Goal: Task Accomplishment & Management: Use online tool/utility

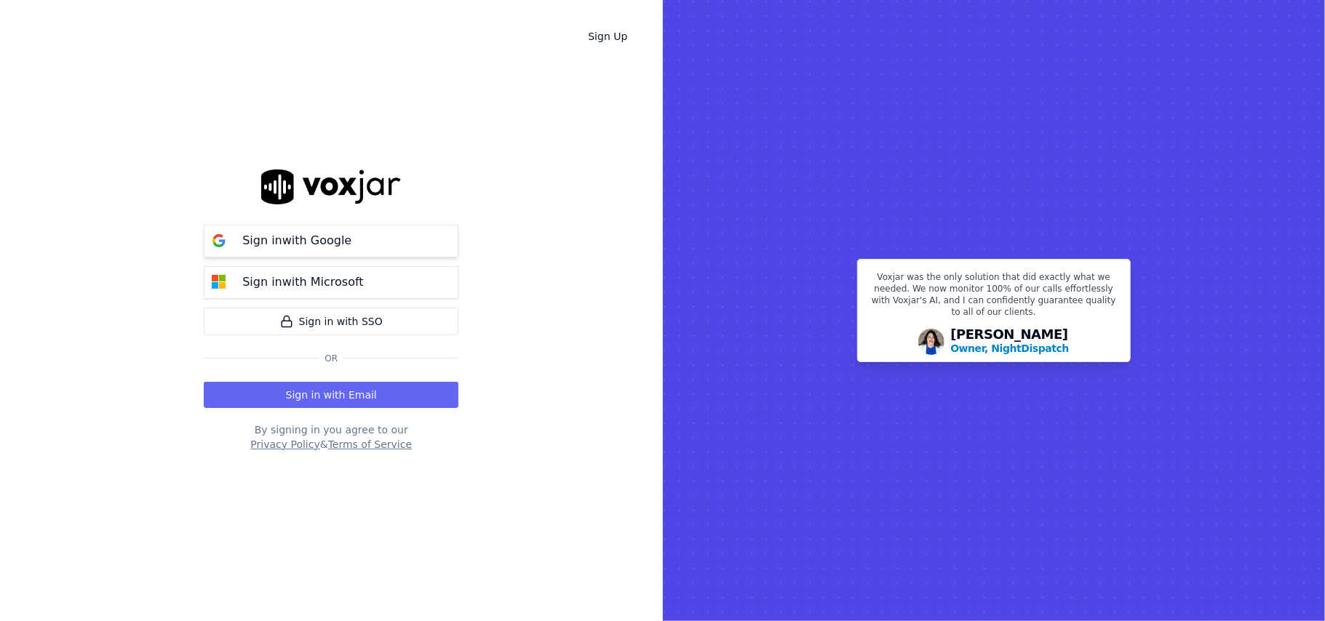
click at [298, 237] on p "Sign in with Google" at bounding box center [296, 240] width 109 height 17
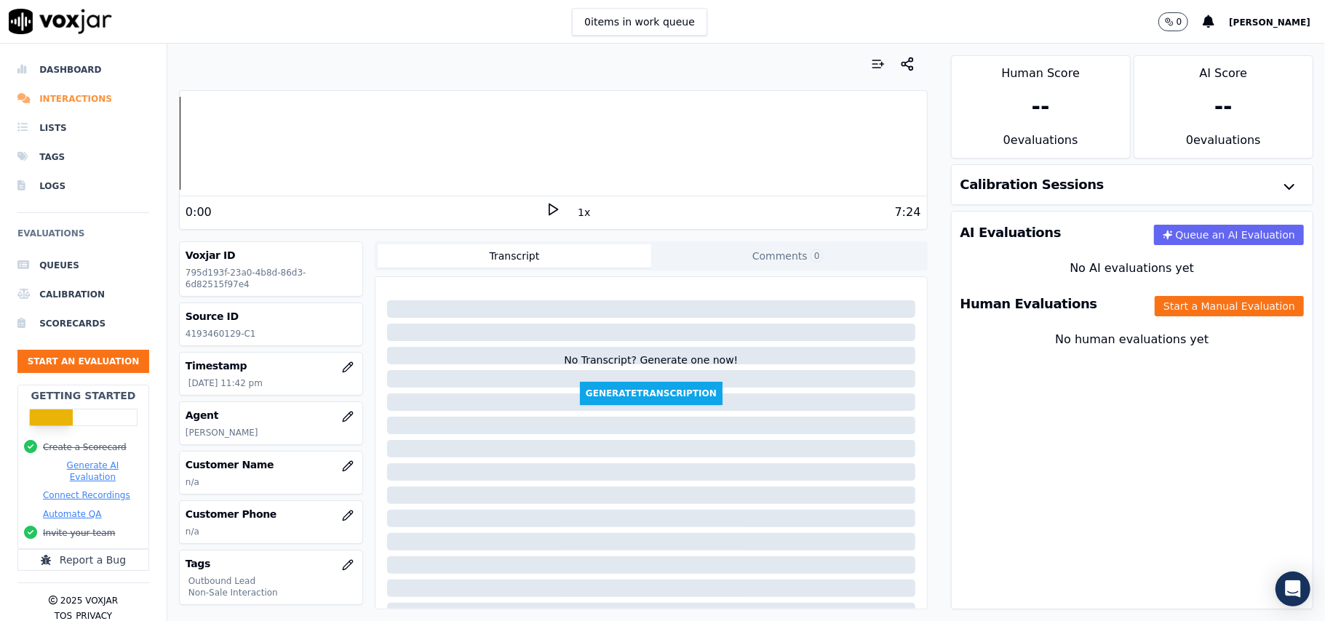
click at [47, 102] on li "Interactions" at bounding box center [83, 98] width 132 height 29
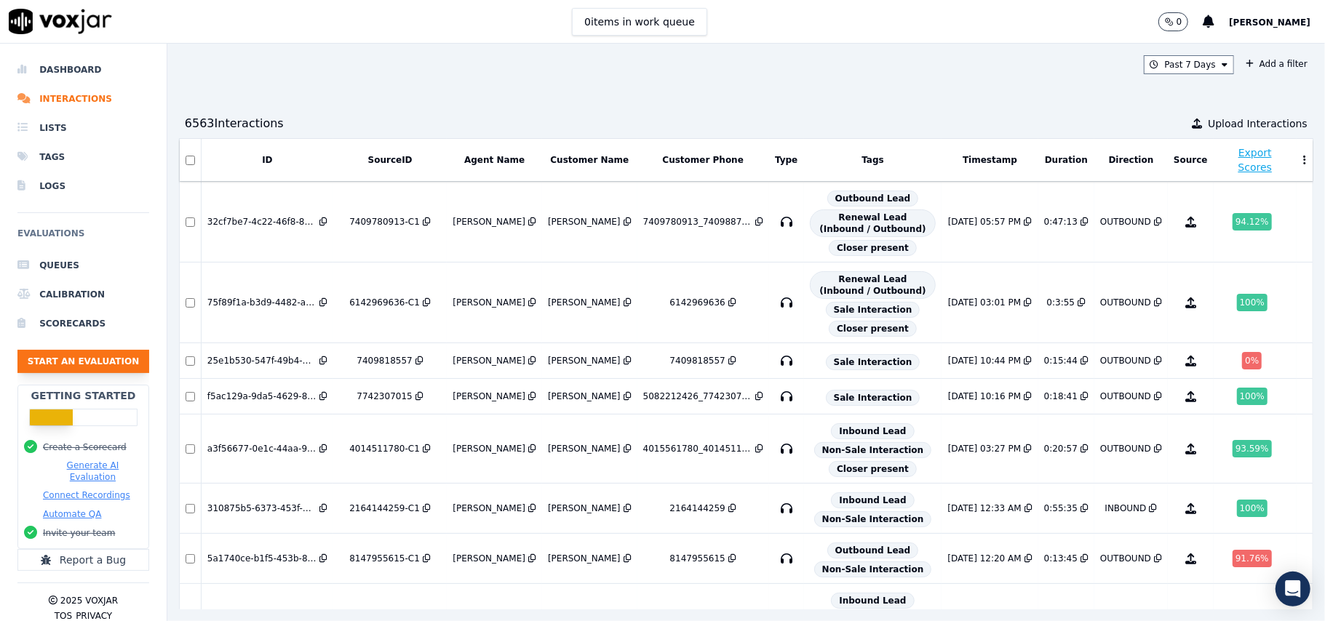
click at [54, 361] on button "Start an Evaluation" at bounding box center [83, 361] width 132 height 23
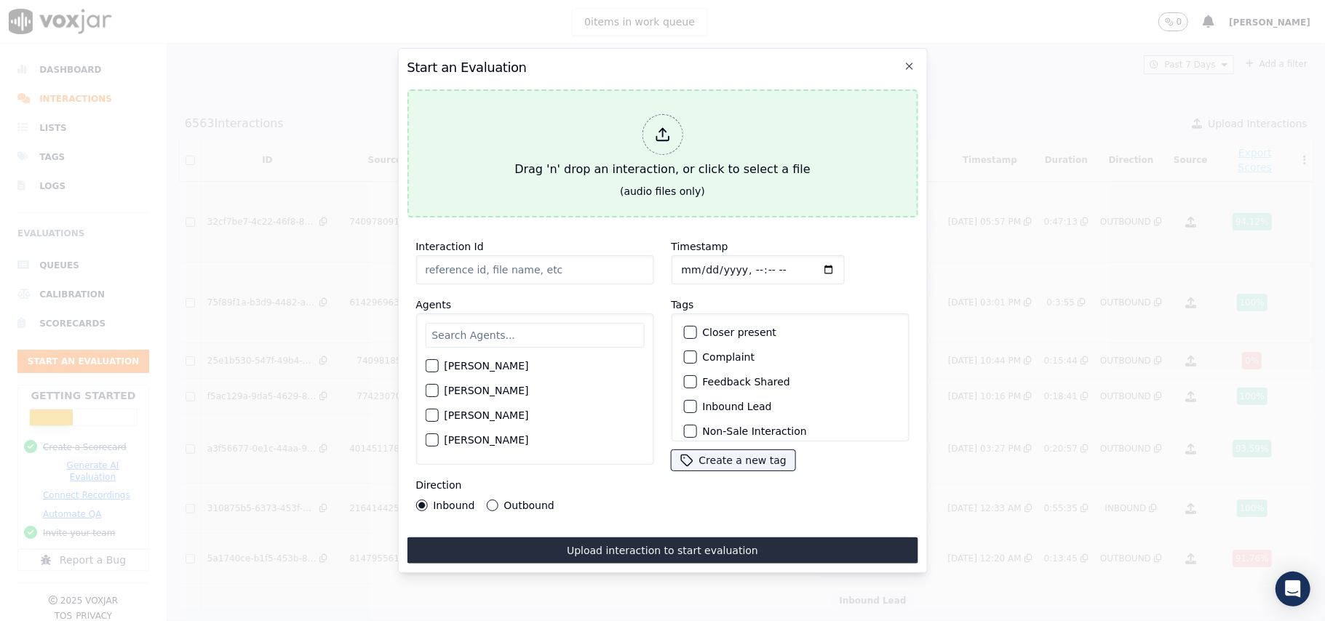
click at [647, 130] on div at bounding box center [662, 134] width 41 height 41
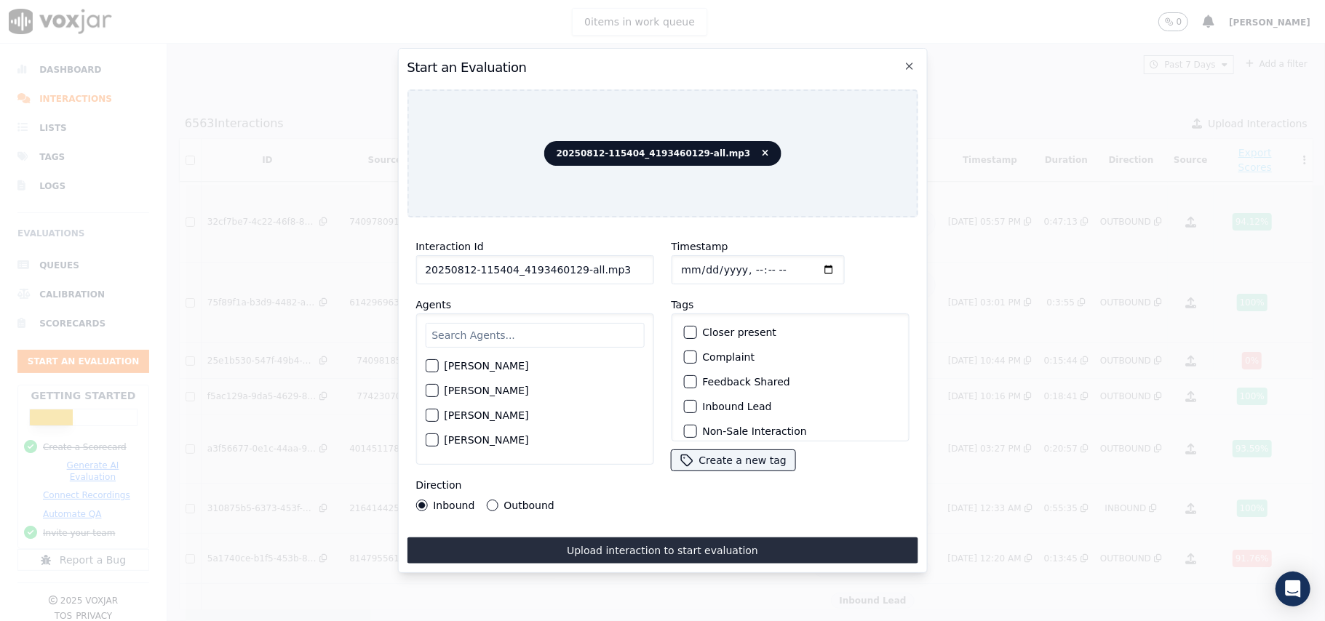
drag, startPoint x: 611, startPoint y: 266, endPoint x: 571, endPoint y: 272, distance: 40.6
click at [571, 272] on input "20250812-115404_4193460129-all.mp3" at bounding box center [534, 269] width 238 height 29
type input "20250812-115404_4193460129-C1"
click at [693, 262] on input "Timestamp" at bounding box center [757, 269] width 173 height 29
type input "2025-08-12T14:13"
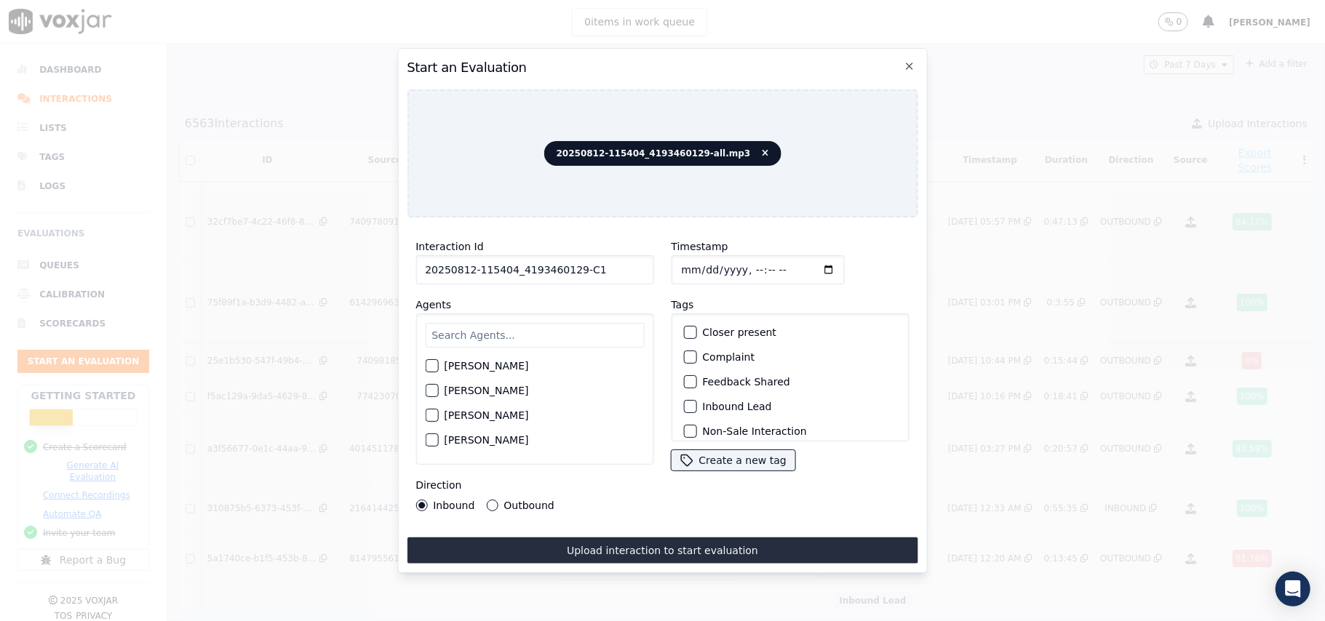
click at [480, 327] on input "text" at bounding box center [534, 335] width 219 height 25
type input "c"
paste input "115404"
type input "1"
type input "Mark"
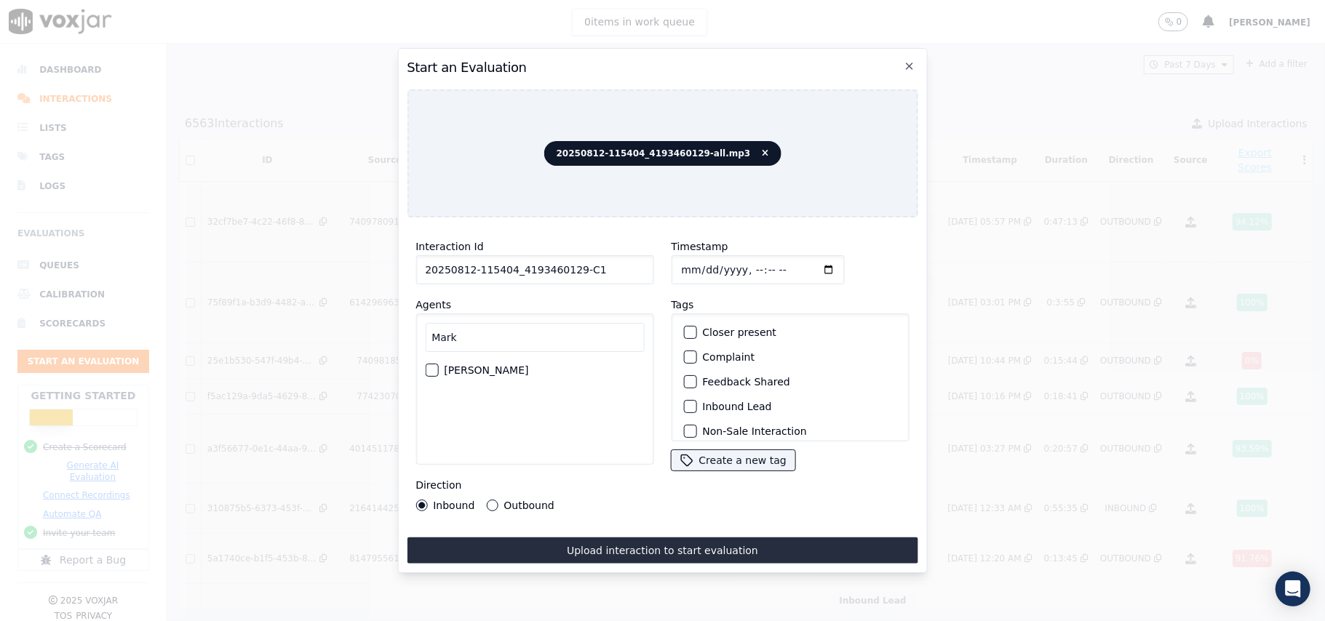
click at [436, 367] on div "button" at bounding box center [431, 370] width 10 height 10
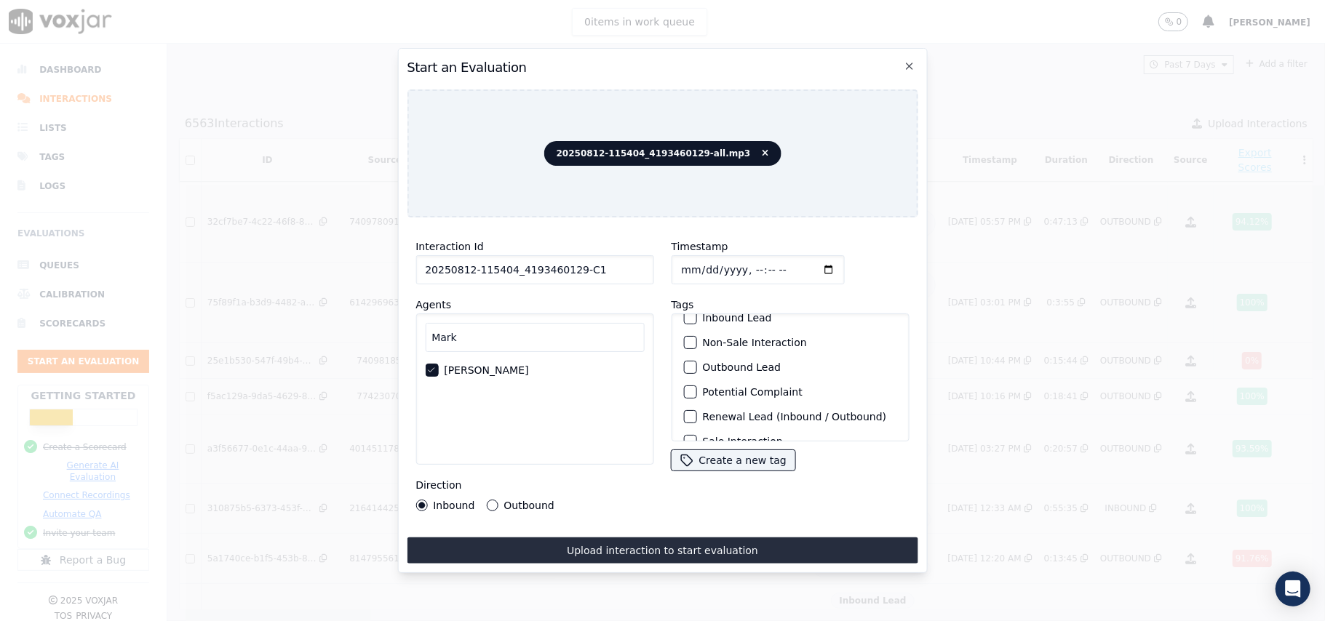
scroll to position [127, 0]
click at [688, 342] on button "Outbound Lead" at bounding box center [689, 348] width 13 height 13
click at [685, 397] on div "button" at bounding box center [689, 402] width 10 height 10
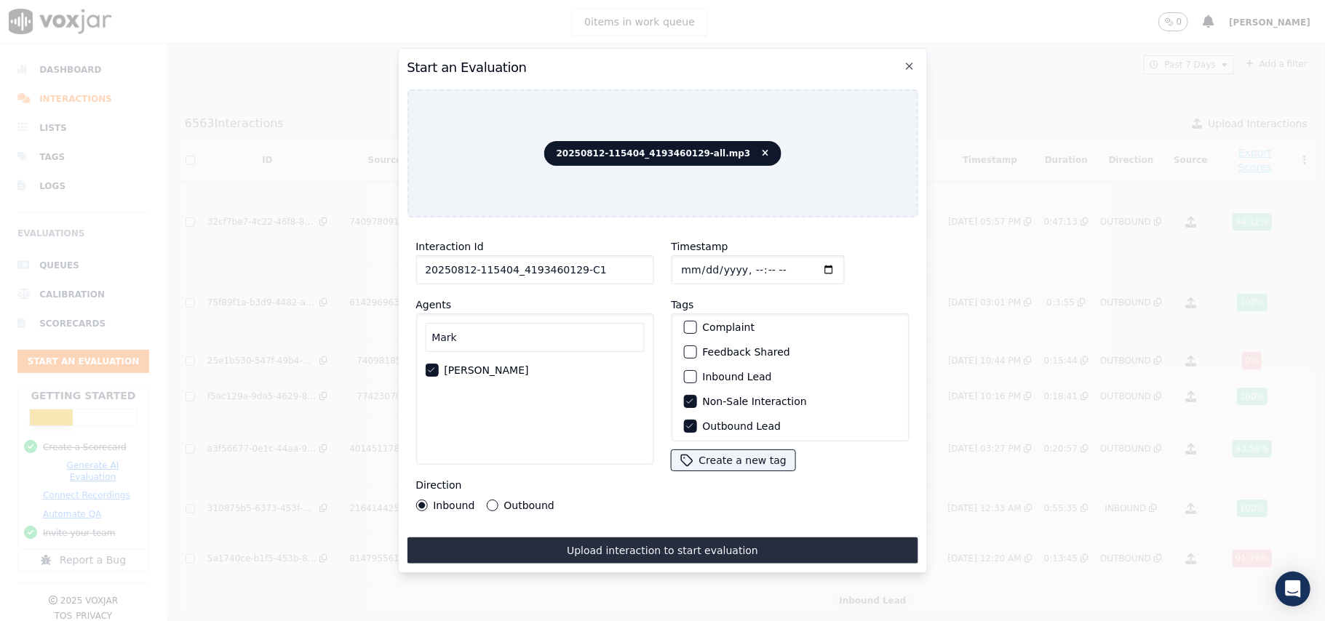
click at [496, 500] on div "Outbound" at bounding box center [520, 506] width 68 height 12
click at [486, 500] on button "Outbound" at bounding box center [492, 506] width 12 height 12
click at [612, 542] on button "Upload interaction to start evaluation" at bounding box center [662, 551] width 511 height 26
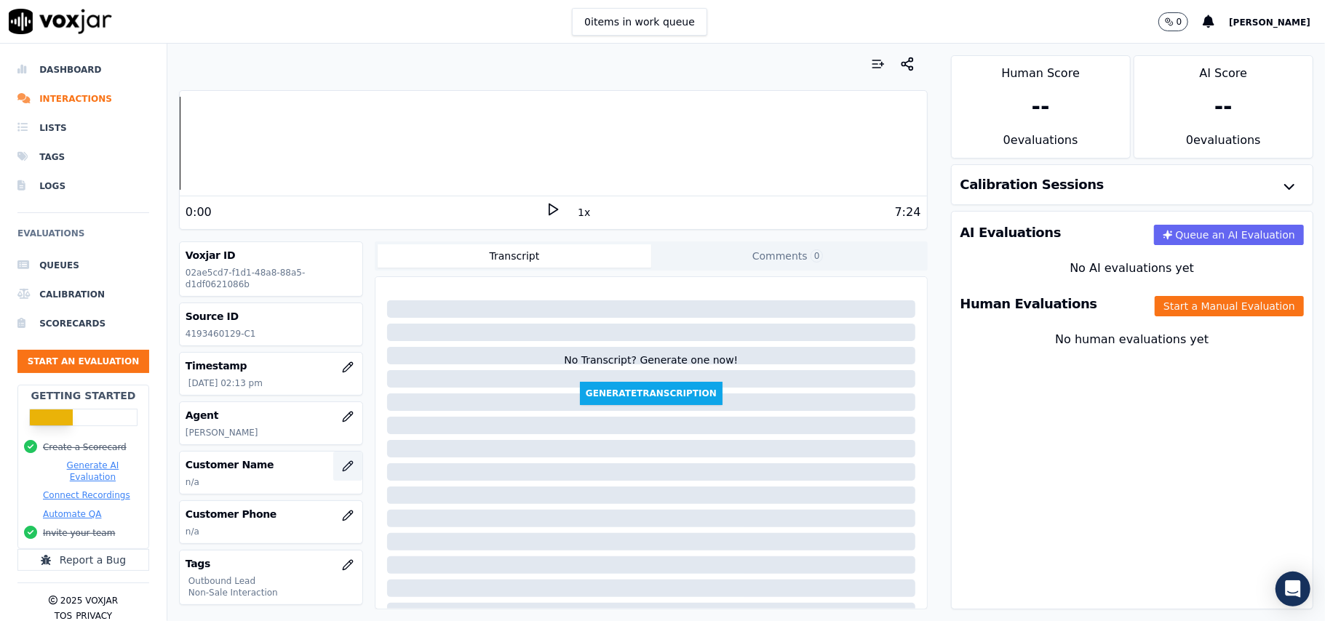
click at [335, 463] on button "button" at bounding box center [347, 466] width 29 height 29
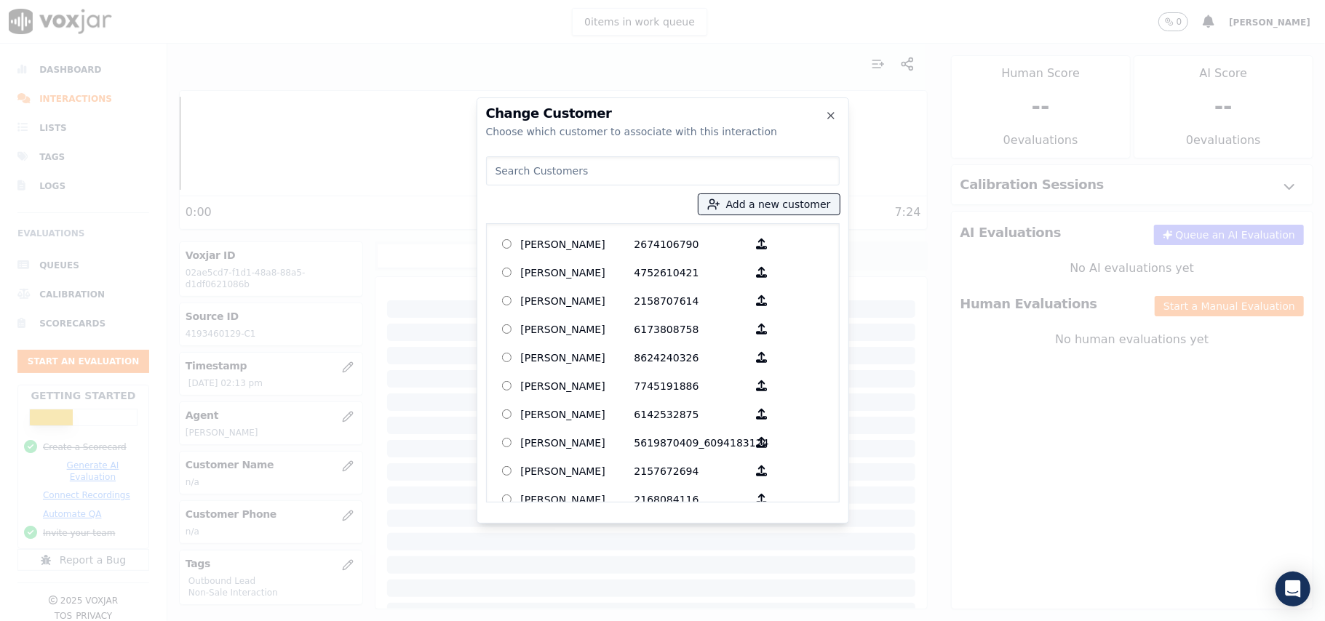
click at [538, 175] on input at bounding box center [663, 170] width 354 height 29
paste input "ROY L BLACK"
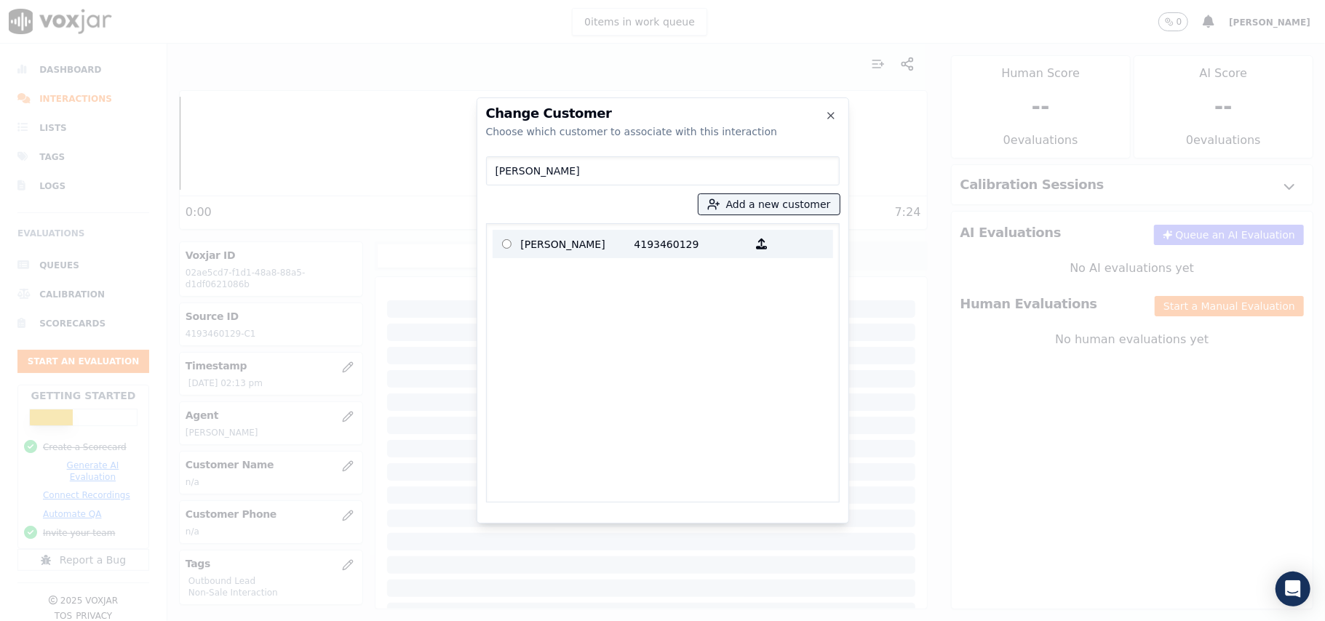
type input "ROY L BLACK"
click at [541, 236] on p "ROY L BLACK" at bounding box center [578, 244] width 114 height 23
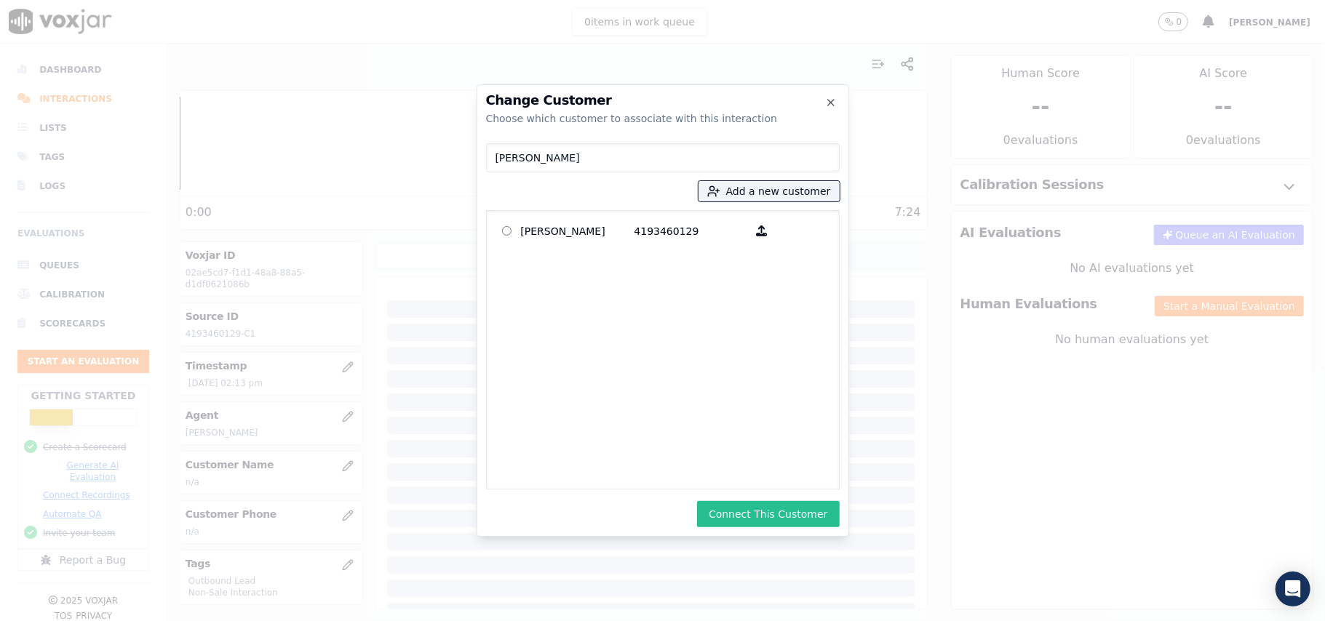
click at [764, 518] on button "Connect This Customer" at bounding box center [768, 514] width 142 height 26
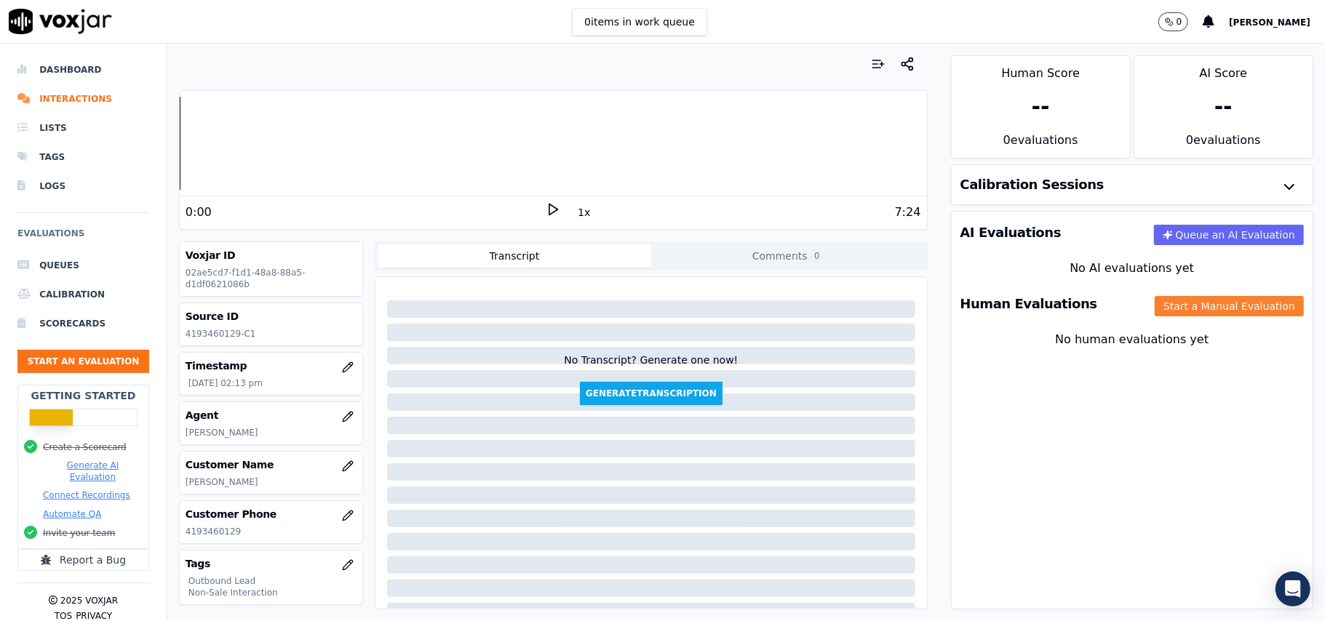
click at [1155, 309] on button "Start a Manual Evaluation" at bounding box center [1229, 306] width 149 height 20
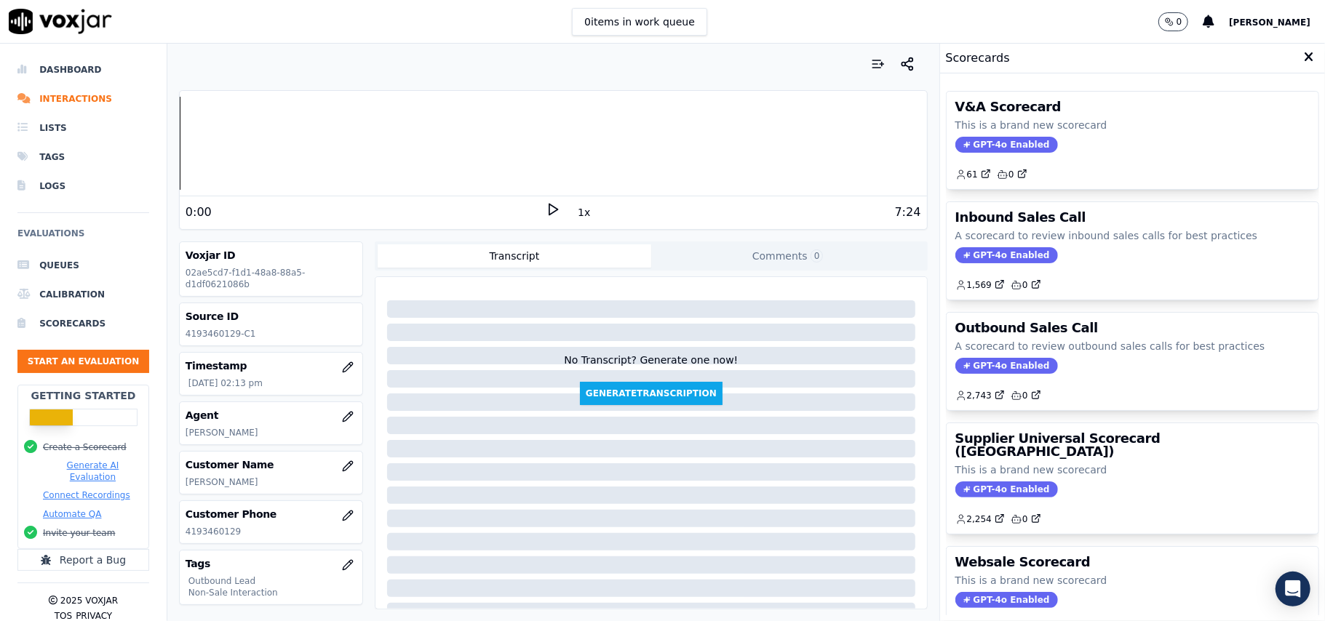
scroll to position [97, 0]
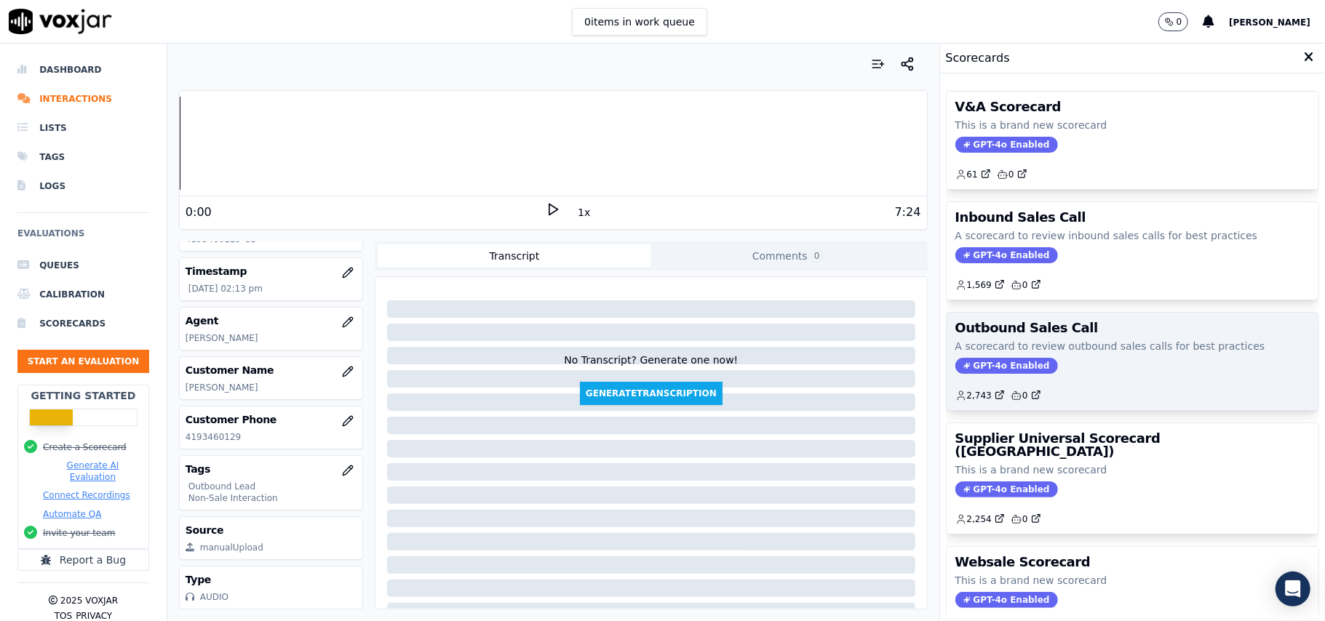
click at [987, 362] on span "GPT-4o Enabled" at bounding box center [1006, 366] width 103 height 16
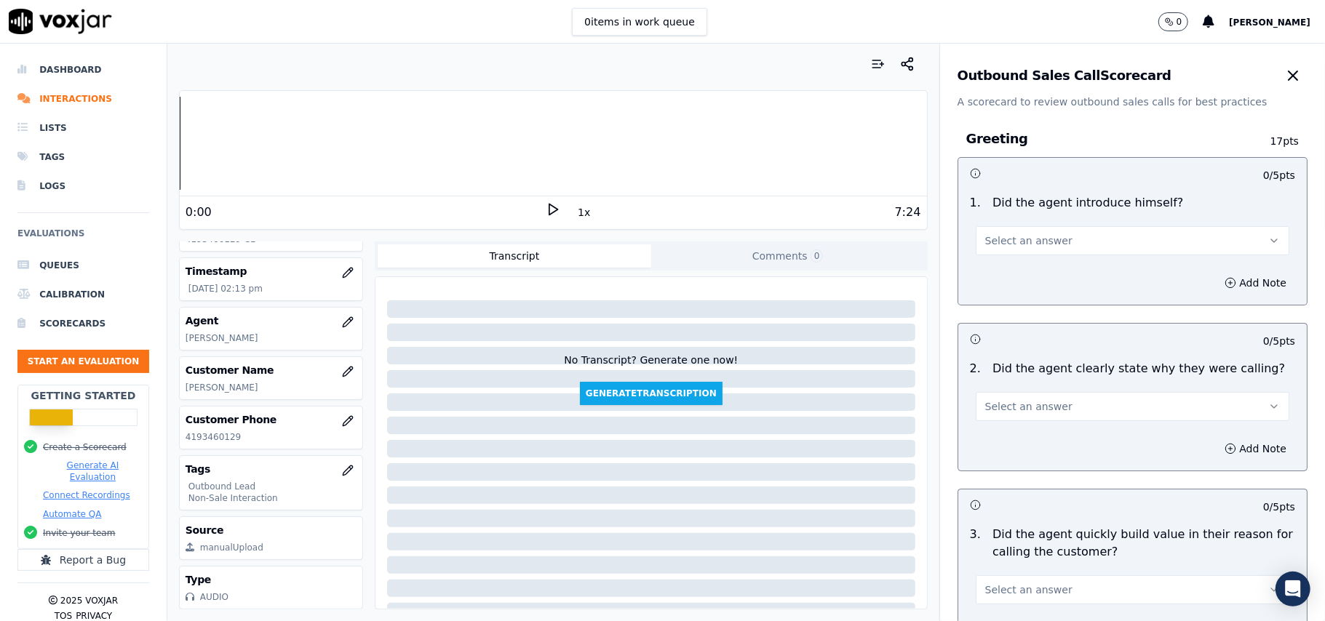
click at [995, 258] on div "1 . Did the agent introduce himself? Select an answer" at bounding box center [1132, 224] width 349 height 73
click at [997, 250] on button "Select an answer" at bounding box center [1133, 240] width 314 height 29
click at [987, 271] on div "Yes" at bounding box center [1101, 274] width 282 height 23
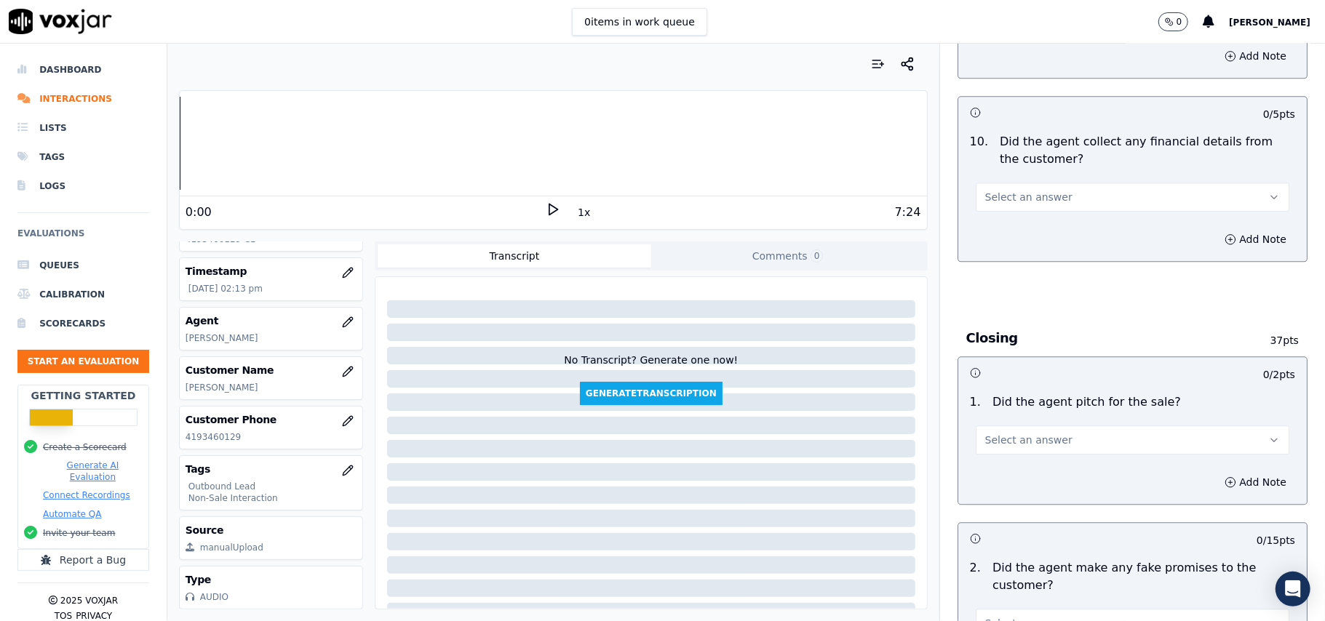
scroll to position [3629, 0]
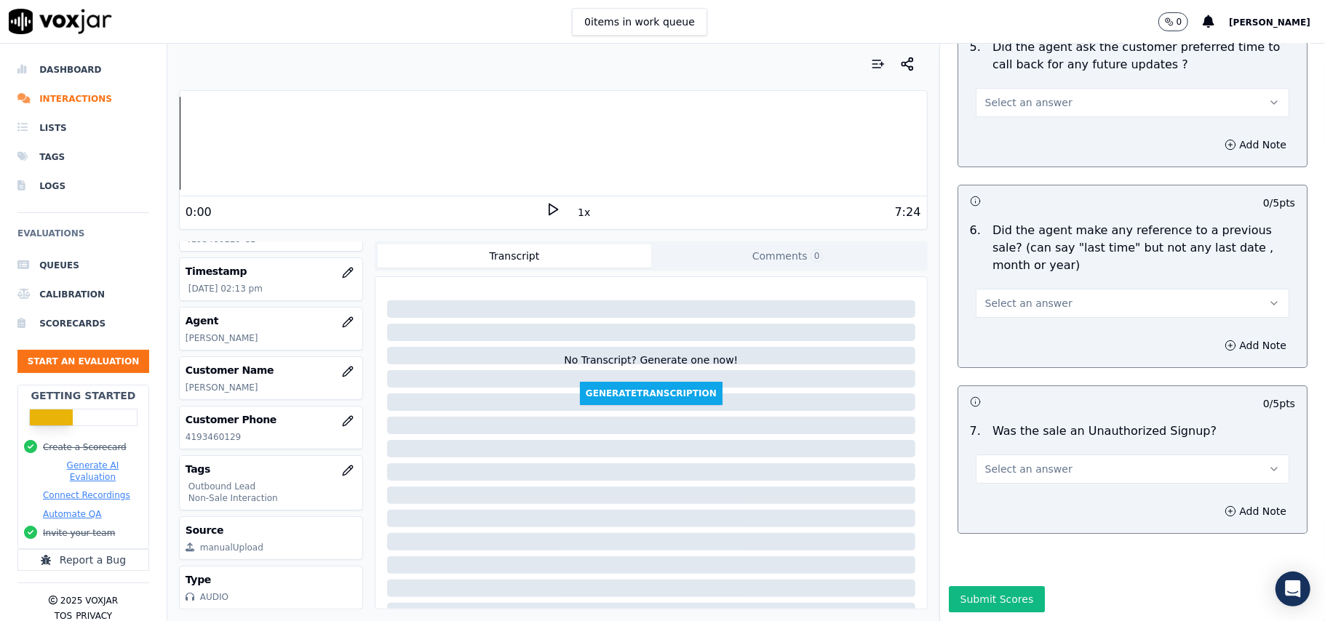
click at [1003, 462] on span "Select an answer" at bounding box center [1028, 469] width 87 height 15
click at [988, 503] on div "N/A" at bounding box center [1101, 504] width 282 height 23
click at [1010, 296] on span "Select an answer" at bounding box center [1028, 303] width 87 height 15
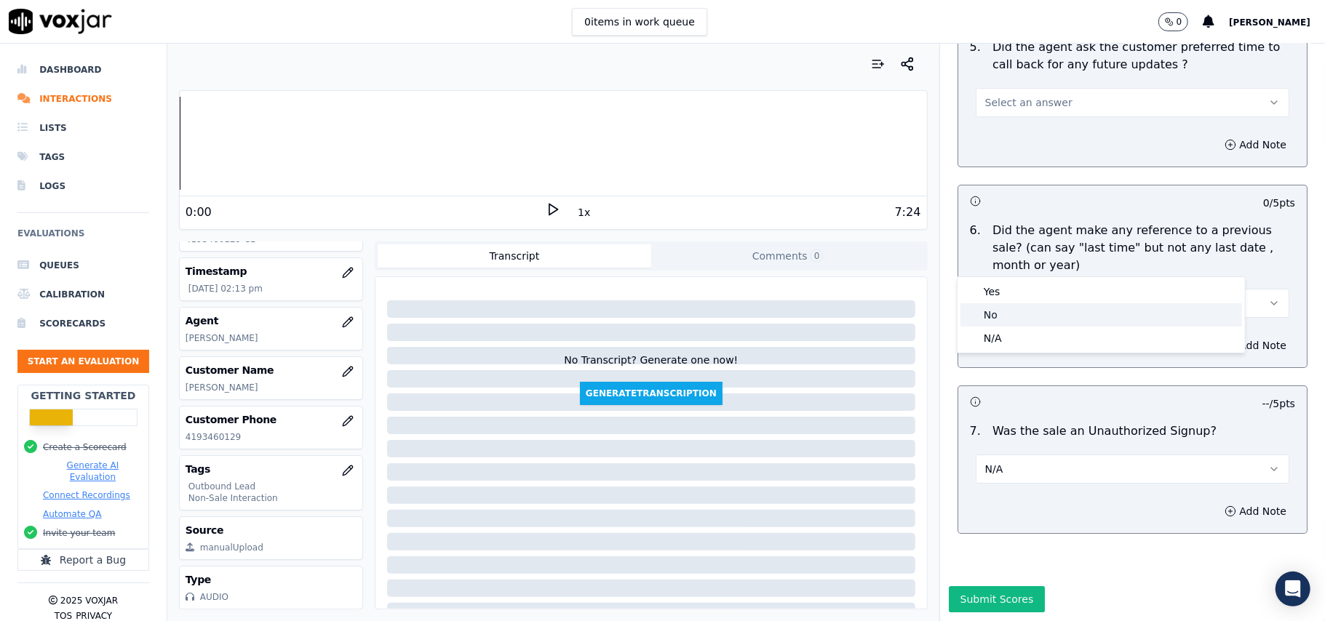
click at [991, 323] on div "No" at bounding box center [1101, 314] width 282 height 23
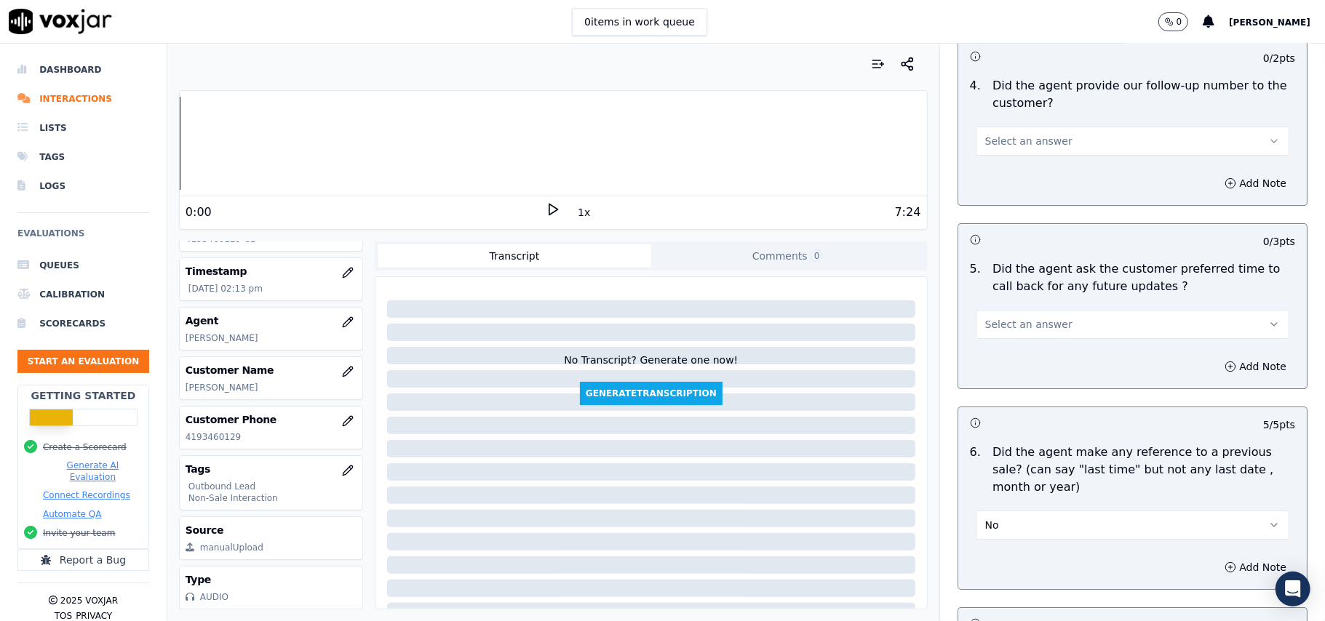
scroll to position [3338, 0]
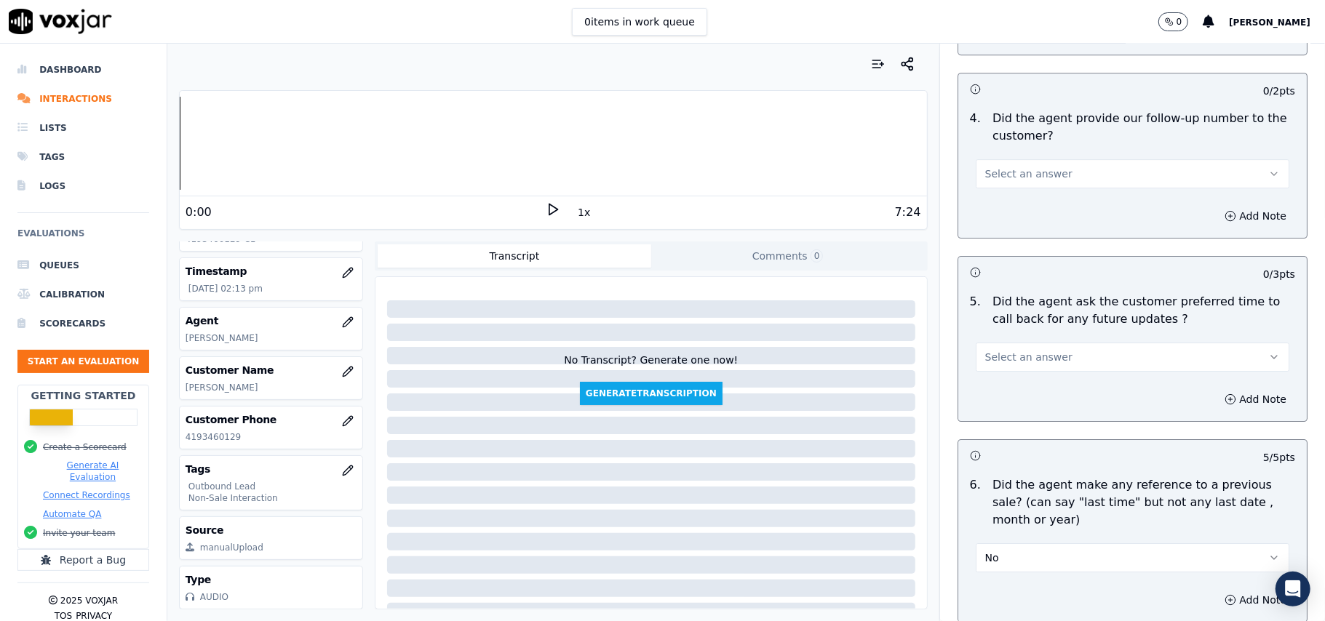
click at [994, 351] on span "Select an answer" at bounding box center [1028, 357] width 87 height 15
click at [1005, 402] on div "No" at bounding box center [1101, 405] width 282 height 23
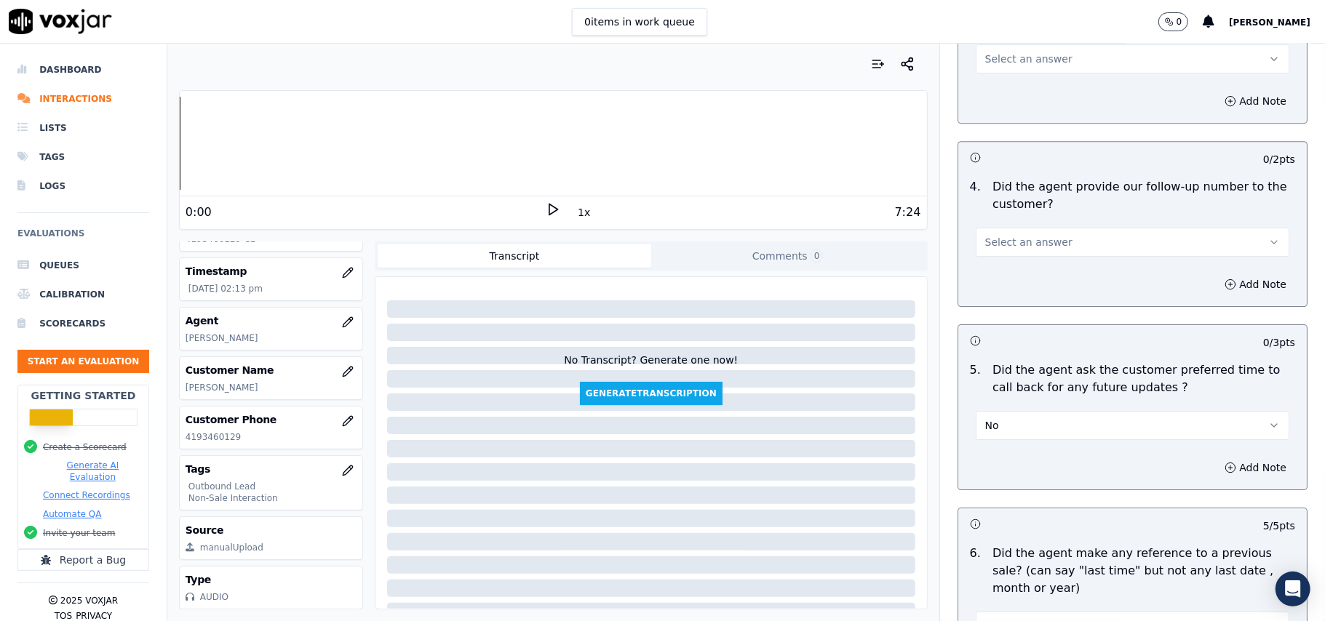
scroll to position [3241, 0]
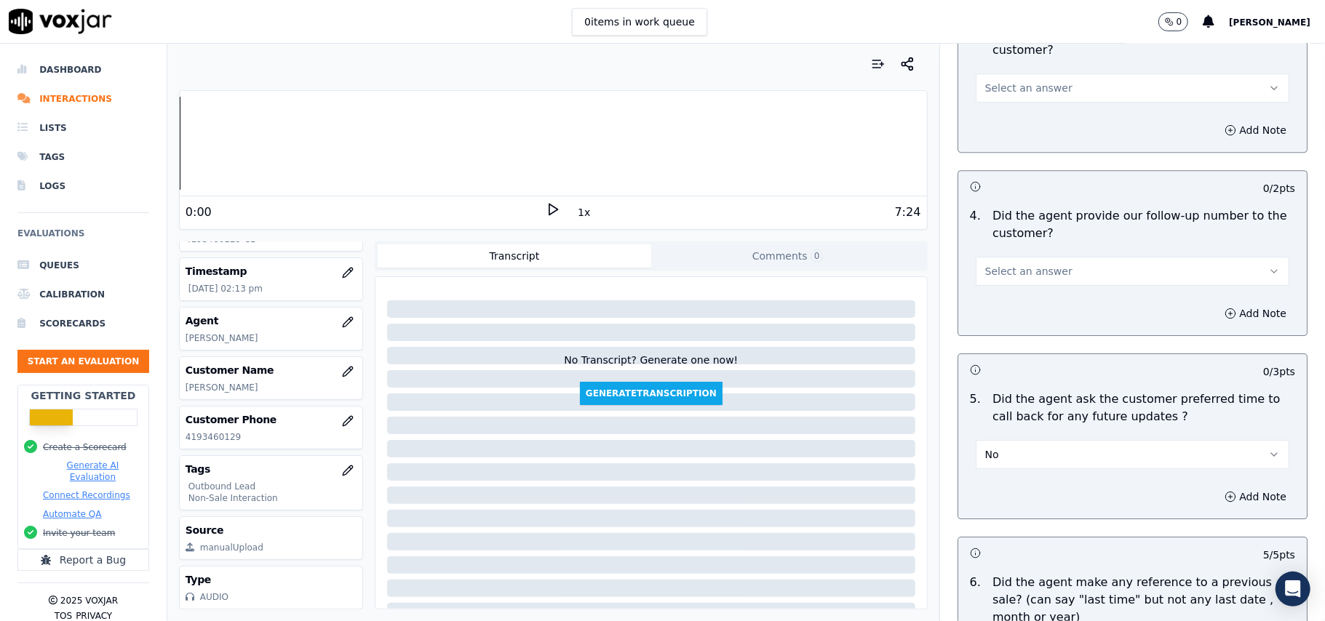
click at [992, 446] on button "No" at bounding box center [1133, 454] width 314 height 29
click at [990, 469] on div "Yes" at bounding box center [1101, 478] width 282 height 23
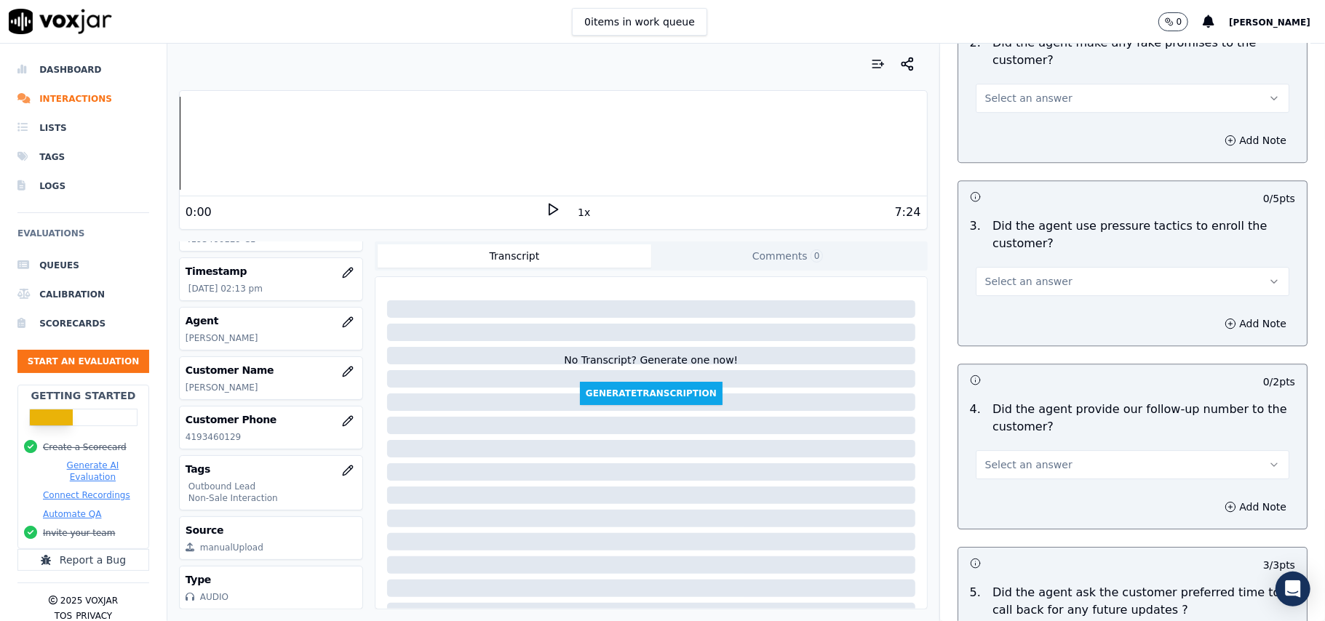
click at [993, 458] on span "Select an answer" at bounding box center [1028, 465] width 87 height 15
click at [999, 514] on div "No" at bounding box center [1101, 512] width 282 height 23
click at [999, 267] on button "Select an answer" at bounding box center [1133, 281] width 314 height 29
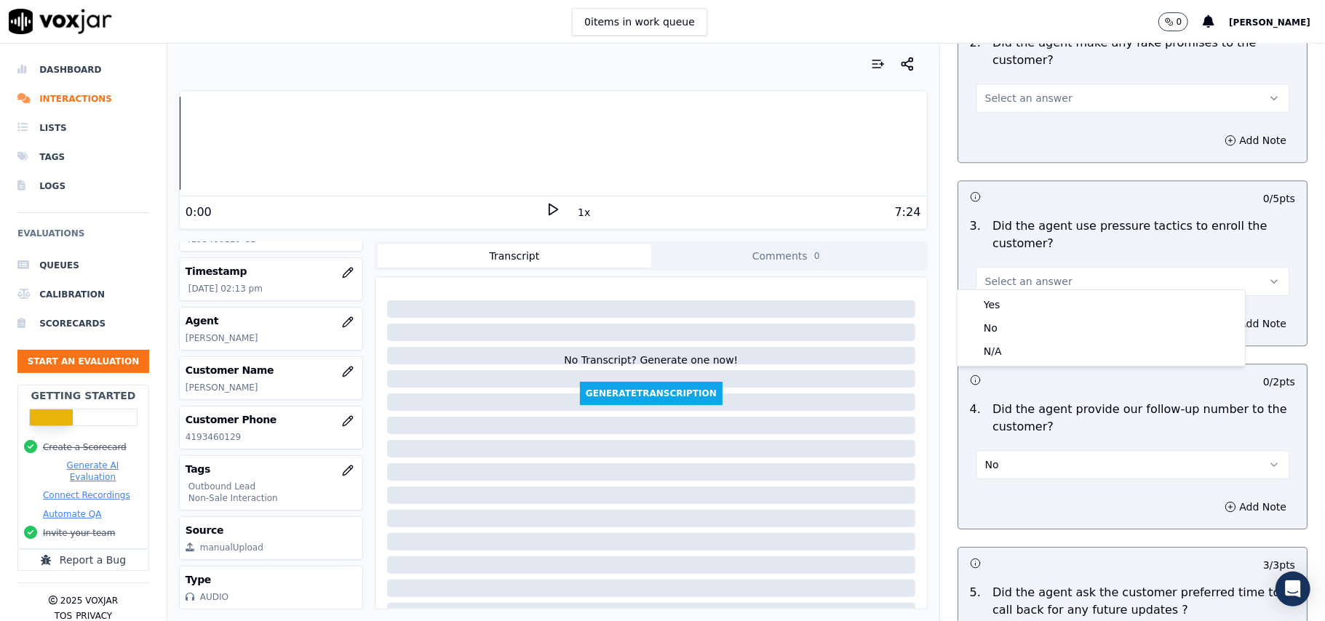
click at [1007, 464] on button "No" at bounding box center [1133, 464] width 314 height 29
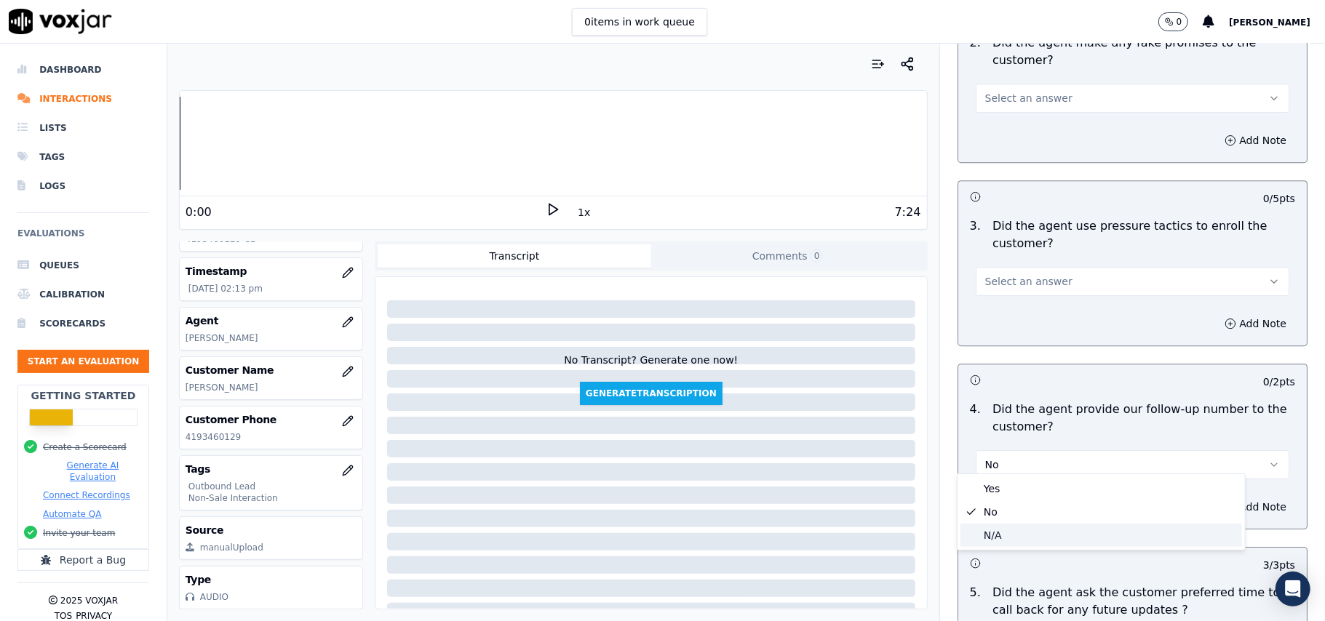
click at [995, 533] on div "N/A" at bounding box center [1101, 535] width 282 height 23
click at [1031, 274] on span "Select an answer" at bounding box center [1028, 281] width 87 height 15
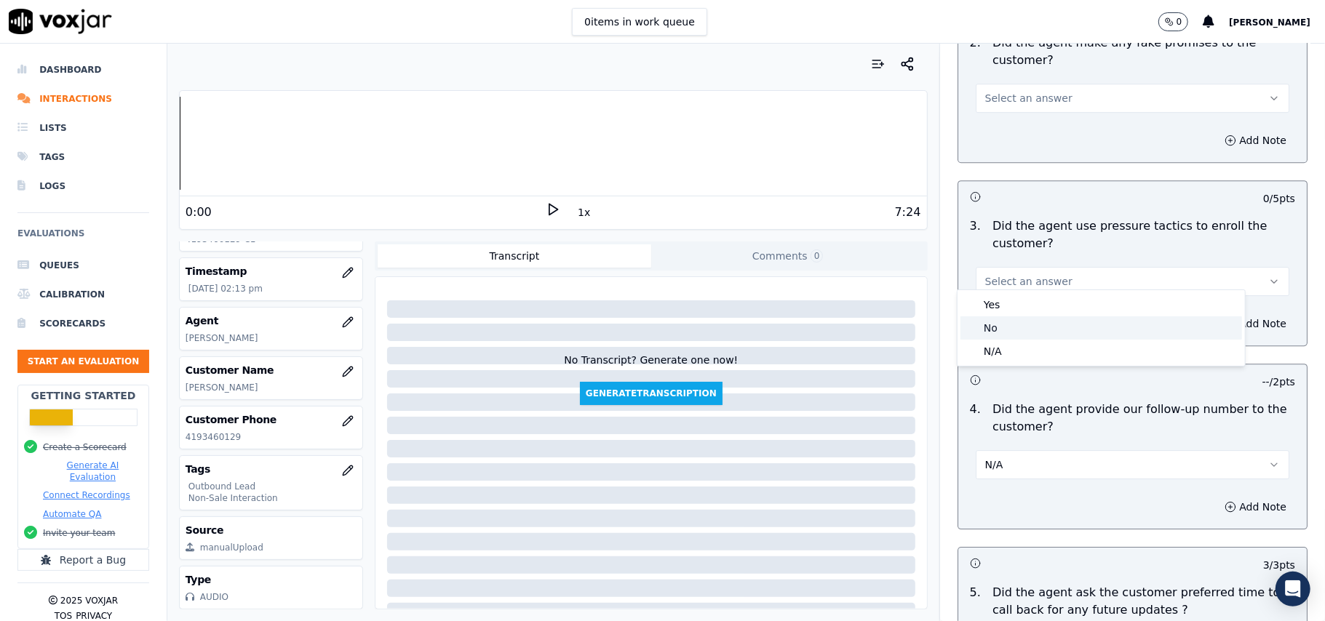
click at [992, 329] on div "No" at bounding box center [1101, 328] width 282 height 23
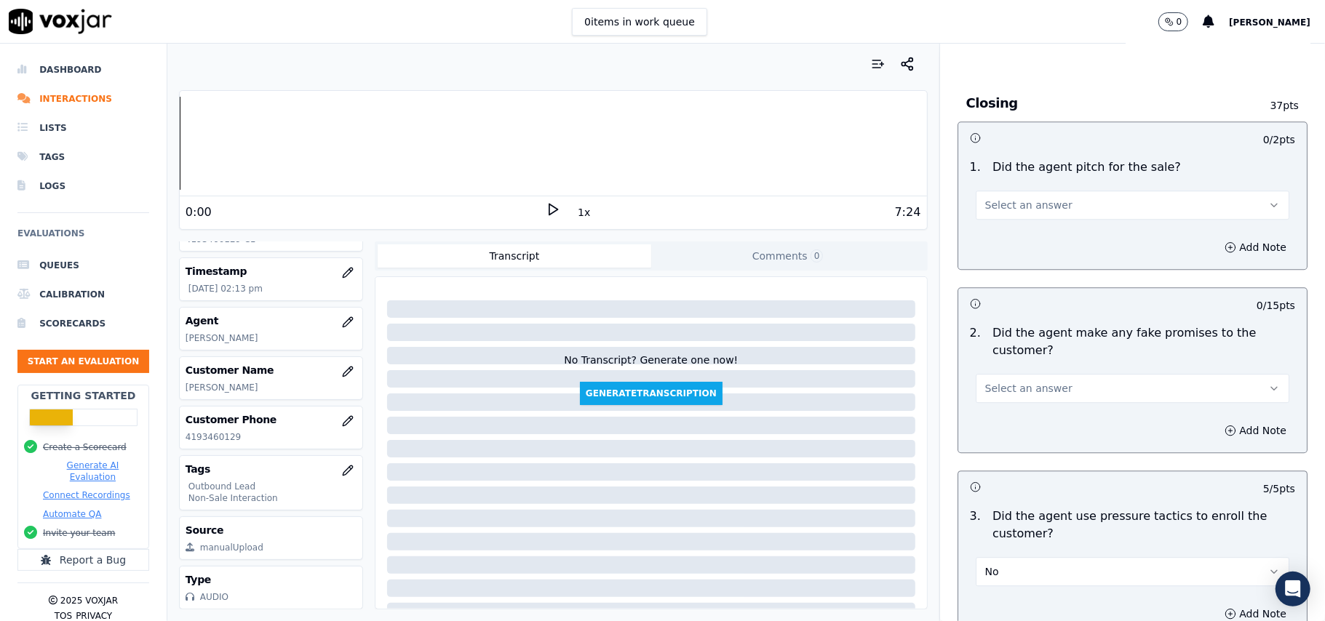
scroll to position [2756, 0]
click at [985, 382] on span "Select an answer" at bounding box center [1028, 389] width 87 height 15
click at [987, 434] on div "No" at bounding box center [1101, 435] width 282 height 23
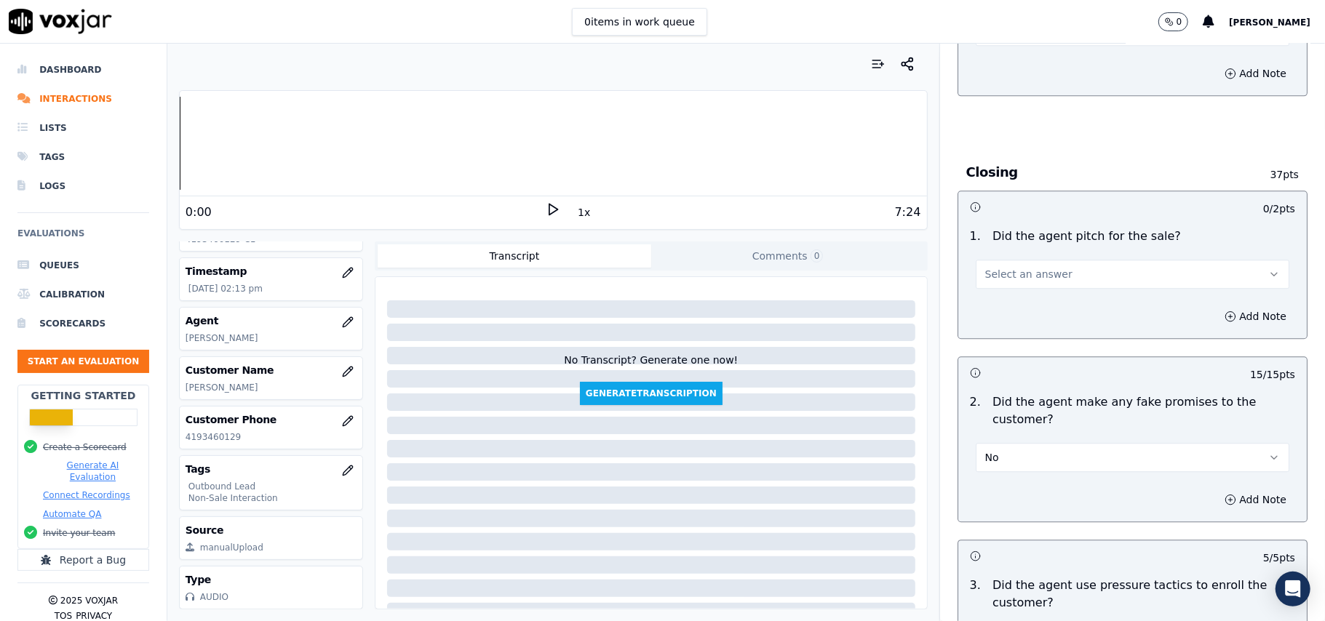
scroll to position [2659, 0]
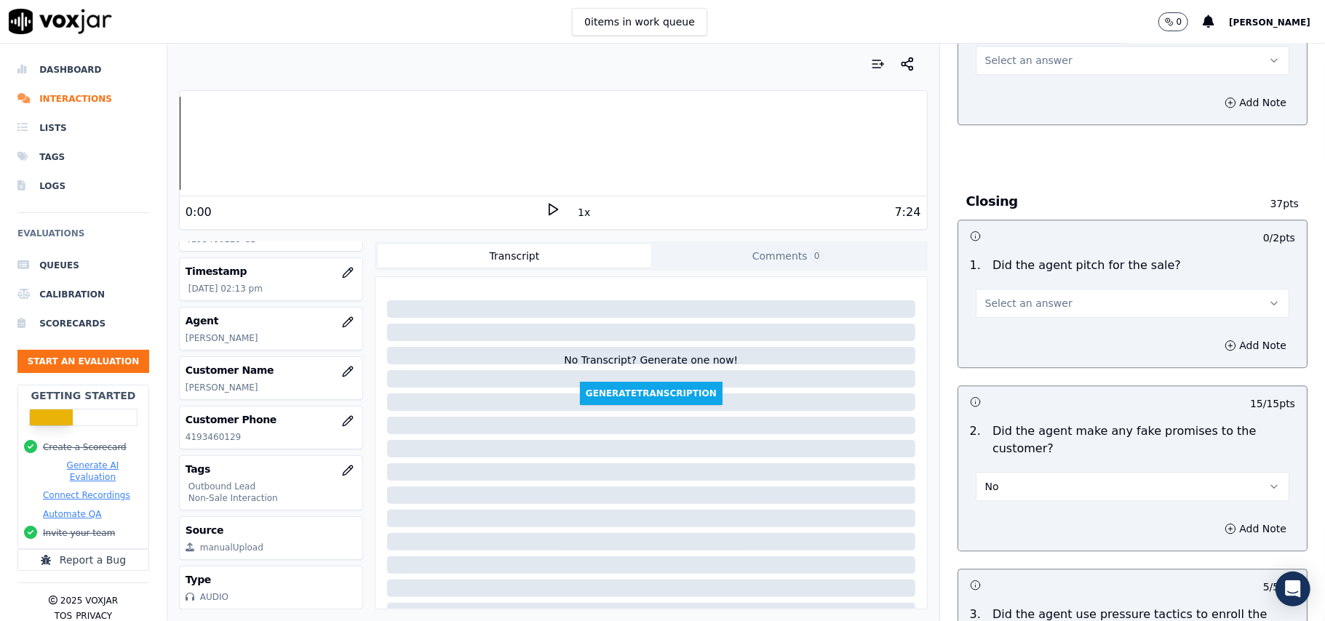
click at [999, 296] on span "Select an answer" at bounding box center [1028, 303] width 87 height 15
click at [1003, 325] on div "Yes" at bounding box center [1101, 325] width 282 height 23
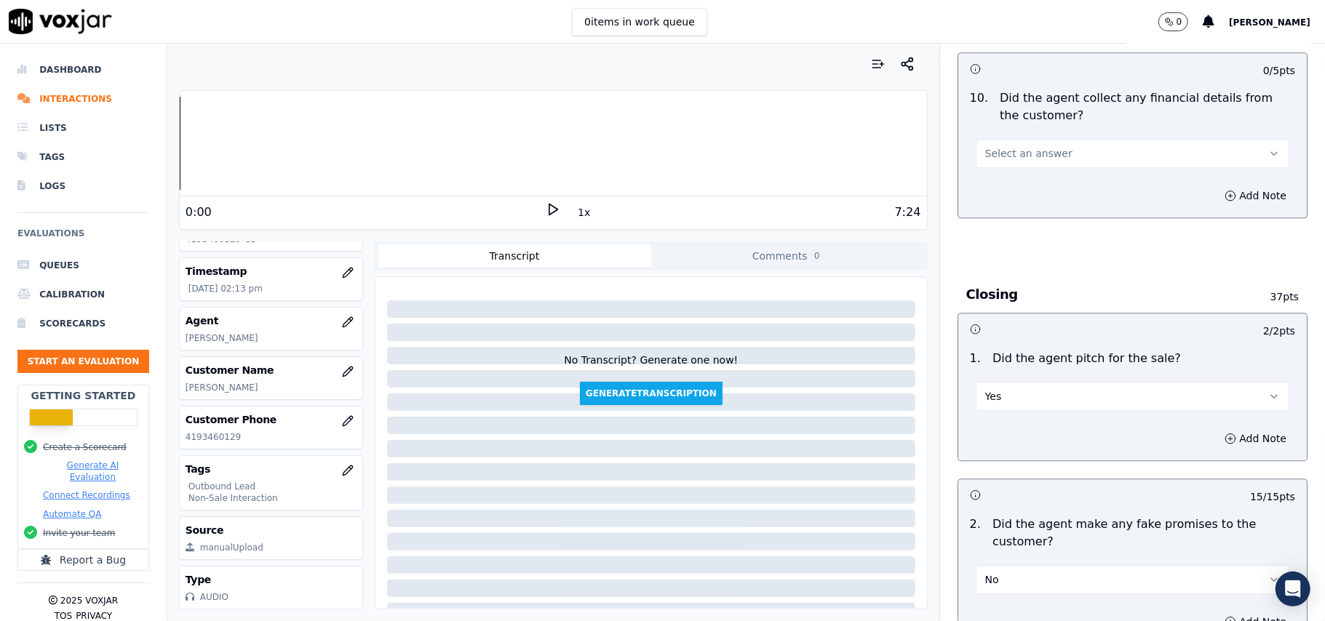
scroll to position [2465, 0]
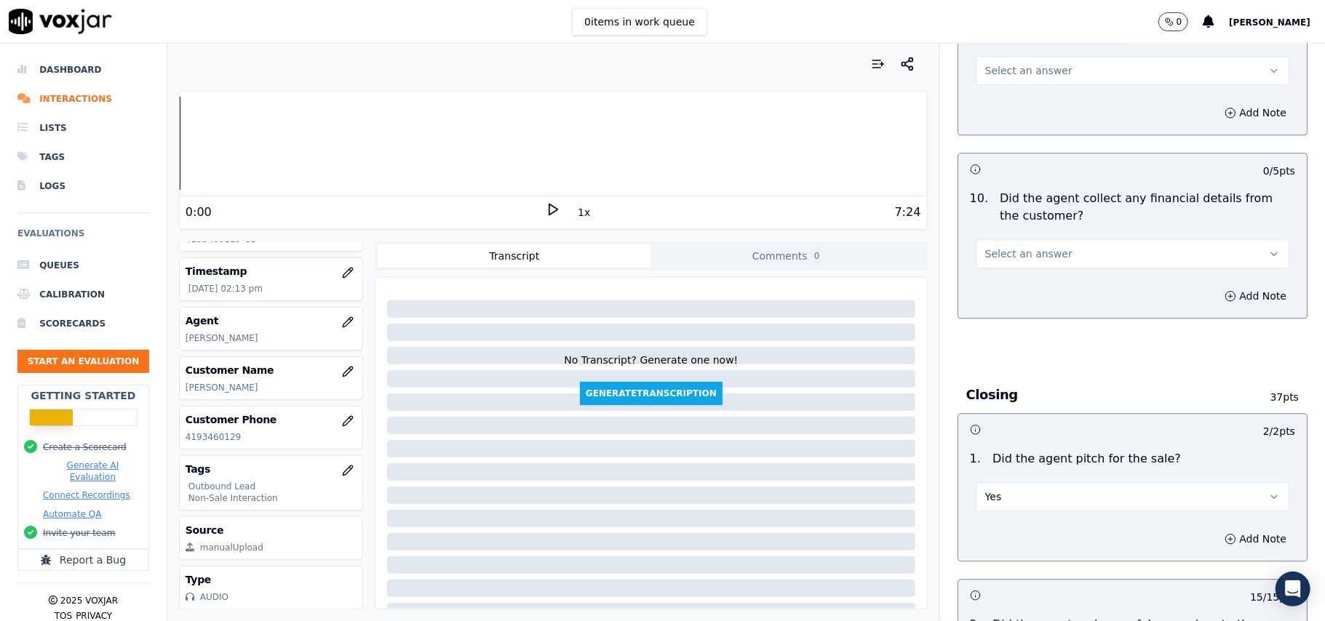
click at [997, 247] on span "Select an answer" at bounding box center [1028, 254] width 87 height 15
click at [996, 297] on div "No" at bounding box center [1101, 298] width 282 height 23
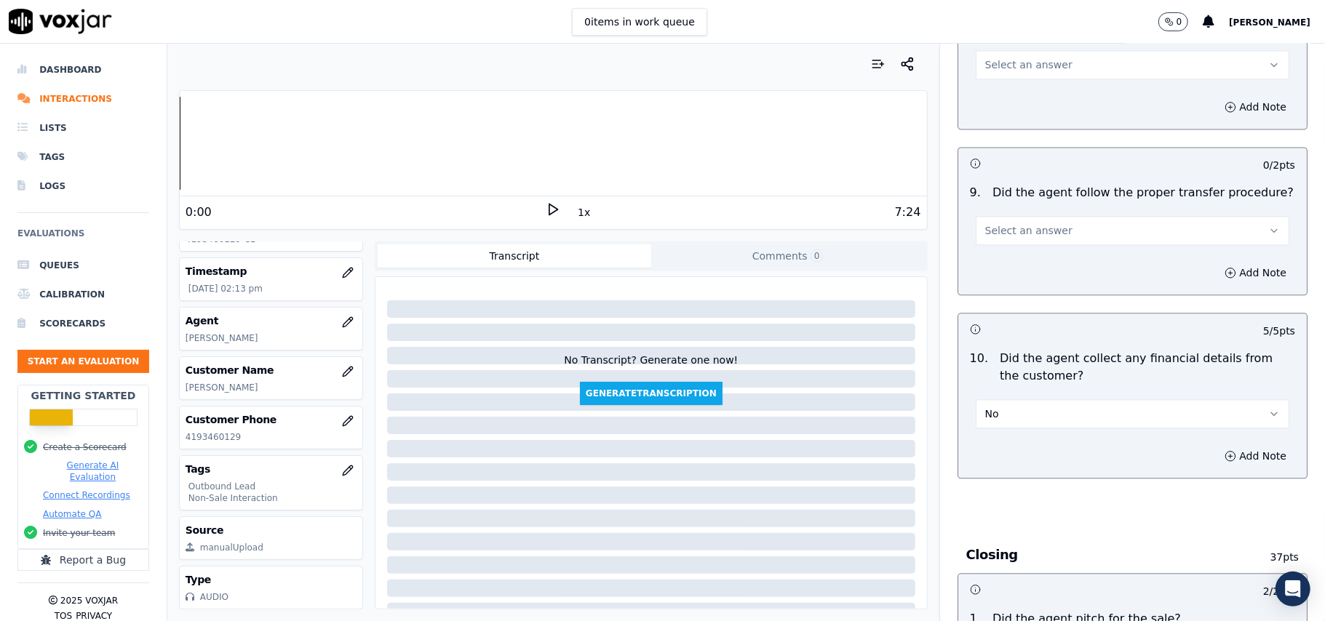
scroll to position [2271, 0]
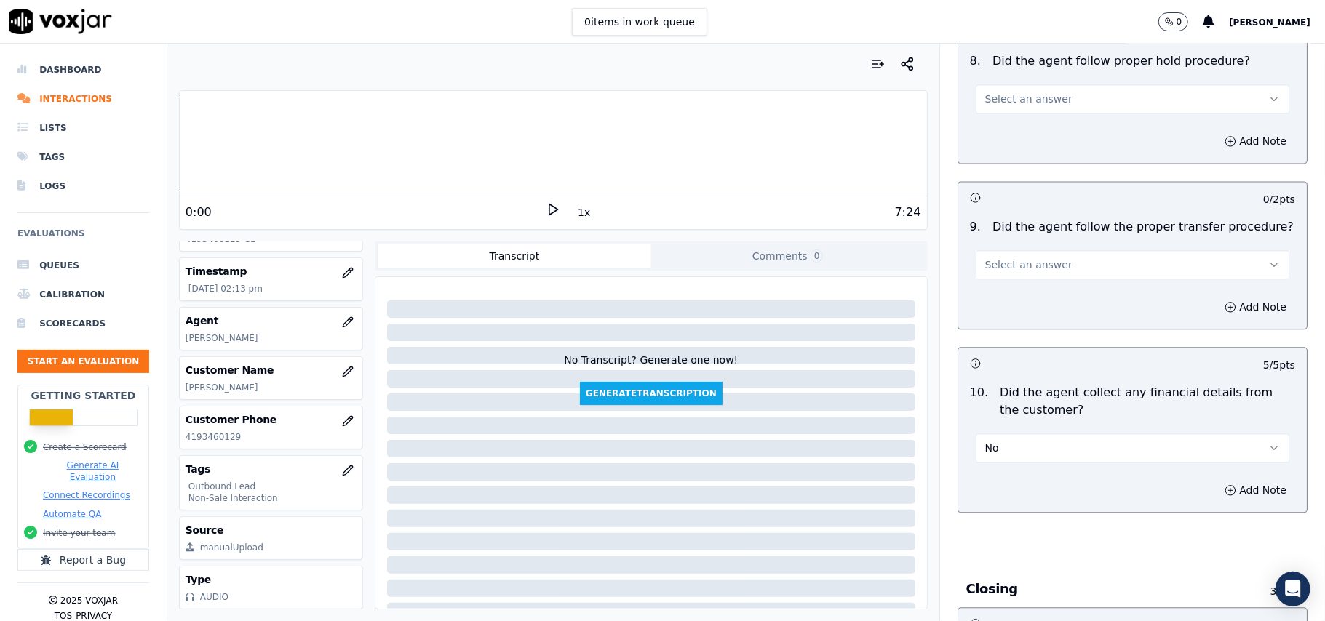
click at [976, 262] on button "Select an answer" at bounding box center [1133, 264] width 314 height 29
click at [978, 281] on div "Yes" at bounding box center [1101, 285] width 282 height 23
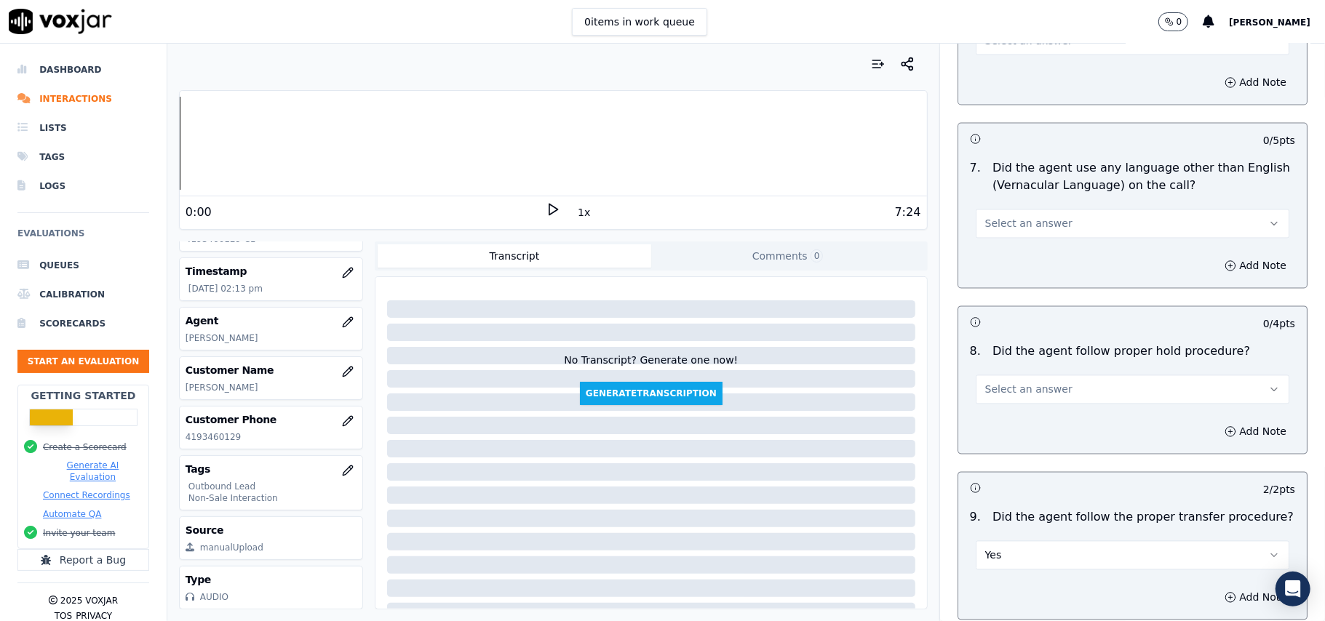
click at [990, 383] on span "Select an answer" at bounding box center [1028, 390] width 87 height 15
click at [984, 405] on div "Yes" at bounding box center [1101, 410] width 282 height 23
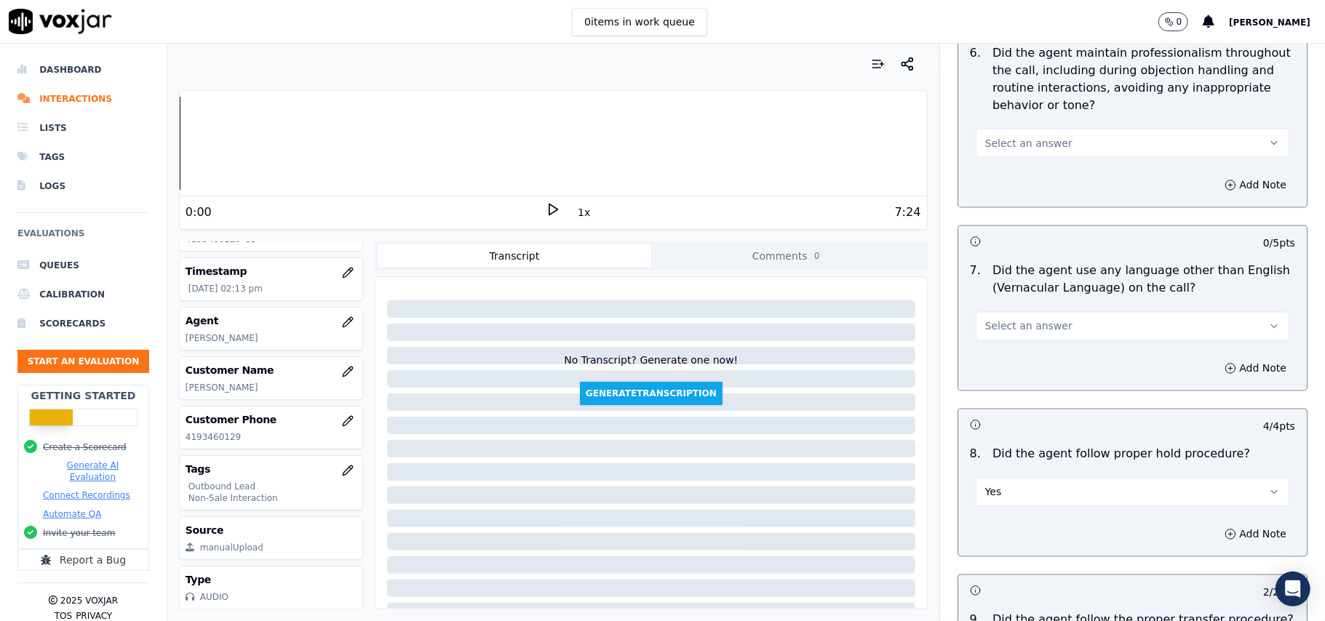
scroll to position [1786, 0]
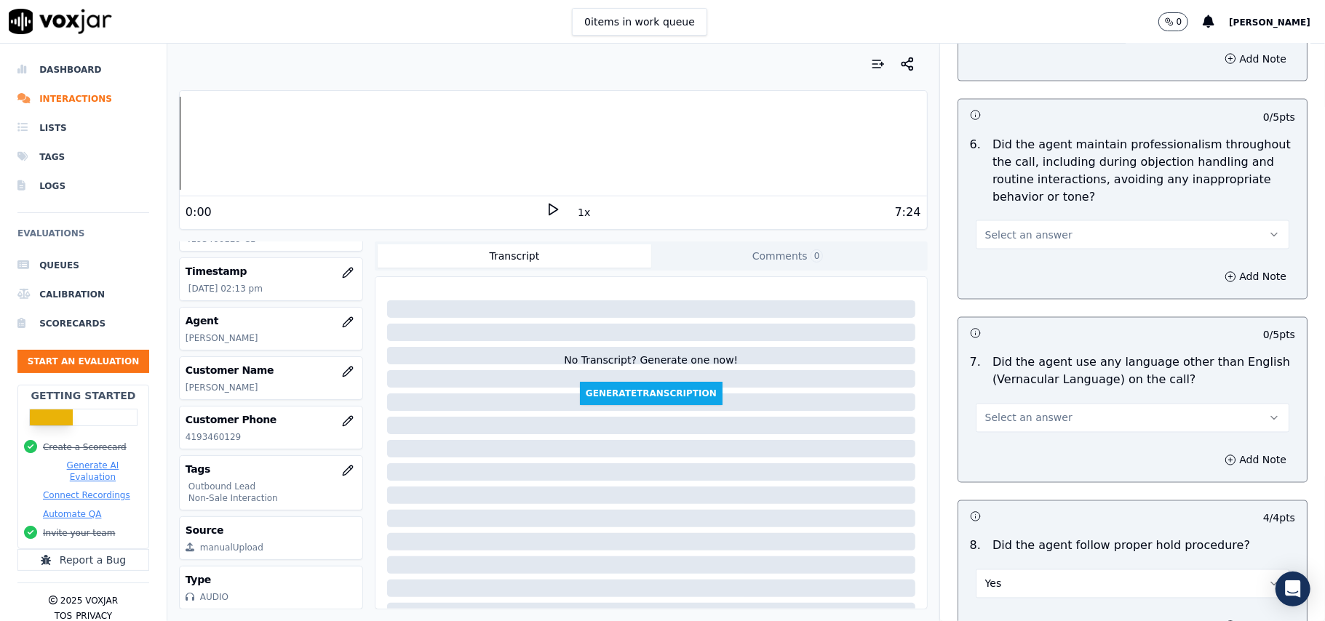
click at [1014, 411] on span "Select an answer" at bounding box center [1028, 418] width 87 height 15
click at [996, 469] on div "No" at bounding box center [1101, 461] width 282 height 23
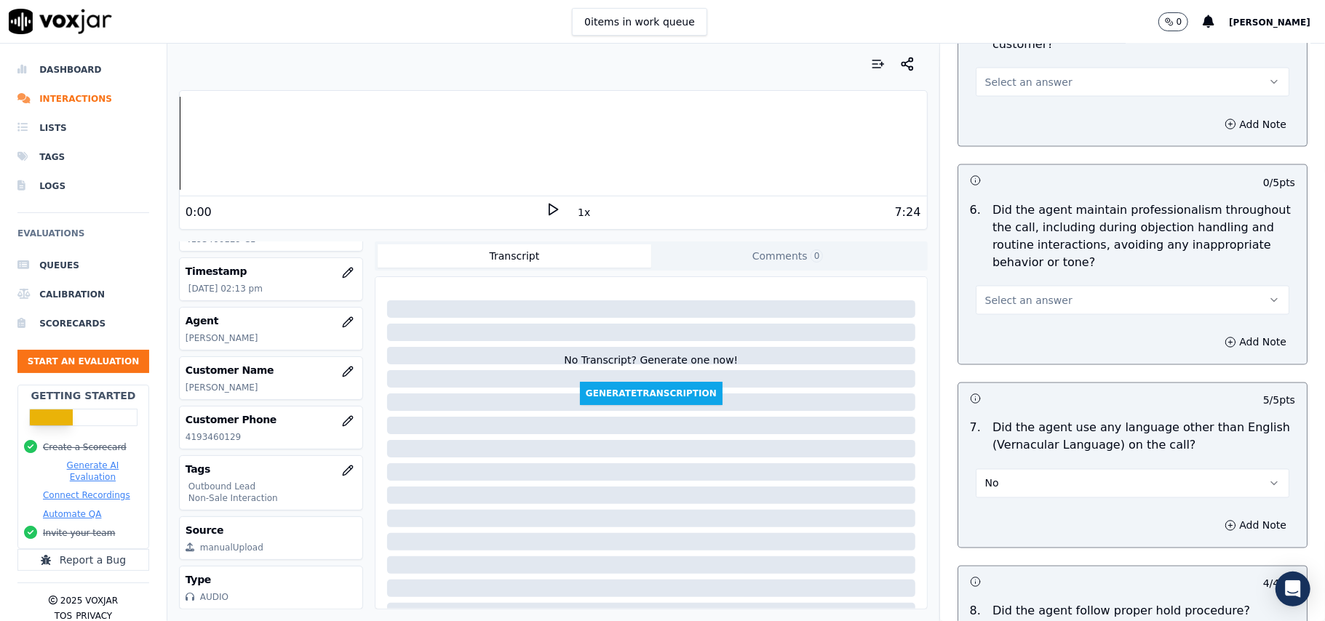
scroll to position [1689, 0]
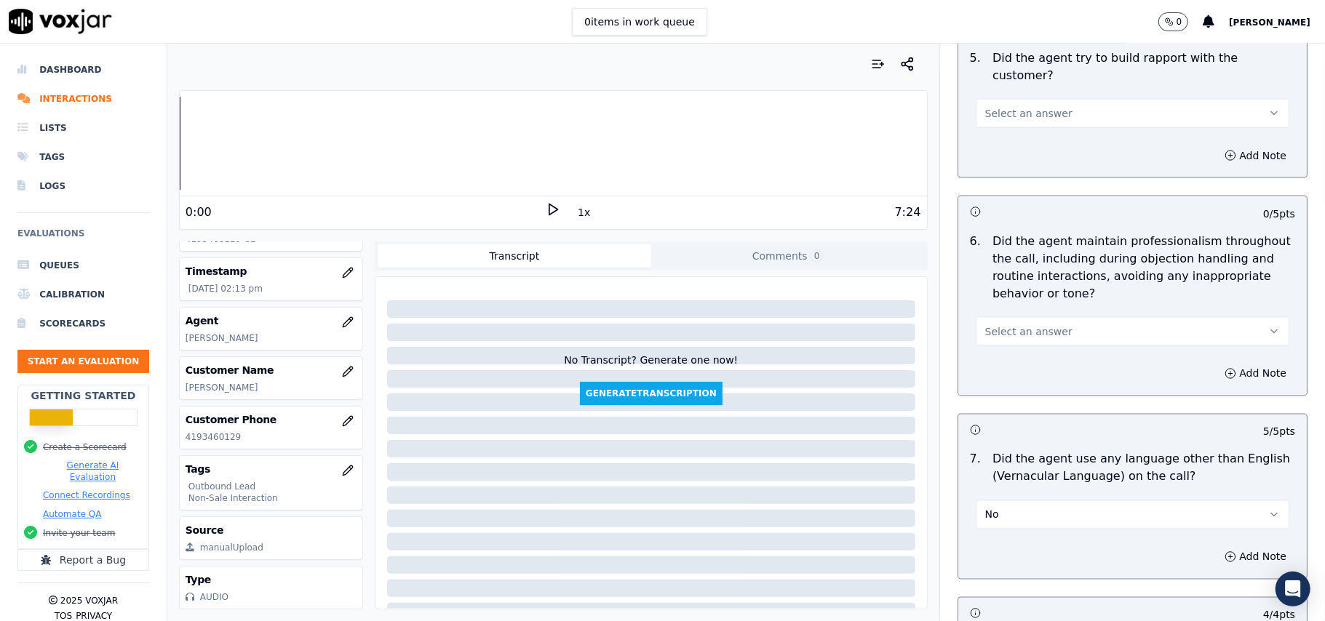
click at [988, 325] on span "Select an answer" at bounding box center [1028, 332] width 87 height 15
click at [982, 351] on div "Yes" at bounding box center [1101, 351] width 282 height 23
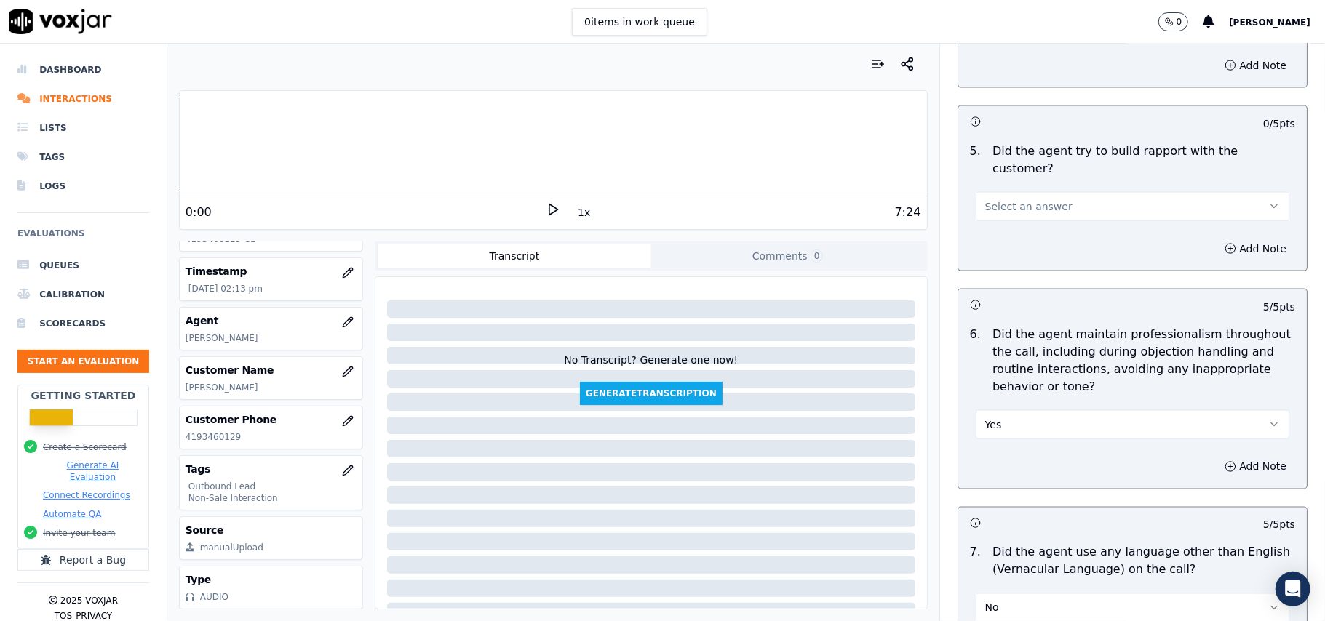
scroll to position [1494, 0]
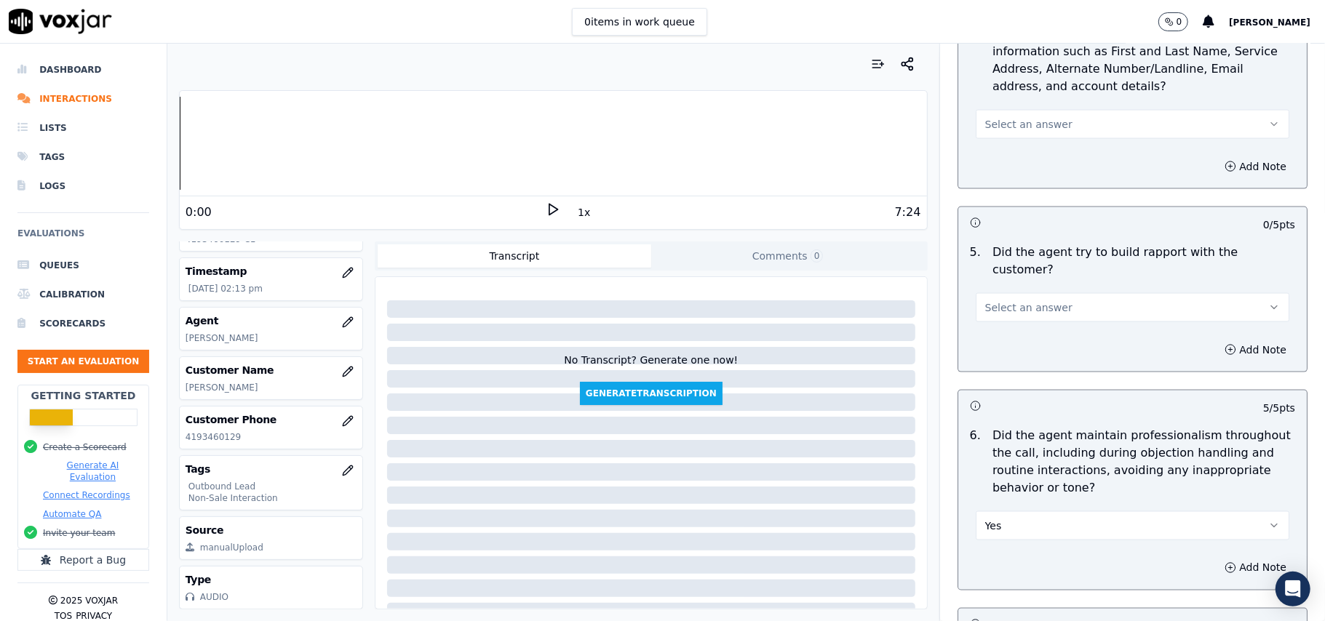
click at [990, 300] on span "Select an answer" at bounding box center [1028, 307] width 87 height 15
click at [984, 329] on div "Yes" at bounding box center [1101, 326] width 282 height 23
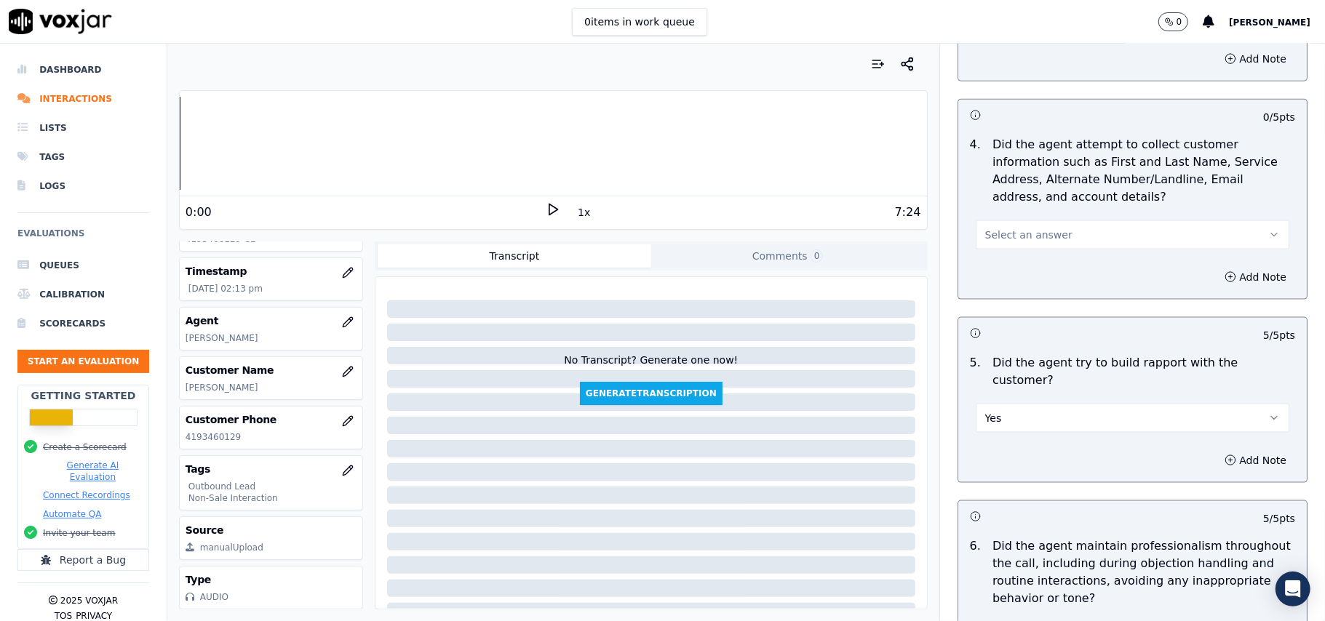
scroll to position [1301, 0]
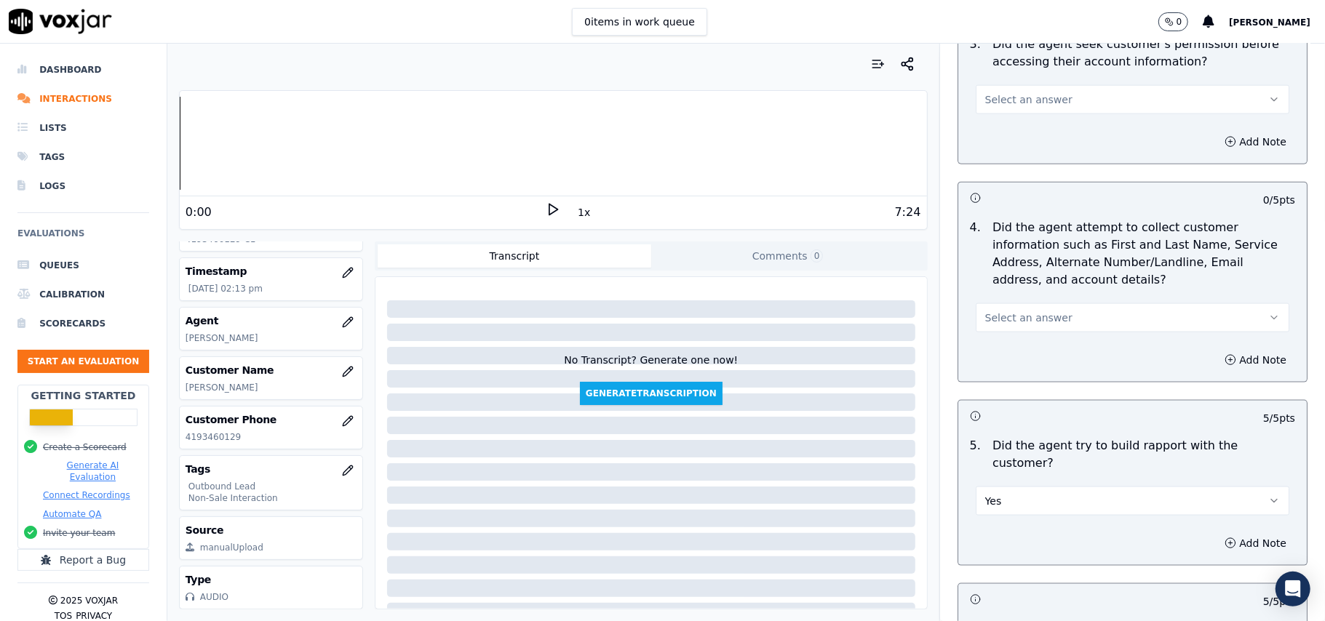
click at [990, 333] on button "Select an answer" at bounding box center [1133, 317] width 314 height 29
click at [992, 359] on div "Yes" at bounding box center [1101, 354] width 282 height 23
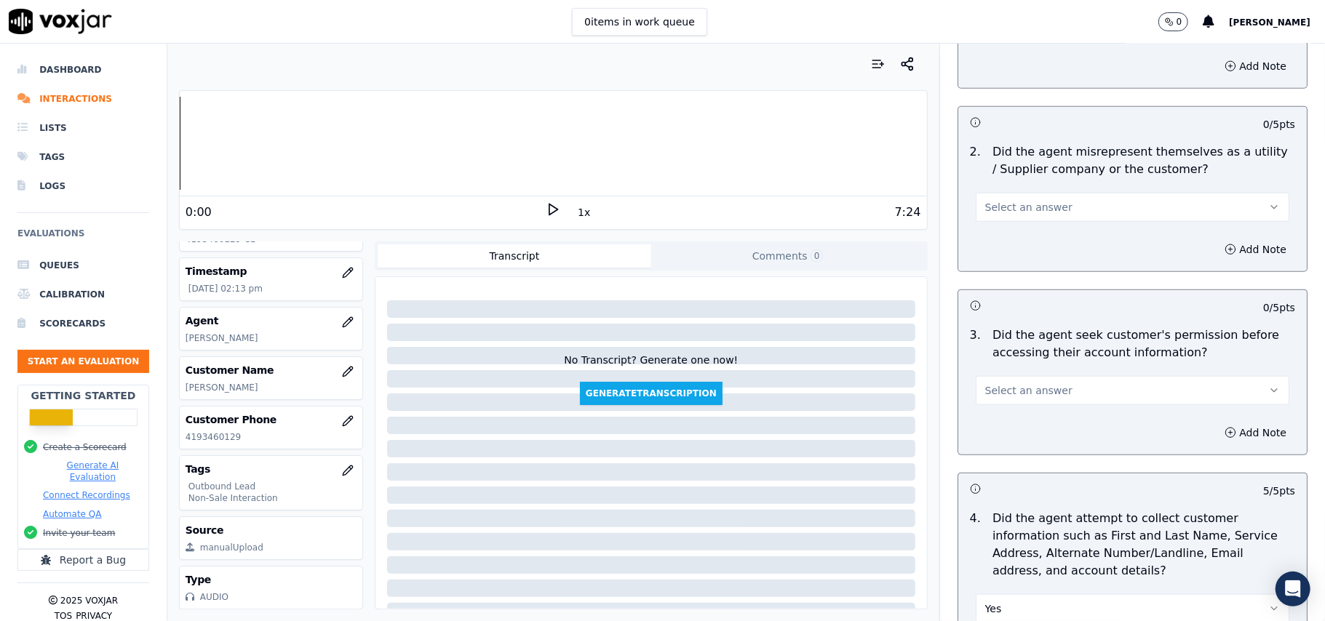
scroll to position [1607, 0]
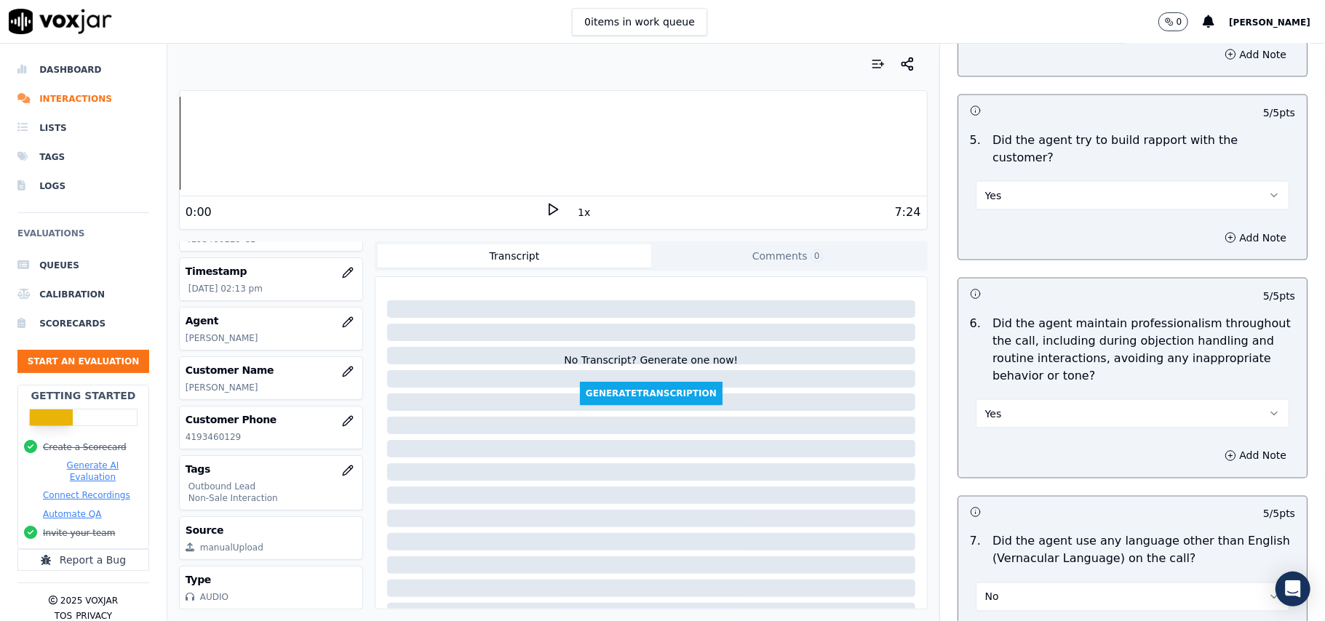
click at [1023, 402] on button "Yes" at bounding box center [1133, 413] width 314 height 29
click at [996, 458] on div "No" at bounding box center [1101, 457] width 282 height 23
click at [1218, 434] on div "Add Note" at bounding box center [1132, 456] width 349 height 44
click at [1216, 446] on button "Add Note" at bounding box center [1255, 456] width 79 height 20
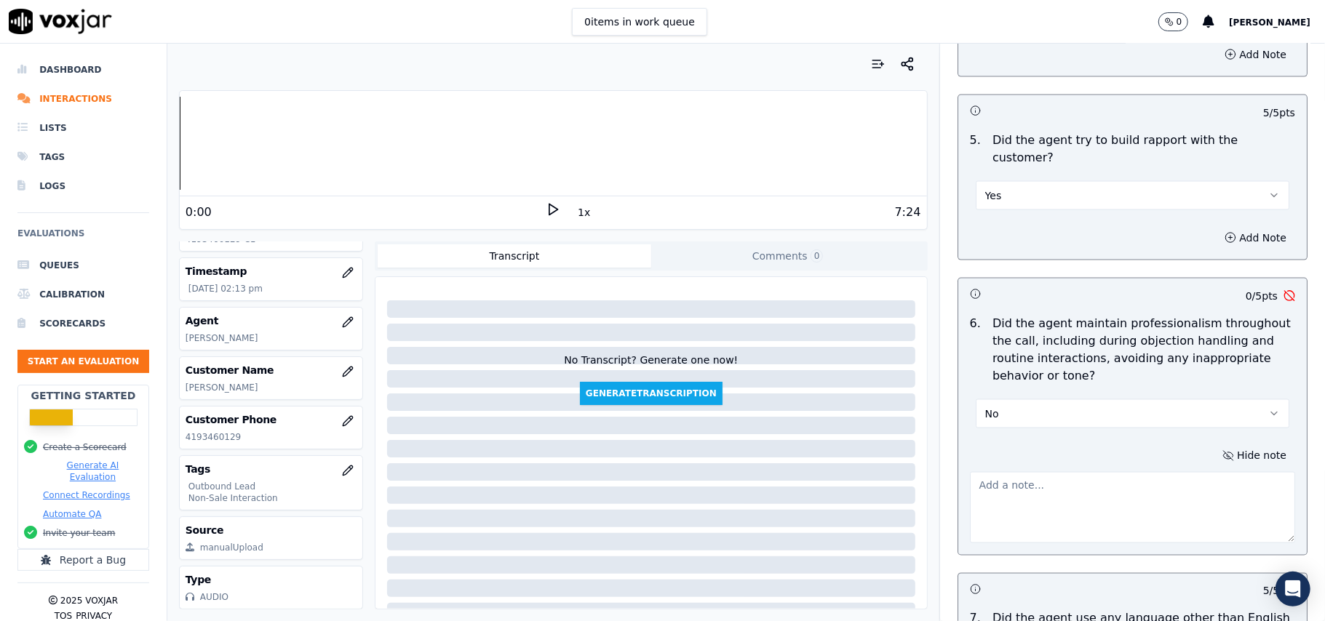
click at [1022, 495] on textarea at bounding box center [1132, 507] width 325 height 71
paste textarea "At the end of the TVP verification, the call got disconnected by Agent Jack, an…"
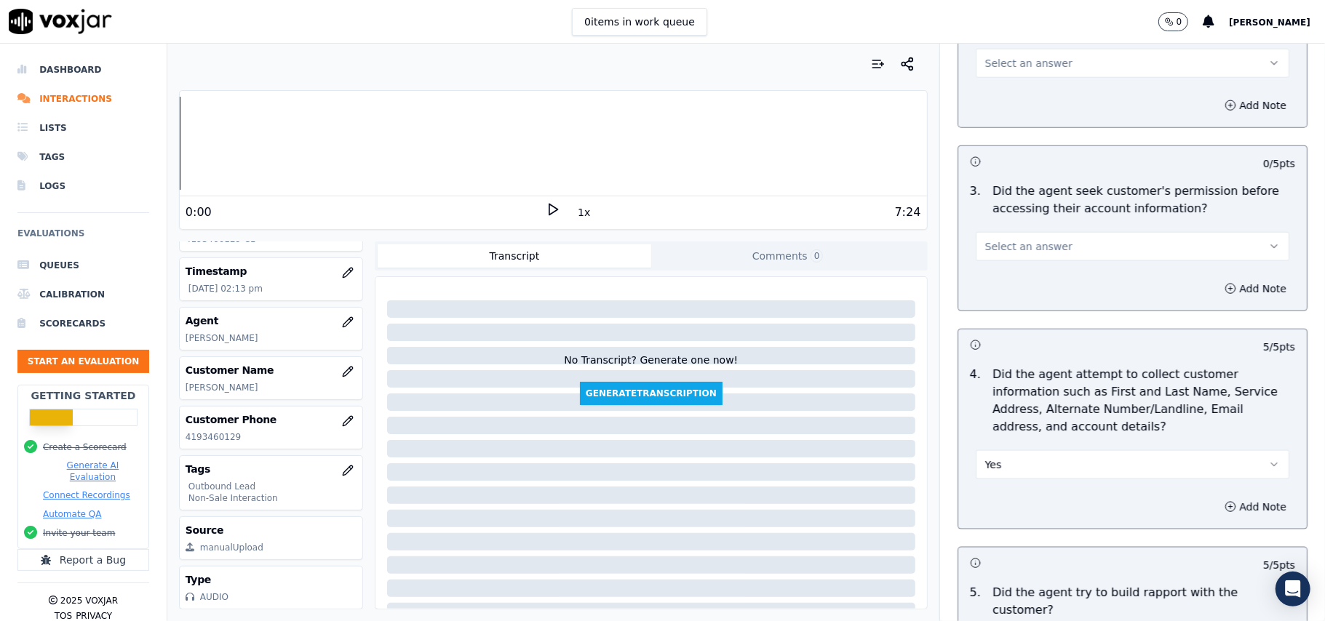
scroll to position [1121, 0]
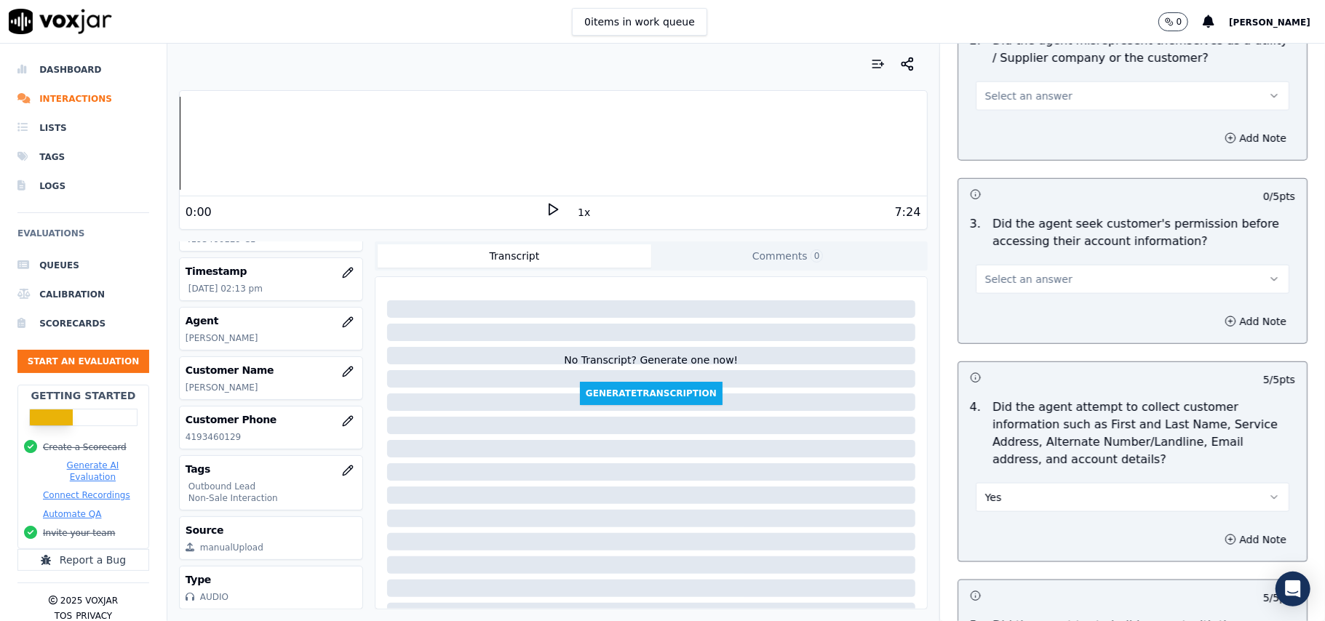
type textarea "At the end of the TVP verification, the call got disconnected by Agent Jack, an…"
click at [987, 282] on span "Select an answer" at bounding box center [1028, 279] width 87 height 15
click at [981, 315] on div "Yes" at bounding box center [1101, 314] width 282 height 23
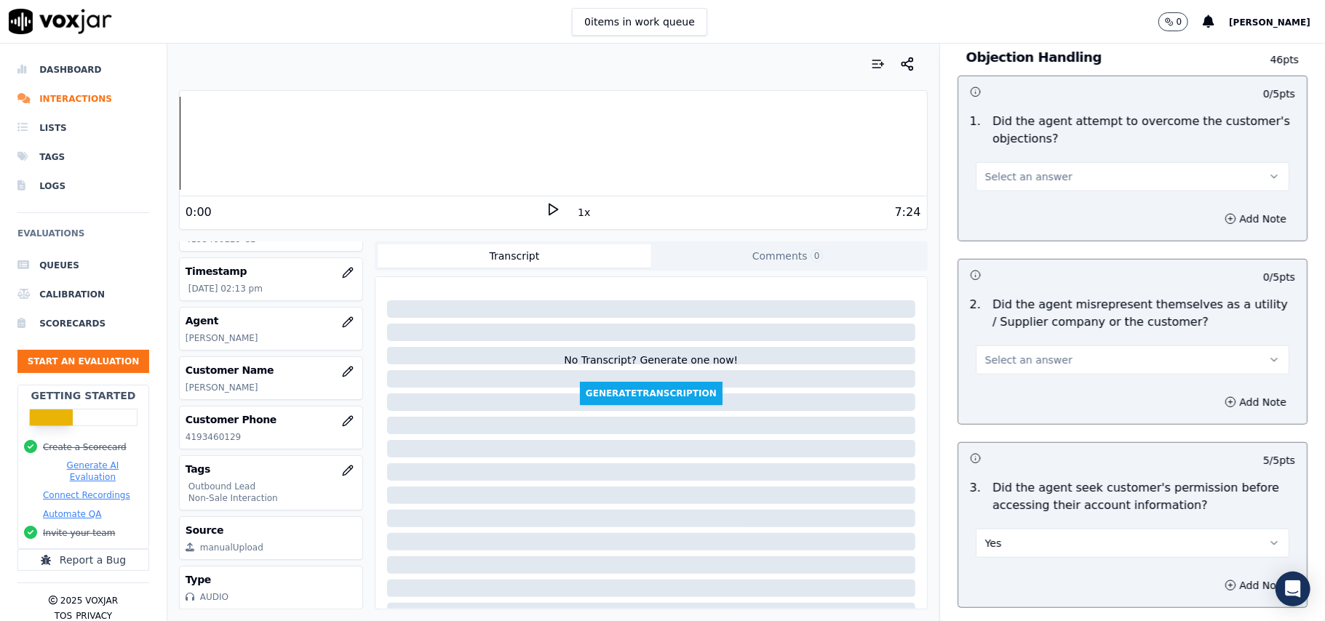
scroll to position [830, 0]
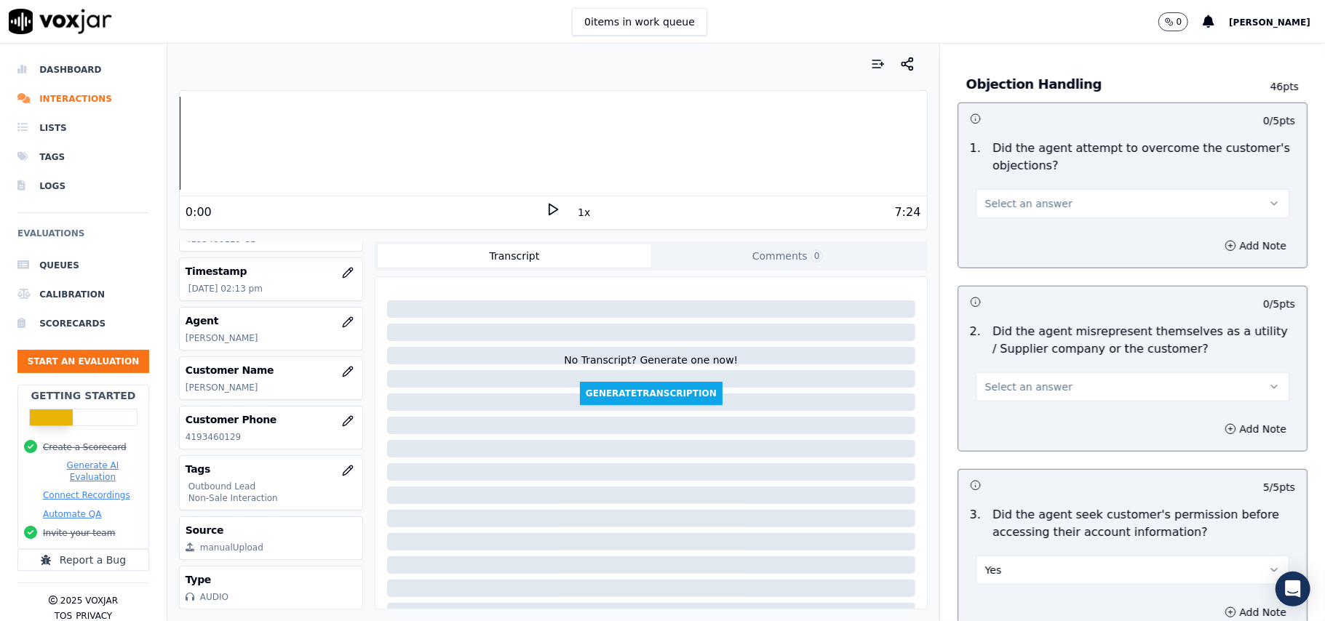
click at [1024, 394] on span "Select an answer" at bounding box center [1028, 387] width 87 height 15
drag, startPoint x: 1014, startPoint y: 443, endPoint x: 1022, endPoint y: 437, distance: 10.3
click at [1014, 444] on div "No" at bounding box center [1101, 445] width 282 height 23
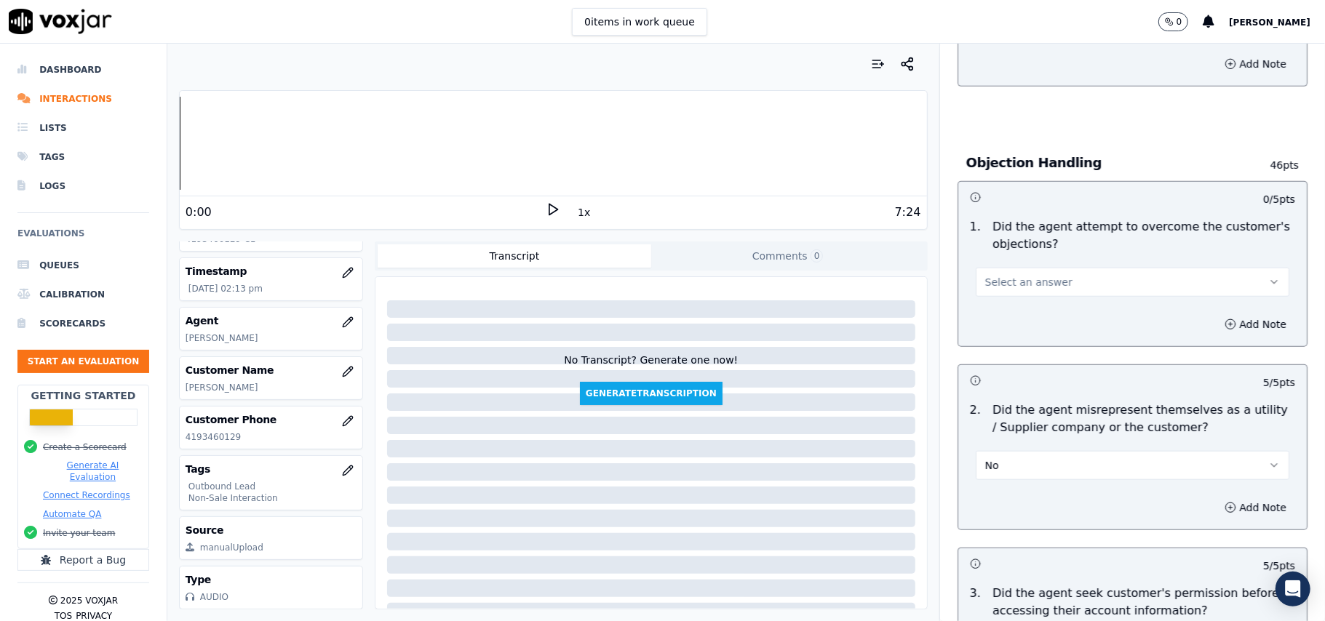
scroll to position [636, 0]
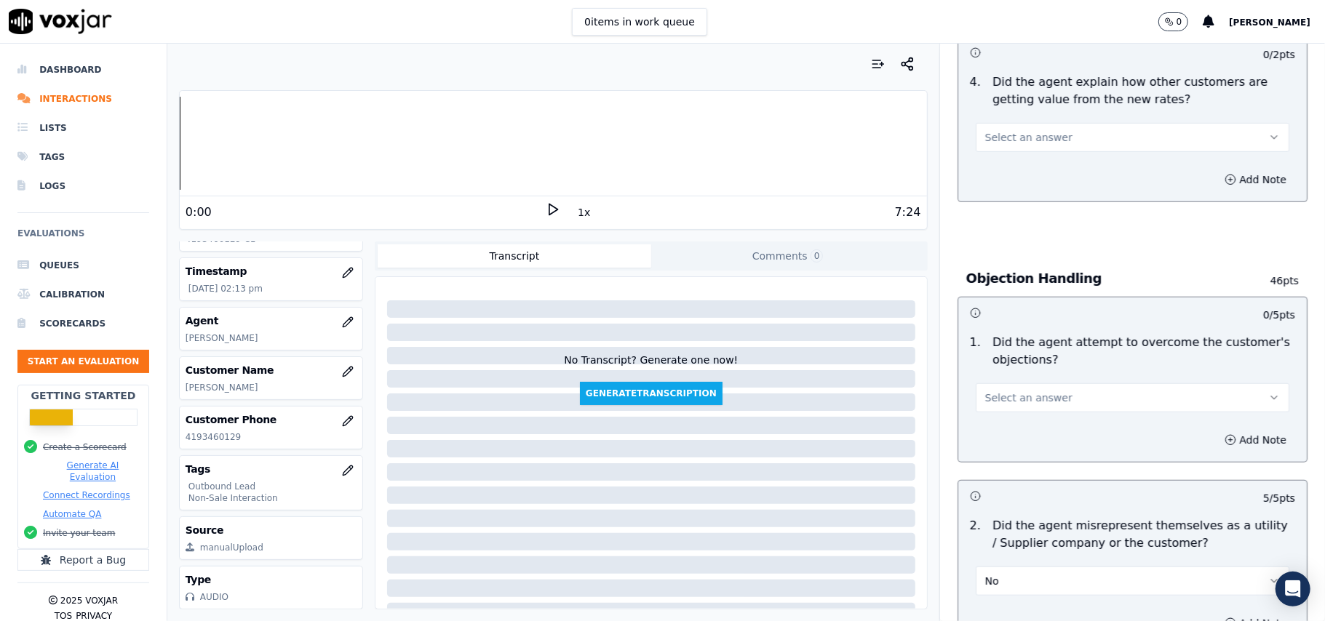
click at [1024, 403] on span "Select an answer" at bounding box center [1028, 398] width 87 height 15
click at [1019, 429] on div "Yes" at bounding box center [1101, 432] width 282 height 23
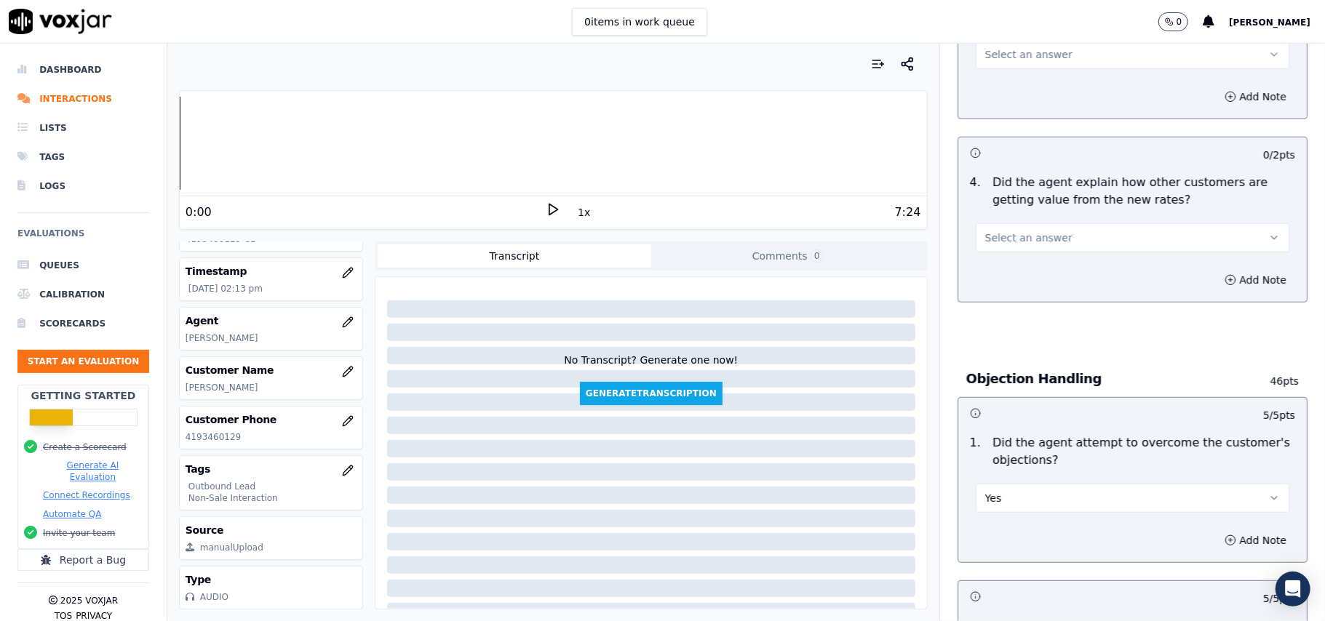
scroll to position [442, 0]
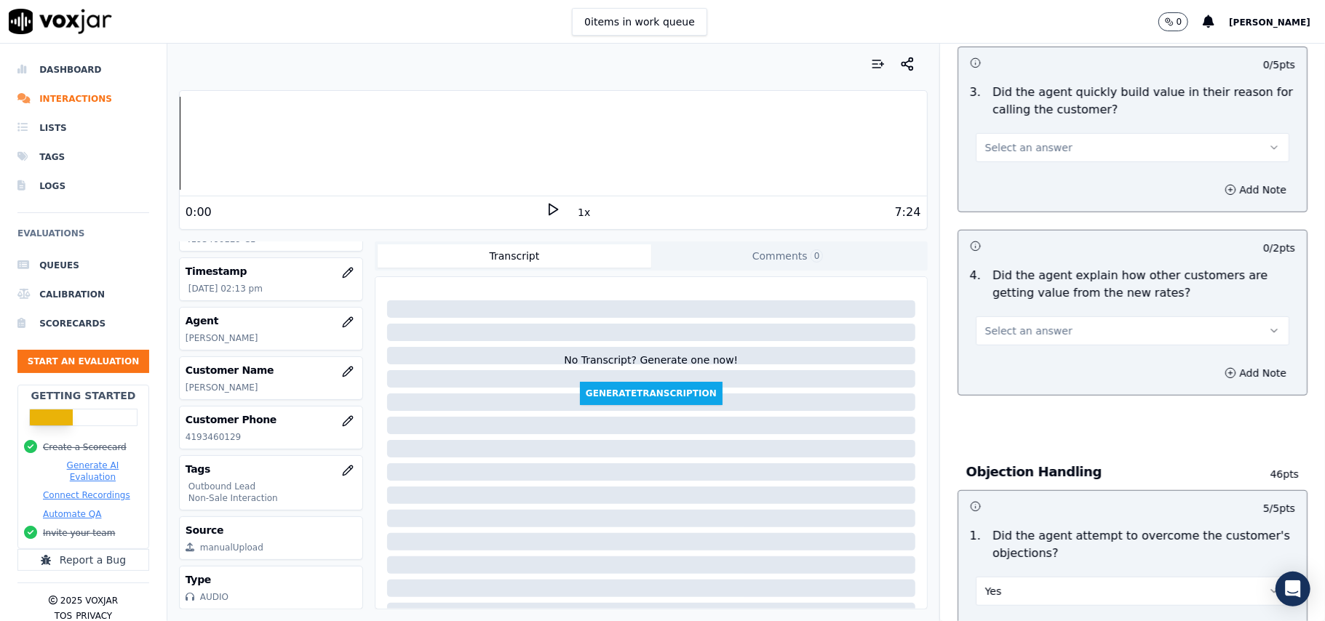
click at [1045, 326] on button "Select an answer" at bounding box center [1133, 331] width 314 height 29
click at [1031, 373] on div "Yes" at bounding box center [1101, 365] width 282 height 23
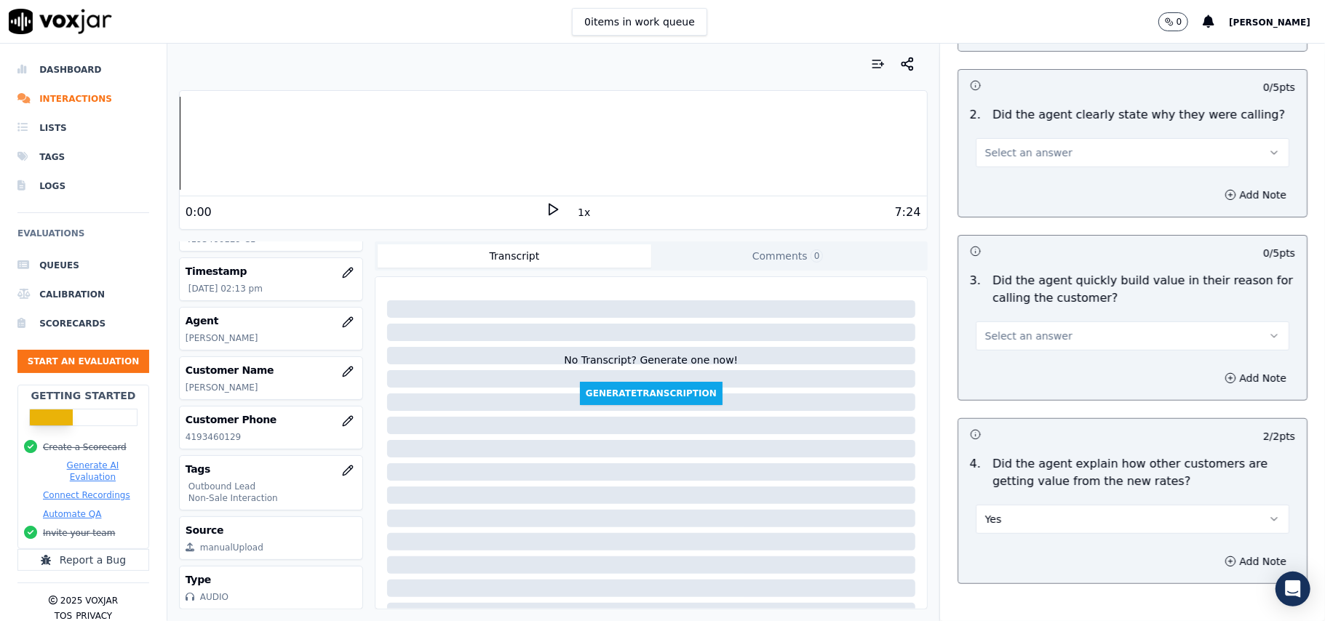
scroll to position [248, 0]
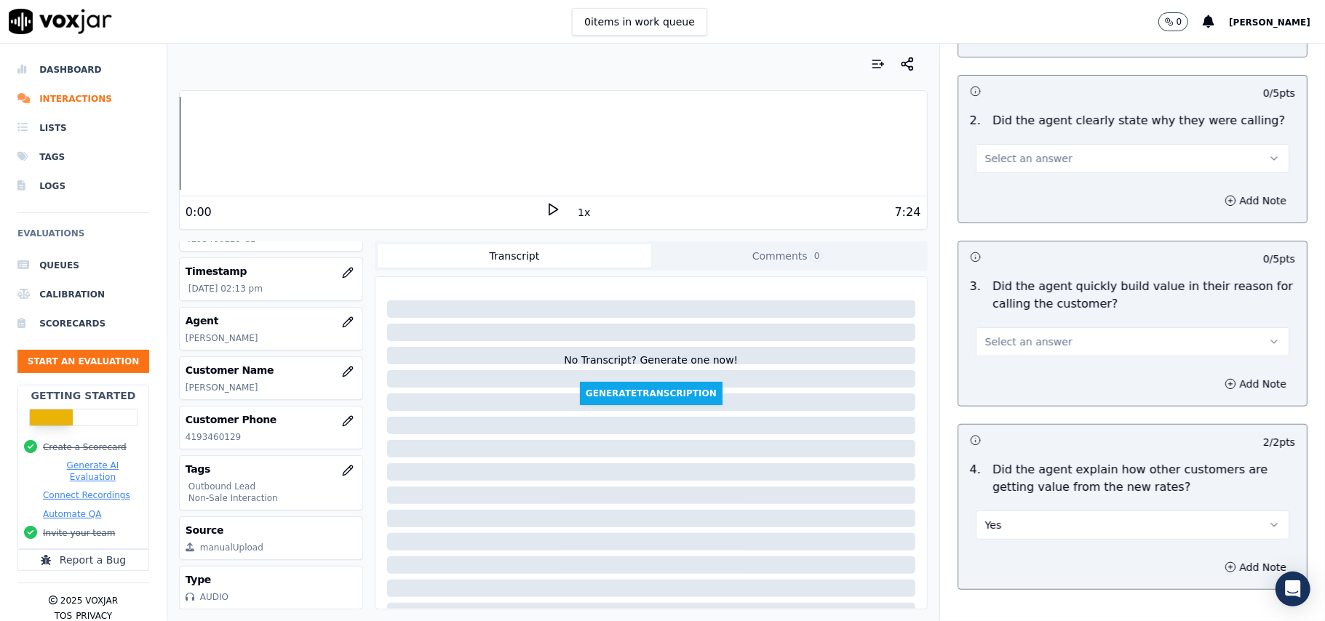
click at [1037, 341] on span "Select an answer" at bounding box center [1028, 342] width 87 height 15
click at [1027, 370] on div "Yes" at bounding box center [1101, 376] width 282 height 23
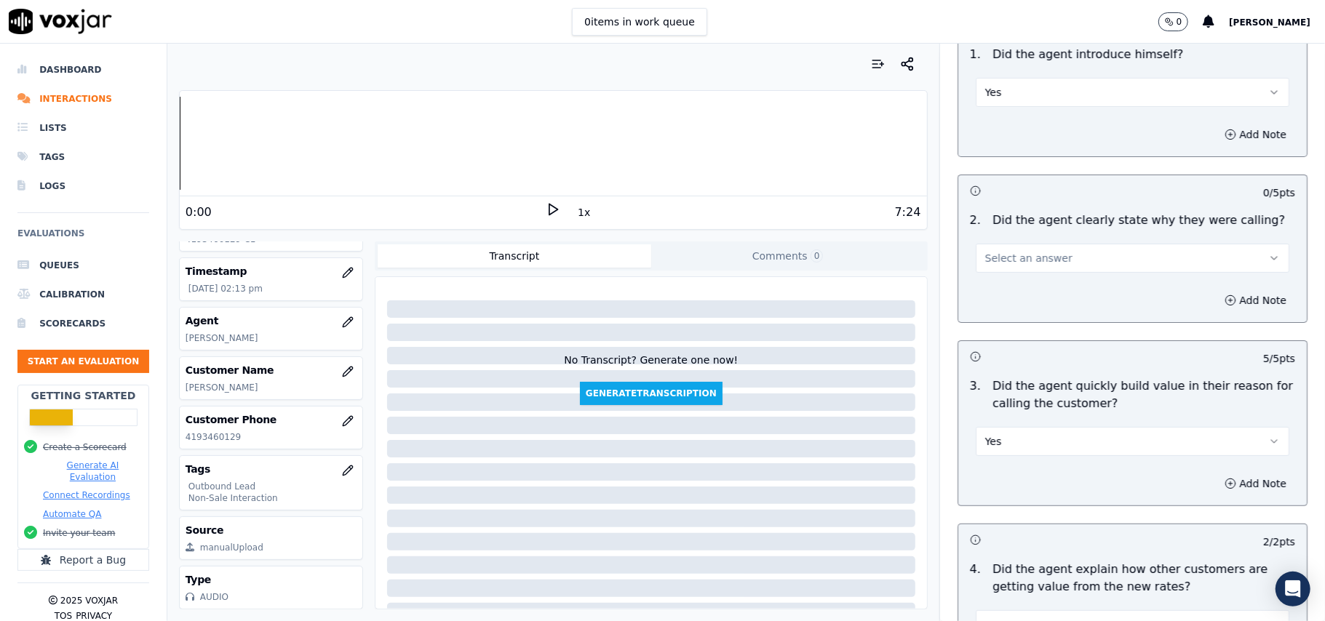
scroll to position [54, 0]
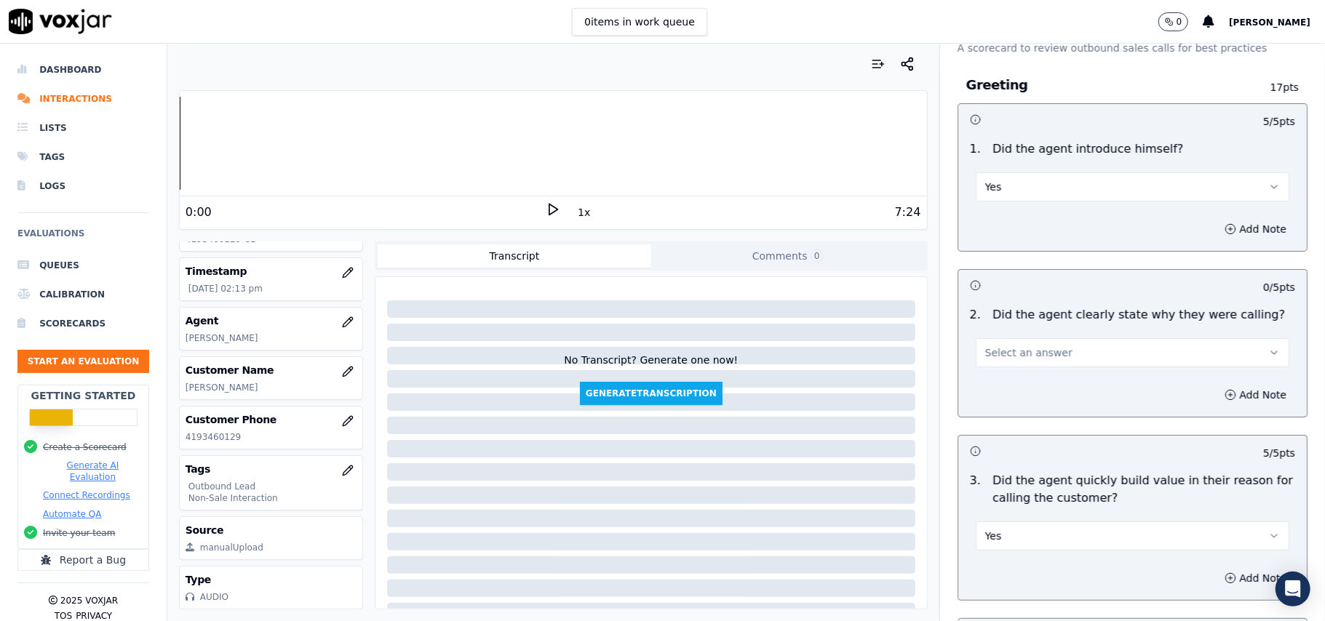
click at [1034, 354] on span "Select an answer" at bounding box center [1028, 353] width 87 height 15
click at [1025, 386] on div "Yes" at bounding box center [1101, 386] width 282 height 23
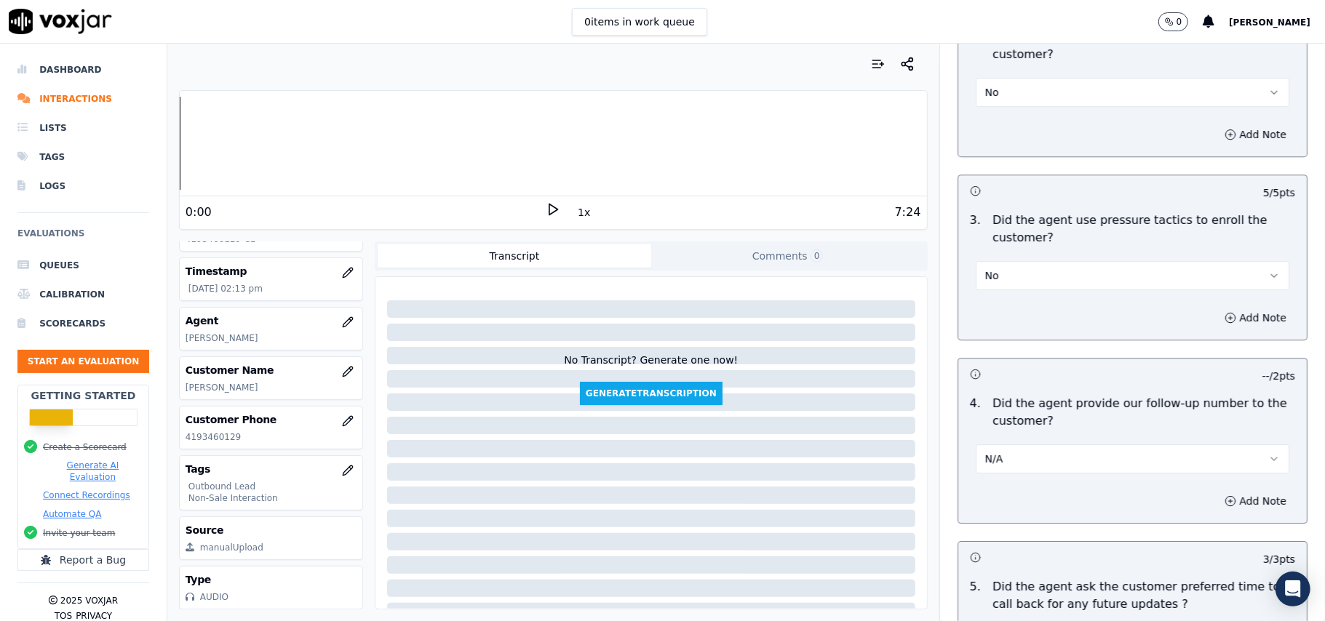
scroll to position [3706, 0]
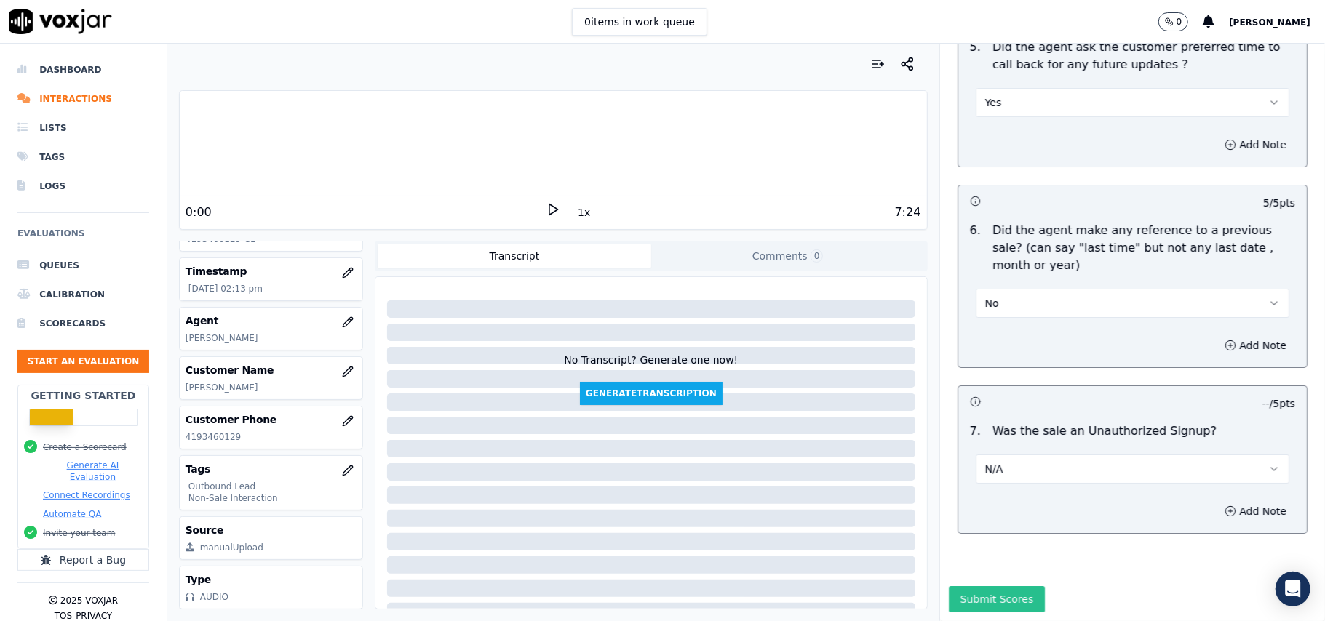
click at [969, 586] on button "Submit Scores" at bounding box center [997, 599] width 97 height 26
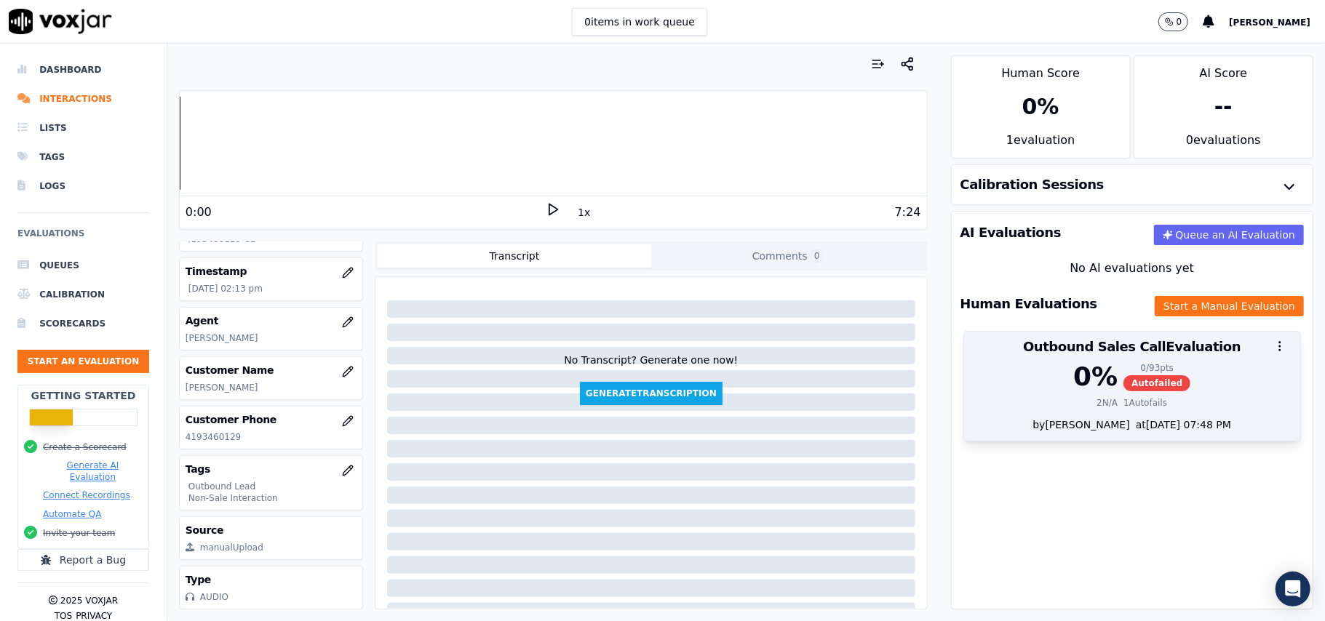
click at [1075, 387] on div "0 %" at bounding box center [1095, 376] width 44 height 29
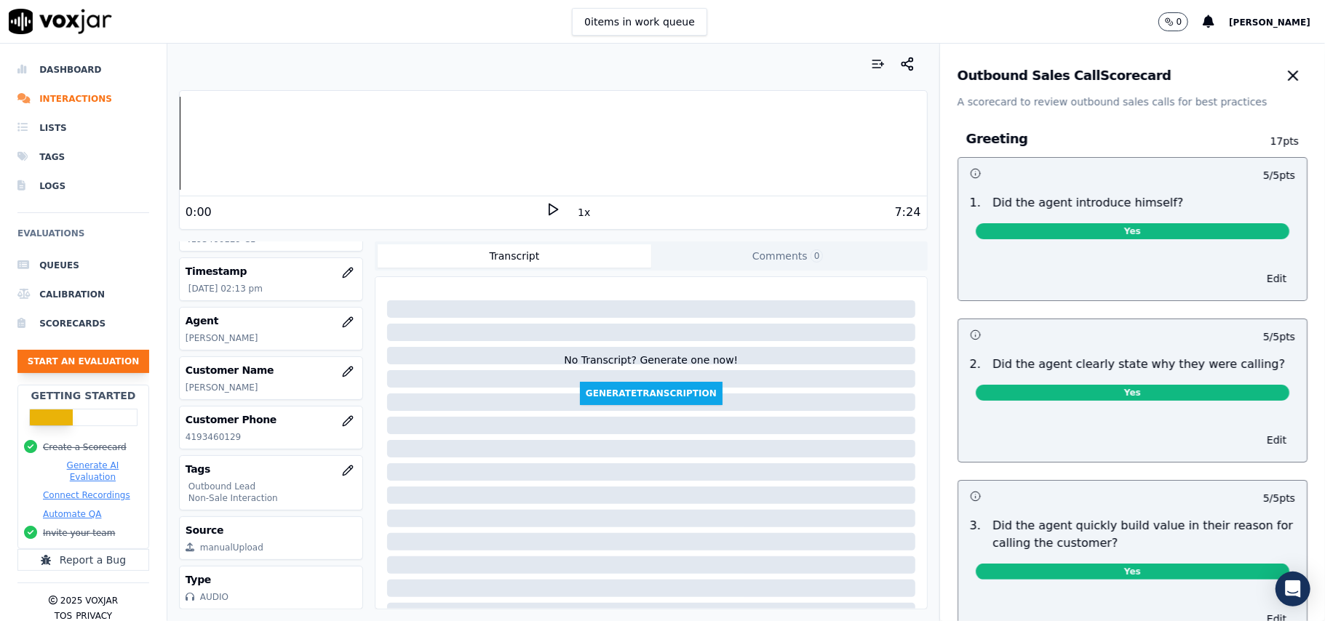
click at [76, 367] on button "Start an Evaluation" at bounding box center [83, 361] width 132 height 23
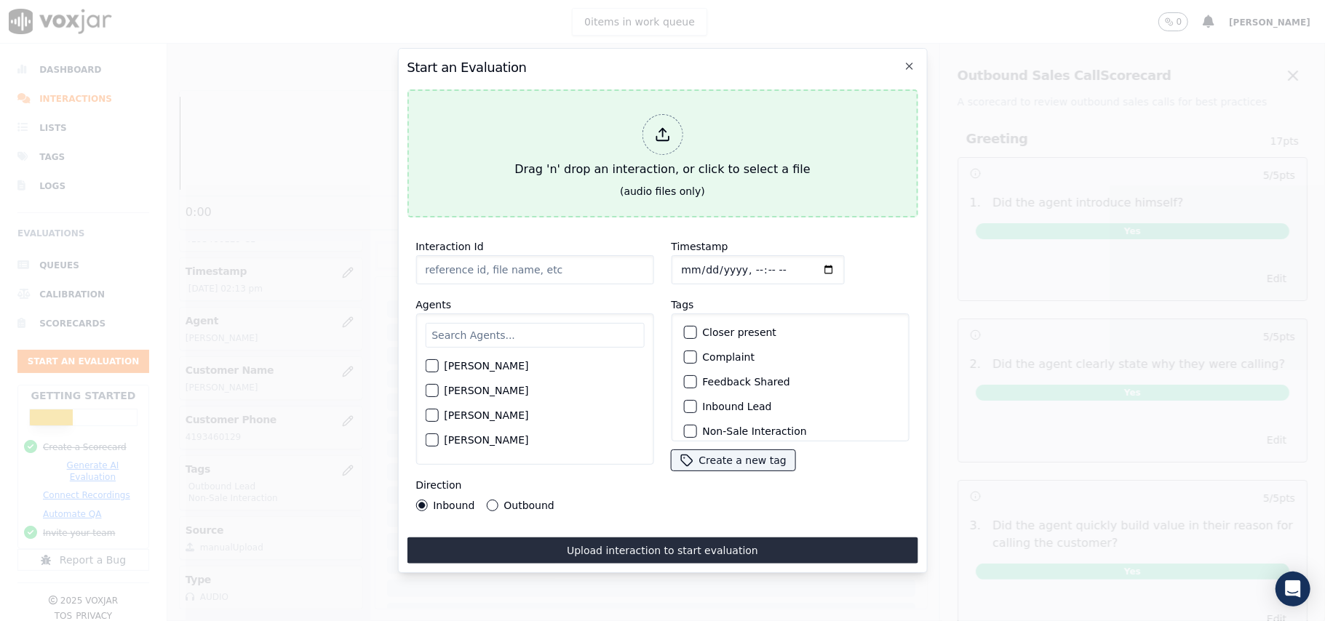
click at [634, 135] on div "Drag 'n' drop an interaction, or click to select a file" at bounding box center [662, 146] width 307 height 76
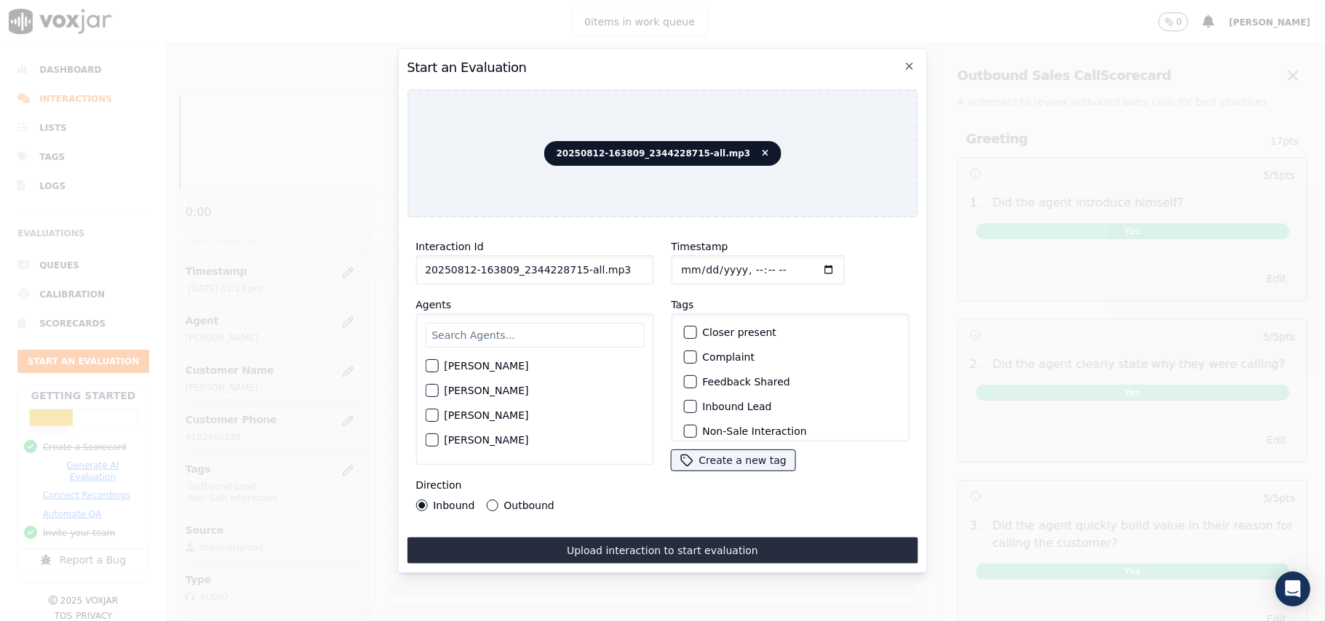
drag, startPoint x: 618, startPoint y: 257, endPoint x: 569, endPoint y: 268, distance: 50.8
click at [569, 268] on input "20250812-163809_2344228715-all.mp3" at bounding box center [534, 269] width 238 height 29
type input "20250812-163809_2344228715-C1"
click at [697, 263] on input "Timestamp" at bounding box center [757, 269] width 173 height 29
type input "2025-08-12T14:19"
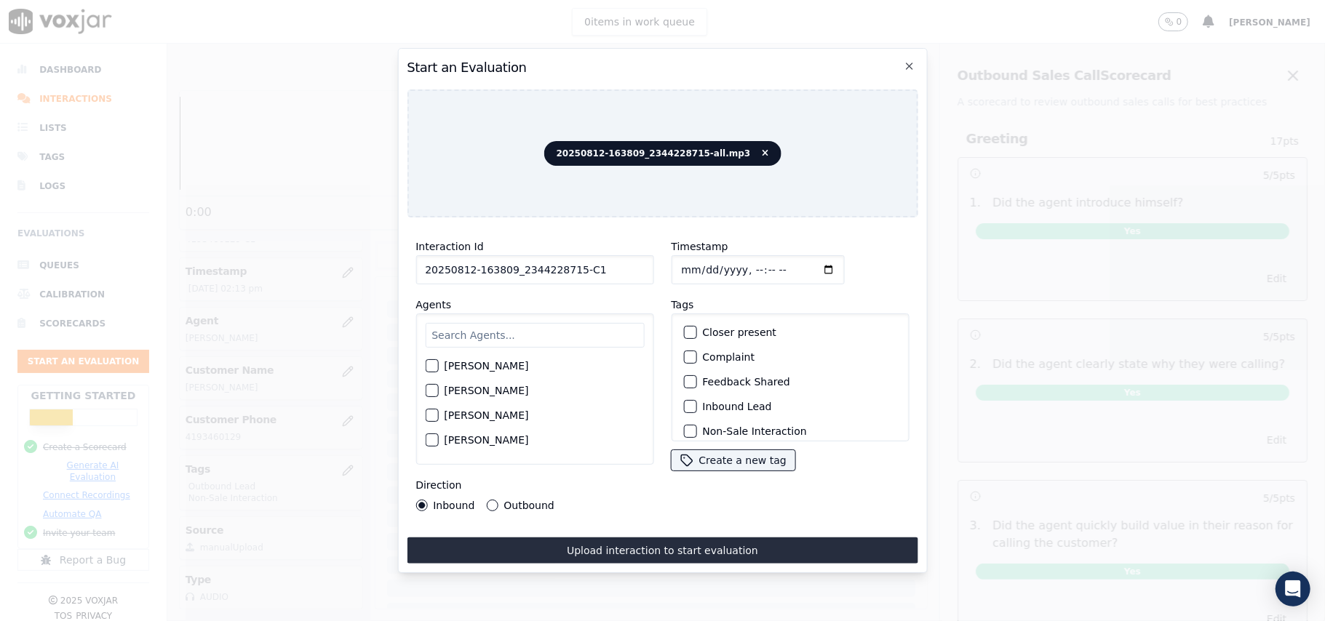
click at [493, 323] on input "text" at bounding box center [534, 335] width 219 height 25
type input "Anna"
click at [436, 365] on div "button" at bounding box center [431, 370] width 10 height 10
click at [684, 402] on div "button" at bounding box center [689, 407] width 10 height 10
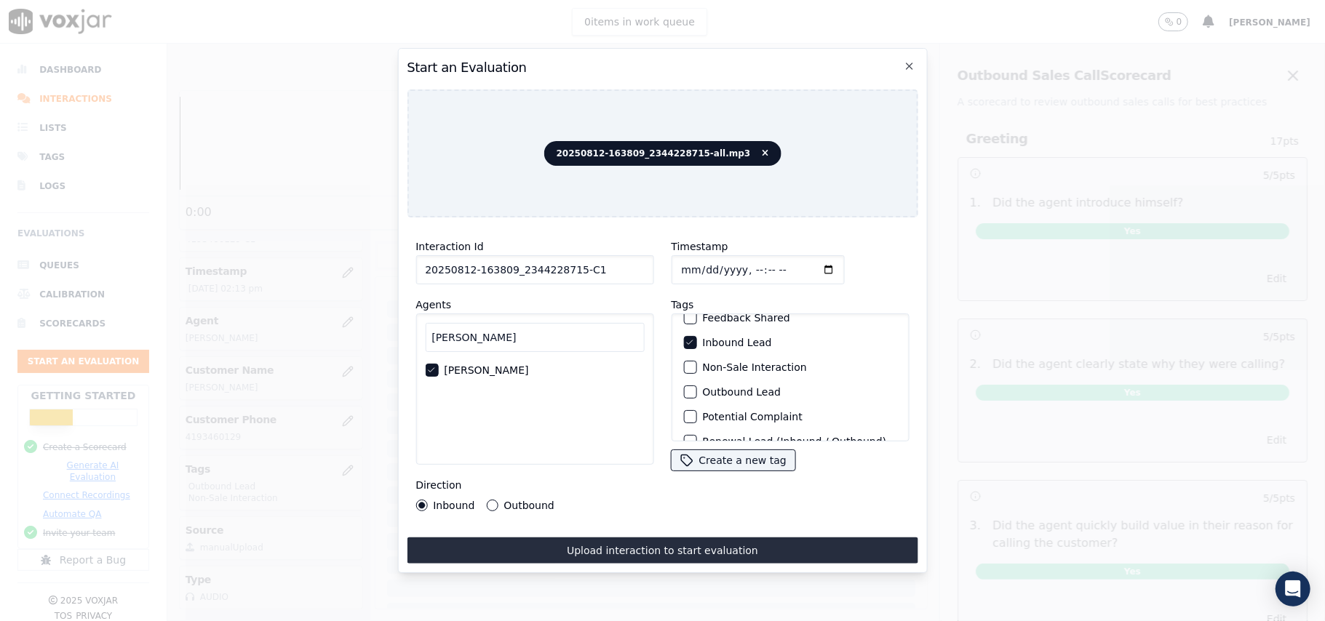
scroll to position [30, 0]
click at [684, 397] on div "button" at bounding box center [689, 402] width 10 height 10
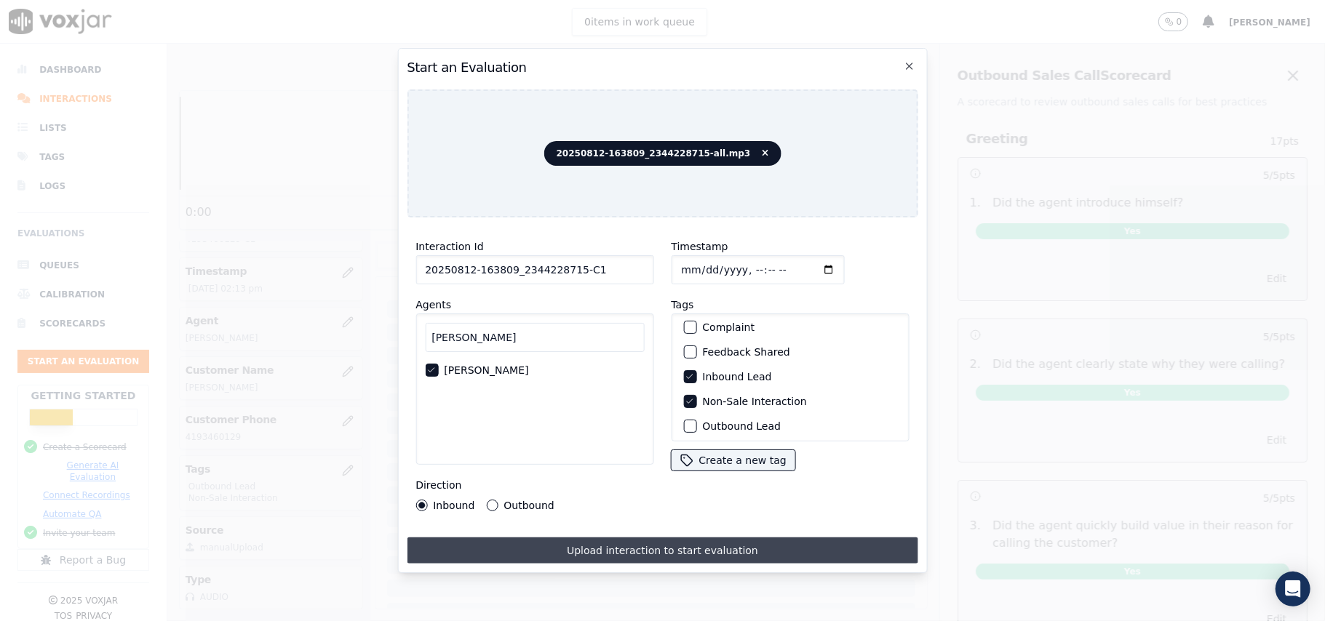
click at [578, 540] on button "Upload interaction to start evaluation" at bounding box center [662, 551] width 511 height 26
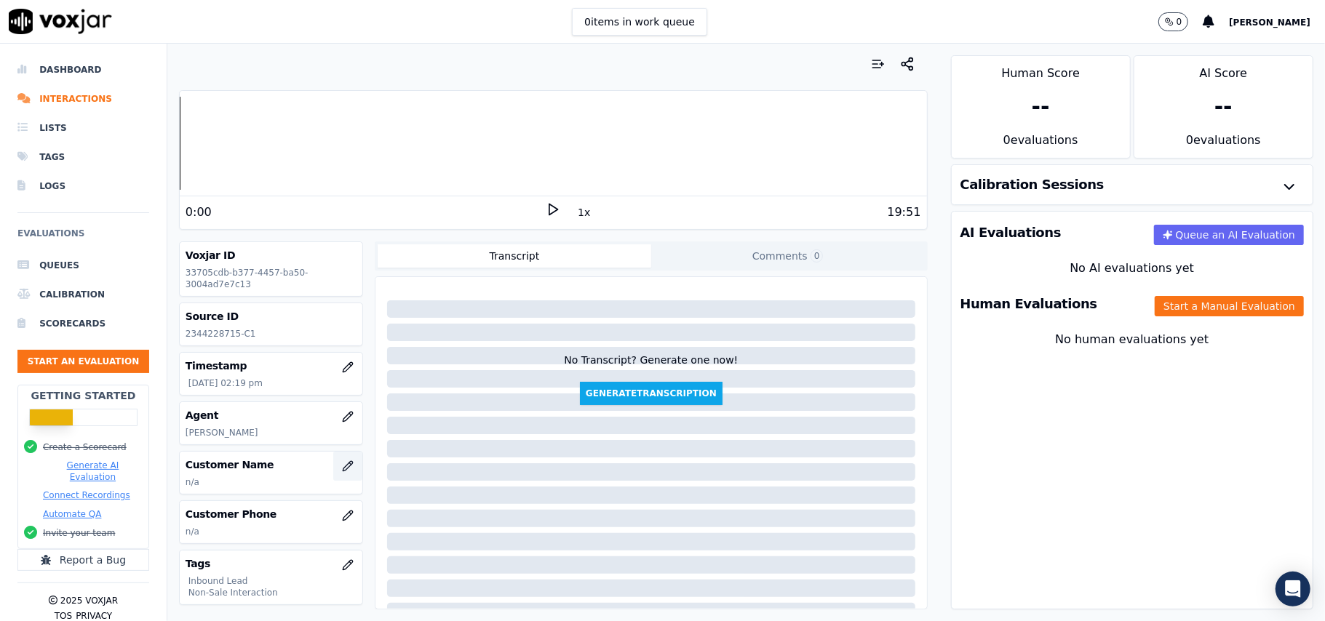
click at [343, 470] on icon "button" at bounding box center [347, 465] width 9 height 9
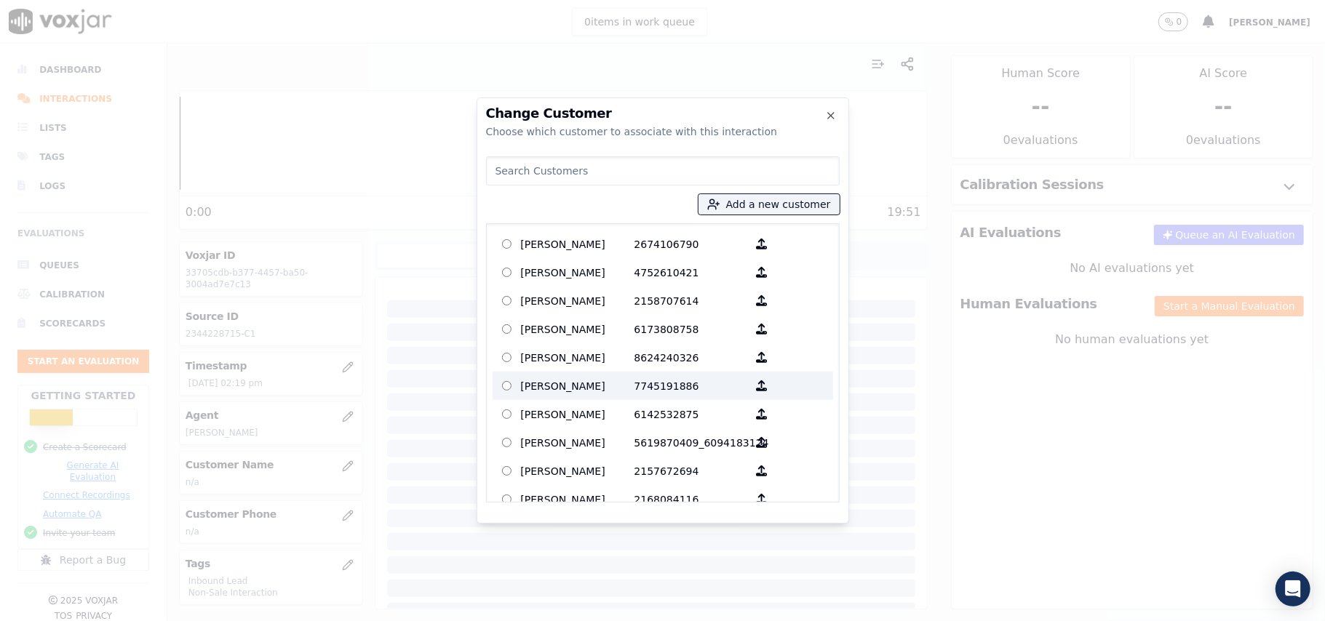
paste input "LISA MARIE LONG LONG"
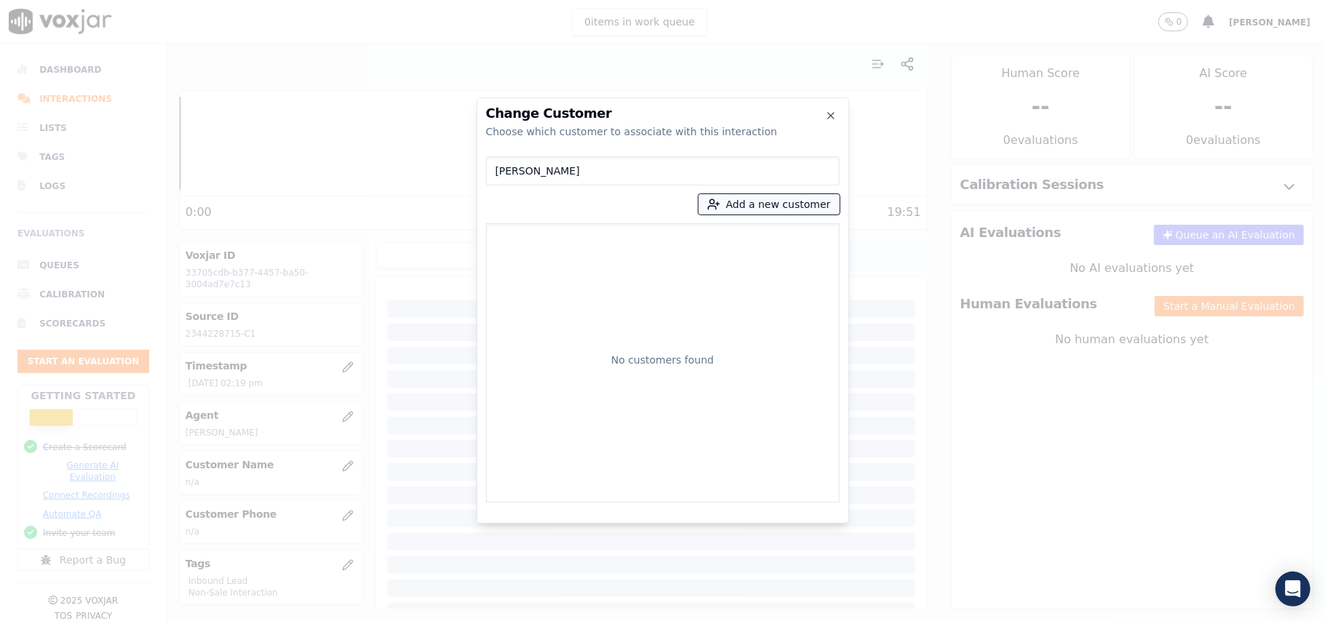
type input "LISA MARIE LONG LONG"
click at [732, 207] on button "Add a new customer" at bounding box center [768, 204] width 141 height 20
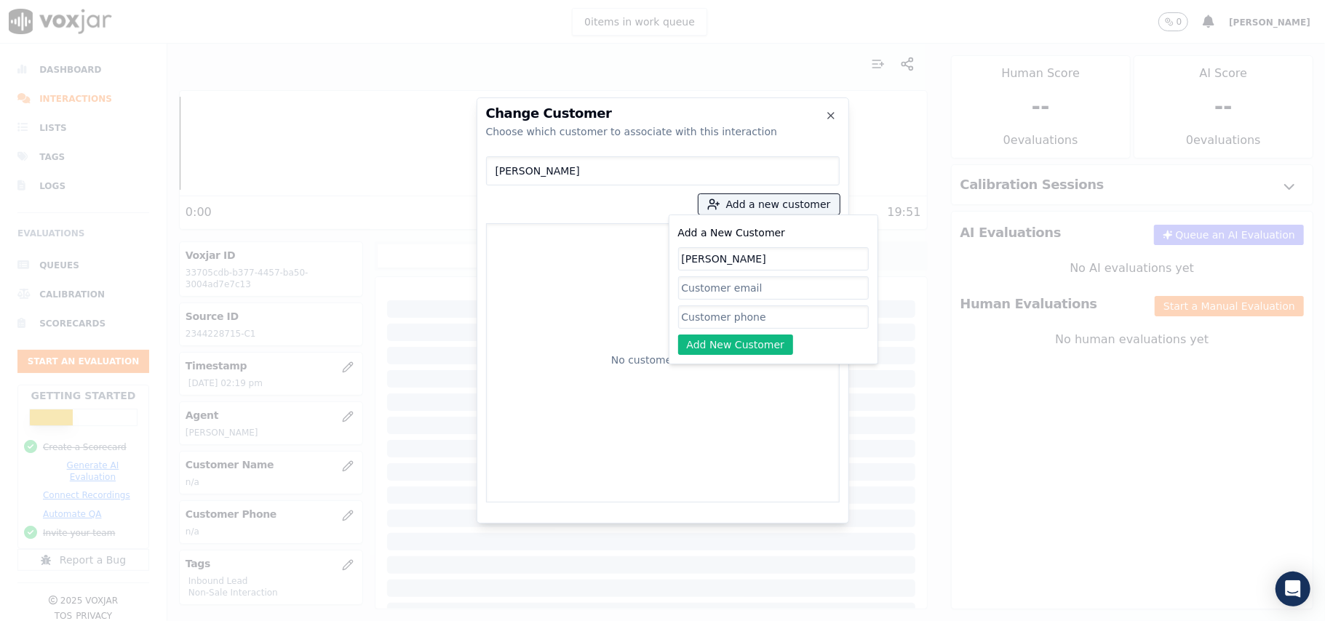
type input "LISA MARIE LONG LONG"
click at [720, 318] on input "Add a New Customer" at bounding box center [773, 317] width 191 height 23
paste input "2344228715"
type input "2344228715"
click at [705, 343] on button "Add New Customer" at bounding box center [736, 345] width 116 height 20
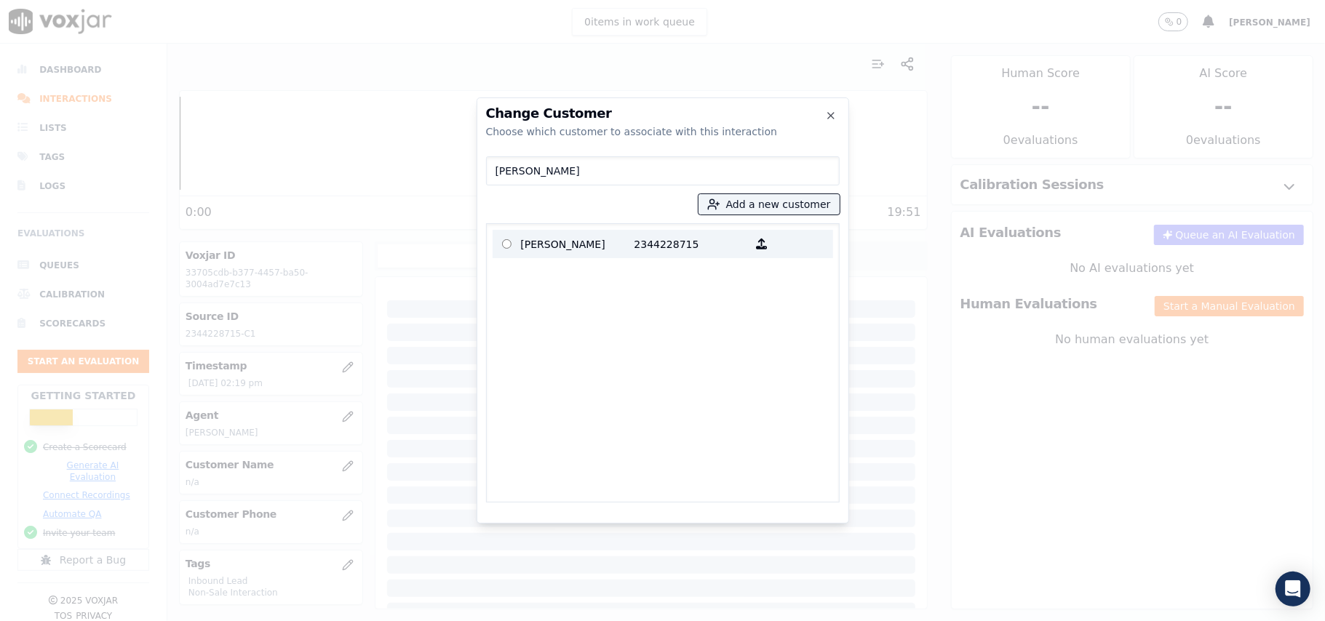
click at [674, 251] on p "2344228715" at bounding box center [691, 244] width 114 height 23
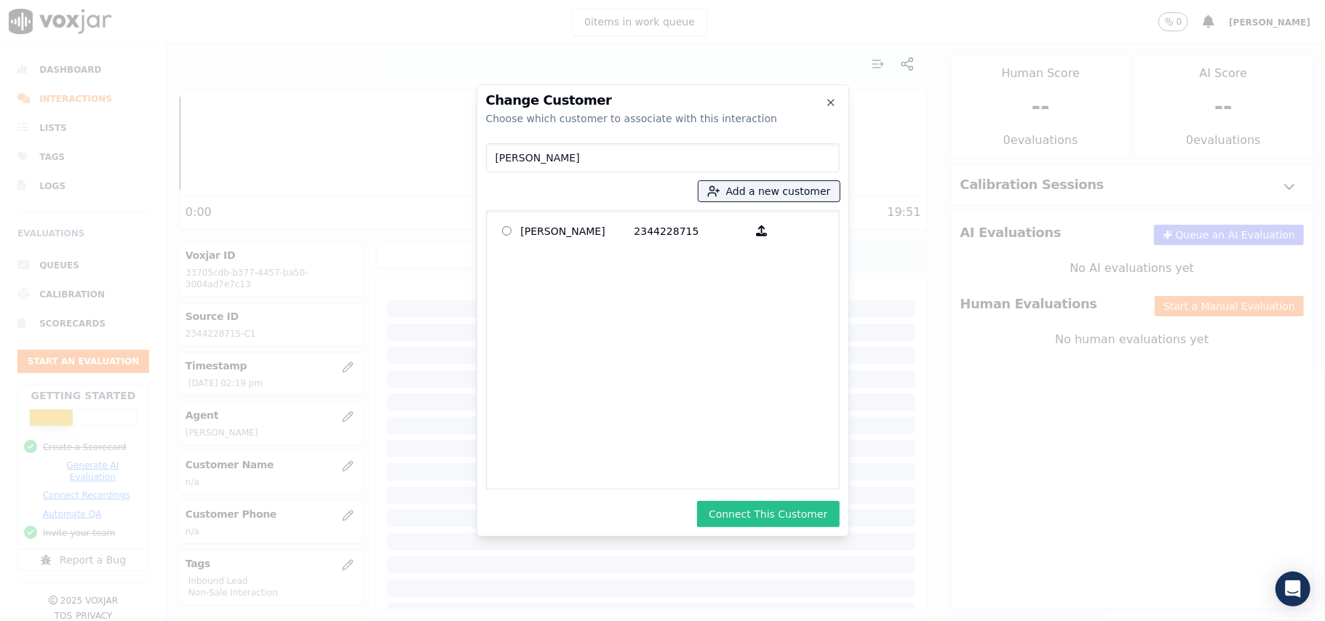
click at [755, 512] on button "Connect This Customer" at bounding box center [768, 514] width 142 height 26
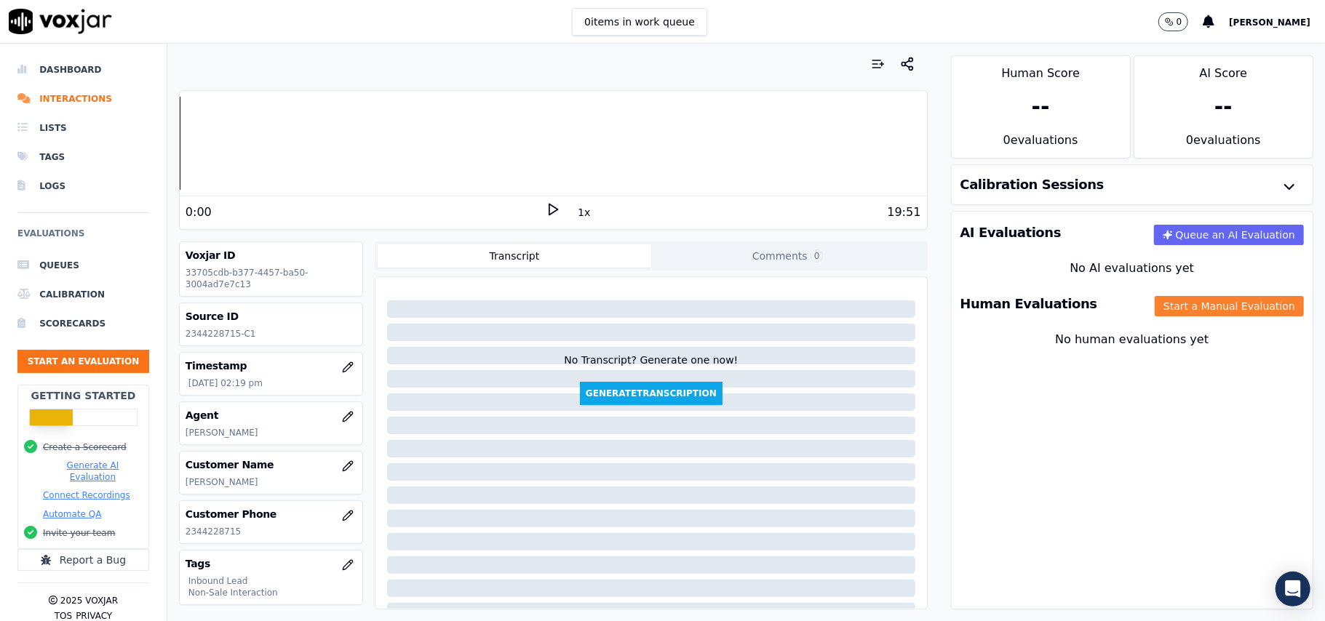
click at [1160, 306] on button "Start a Manual Evaluation" at bounding box center [1229, 306] width 149 height 20
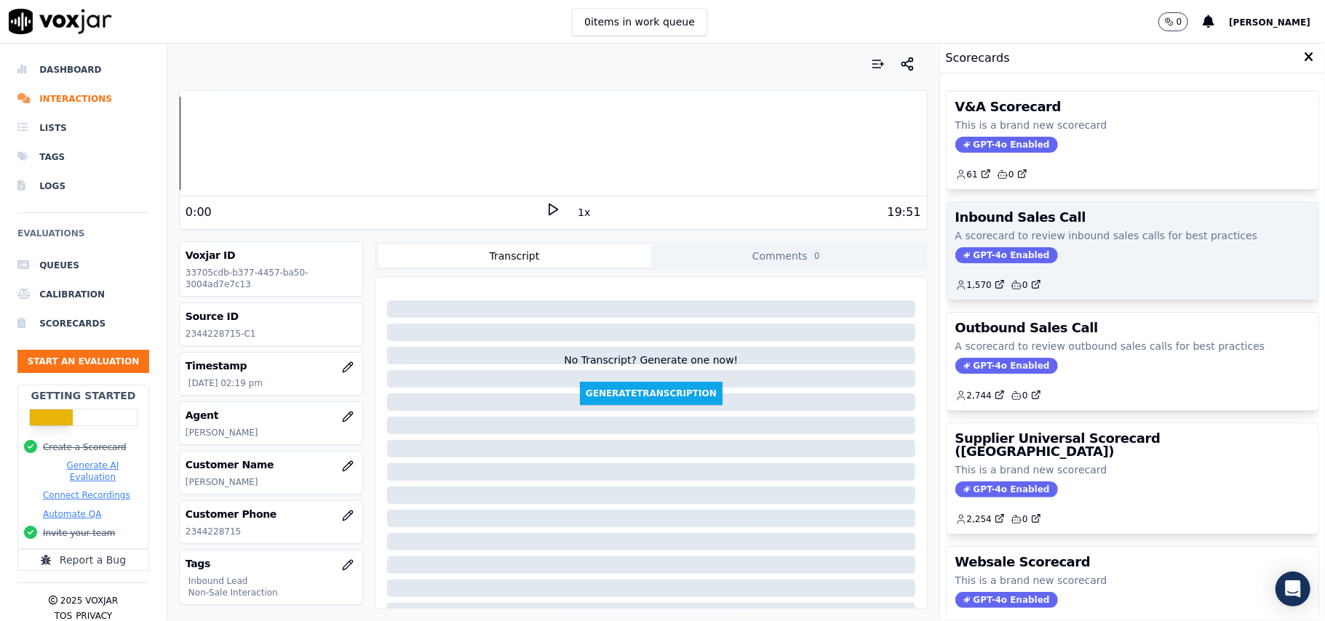
click at [993, 252] on span "GPT-4o Enabled" at bounding box center [1006, 255] width 103 height 16
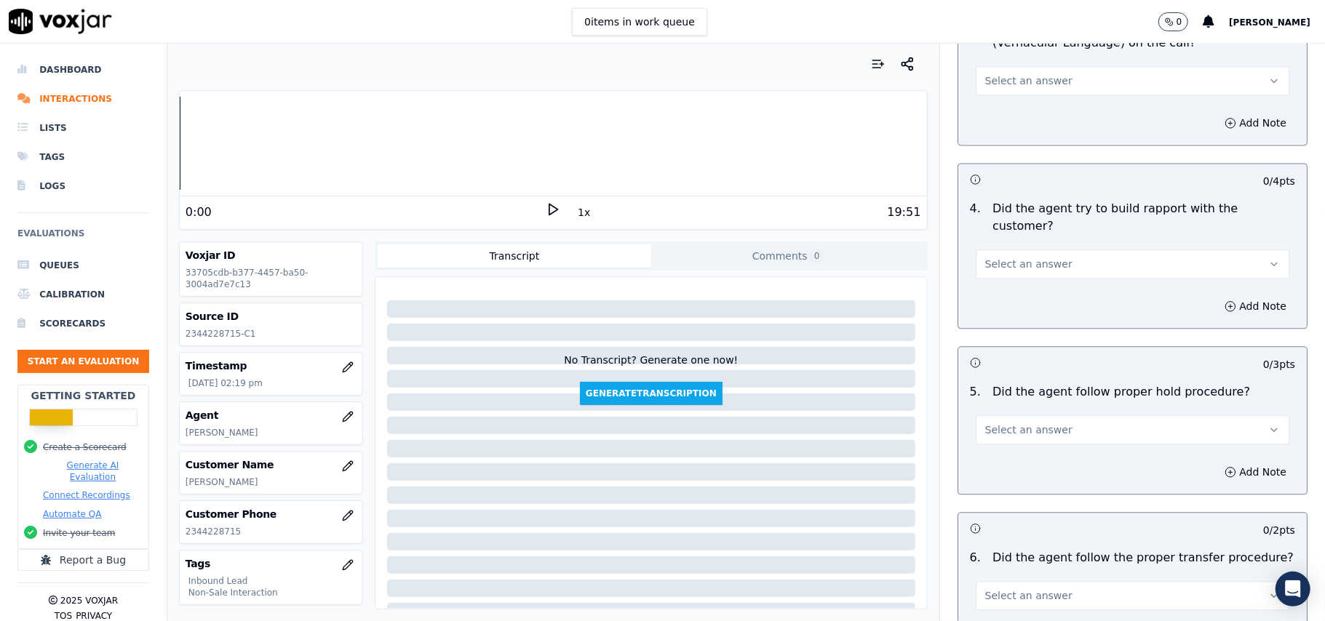
scroll to position [2568, 0]
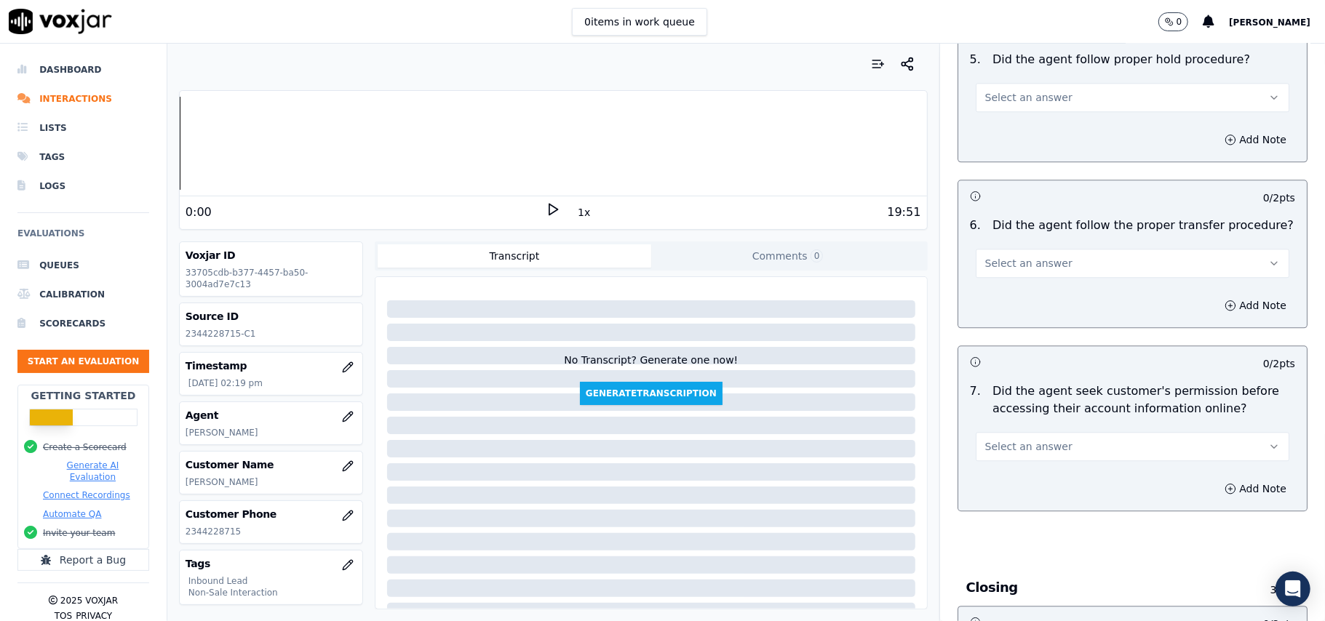
click at [1039, 439] on span "Select an answer" at bounding box center [1028, 446] width 87 height 15
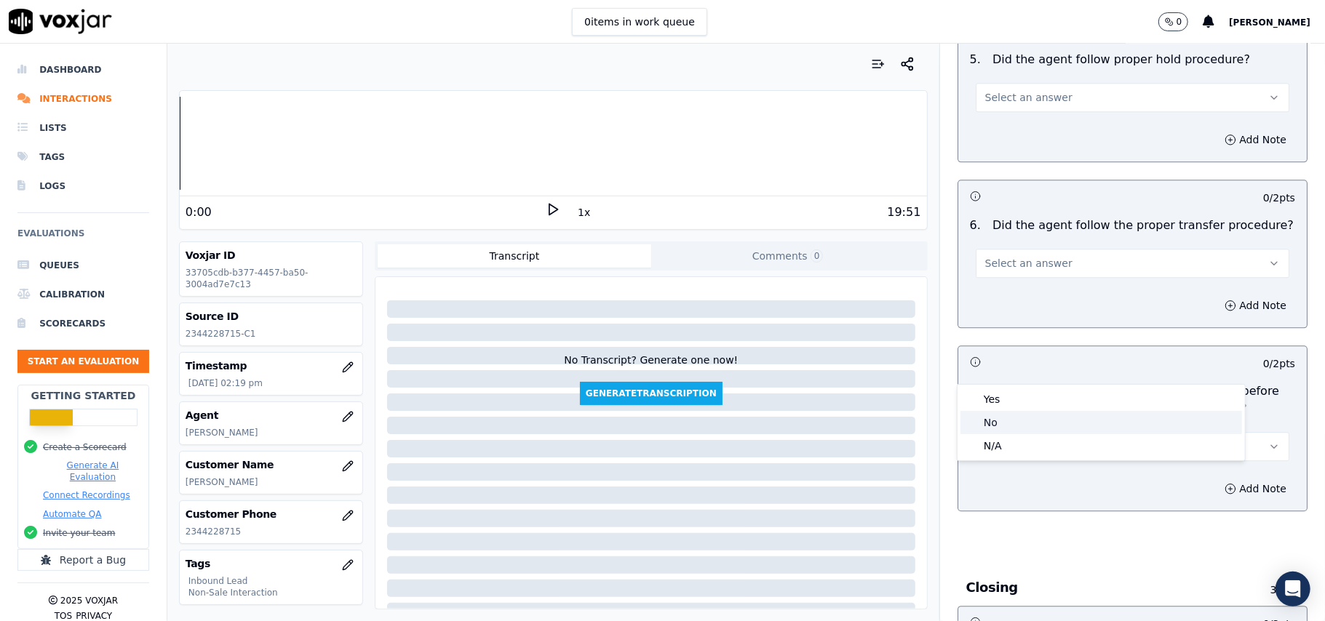
click at [995, 422] on div "No" at bounding box center [1101, 422] width 282 height 23
click at [1216, 479] on button "Add Note" at bounding box center [1255, 489] width 79 height 20
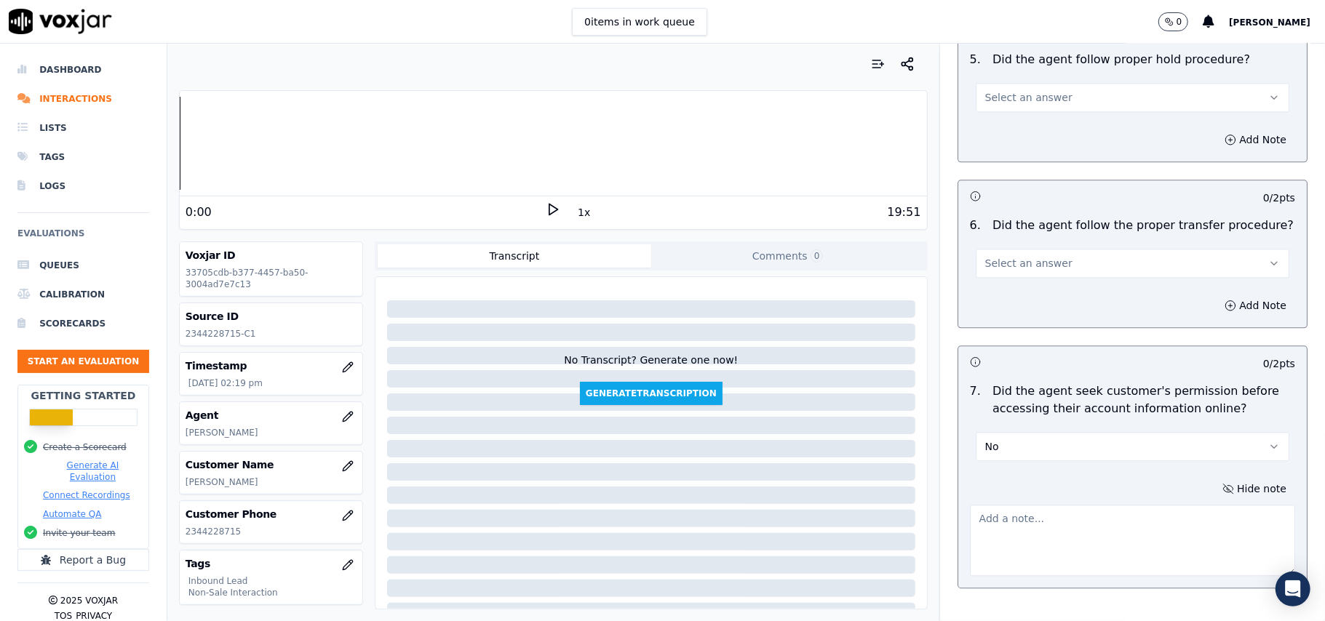
click at [1008, 505] on textarea at bounding box center [1132, 540] width 325 height 71
paste textarea "@07:25: Permission was not obtained before accessing the customer’s account."
click at [970, 505] on textarea "@07:25: Permission was not obtained before accessing the customer’s account." at bounding box center [1132, 540] width 325 height 71
click at [997, 505] on textarea "@07:25: Permission was not obtained before accessing the customer’s account." at bounding box center [1132, 540] width 325 height 71
paste textarea "Call ID: 163809"
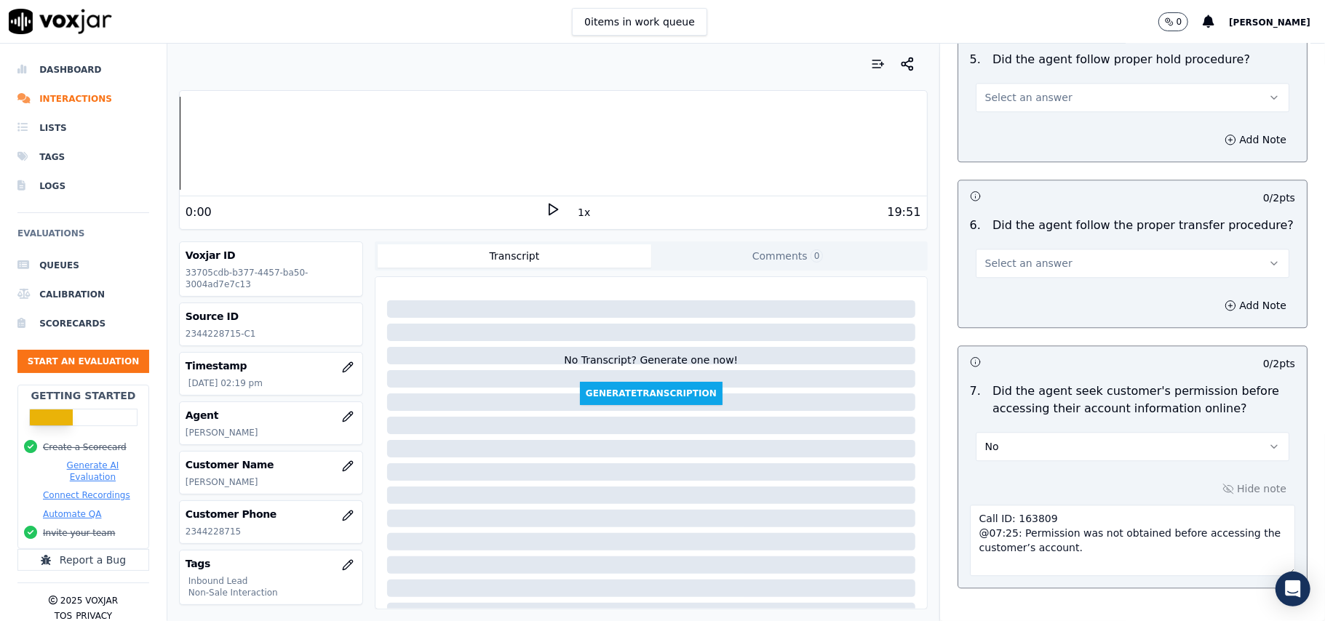
scroll to position [4150, 0]
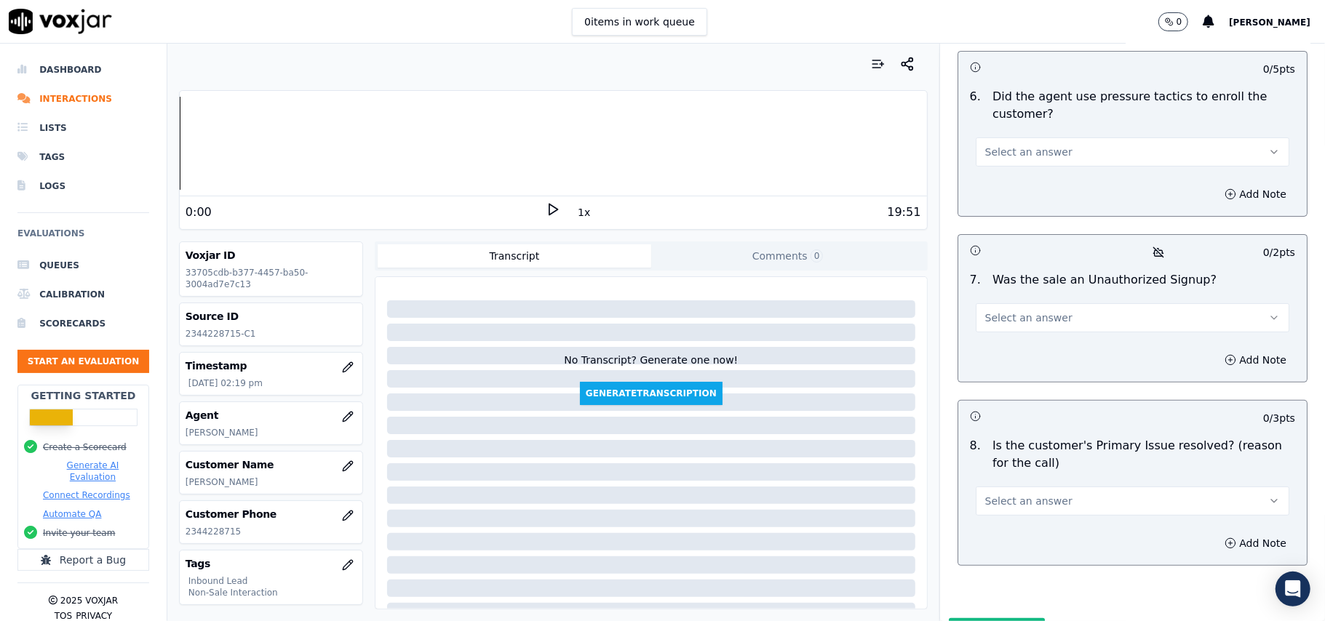
type textarea "Call ID: 163809 @07:25: Permission was not obtained before accessing the custom…"
click at [1052, 487] on button "Select an answer" at bounding box center [1133, 501] width 314 height 29
click at [1000, 447] on div "Yes" at bounding box center [1101, 458] width 282 height 23
click at [1031, 311] on span "Select an answer" at bounding box center [1028, 318] width 87 height 15
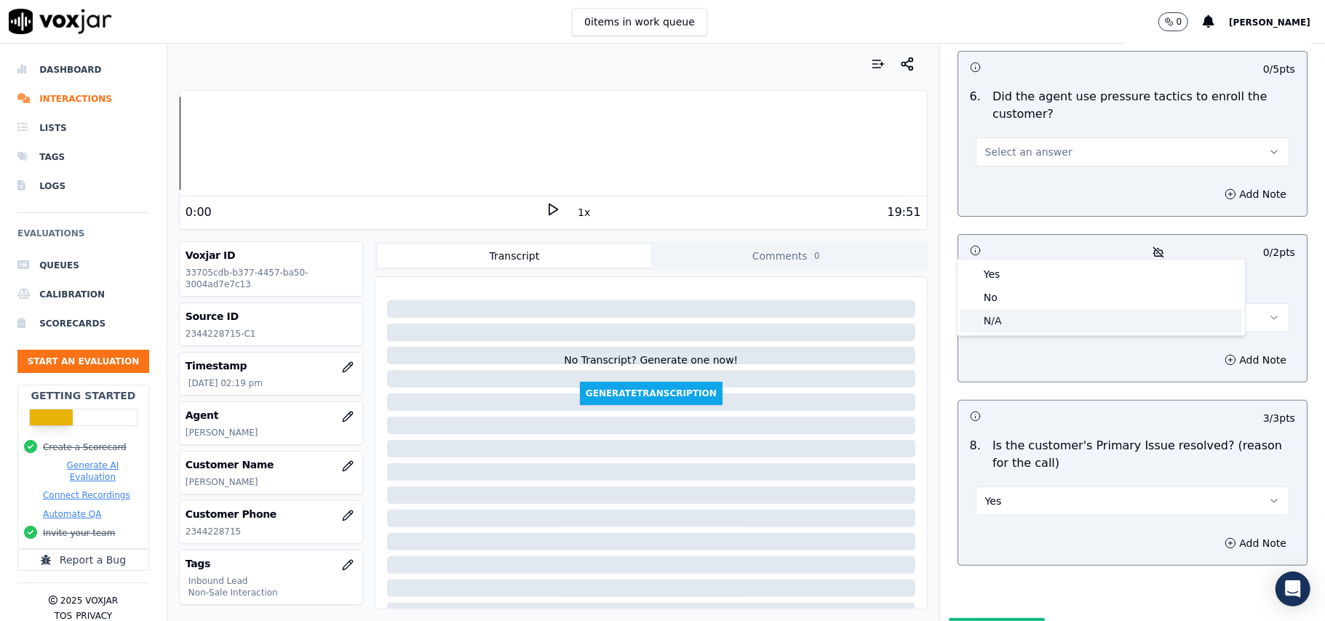
click at [984, 326] on div "N/A" at bounding box center [1101, 320] width 282 height 23
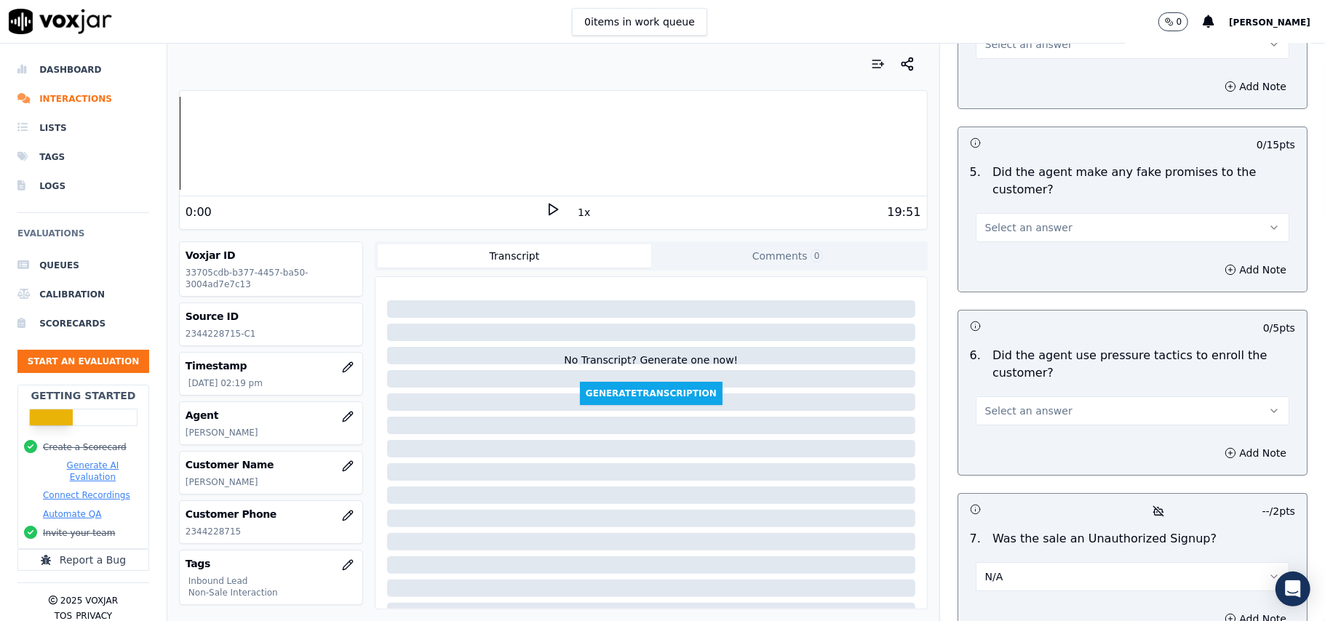
scroll to position [3859, 0]
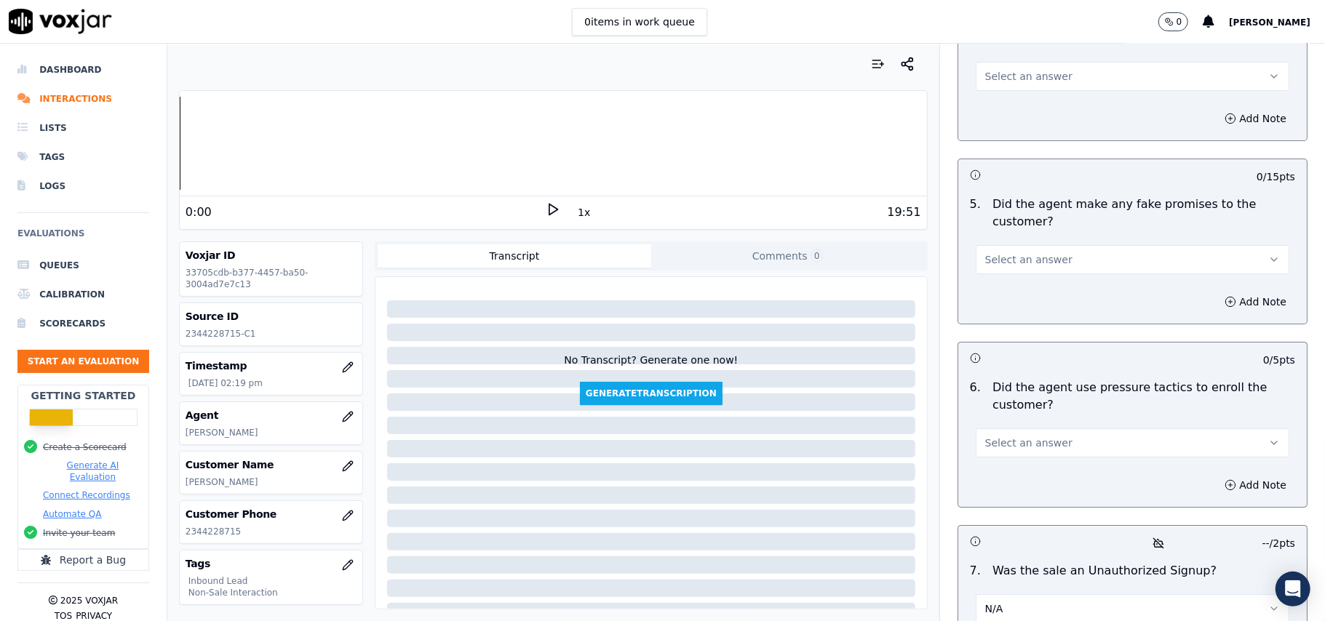
click at [998, 436] on span "Select an answer" at bounding box center [1028, 443] width 87 height 15
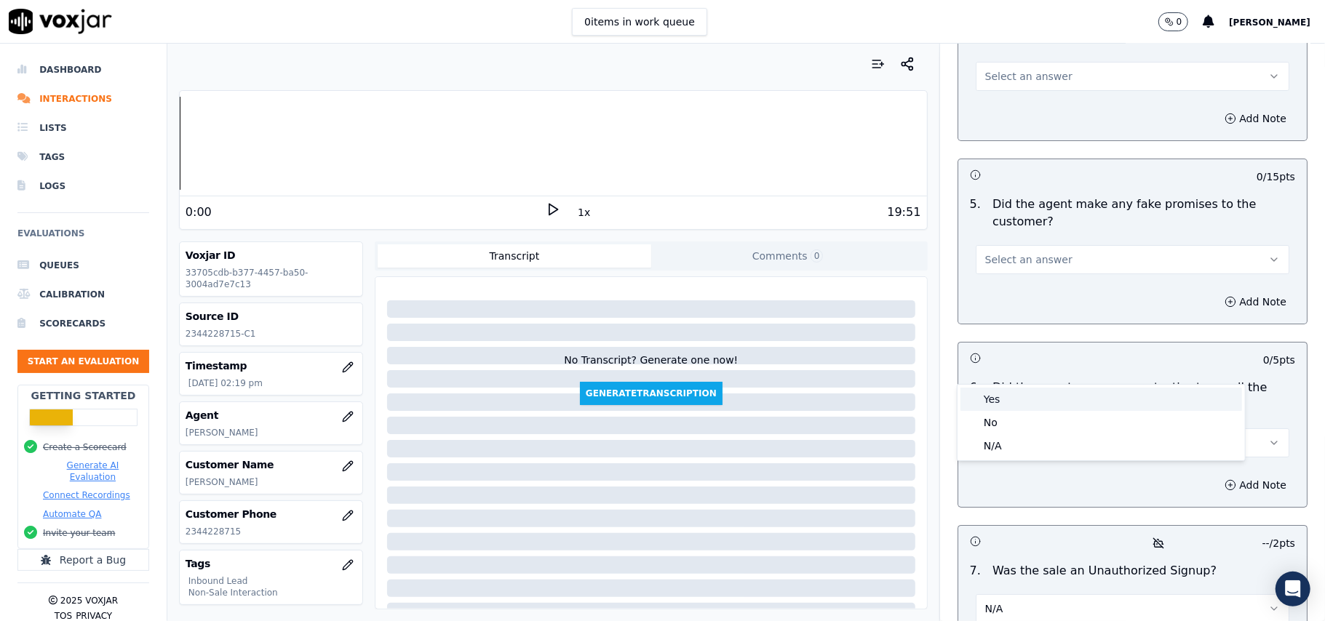
click at [998, 405] on div "Yes" at bounding box center [1101, 399] width 282 height 23
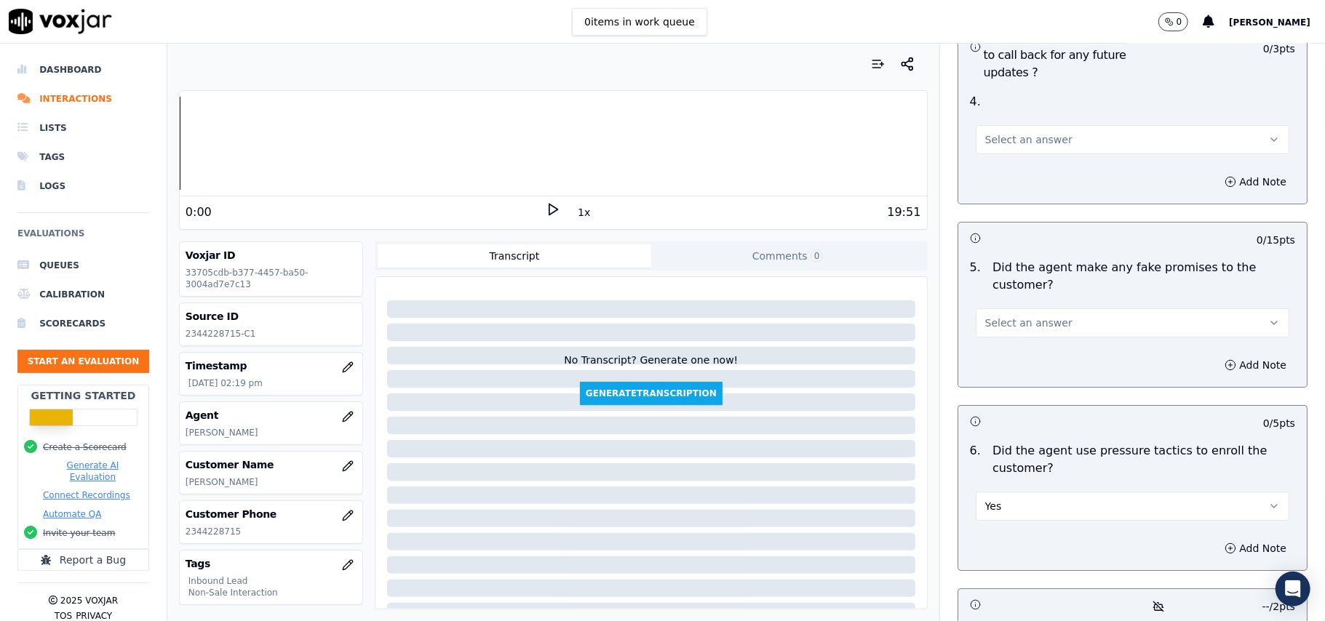
scroll to position [3762, 0]
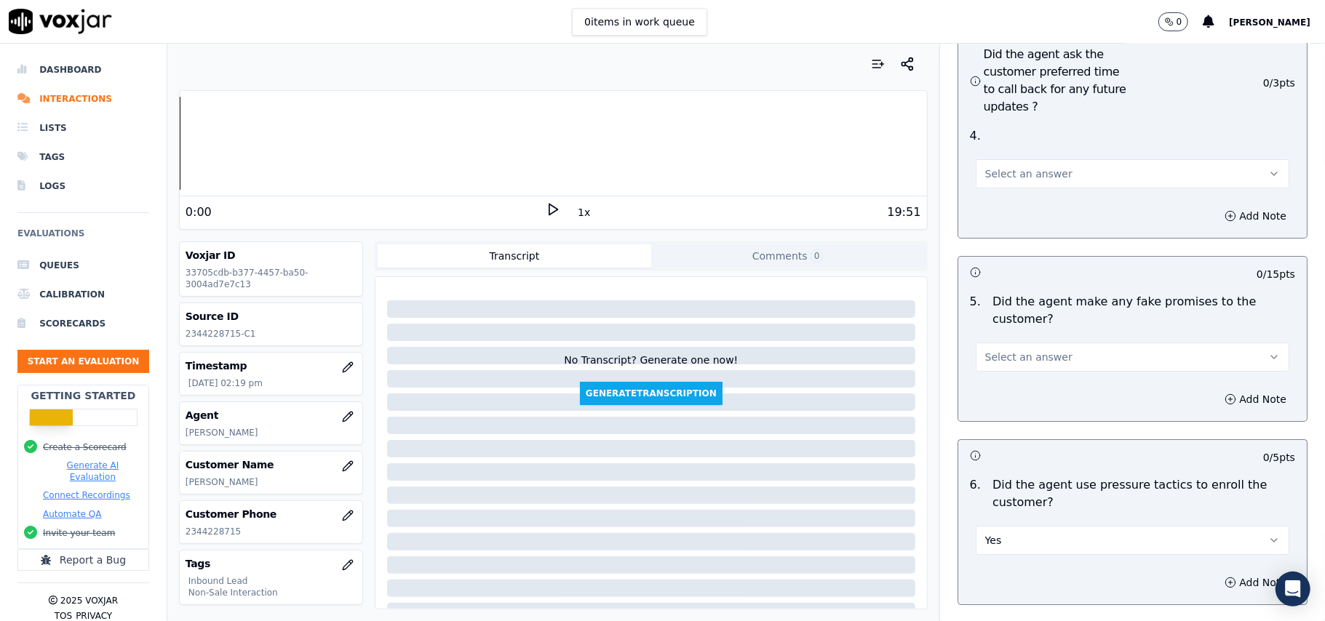
click at [997, 526] on button "Yes" at bounding box center [1133, 540] width 314 height 29
click at [990, 525] on div "No" at bounding box center [1101, 519] width 282 height 23
click at [1040, 350] on span "Select an answer" at bounding box center [1028, 357] width 87 height 15
click at [1025, 329] on div "No" at bounding box center [1101, 335] width 282 height 23
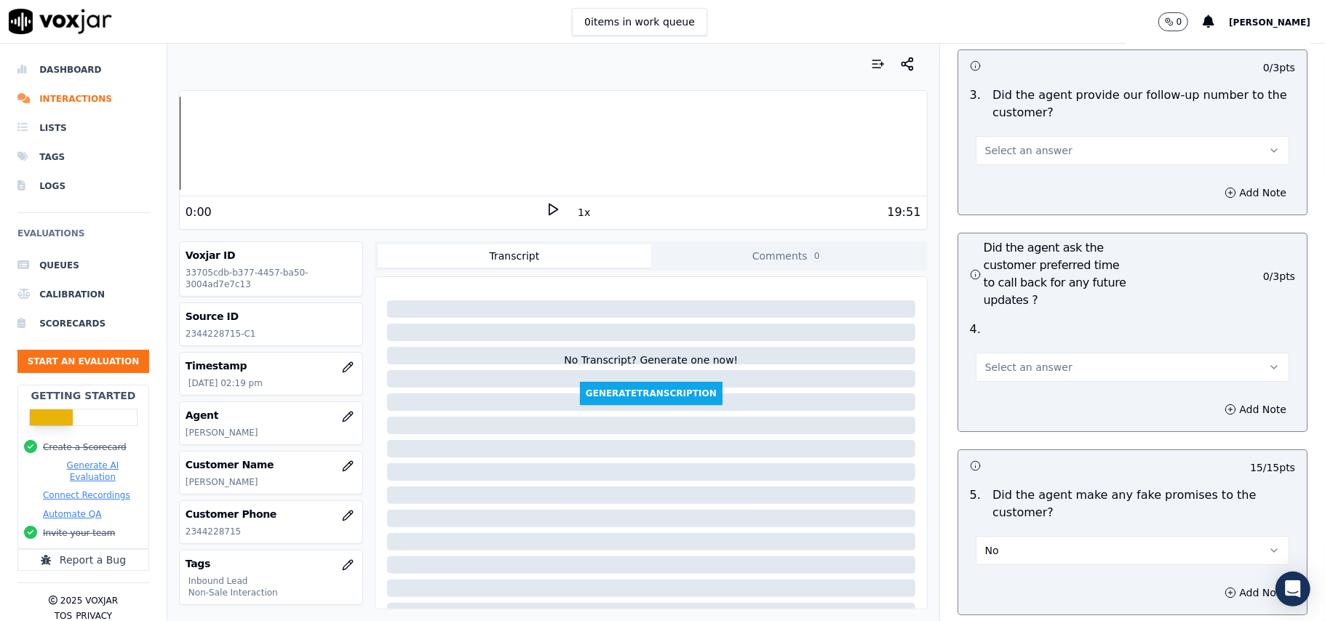
click at [1019, 350] on div "Select an answer" at bounding box center [1133, 366] width 314 height 32
click at [1017, 360] on span "Select an answer" at bounding box center [1028, 367] width 87 height 15
click at [1022, 318] on div "Yes" at bounding box center [1101, 322] width 282 height 23
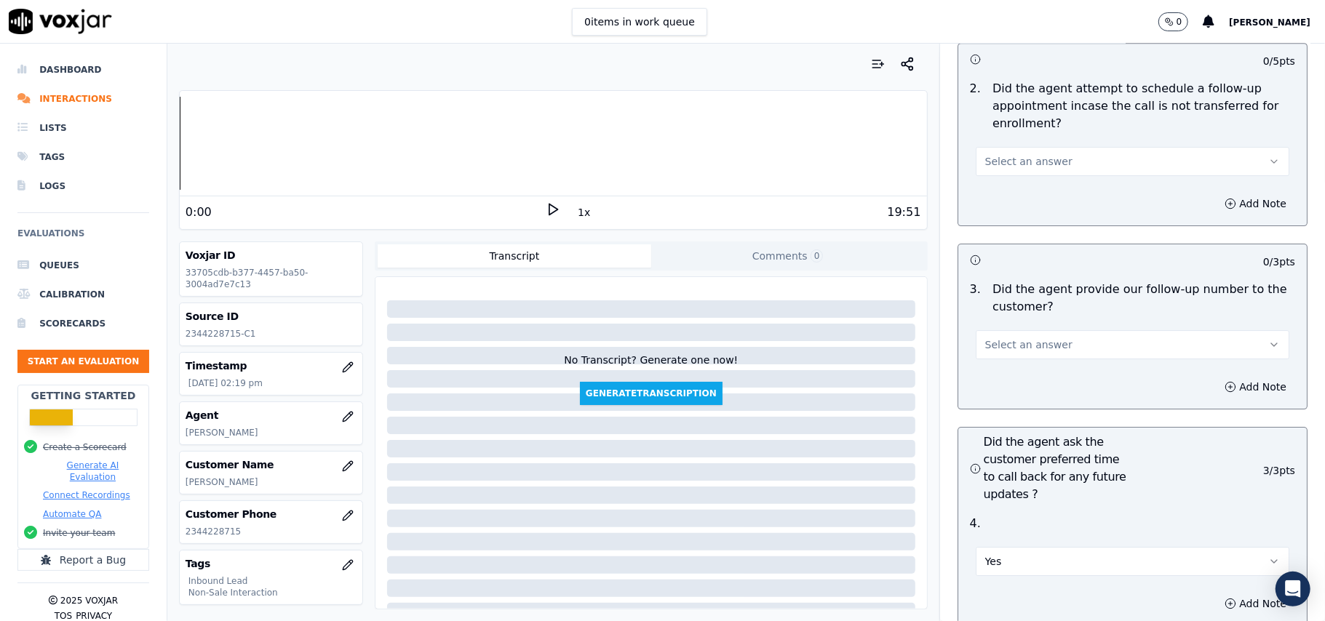
click at [1034, 338] on span "Select an answer" at bounding box center [1028, 345] width 87 height 15
click at [1023, 300] on div "Yes" at bounding box center [1101, 298] width 282 height 23
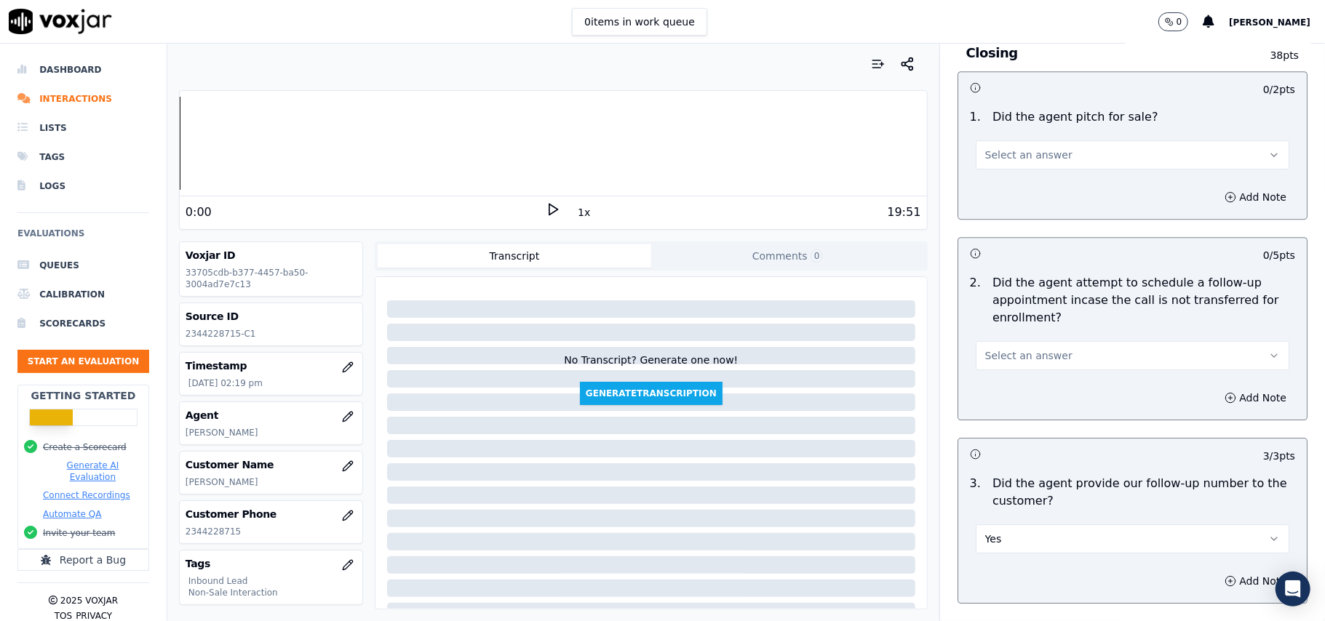
click at [1037, 327] on div "Select an answer" at bounding box center [1132, 349] width 337 height 44
click at [1037, 349] on span "Select an answer" at bounding box center [1028, 356] width 87 height 15
click at [1027, 341] on div "No" at bounding box center [1101, 332] width 282 height 23
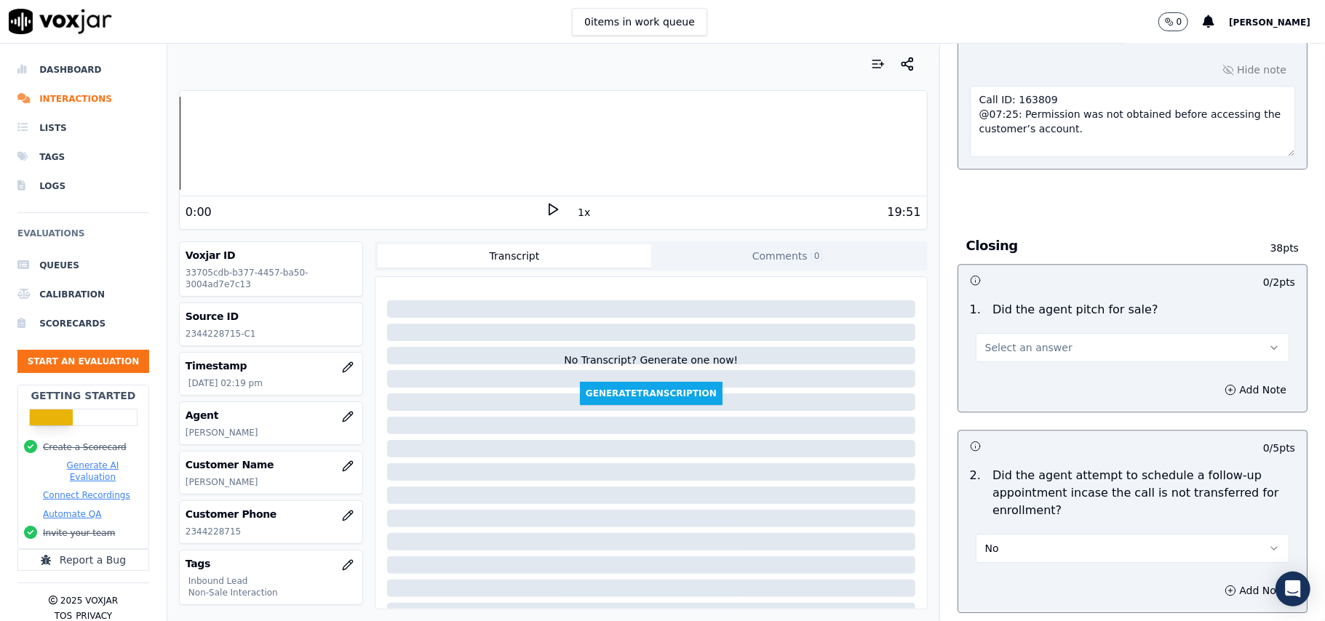
scroll to position [2986, 0]
click at [1022, 334] on button "Select an answer" at bounding box center [1133, 348] width 314 height 29
click at [1016, 300] on div "Yes" at bounding box center [1101, 301] width 282 height 23
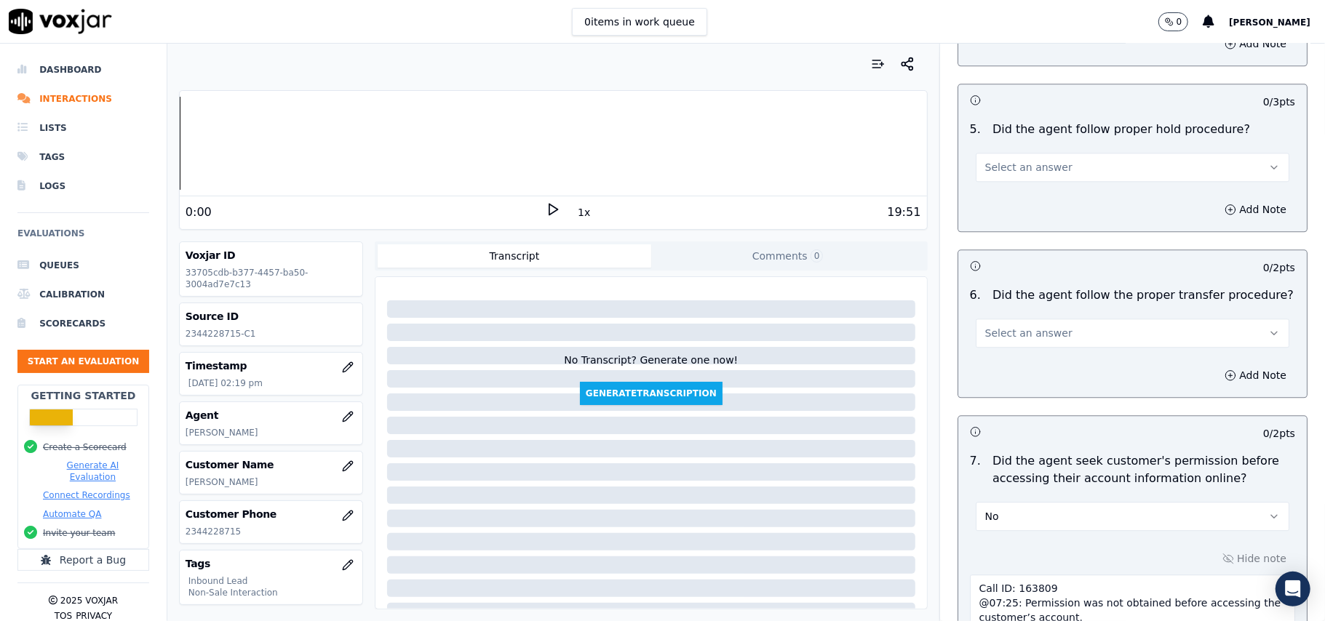
scroll to position [2404, 0]
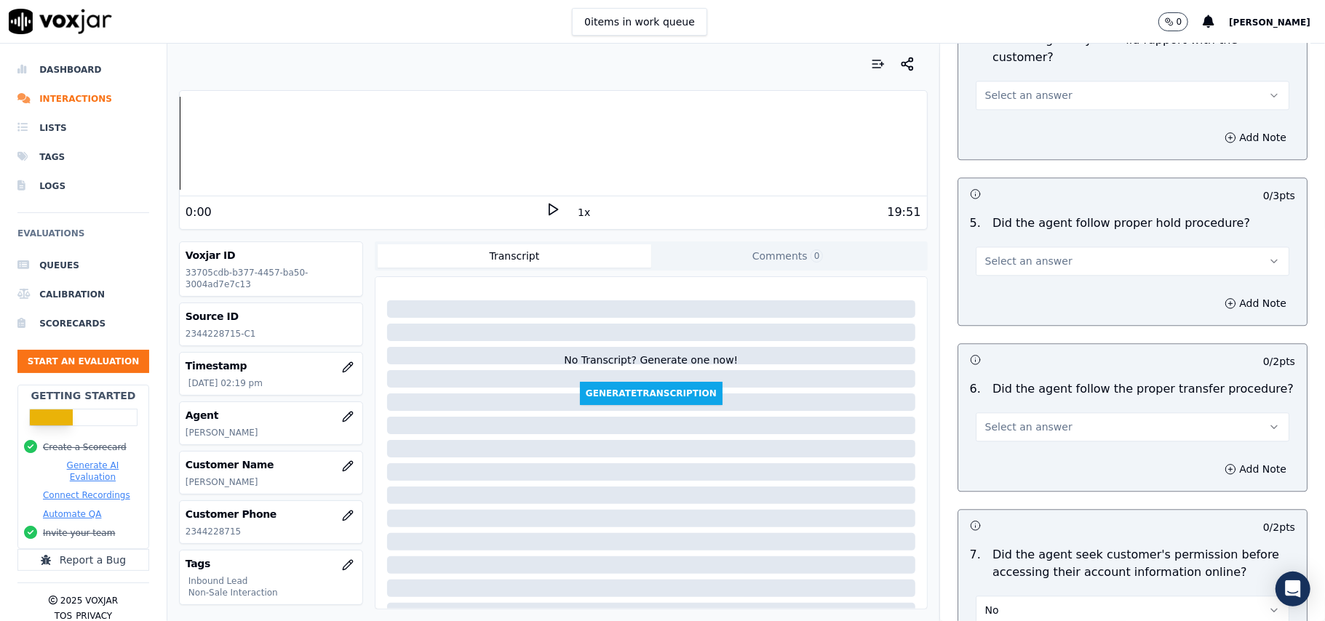
click at [1013, 413] on button "Select an answer" at bounding box center [1133, 427] width 314 height 29
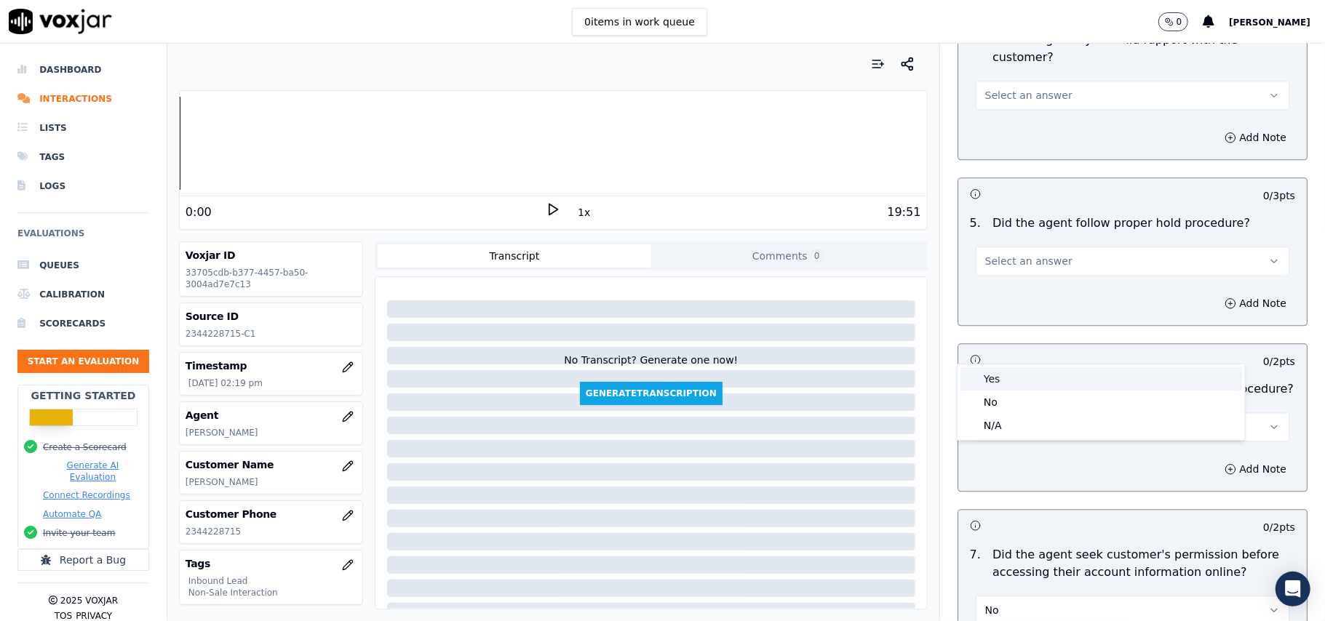
click at [1016, 380] on div "Yes" at bounding box center [1101, 378] width 282 height 23
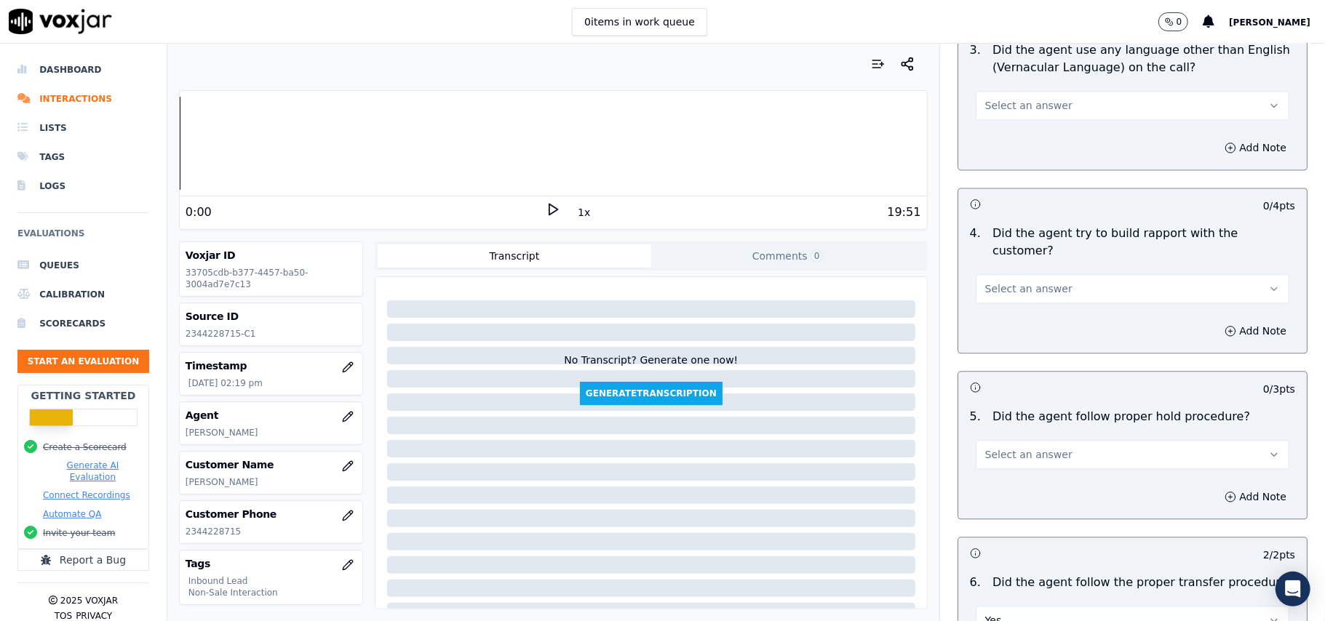
scroll to position [2210, 0]
click at [1023, 448] on span "Select an answer" at bounding box center [1028, 455] width 87 height 15
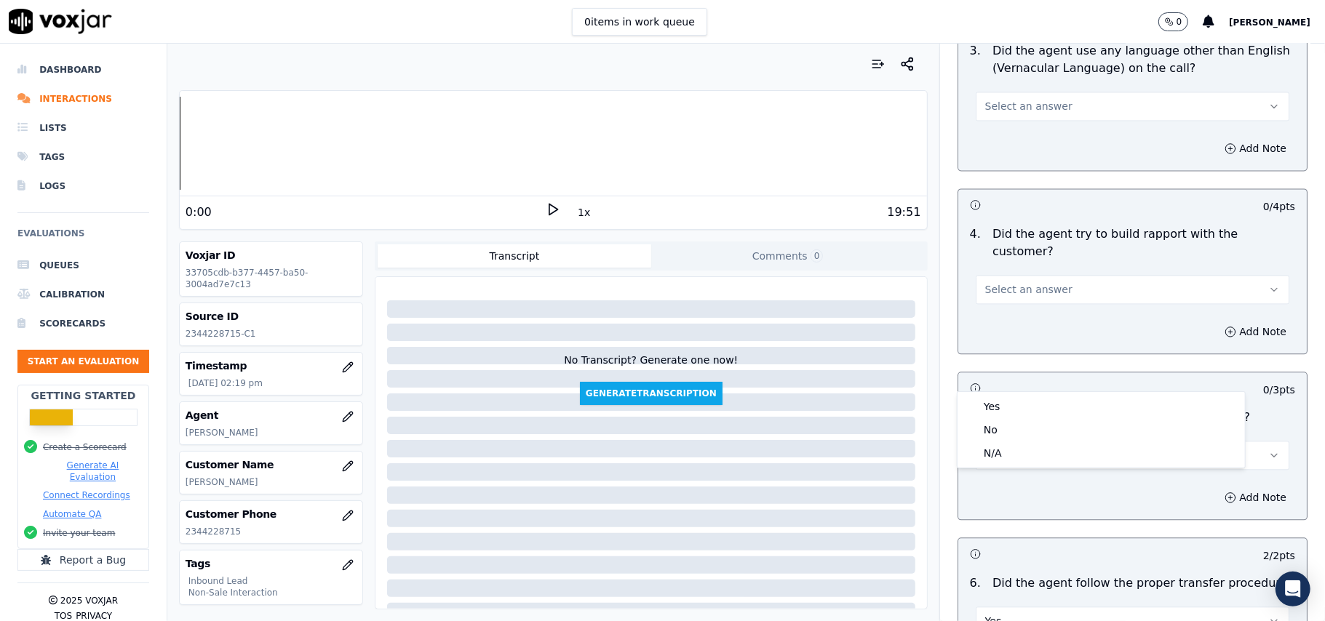
click at [1020, 392] on div "Yes No N/A" at bounding box center [1101, 430] width 287 height 76
click at [1019, 402] on div "Yes" at bounding box center [1101, 406] width 282 height 23
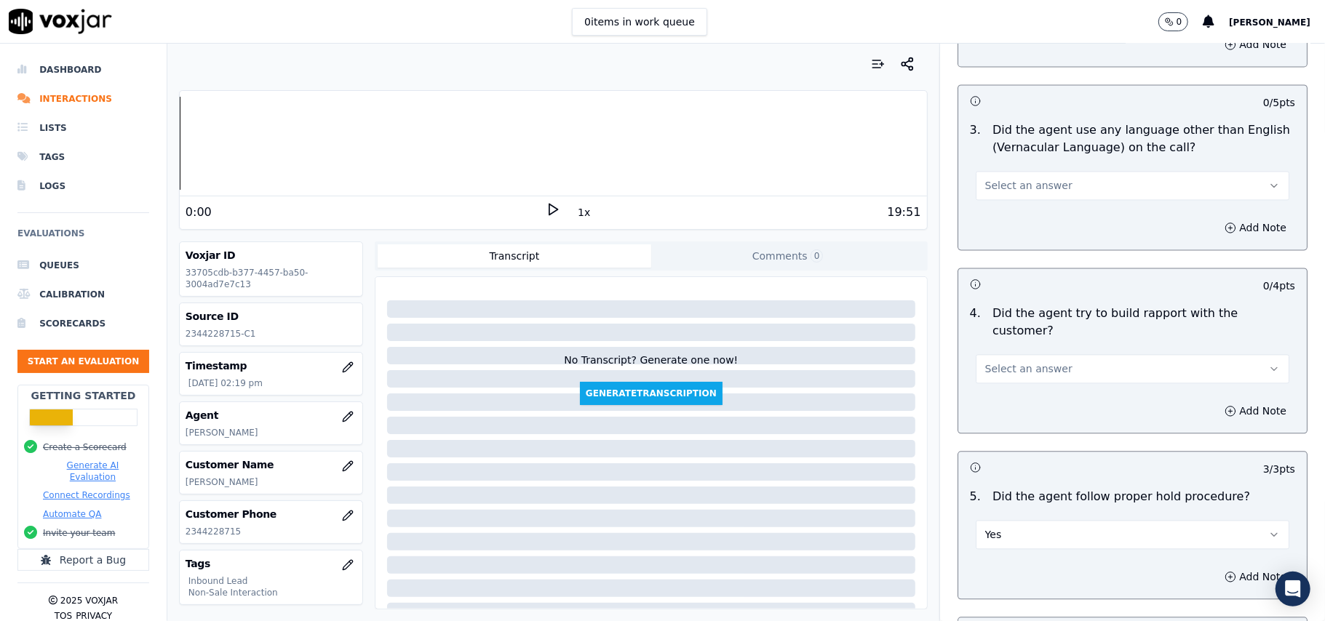
scroll to position [2015, 0]
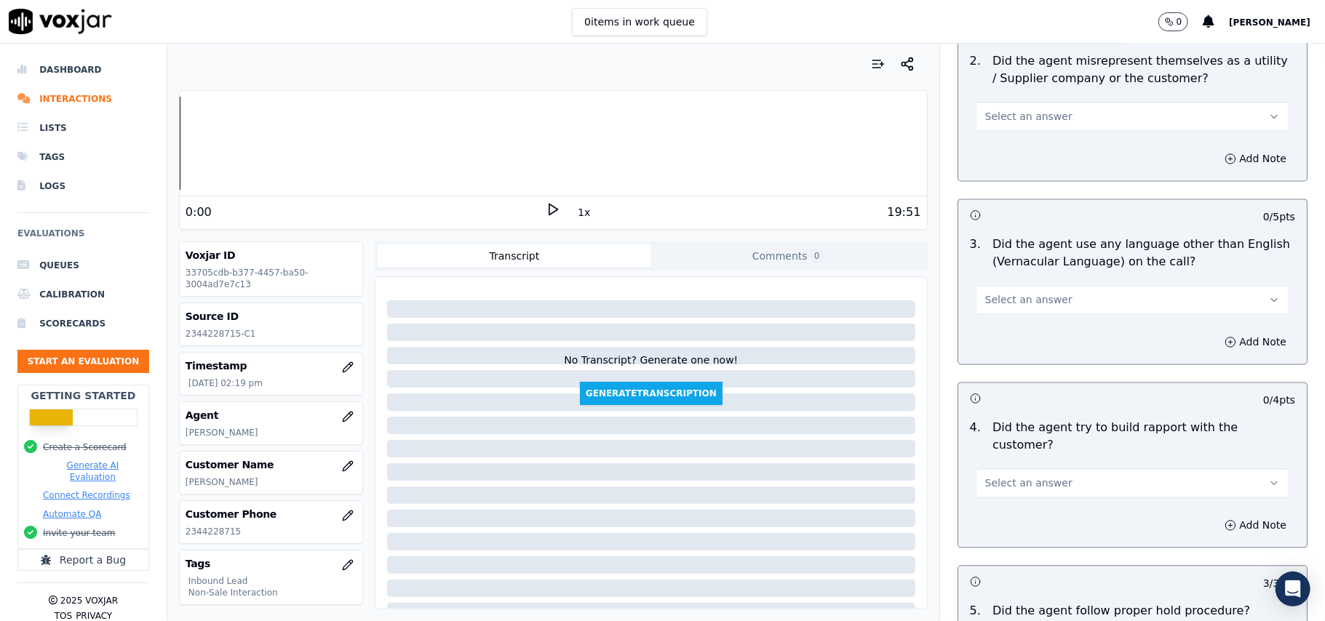
click at [1022, 469] on button "Select an answer" at bounding box center [1133, 483] width 314 height 29
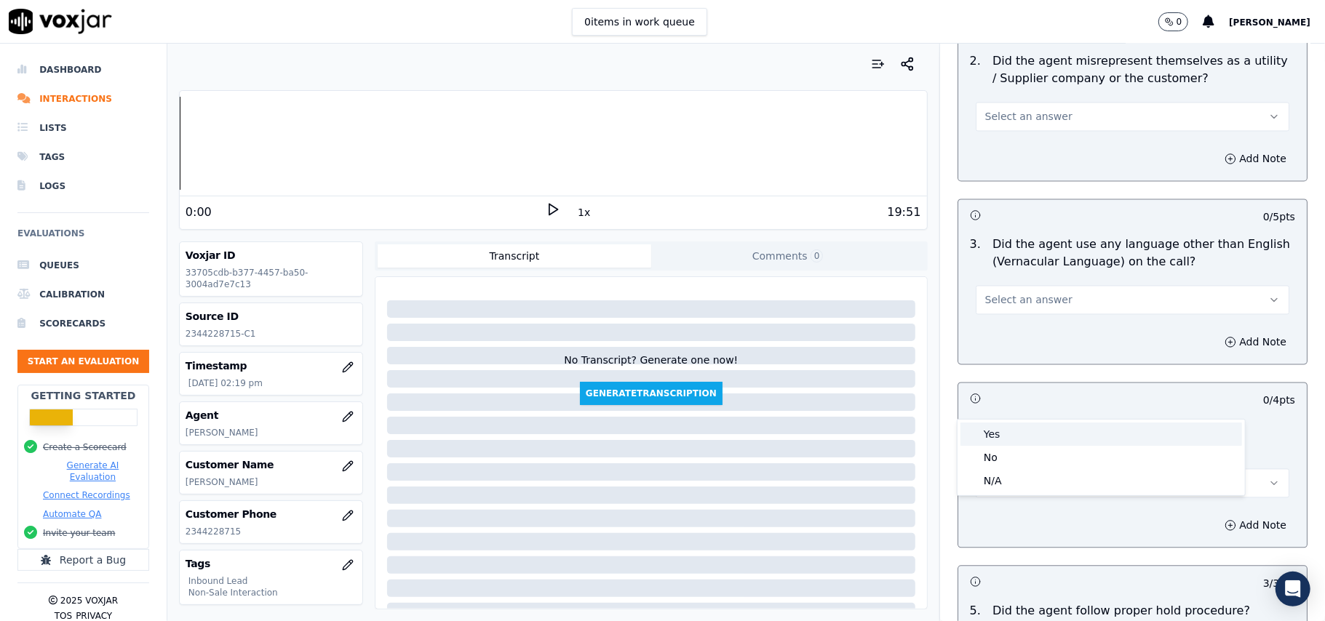
click at [1019, 440] on div "Yes" at bounding box center [1101, 434] width 282 height 23
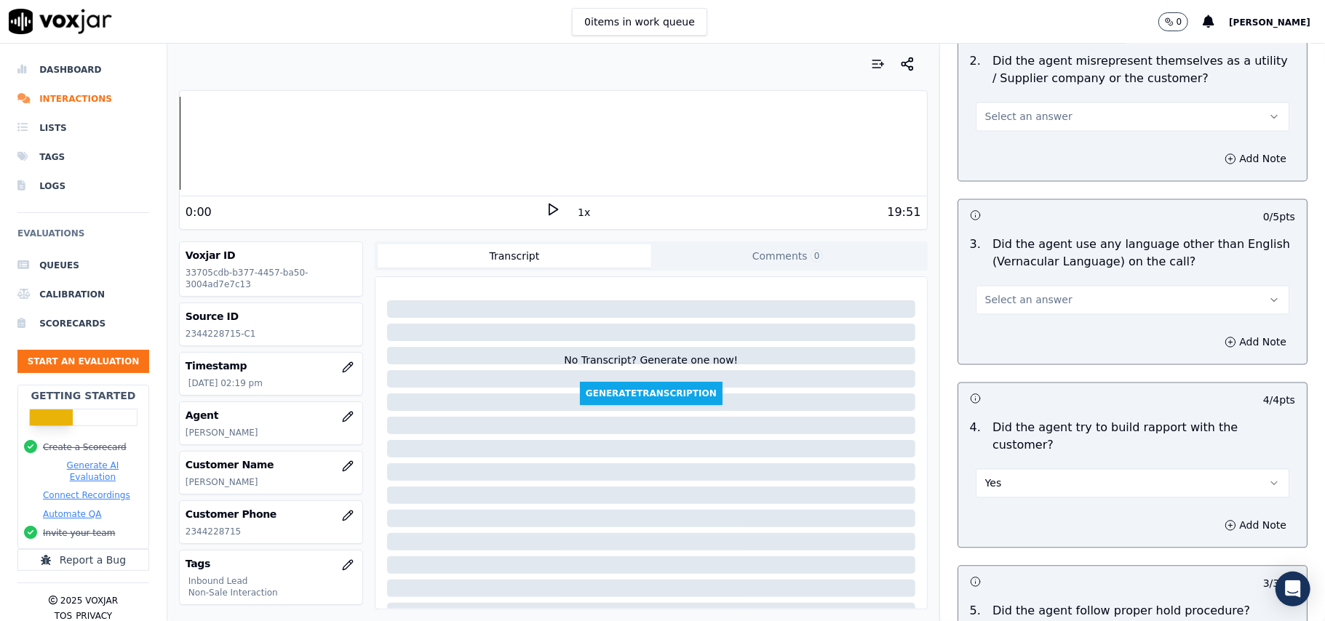
click at [1071, 286] on button "Select an answer" at bounding box center [1133, 300] width 314 height 29
click at [1051, 282] on div "No" at bounding box center [1101, 291] width 282 height 23
click at [1054, 286] on button "No" at bounding box center [1133, 300] width 314 height 29
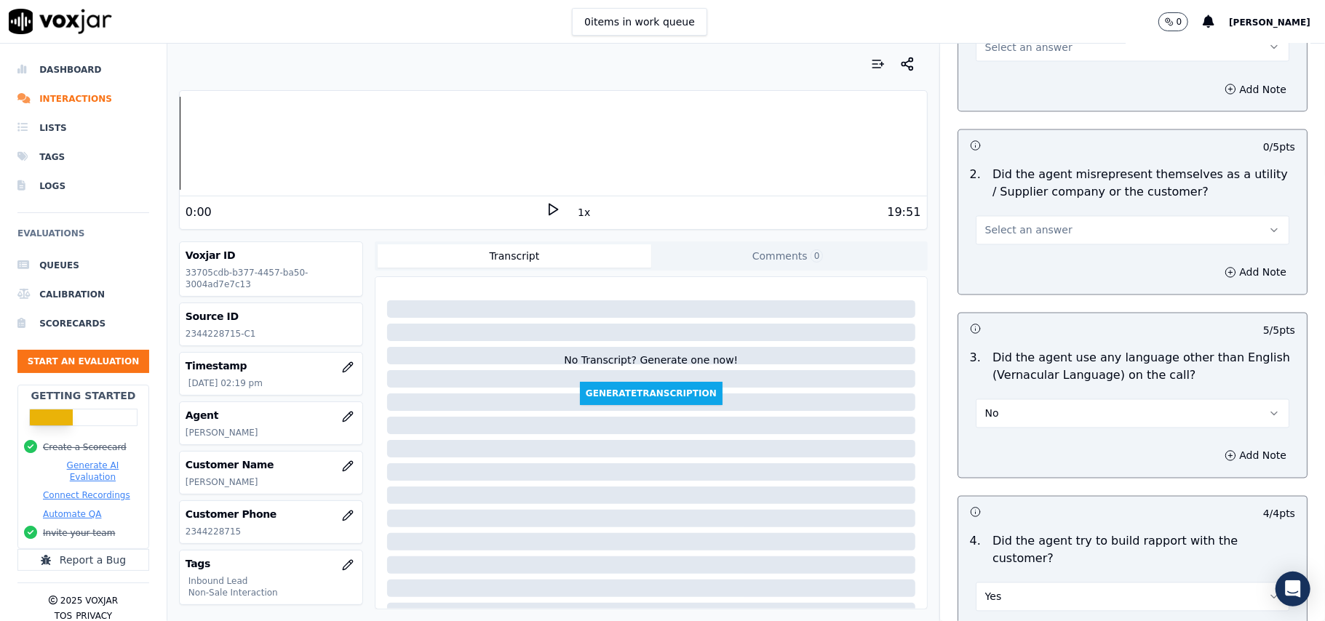
scroll to position [1724, 0]
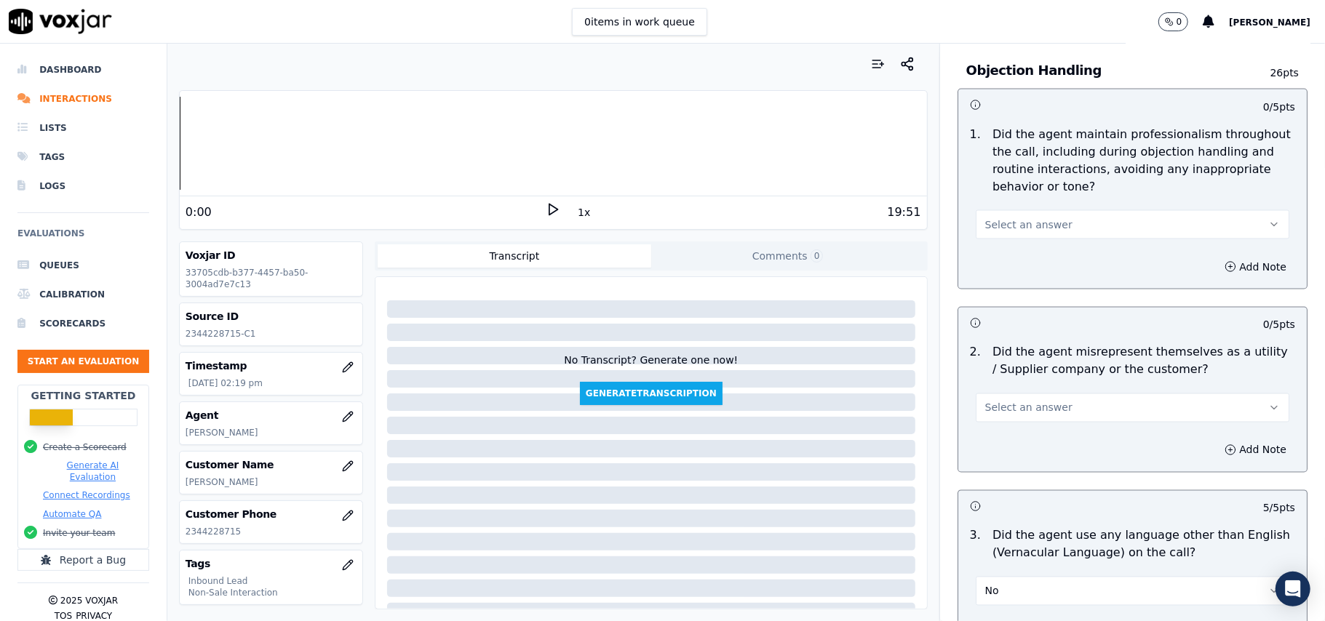
click at [1023, 401] on span "Select an answer" at bounding box center [1028, 408] width 87 height 15
click at [1025, 375] on div "Yes" at bounding box center [1101, 375] width 282 height 23
click at [1039, 394] on button "Yes" at bounding box center [1133, 408] width 314 height 29
click at [1011, 394] on div "No" at bounding box center [1101, 398] width 282 height 23
click at [1065, 210] on button "Select an answer" at bounding box center [1133, 224] width 314 height 29
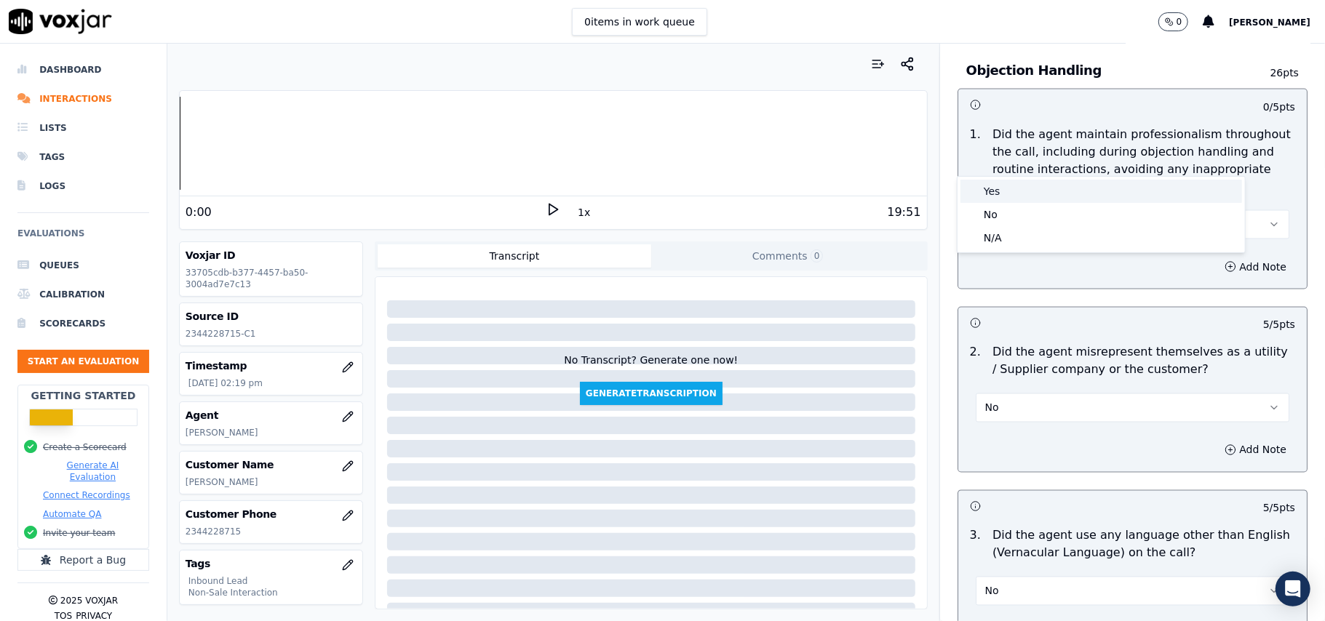
click at [1062, 187] on div "Yes" at bounding box center [1101, 191] width 282 height 23
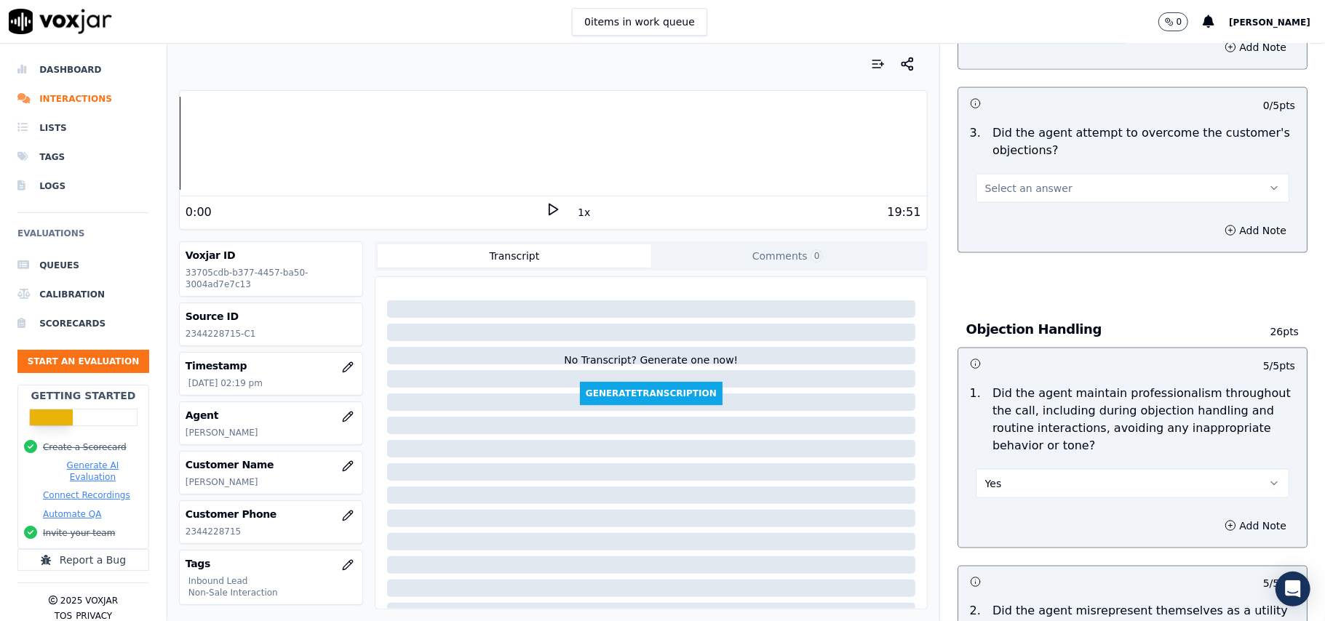
scroll to position [1337, 0]
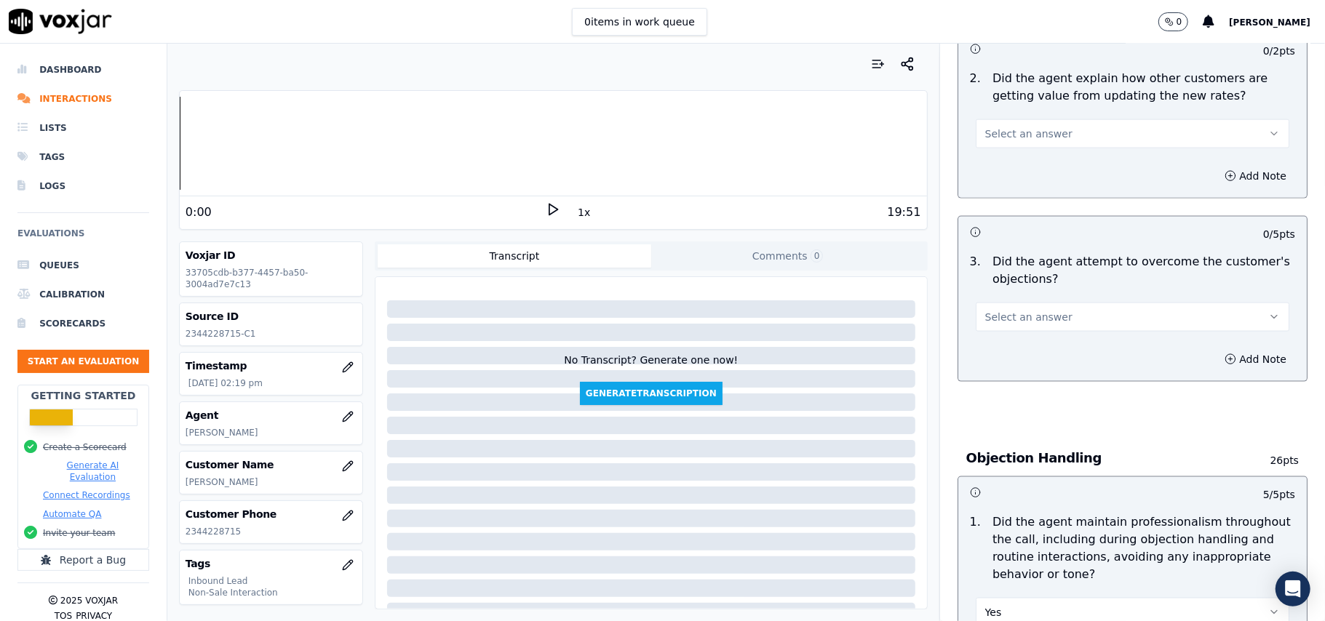
click at [1063, 303] on button "Select an answer" at bounding box center [1133, 317] width 314 height 29
click at [1062, 281] on div "Yes" at bounding box center [1101, 283] width 282 height 23
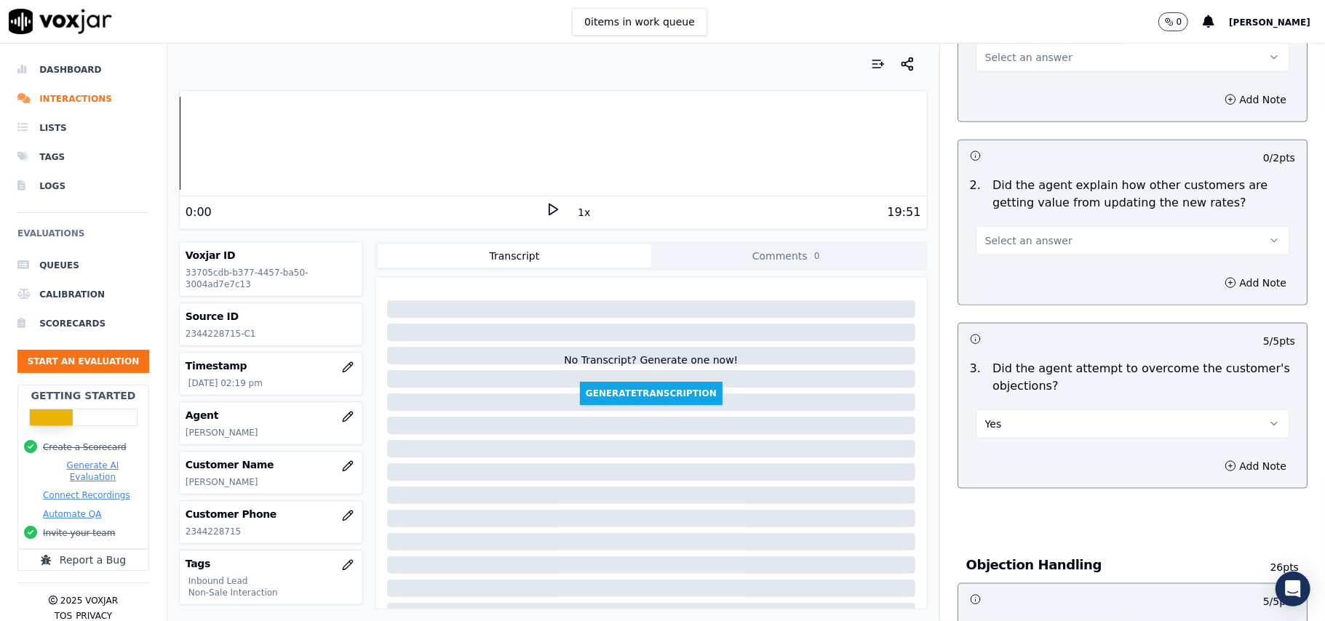
scroll to position [1142, 0]
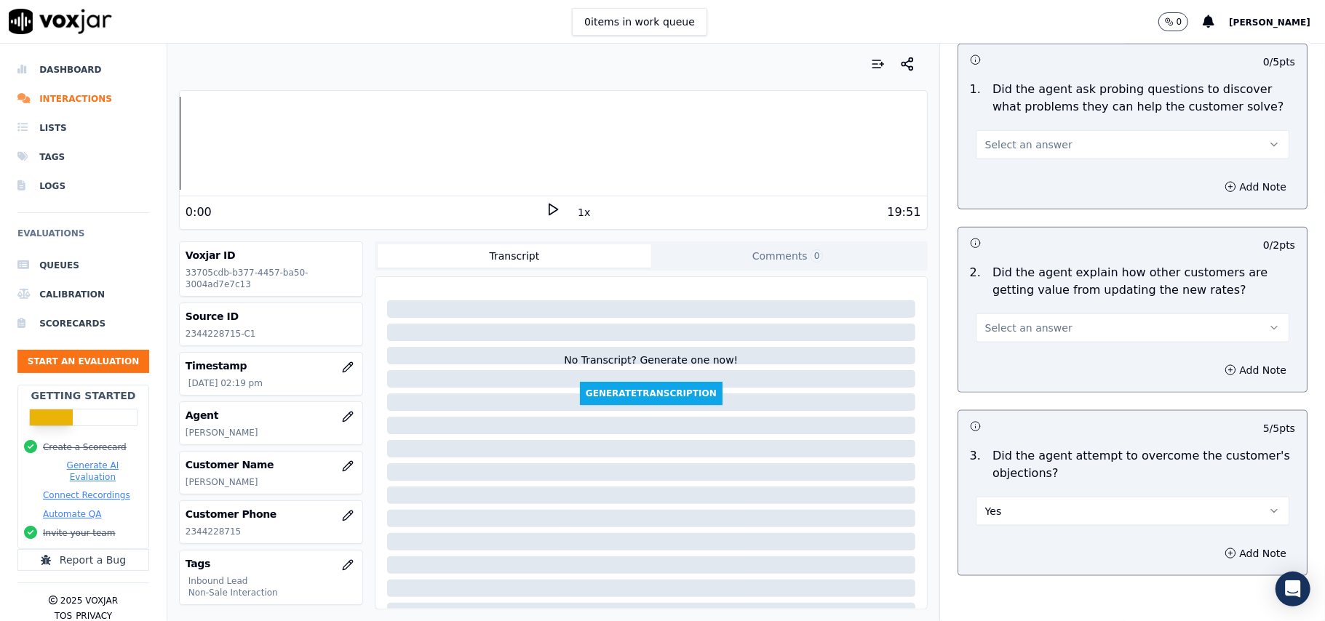
click at [1049, 314] on button "Select an answer" at bounding box center [1133, 328] width 314 height 29
click at [1043, 297] on div "Yes" at bounding box center [1101, 293] width 282 height 23
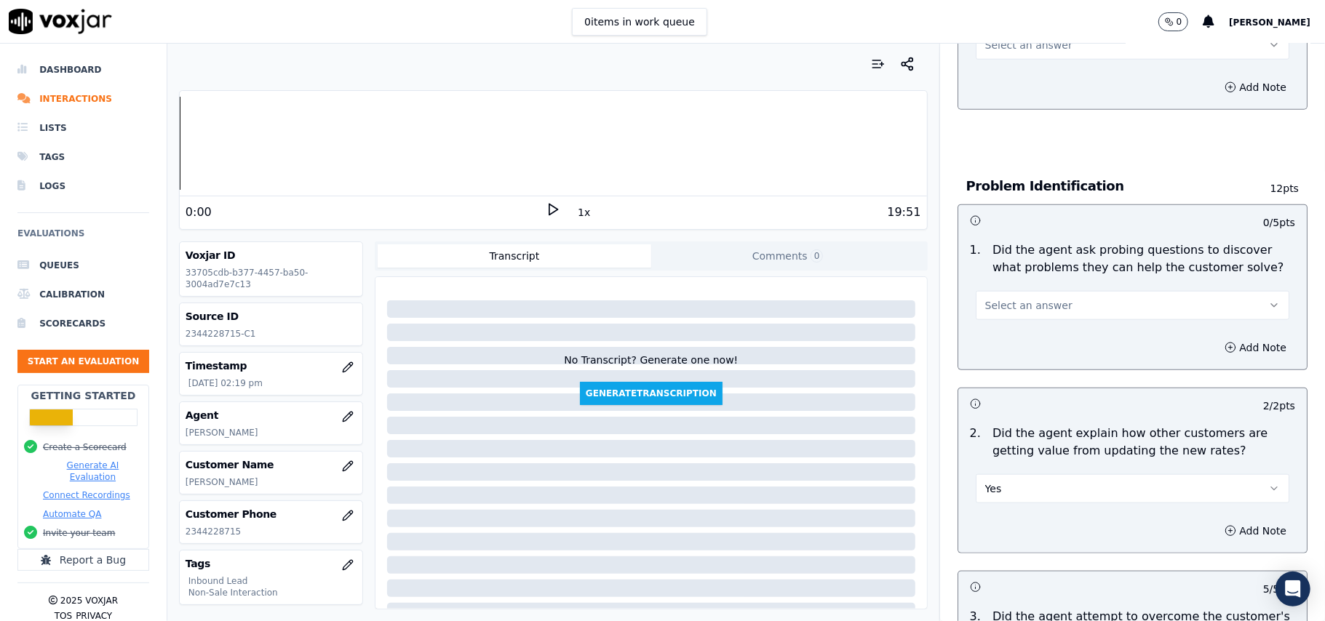
scroll to position [851, 0]
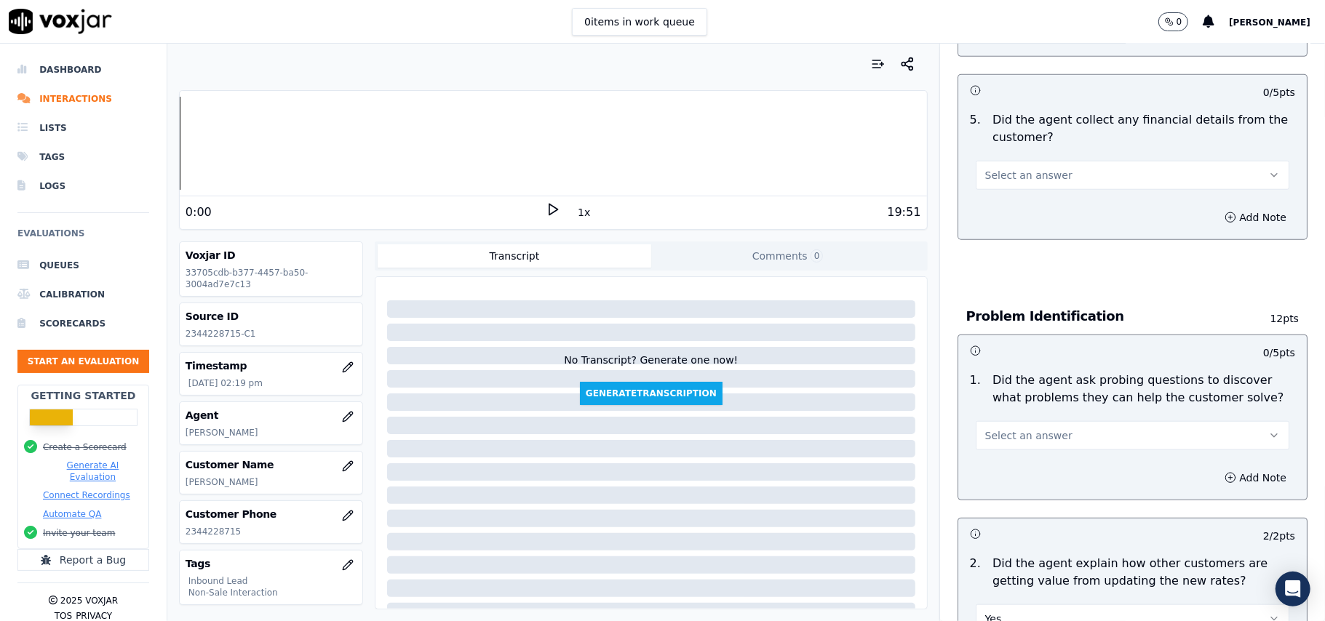
click at [1040, 407] on div "Select an answer" at bounding box center [1132, 429] width 337 height 44
click at [1035, 429] on span "Select an answer" at bounding box center [1028, 436] width 87 height 15
click at [1033, 393] on div "Yes" at bounding box center [1101, 400] width 282 height 23
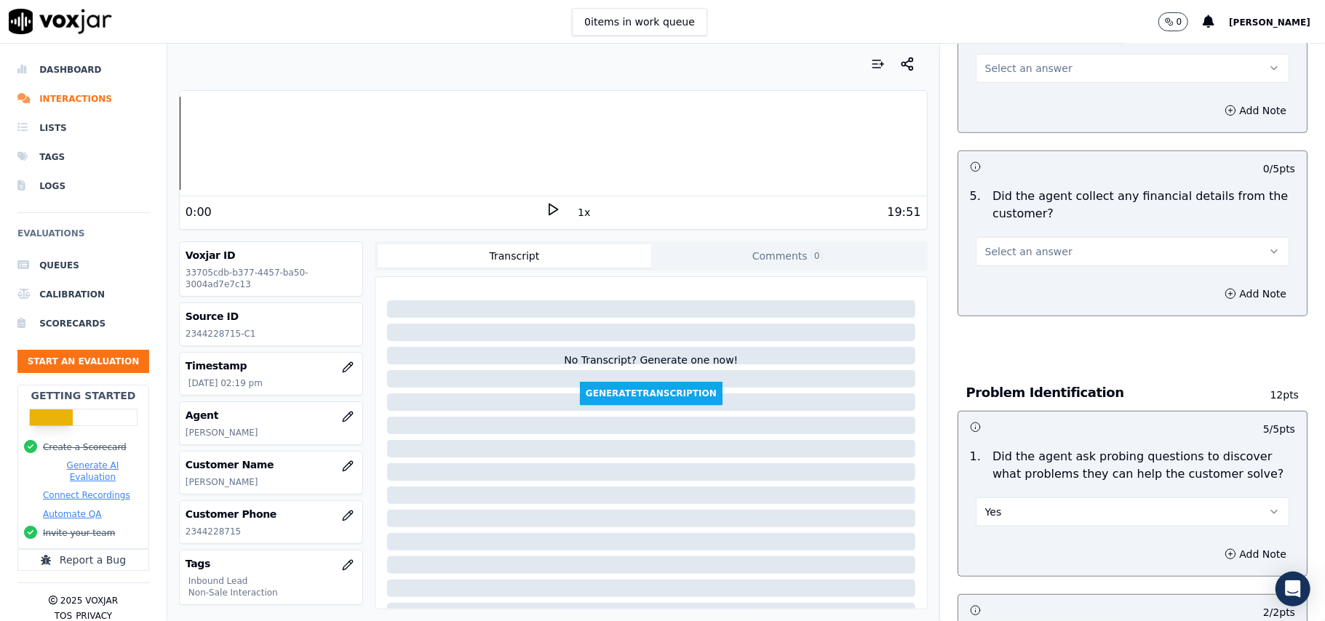
scroll to position [658, 0]
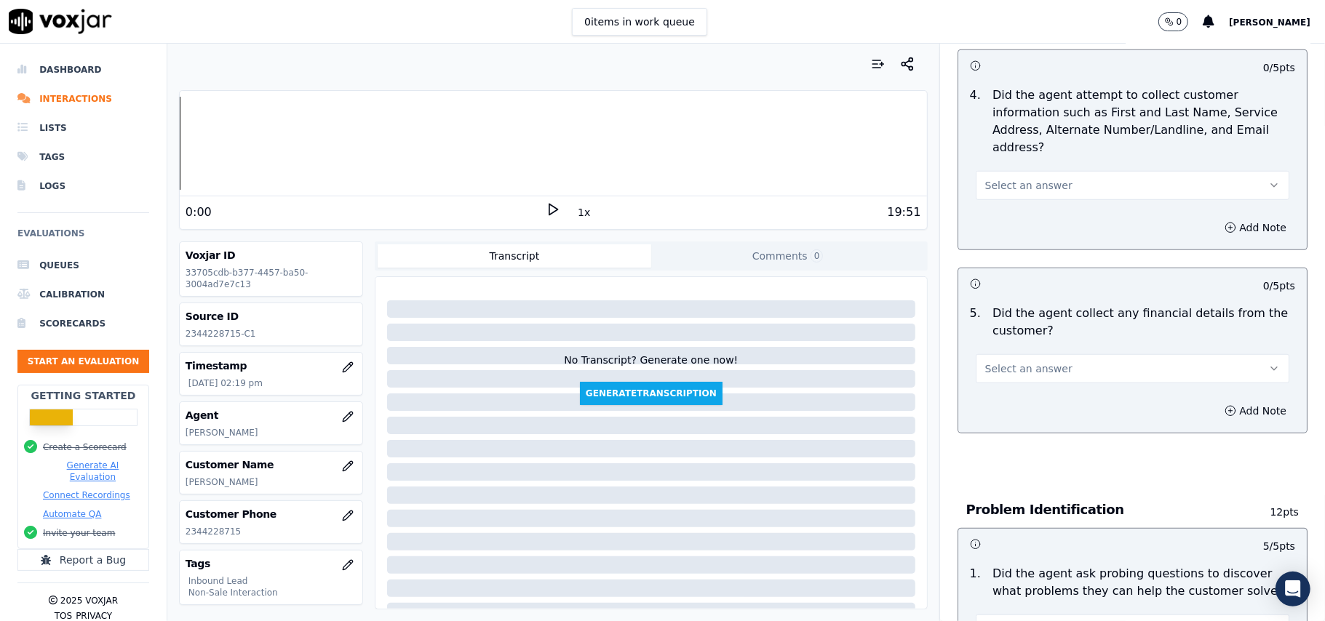
click at [1045, 354] on button "Select an answer" at bounding box center [1133, 368] width 314 height 29
click at [1038, 335] on div "Yes" at bounding box center [1101, 333] width 282 height 23
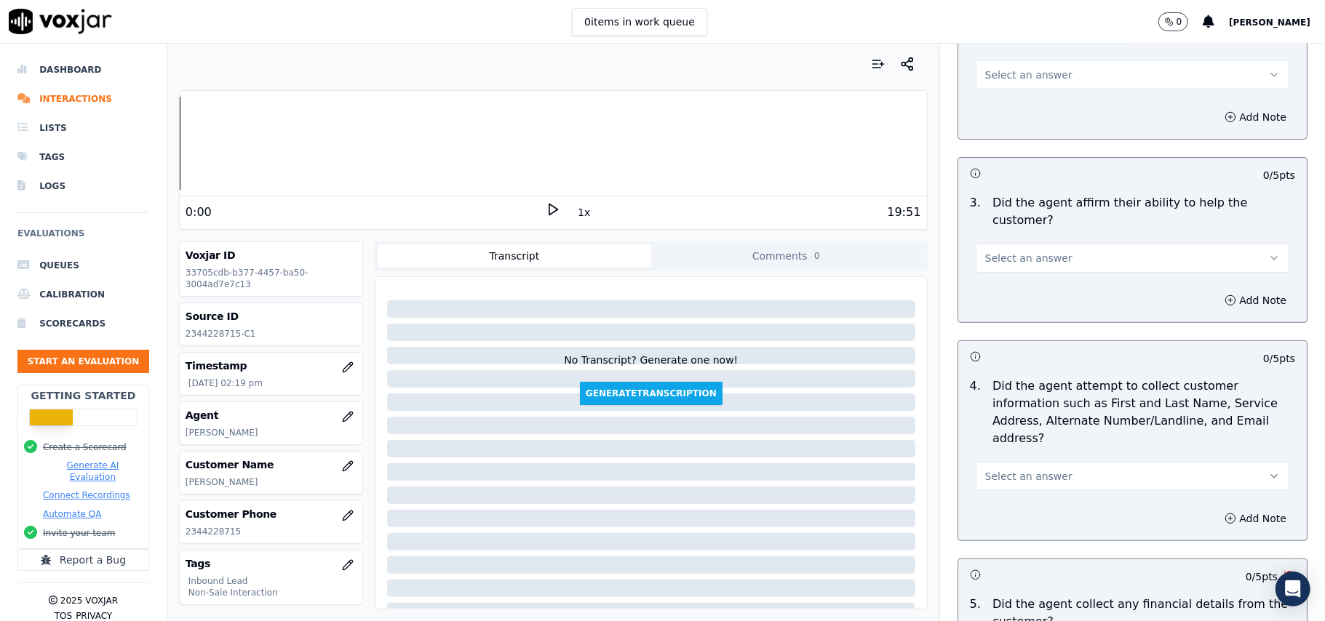
scroll to position [560, 0]
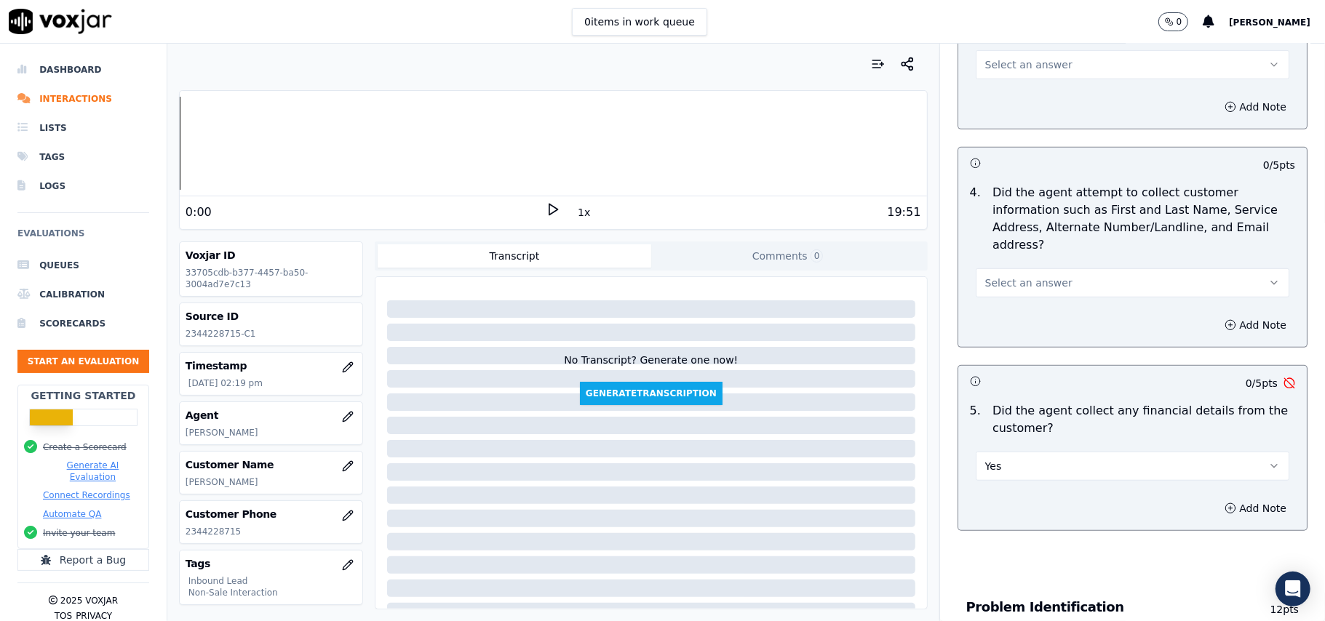
click at [1049, 452] on button "Yes" at bounding box center [1133, 466] width 314 height 29
click at [1019, 443] on div "No" at bounding box center [1101, 454] width 282 height 23
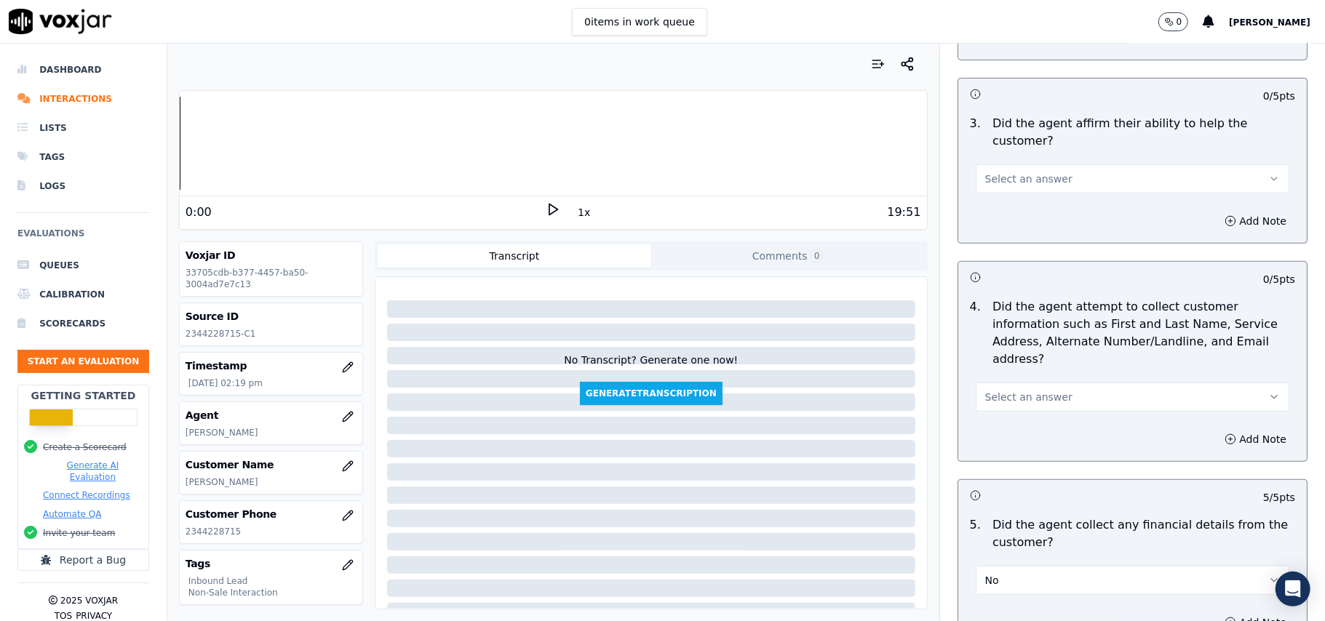
scroll to position [367, 0]
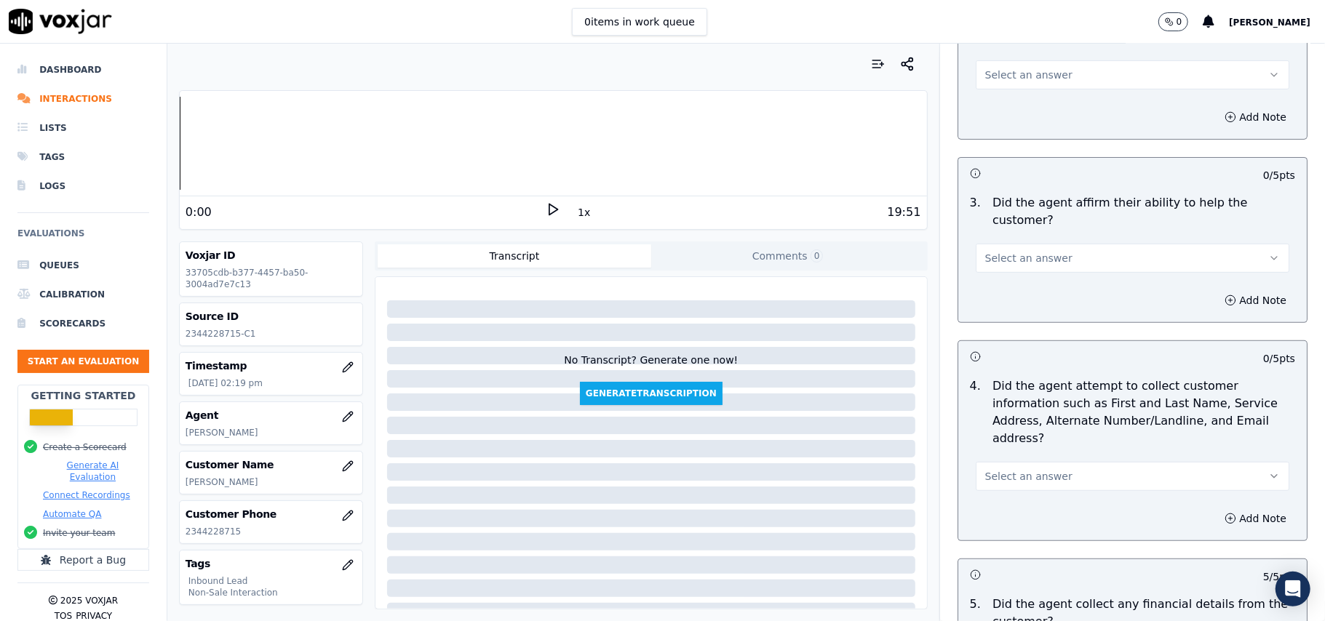
click at [1023, 469] on span "Select an answer" at bounding box center [1028, 476] width 87 height 15
click at [1023, 437] on div "Yes" at bounding box center [1101, 441] width 282 height 23
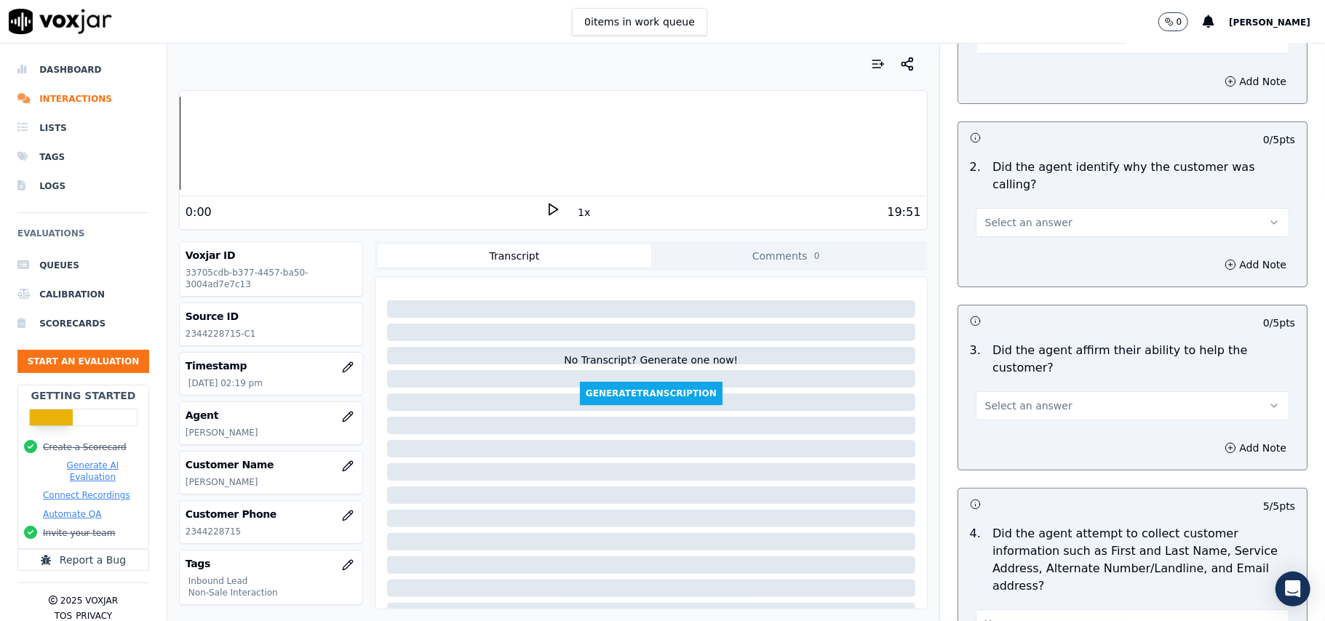
scroll to position [172, 0]
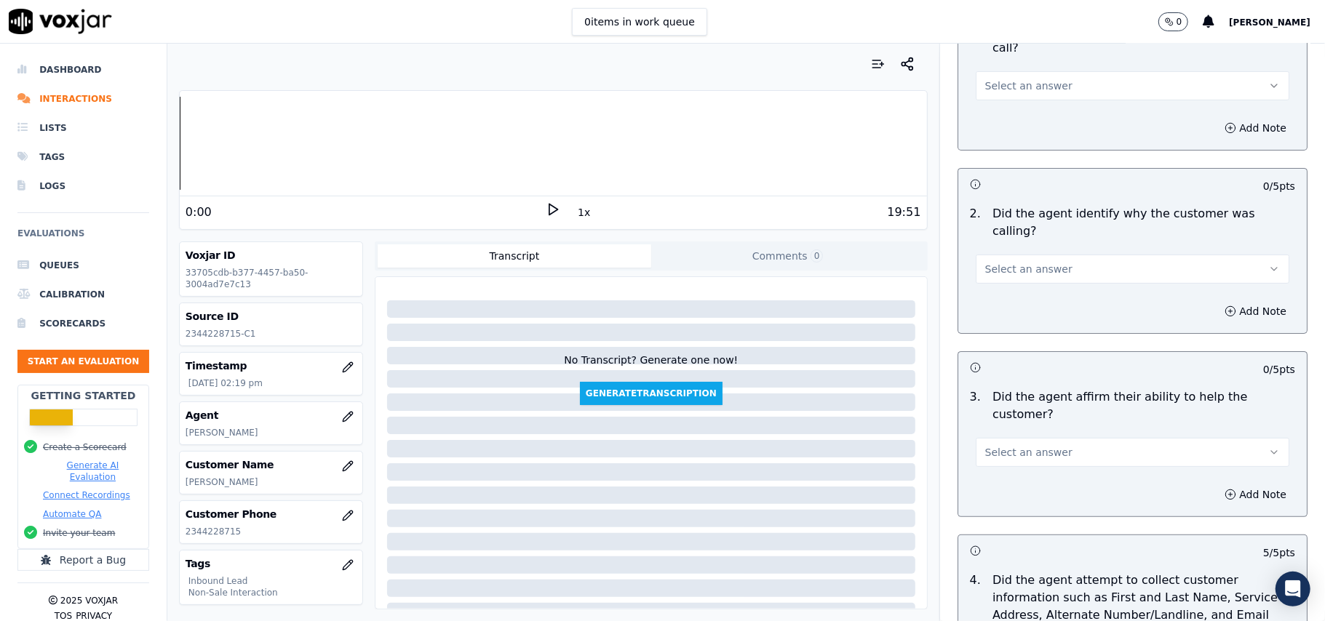
click at [1022, 438] on button "Select an answer" at bounding box center [1133, 452] width 314 height 29
click at [1022, 434] on div "Yes" at bounding box center [1101, 434] width 282 height 23
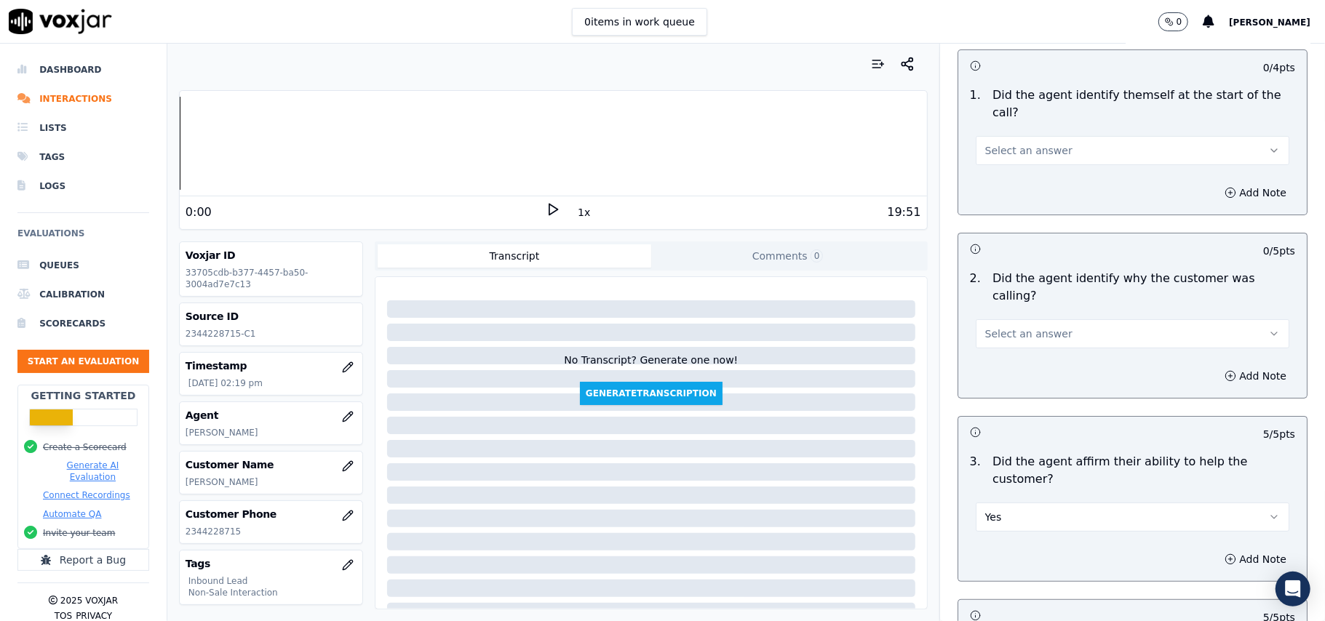
scroll to position [76, 0]
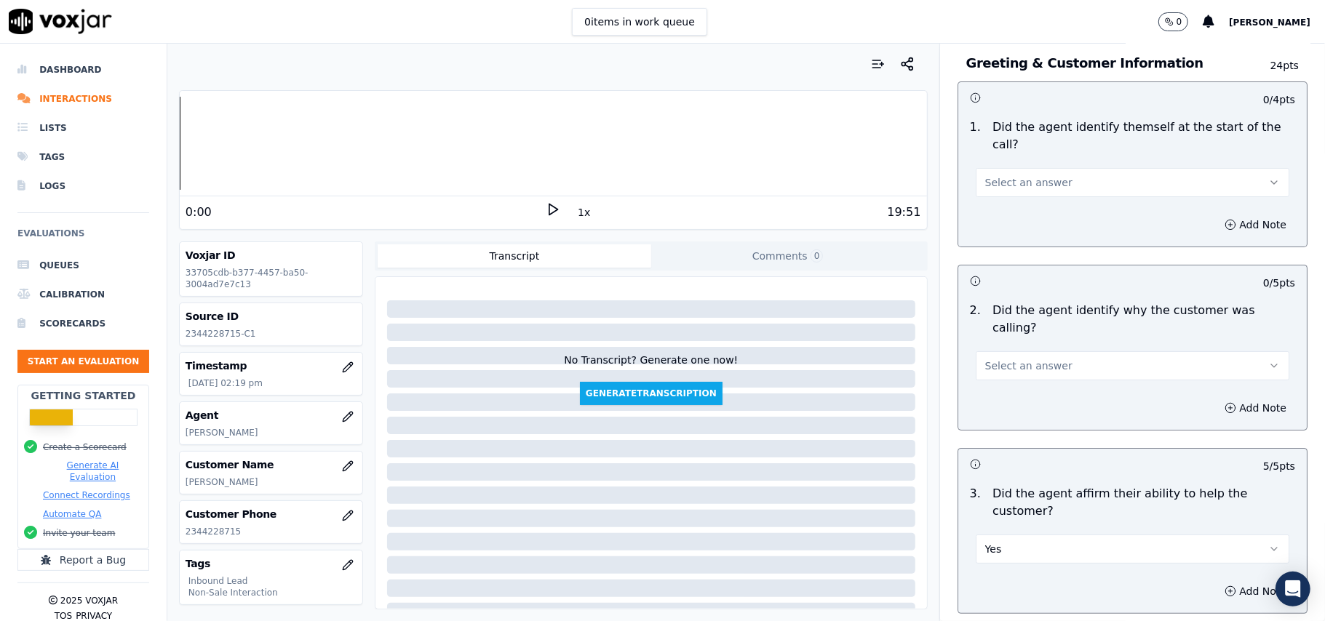
click at [1054, 351] on button "Select an answer" at bounding box center [1133, 365] width 314 height 29
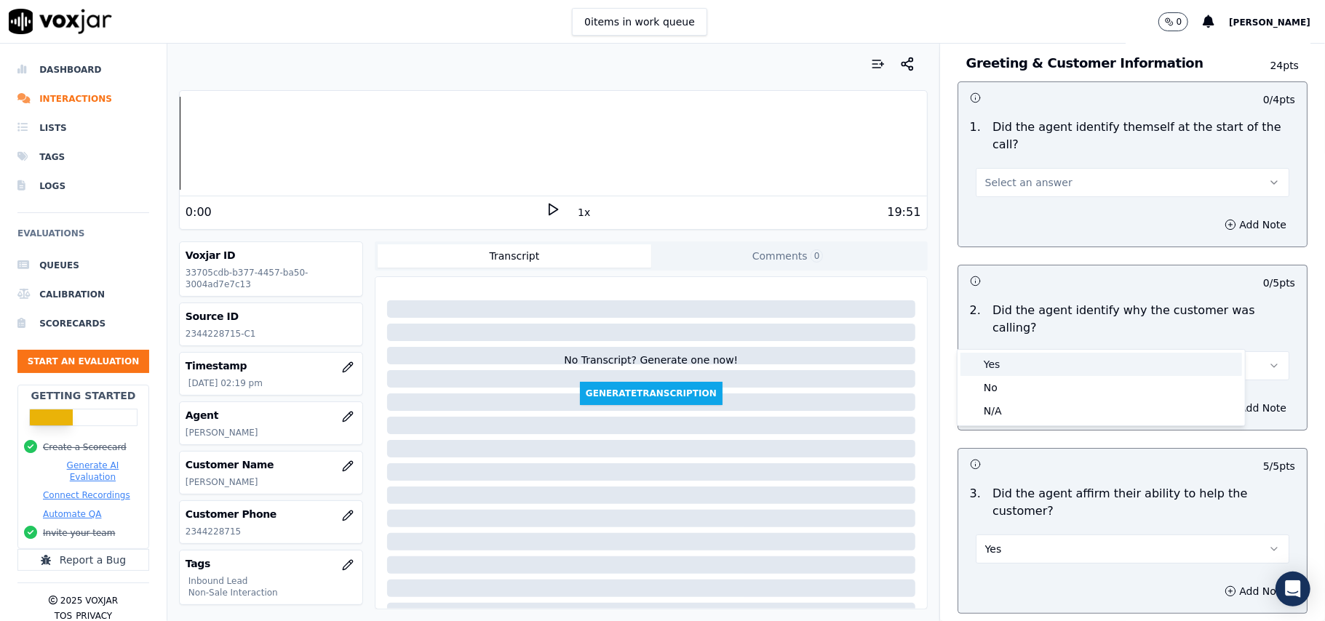
click at [1048, 362] on div "Yes" at bounding box center [1101, 364] width 282 height 23
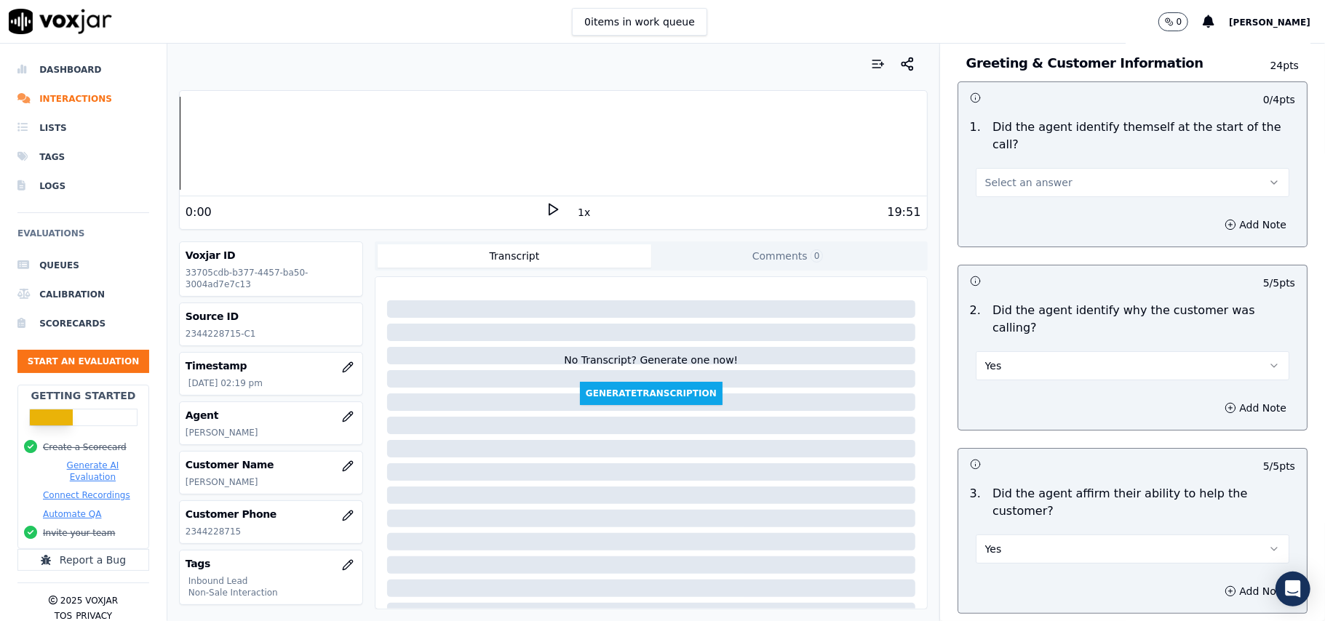
click at [1060, 176] on button "Select an answer" at bounding box center [1133, 182] width 314 height 29
click at [1054, 205] on div "Yes" at bounding box center [1101, 198] width 282 height 23
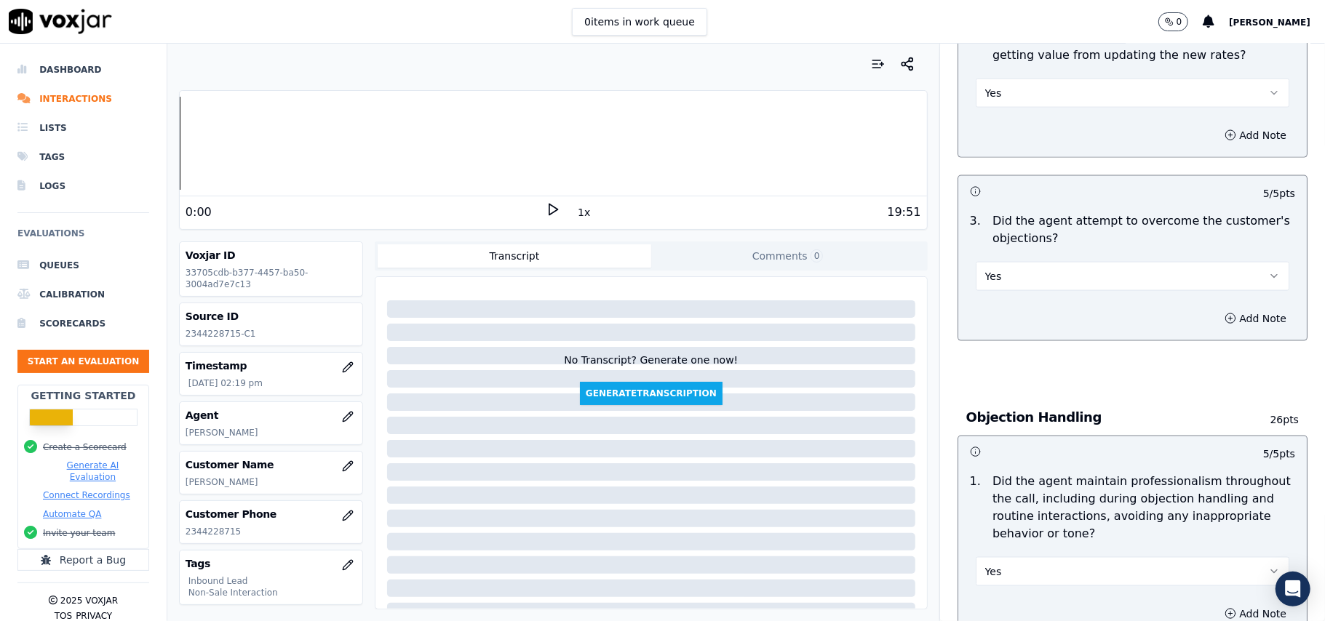
scroll to position [4150, 0]
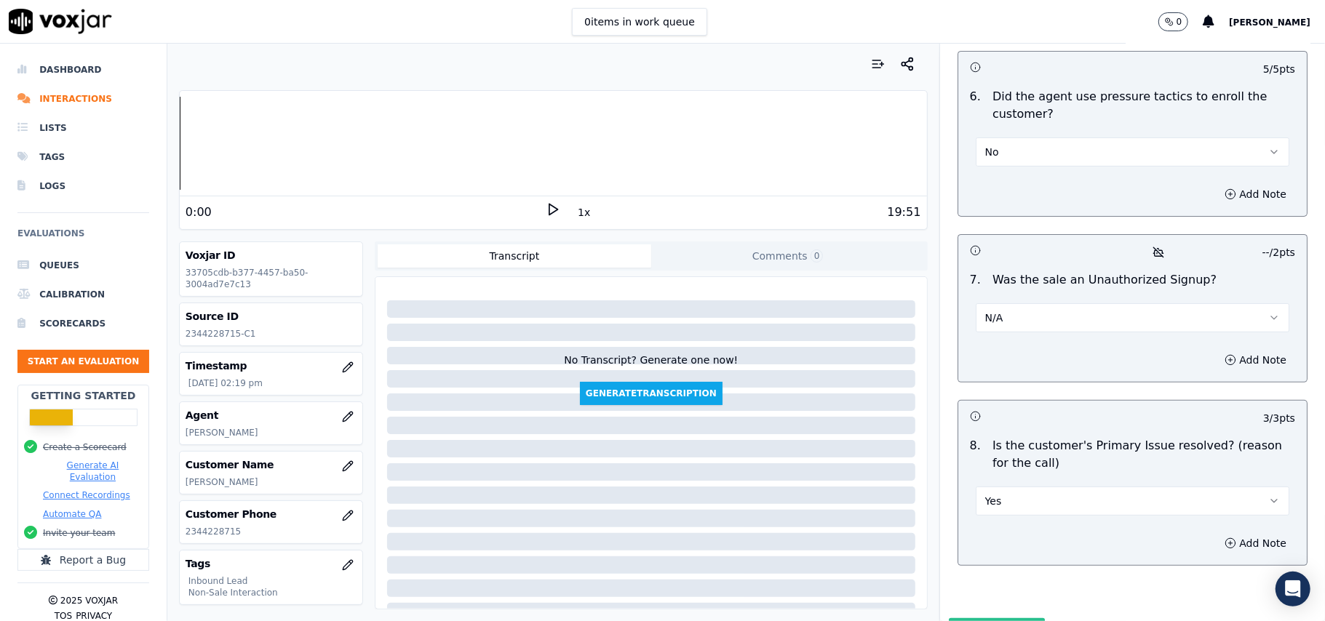
click at [998, 618] on button "Submit Scores" at bounding box center [997, 631] width 97 height 26
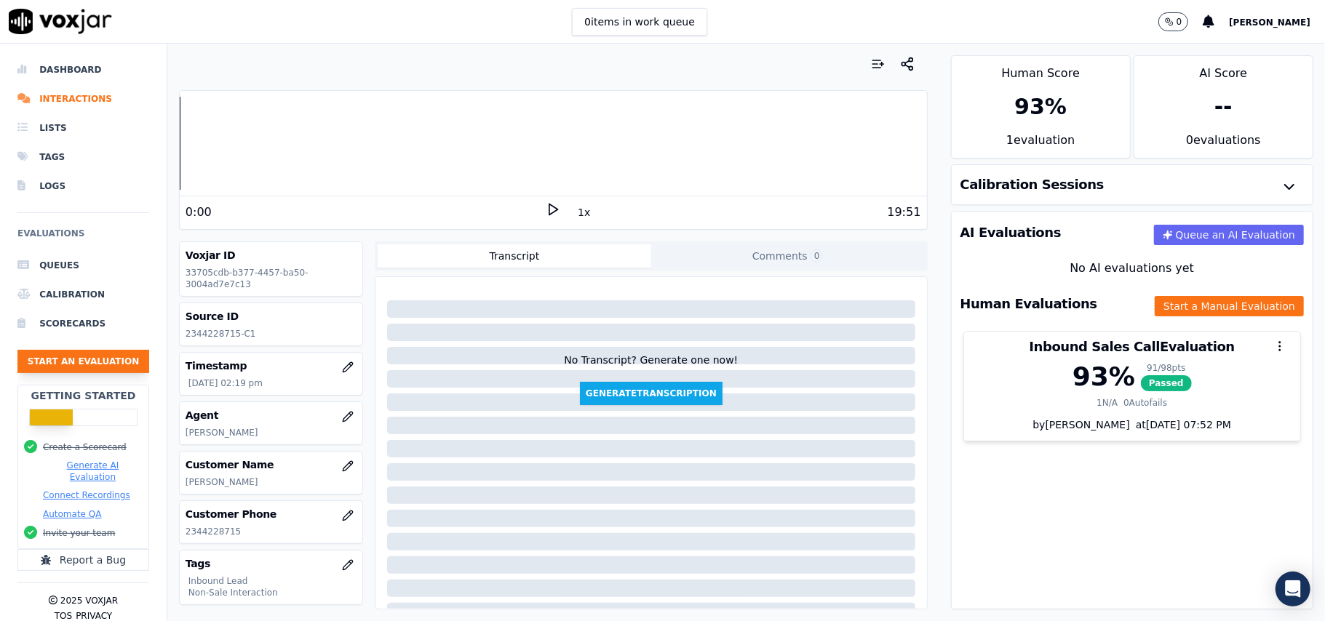
click at [74, 364] on button "Start an Evaluation" at bounding box center [83, 361] width 132 height 23
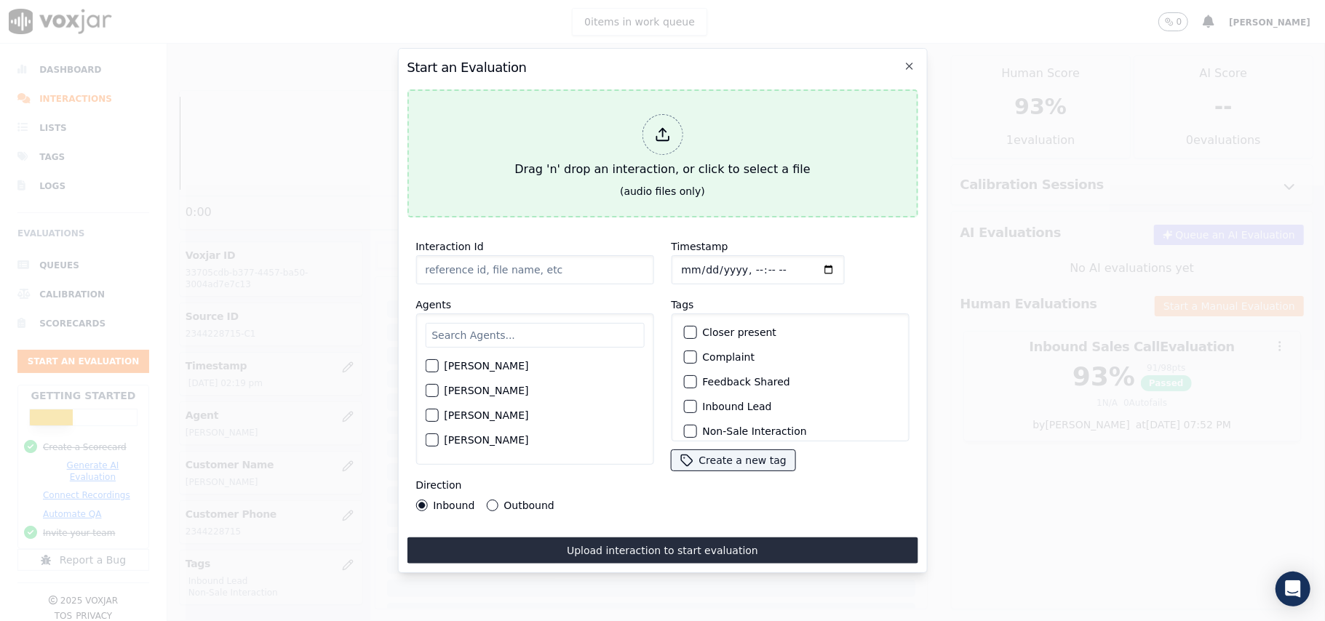
click at [665, 129] on polyline at bounding box center [662, 131] width 7 height 4
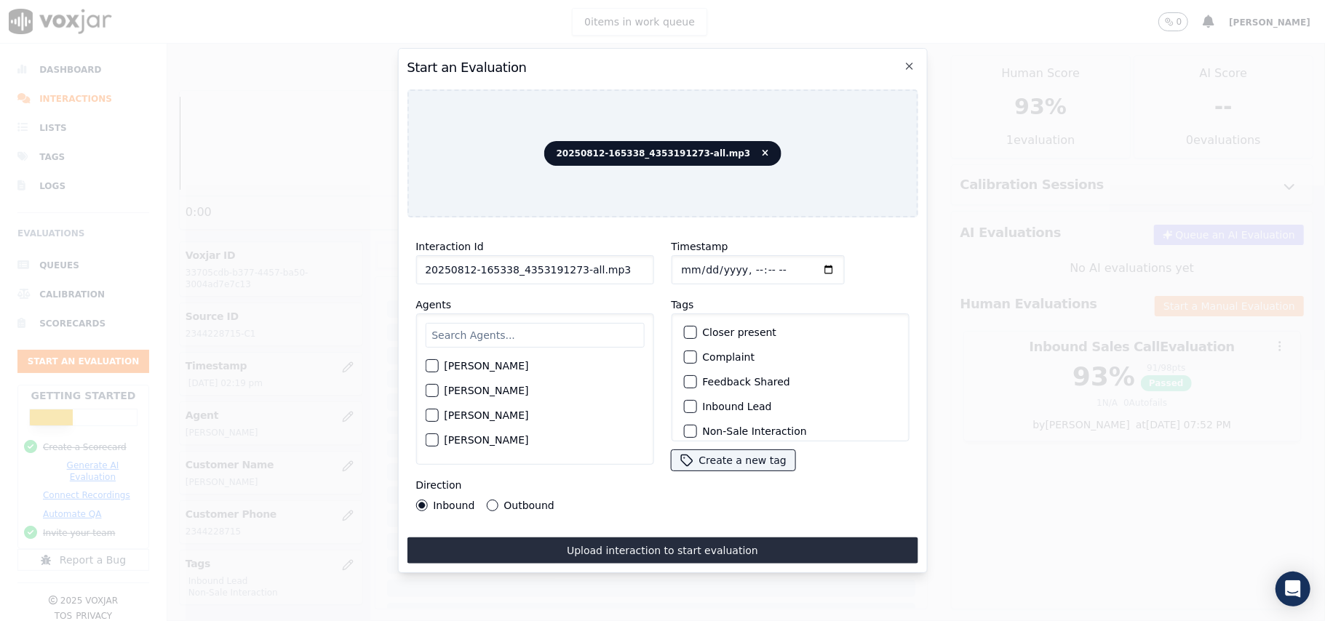
drag, startPoint x: 609, startPoint y: 260, endPoint x: 569, endPoint y: 266, distance: 40.3
click at [569, 266] on input "20250812-165338_4353191273-all.mp3" at bounding box center [534, 269] width 238 height 29
type input "20250812-165338_4353191273-C1"
click at [694, 260] on input "Timestamp" at bounding box center [757, 269] width 173 height 29
type input "2025-08-12T14:22"
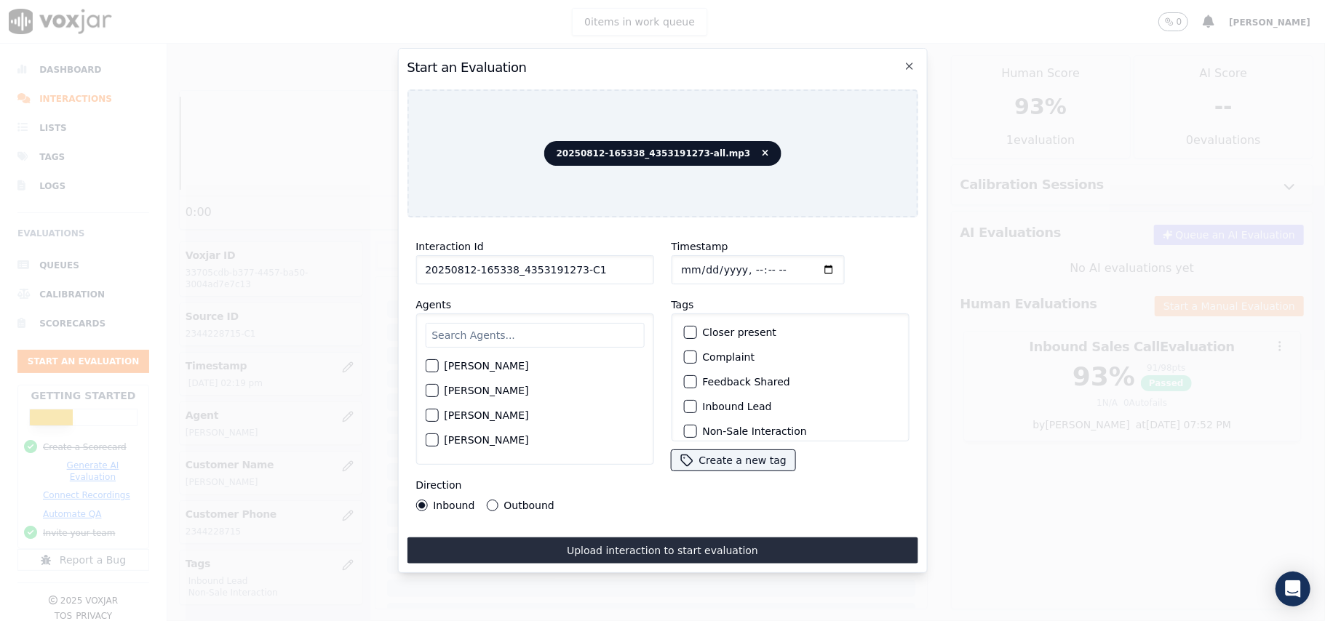
click at [548, 323] on input "text" at bounding box center [534, 335] width 219 height 25
paste input "Steve"
type input "Steve"
click at [440, 367] on div "Steve Gupta" at bounding box center [534, 370] width 219 height 25
click at [434, 365] on div "button" at bounding box center [431, 370] width 10 height 10
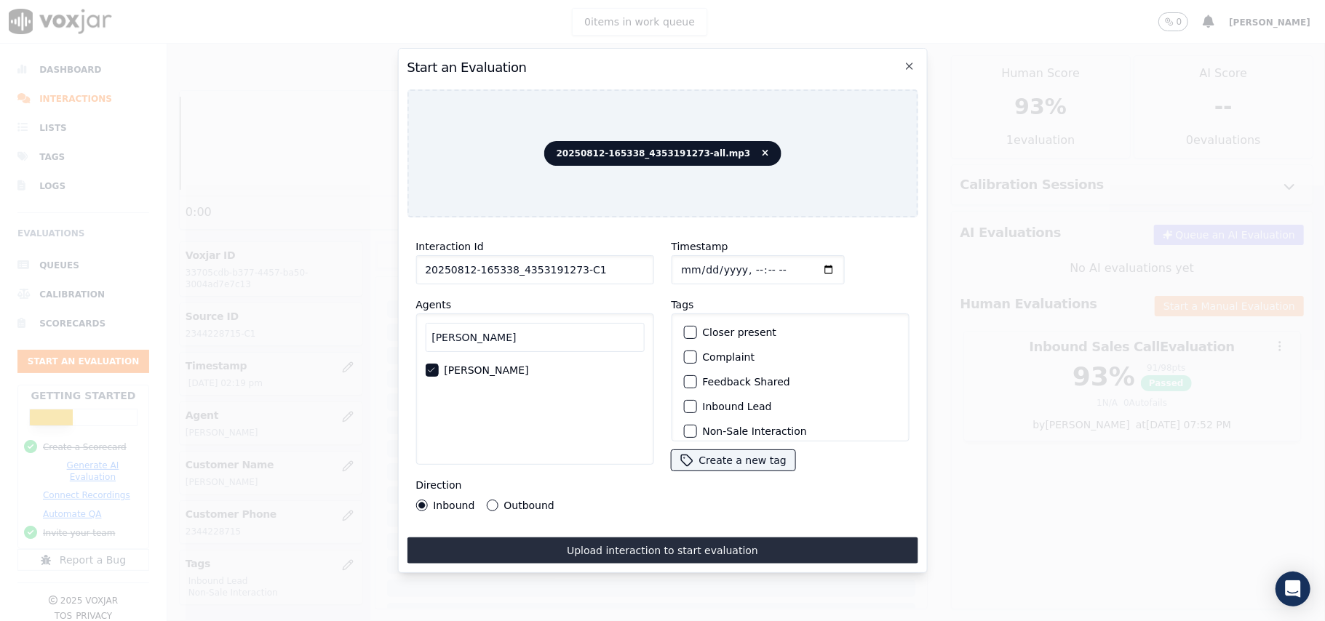
scroll to position [97, 0]
click at [684, 355] on div "button" at bounding box center [689, 359] width 10 height 10
click at [688, 330] on button "Non-Sale Interaction" at bounding box center [689, 334] width 13 height 13
click at [495, 500] on div "Outbound" at bounding box center [520, 506] width 68 height 12
click at [492, 501] on button "Outbound" at bounding box center [492, 506] width 12 height 12
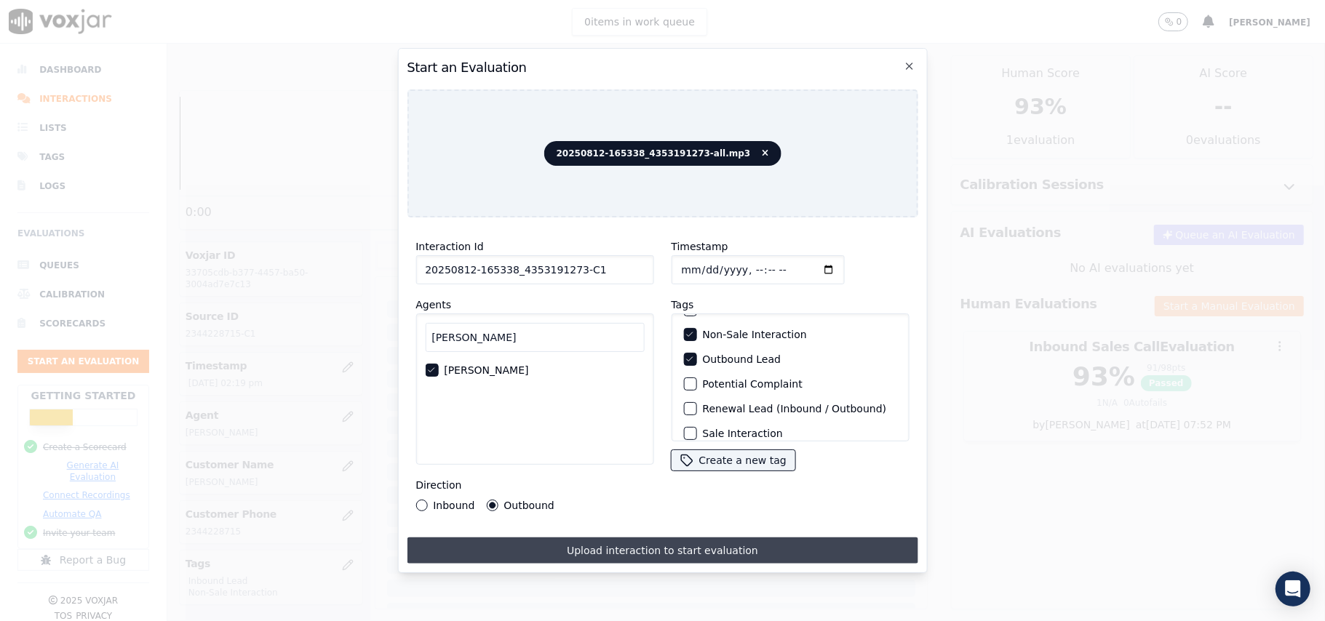
click at [633, 547] on button "Upload interaction to start evaluation" at bounding box center [662, 551] width 511 height 26
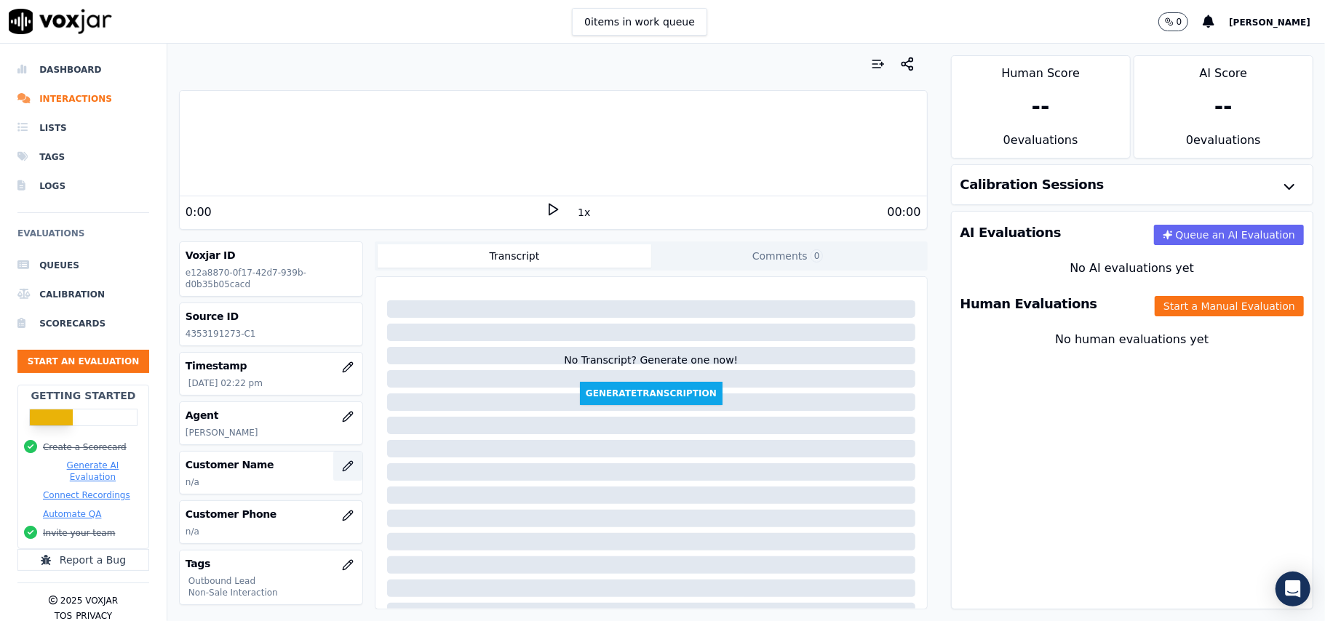
click at [343, 471] on icon "button" at bounding box center [347, 465] width 9 height 9
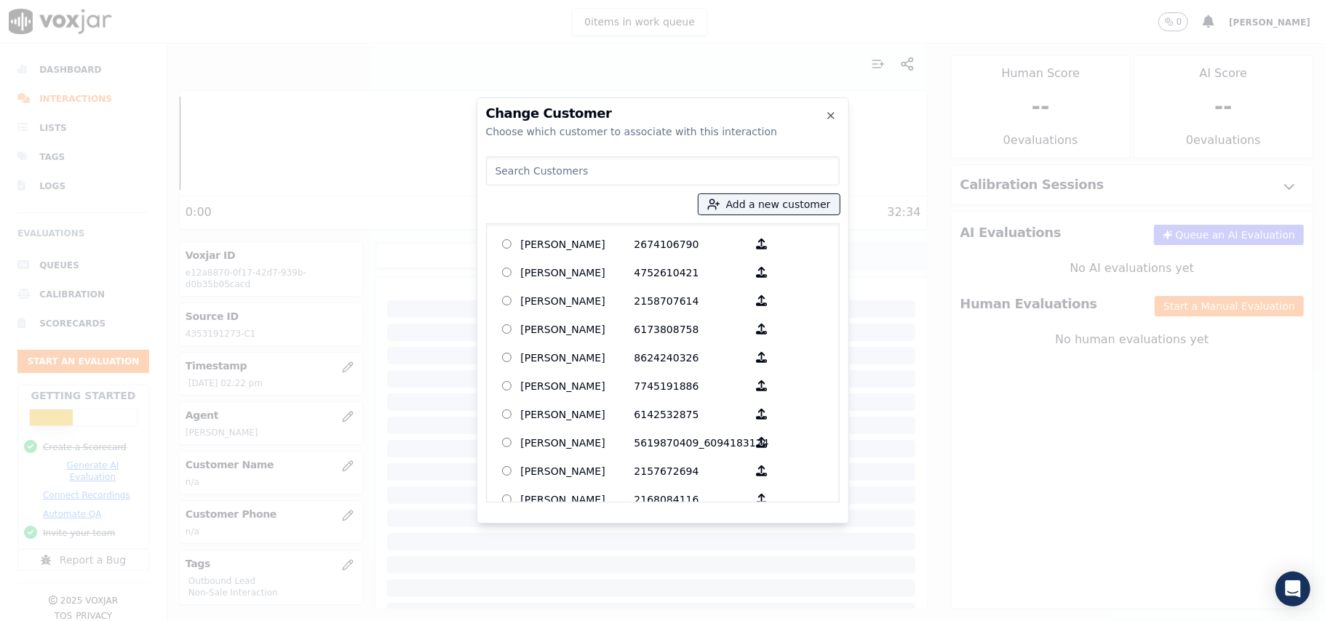
paste input "PEDRO LIAAA"
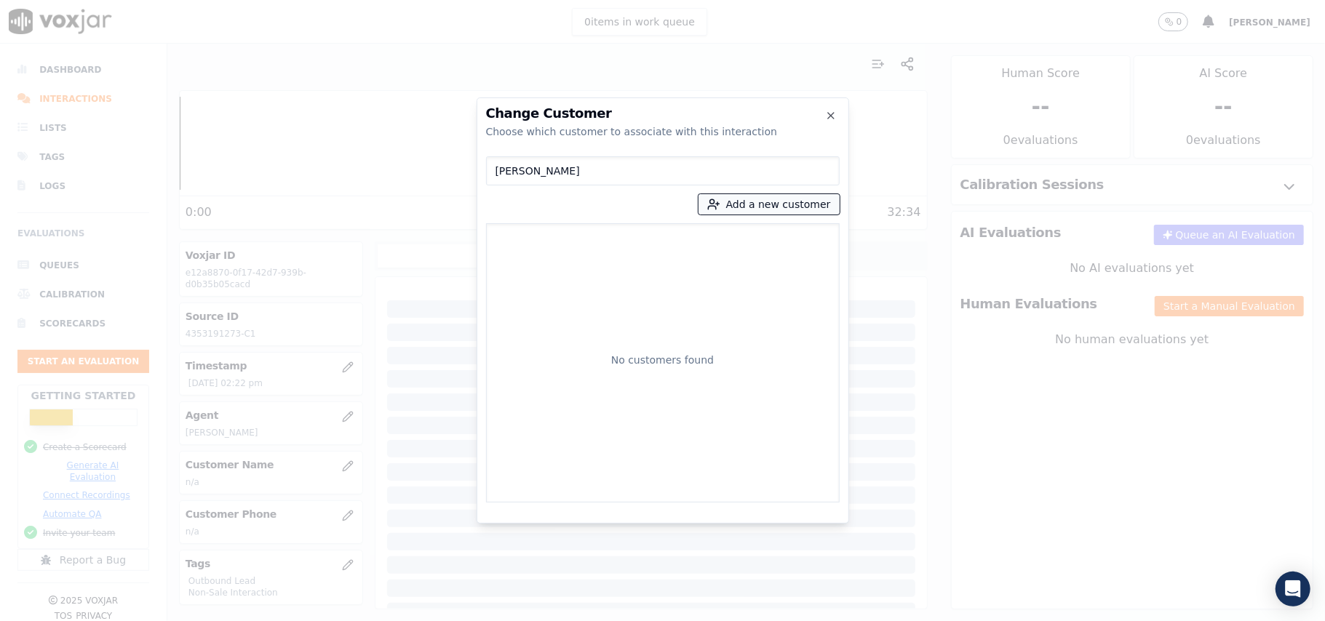
type input "PEDRO LIAAA"
click at [775, 202] on button "Add a new customer" at bounding box center [768, 204] width 141 height 20
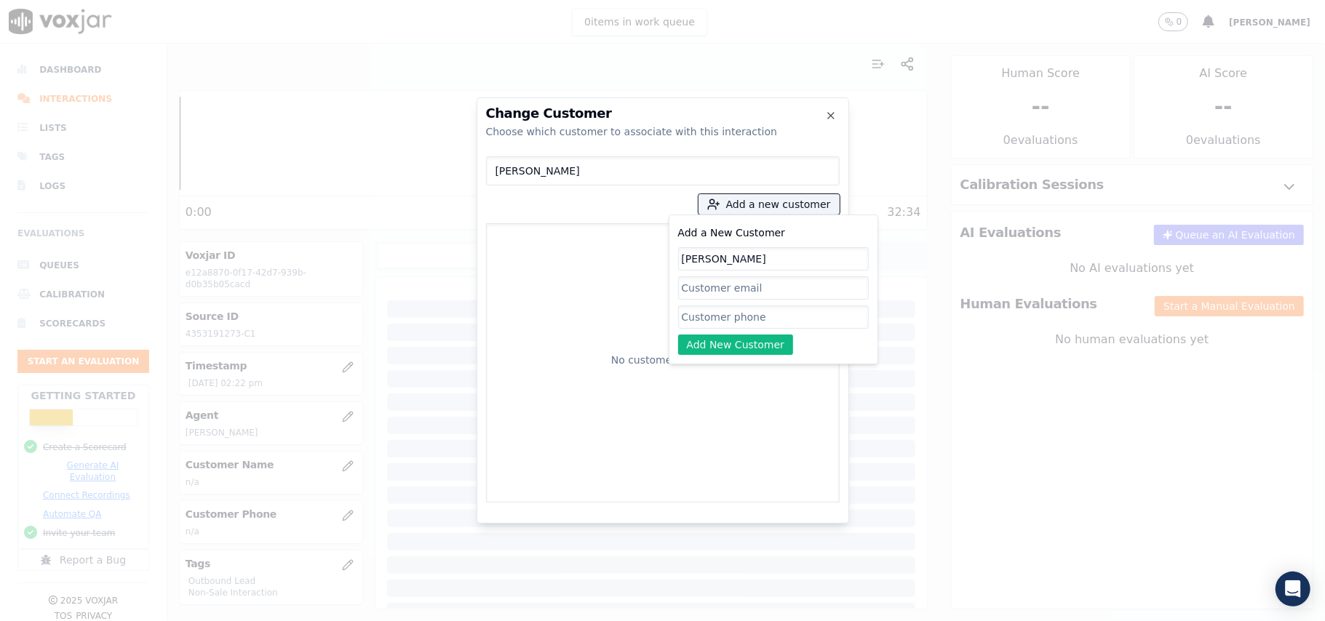
type input "PEDRO LIAAA"
click at [749, 316] on input "Add a New Customer" at bounding box center [773, 317] width 191 height 23
paste input "4353191273"
type input "4353191273"
click at [743, 349] on button "Add New Customer" at bounding box center [736, 345] width 116 height 20
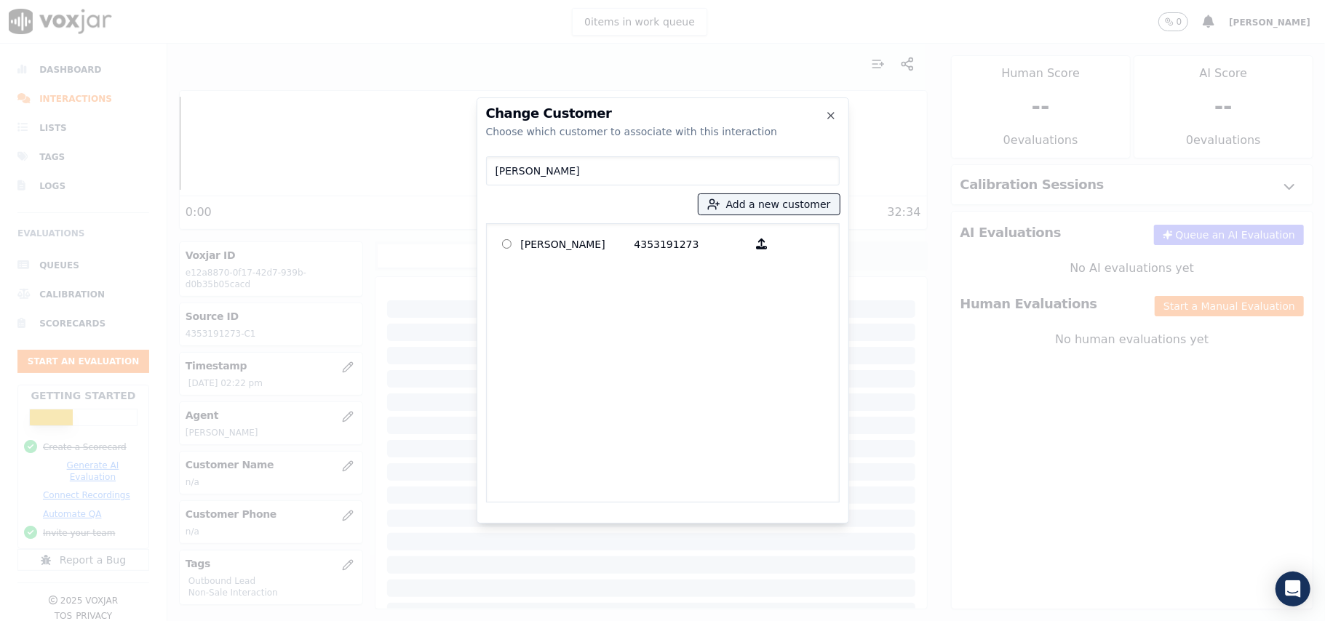
click at [608, 247] on p "PEDRO LIAAA" at bounding box center [578, 244] width 114 height 23
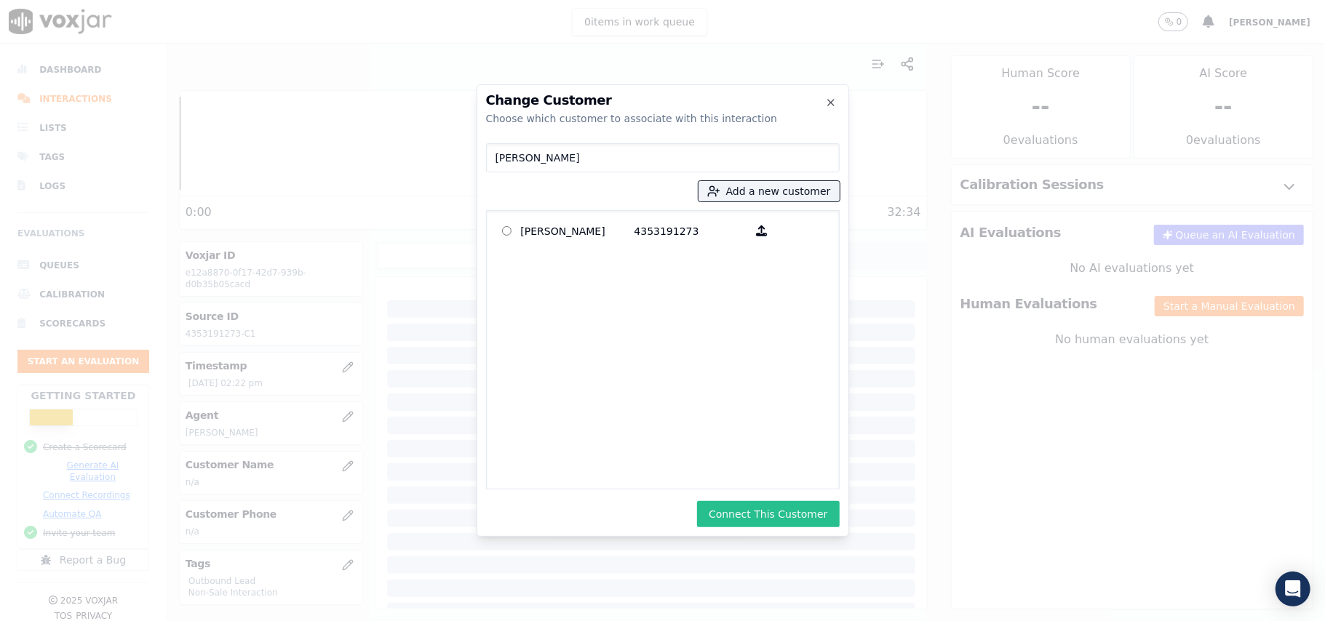
click at [798, 513] on button "Connect This Customer" at bounding box center [768, 514] width 142 height 26
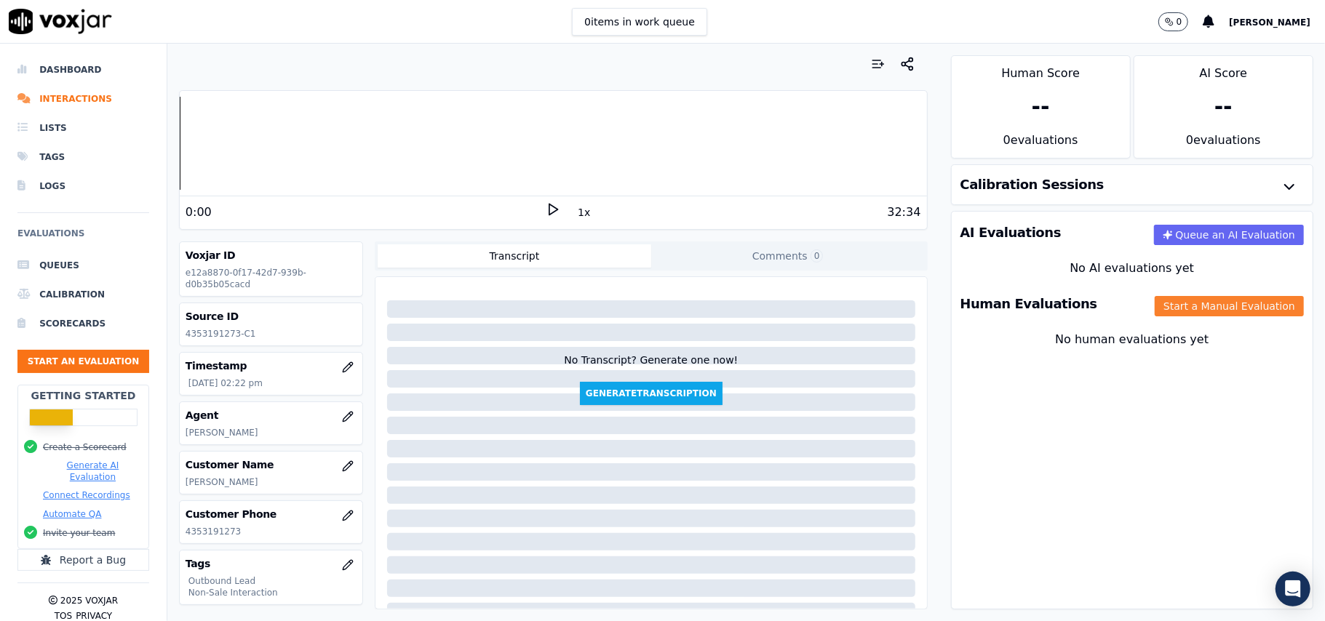
click at [1155, 307] on button "Start a Manual Evaluation" at bounding box center [1229, 306] width 149 height 20
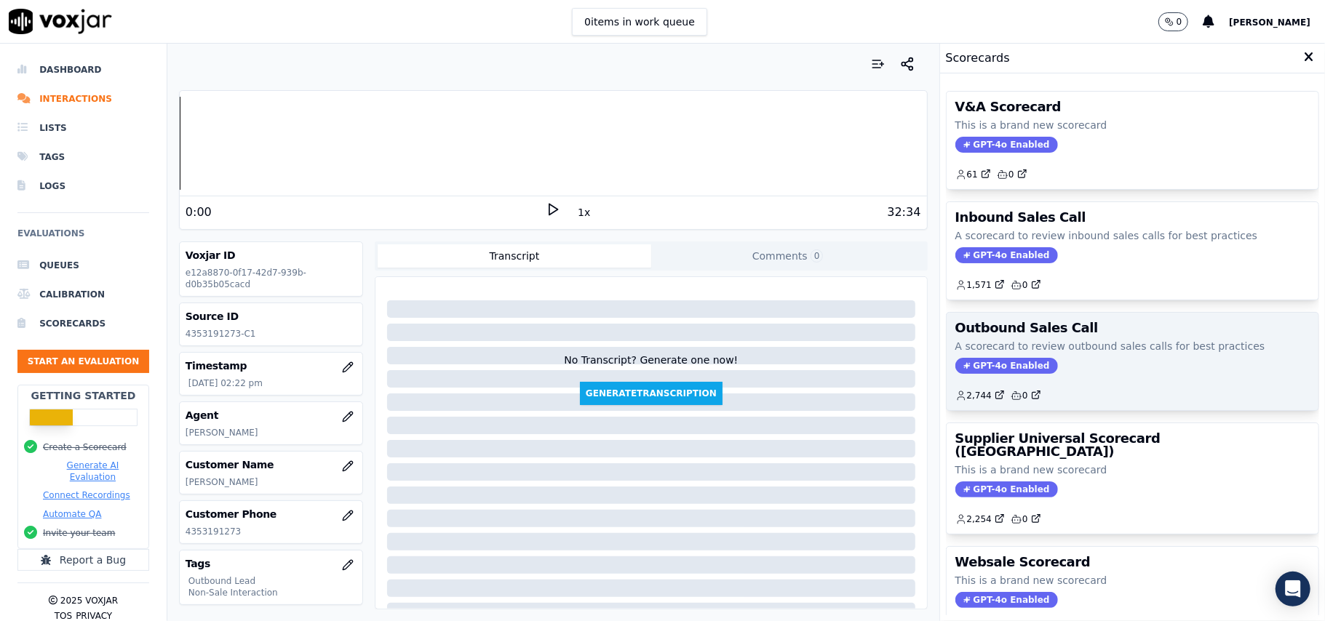
click at [984, 373] on span "GPT-4o Enabled" at bounding box center [1006, 366] width 103 height 16
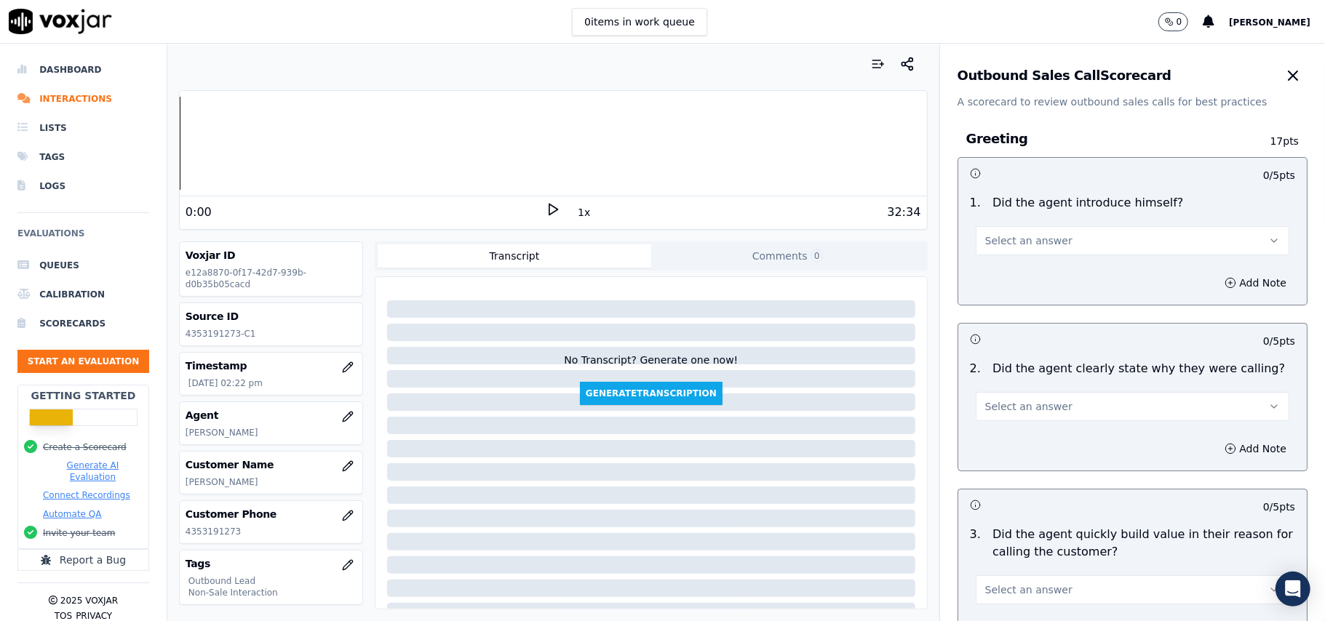
click at [985, 239] on span "Select an answer" at bounding box center [1028, 241] width 87 height 15
click at [978, 265] on div "Yes" at bounding box center [1101, 274] width 282 height 23
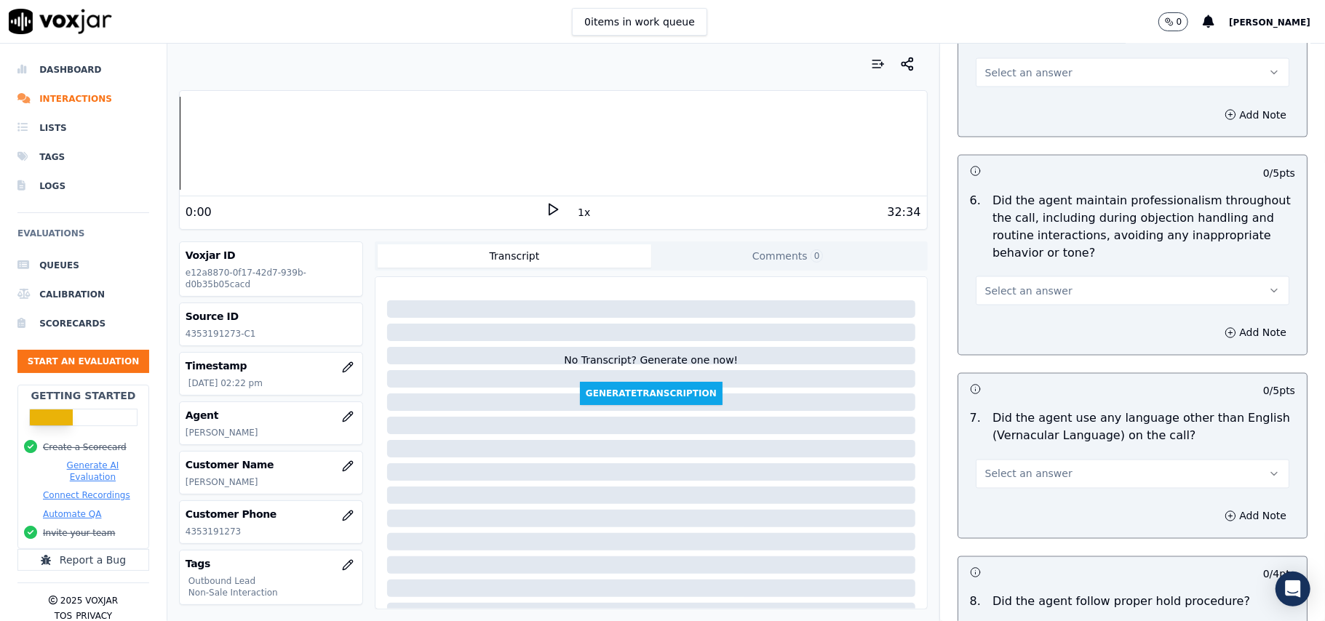
scroll to position [3629, 0]
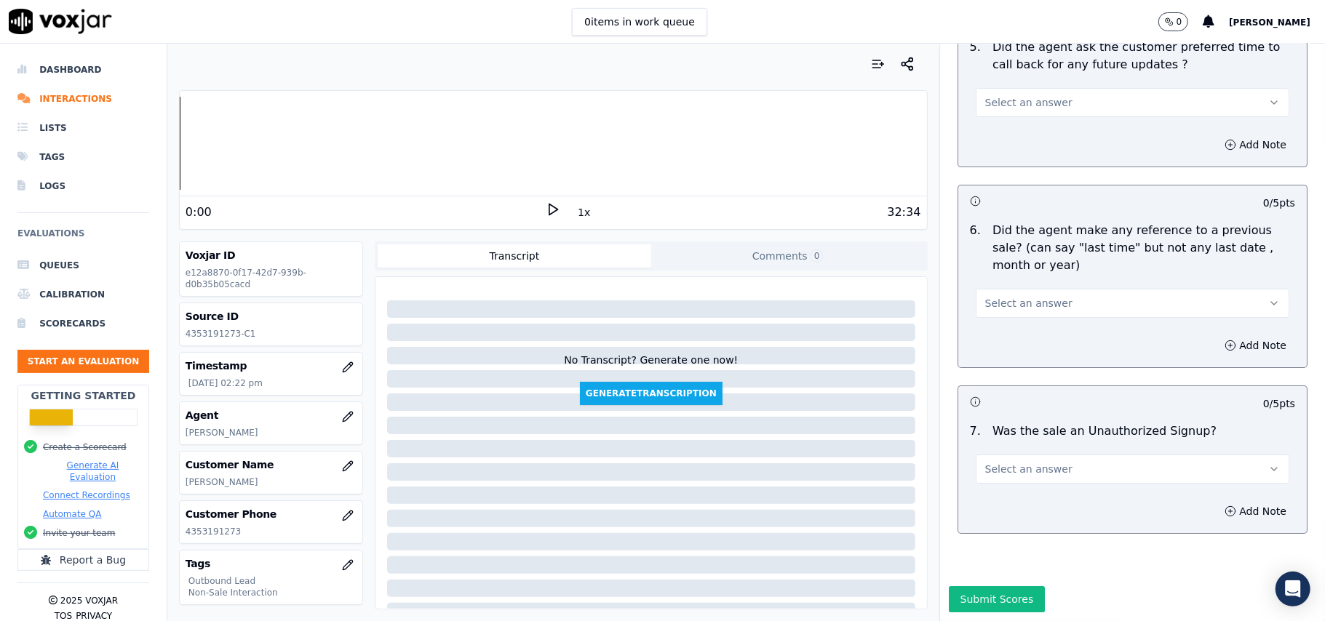
click at [1051, 455] on button "Select an answer" at bounding box center [1133, 469] width 314 height 29
click at [1001, 506] on div "N/A" at bounding box center [1101, 504] width 282 height 23
click at [1014, 289] on button "Select an answer" at bounding box center [1133, 303] width 314 height 29
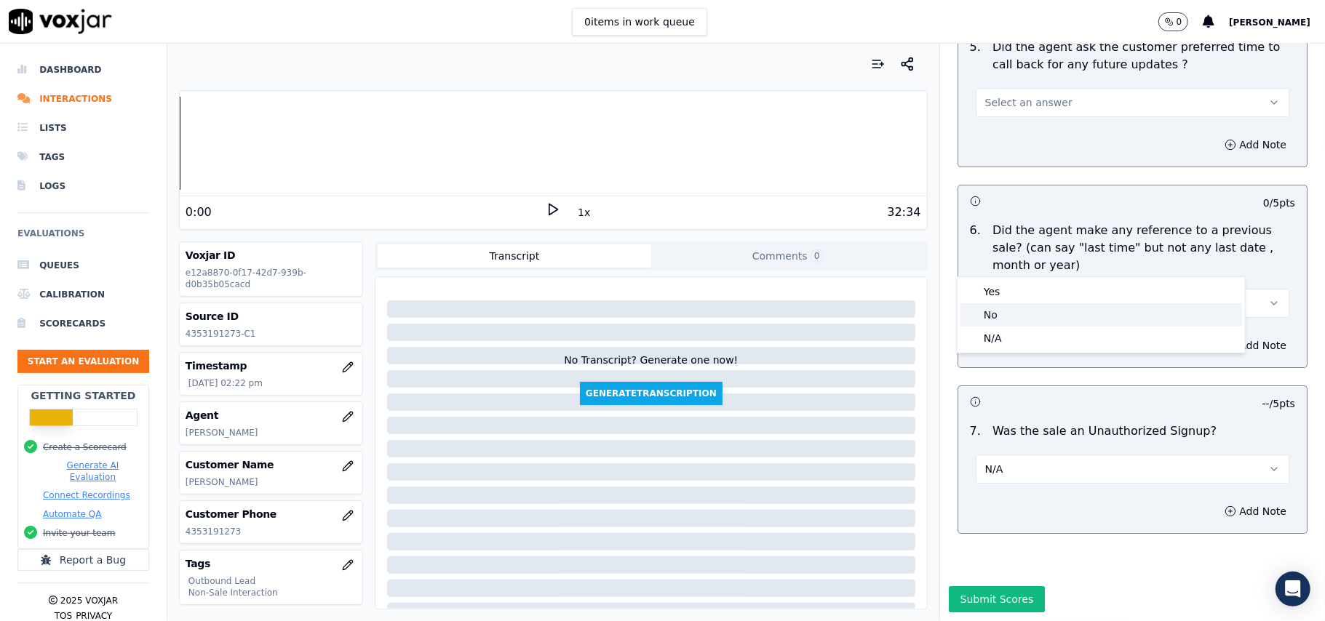
click at [1001, 313] on div "No" at bounding box center [1101, 314] width 282 height 23
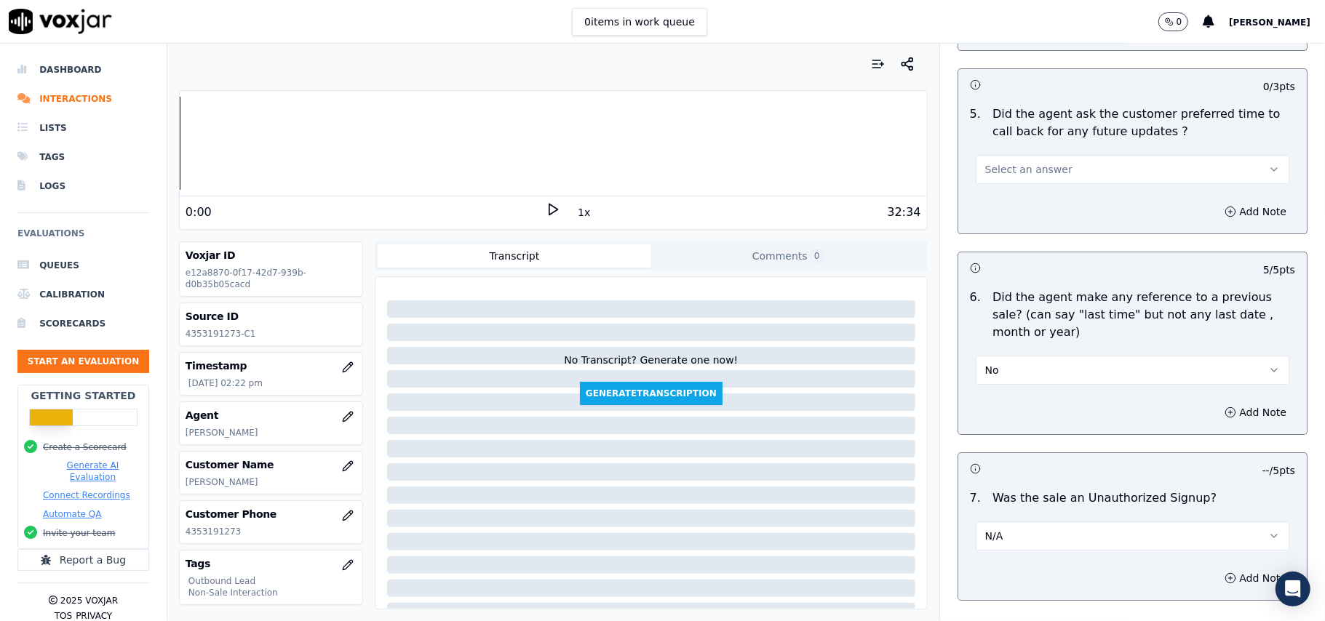
scroll to position [3435, 0]
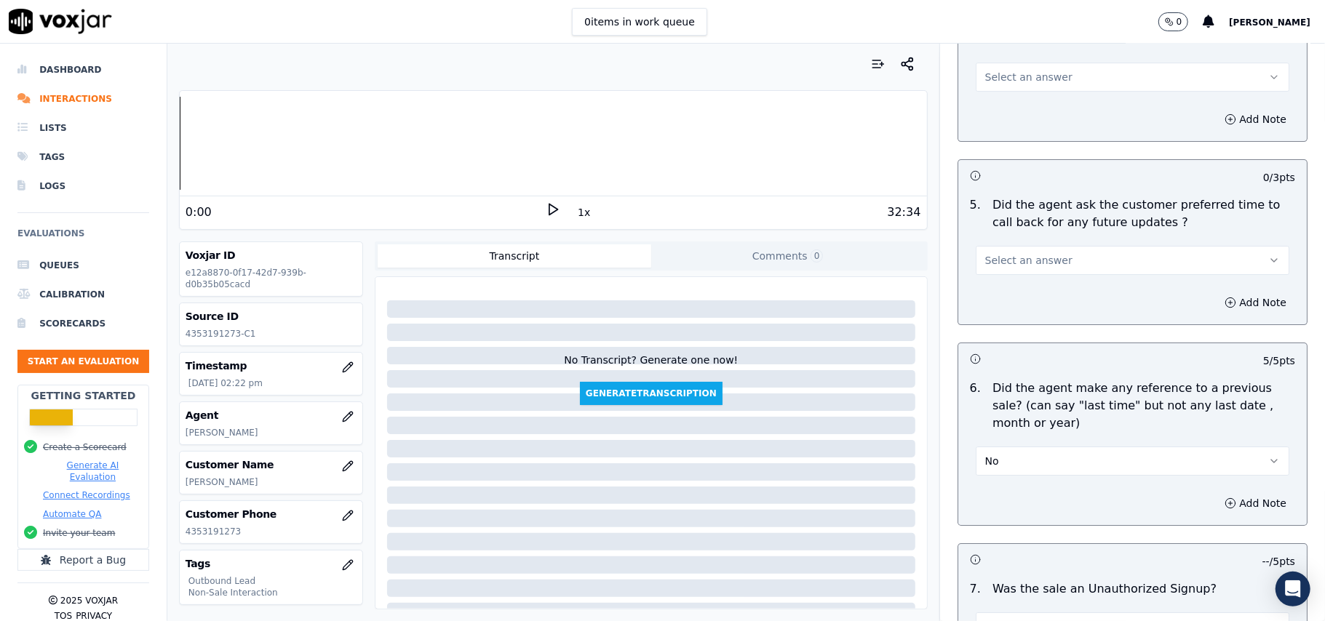
click at [1014, 253] on span "Select an answer" at bounding box center [1028, 260] width 87 height 15
click at [1005, 292] on div "Yes" at bounding box center [1101, 284] width 282 height 23
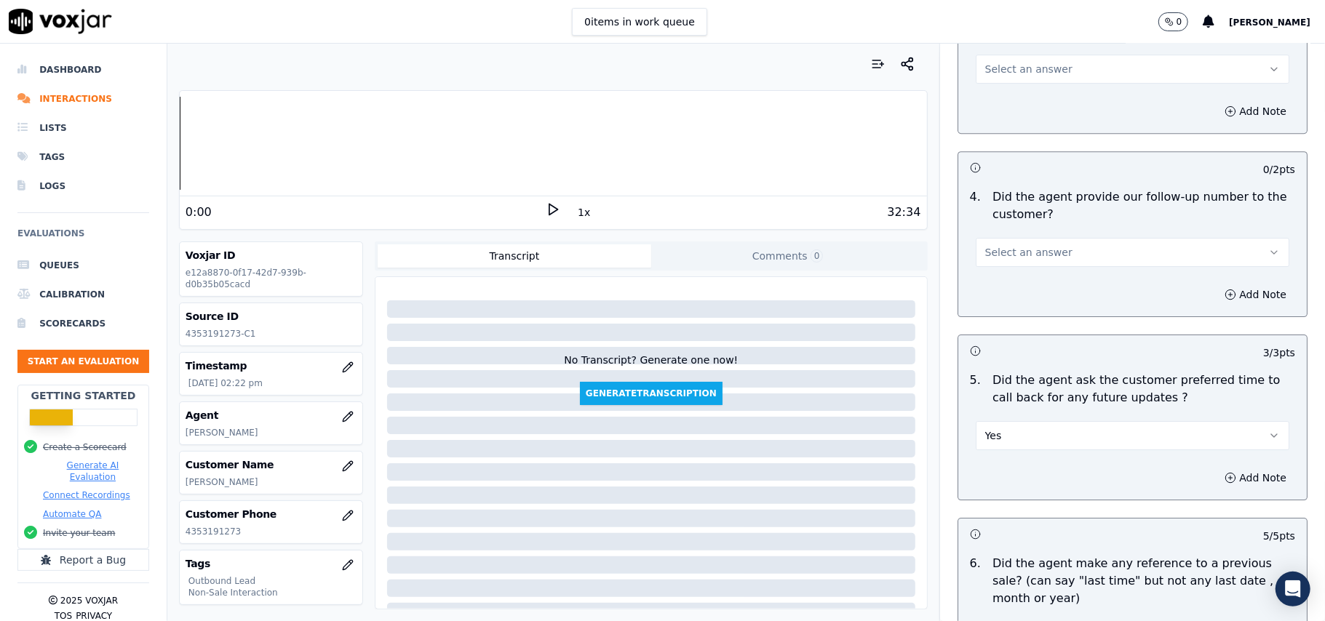
scroll to position [3241, 0]
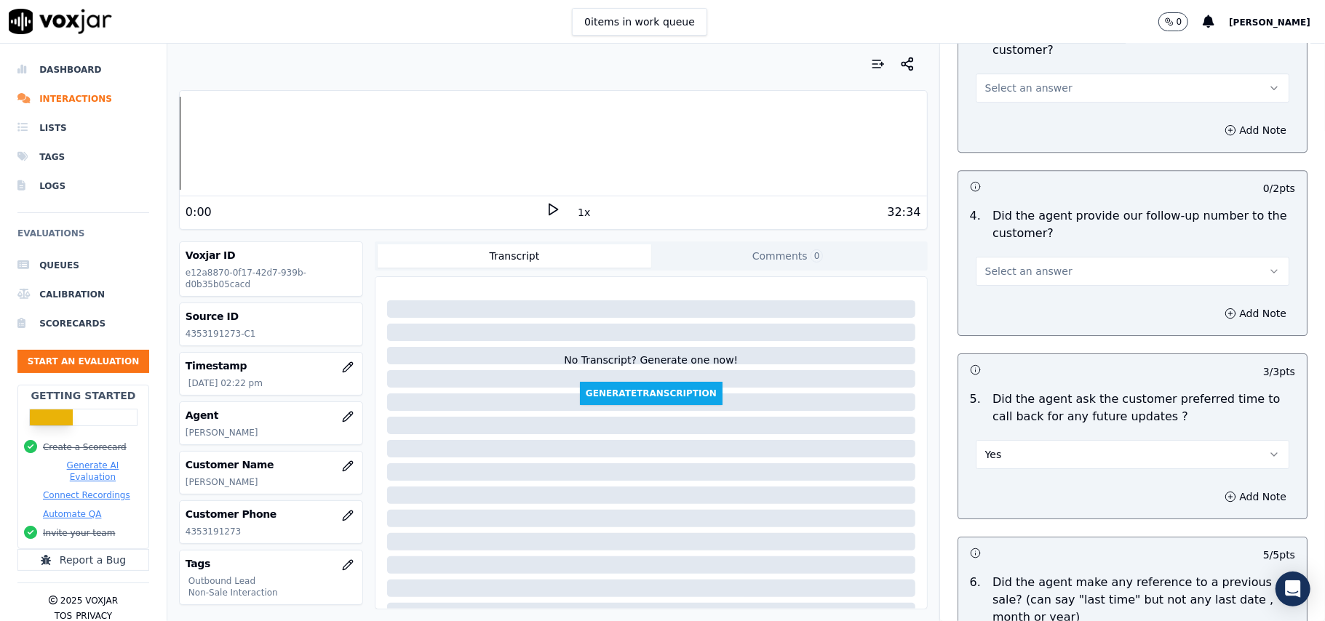
click at [1017, 257] on button "Select an answer" at bounding box center [1133, 271] width 314 height 29
click at [1019, 298] on div "Yes" at bounding box center [1101, 294] width 282 height 23
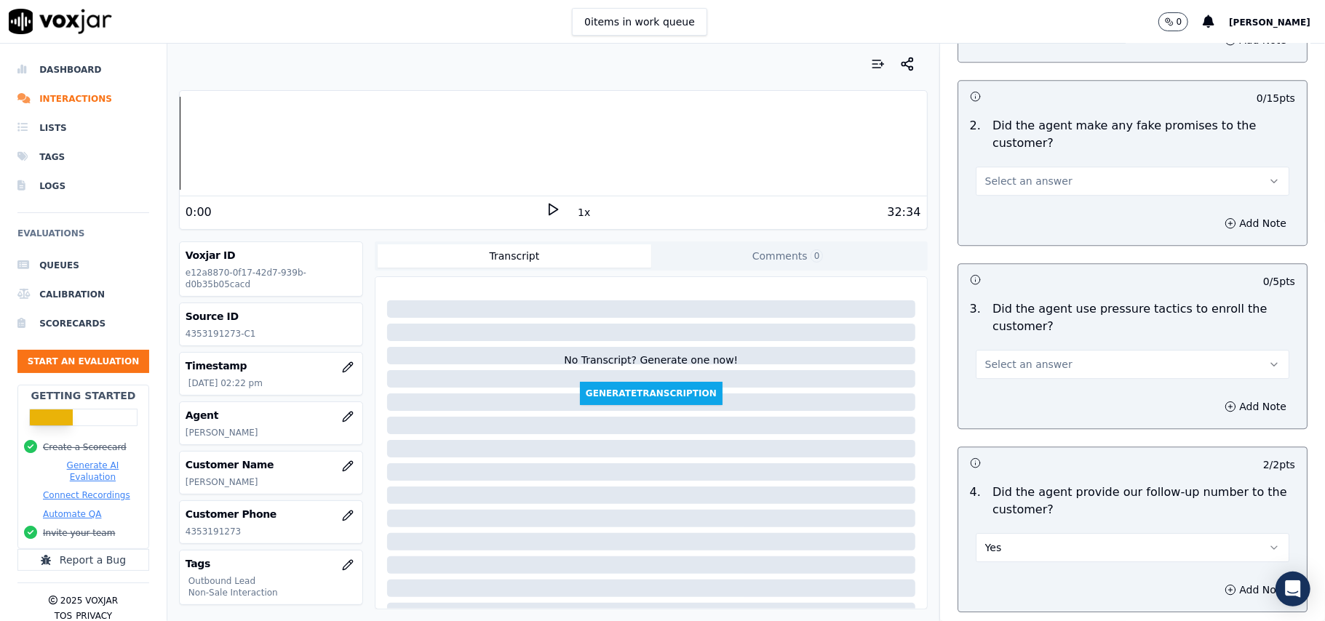
scroll to position [2950, 0]
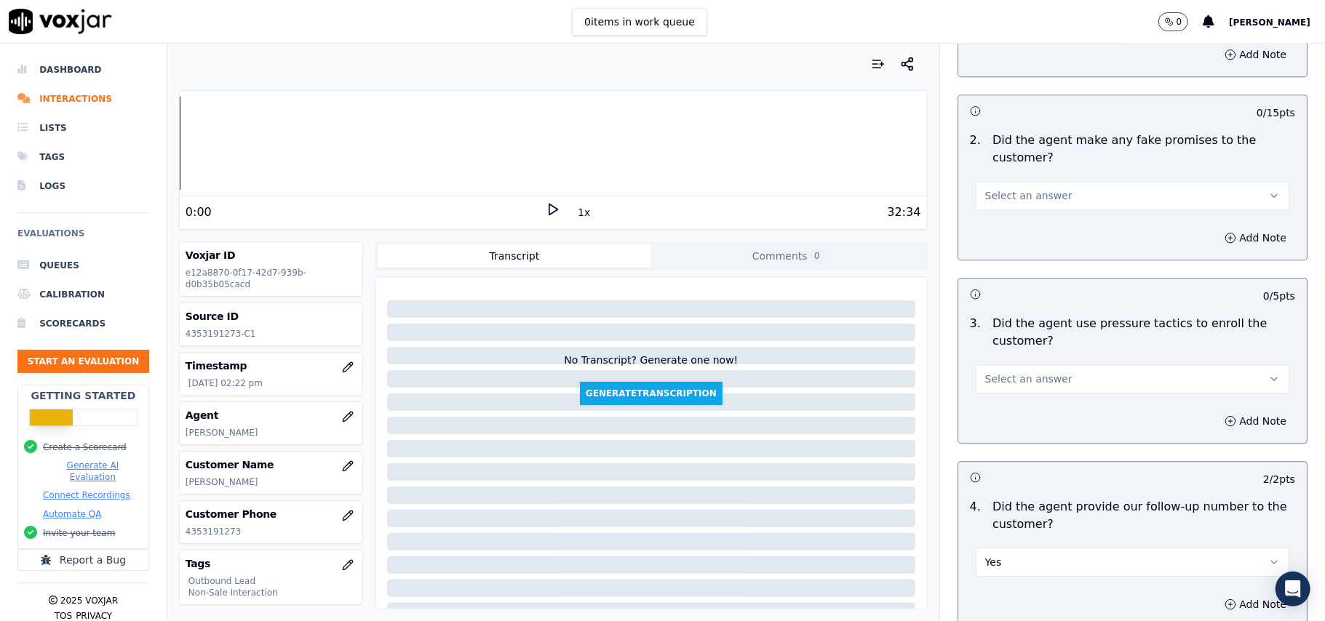
click at [1026, 373] on span "Select an answer" at bounding box center [1028, 379] width 87 height 15
click at [1019, 409] on div "Yes" at bounding box center [1101, 402] width 282 height 23
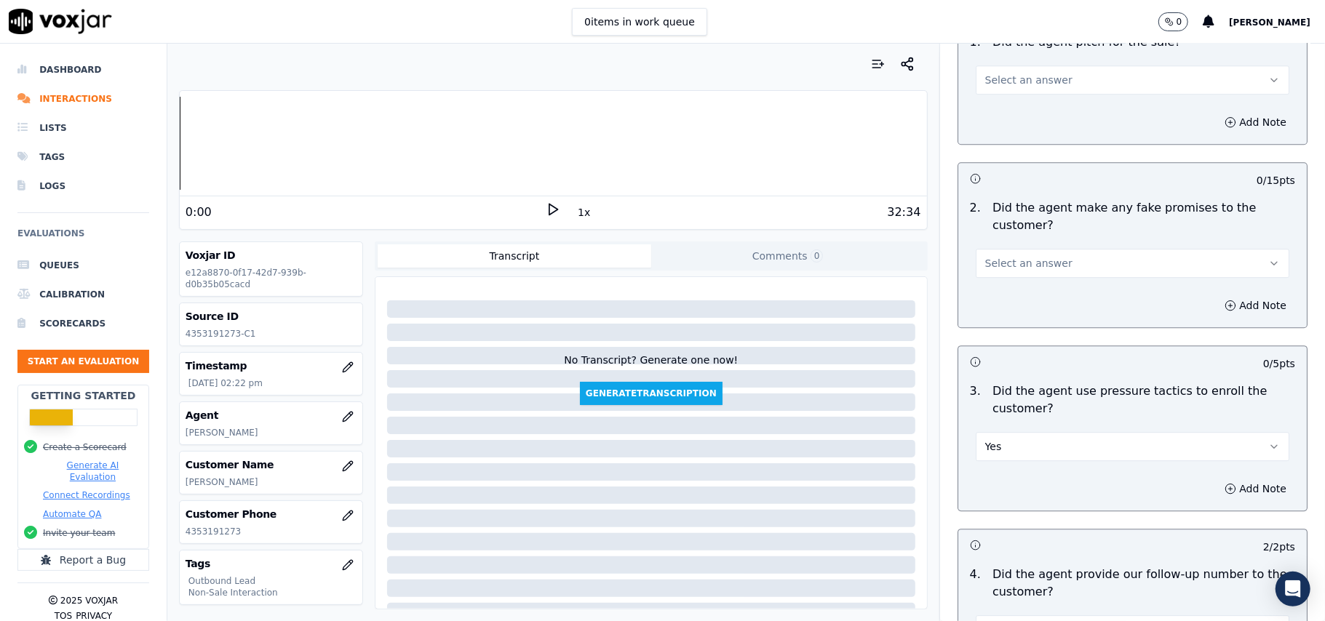
scroll to position [2853, 0]
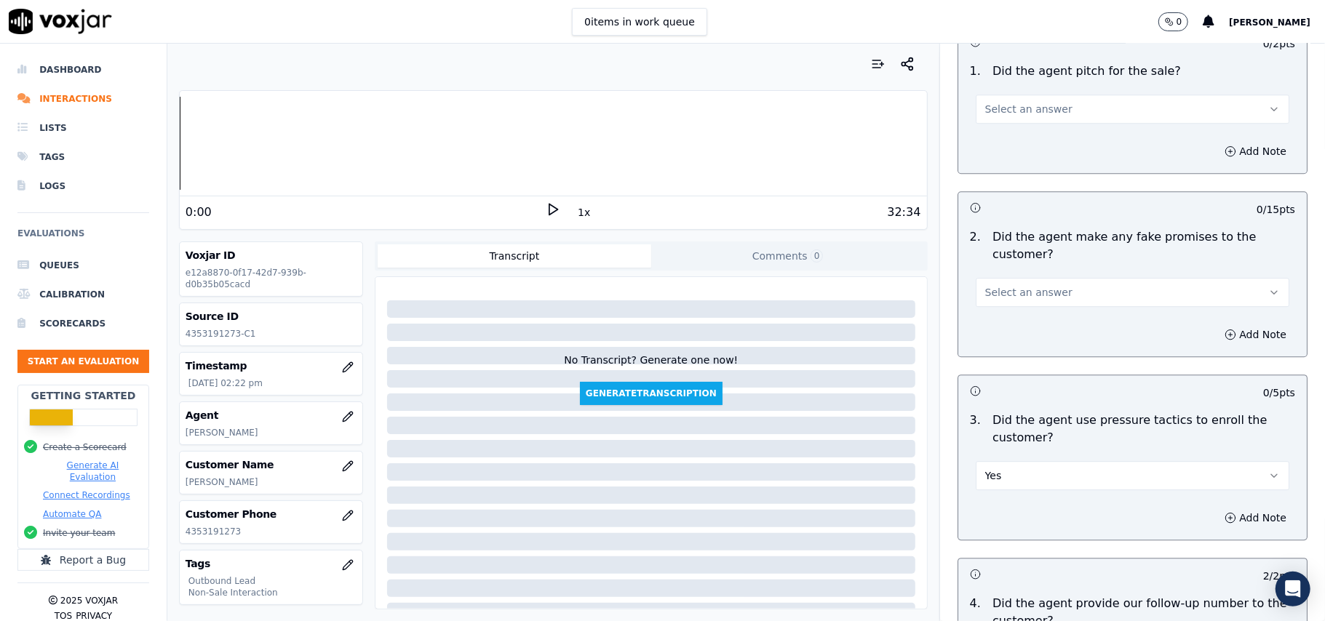
click at [1008, 471] on button "Yes" at bounding box center [1133, 475] width 314 height 29
click at [987, 519] on div "No" at bounding box center [1101, 522] width 282 height 23
click at [995, 285] on span "Select an answer" at bounding box center [1028, 292] width 87 height 15
click at [996, 338] on div "No" at bounding box center [1101, 338] width 282 height 23
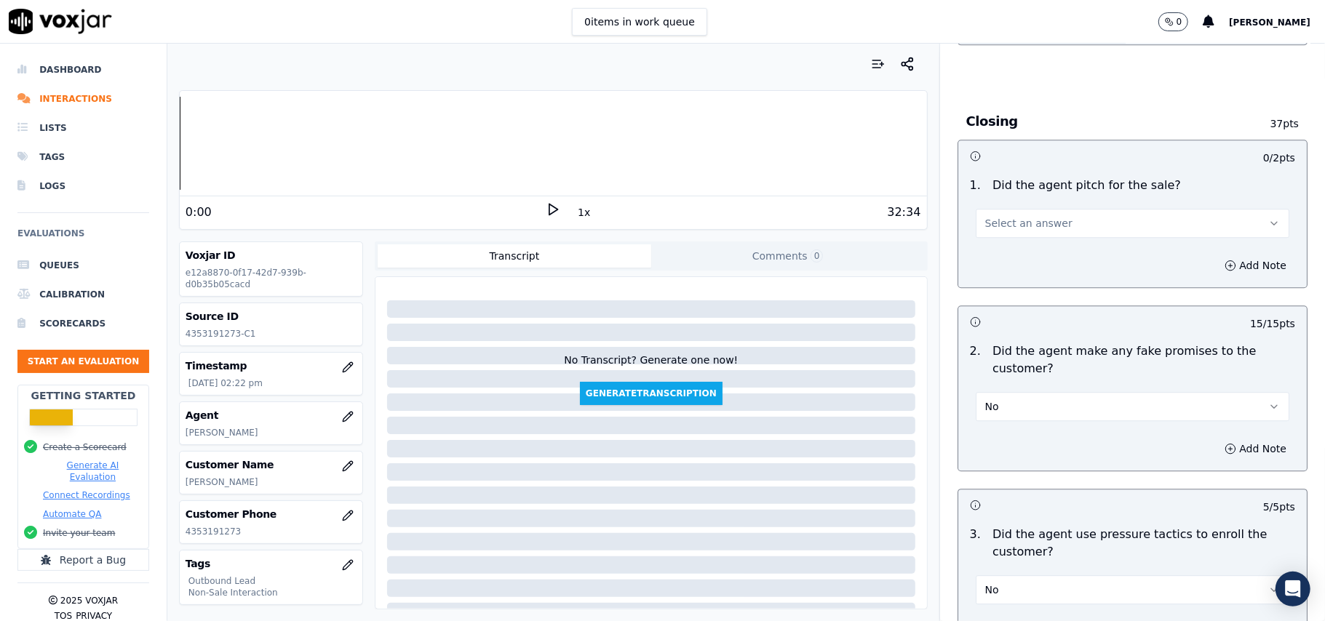
scroll to position [2562, 0]
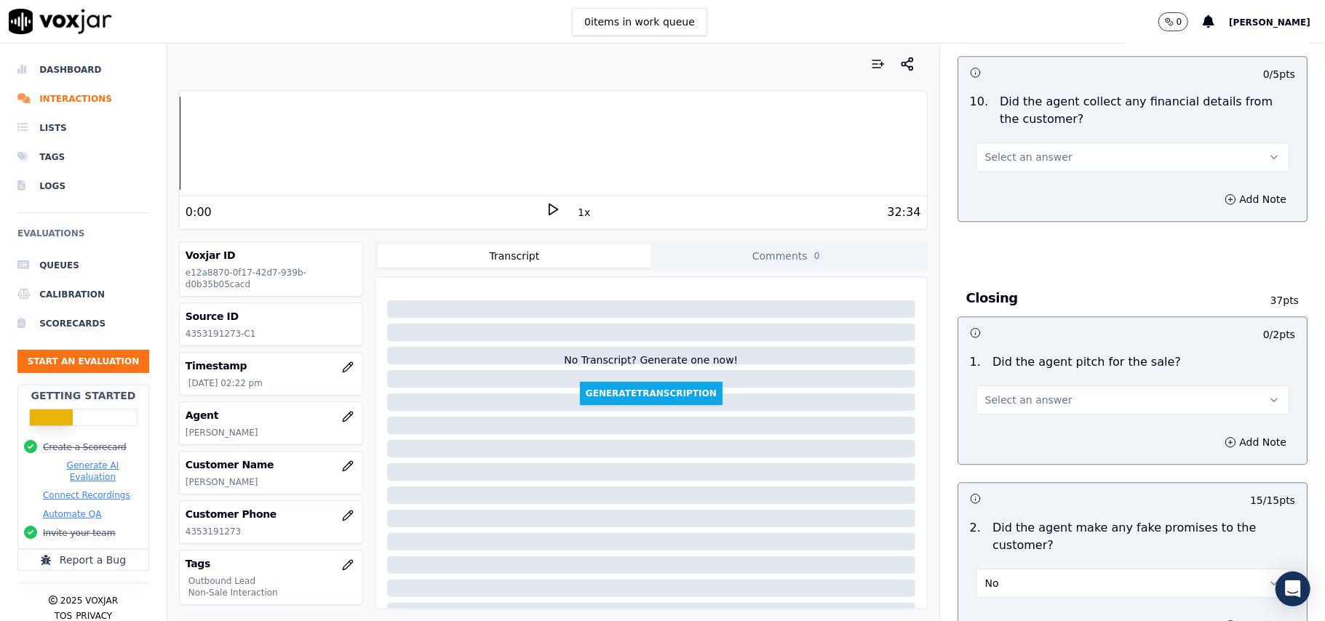
click at [1004, 400] on button "Select an answer" at bounding box center [1133, 400] width 314 height 29
click at [1000, 415] on div "Yes" at bounding box center [1101, 422] width 282 height 23
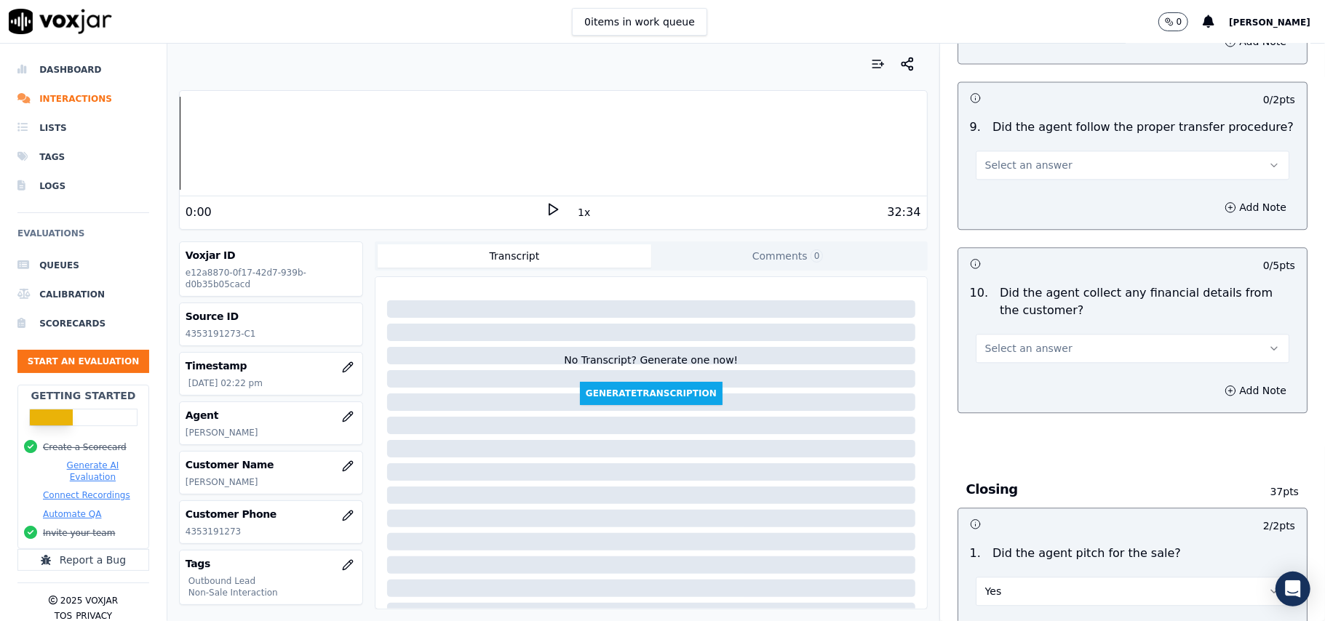
scroll to position [2368, 0]
click at [993, 349] on button "Select an answer" at bounding box center [1133, 351] width 314 height 29
click at [990, 387] on div "No" at bounding box center [1101, 396] width 282 height 23
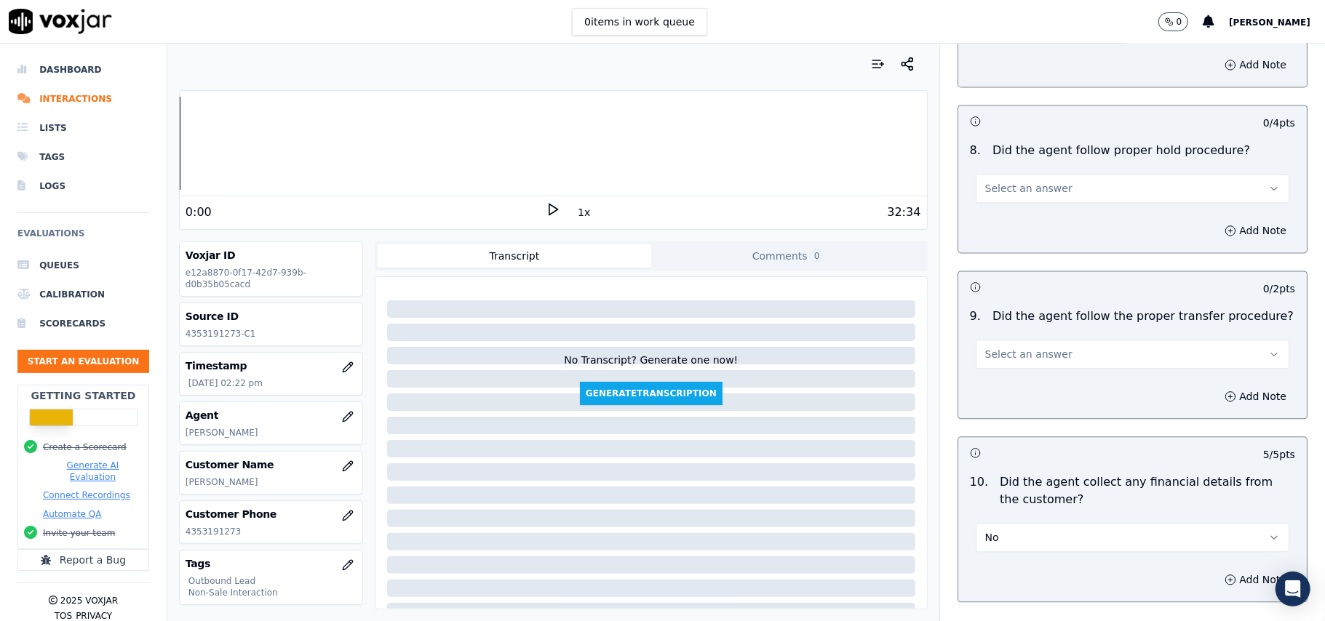
scroll to position [2174, 0]
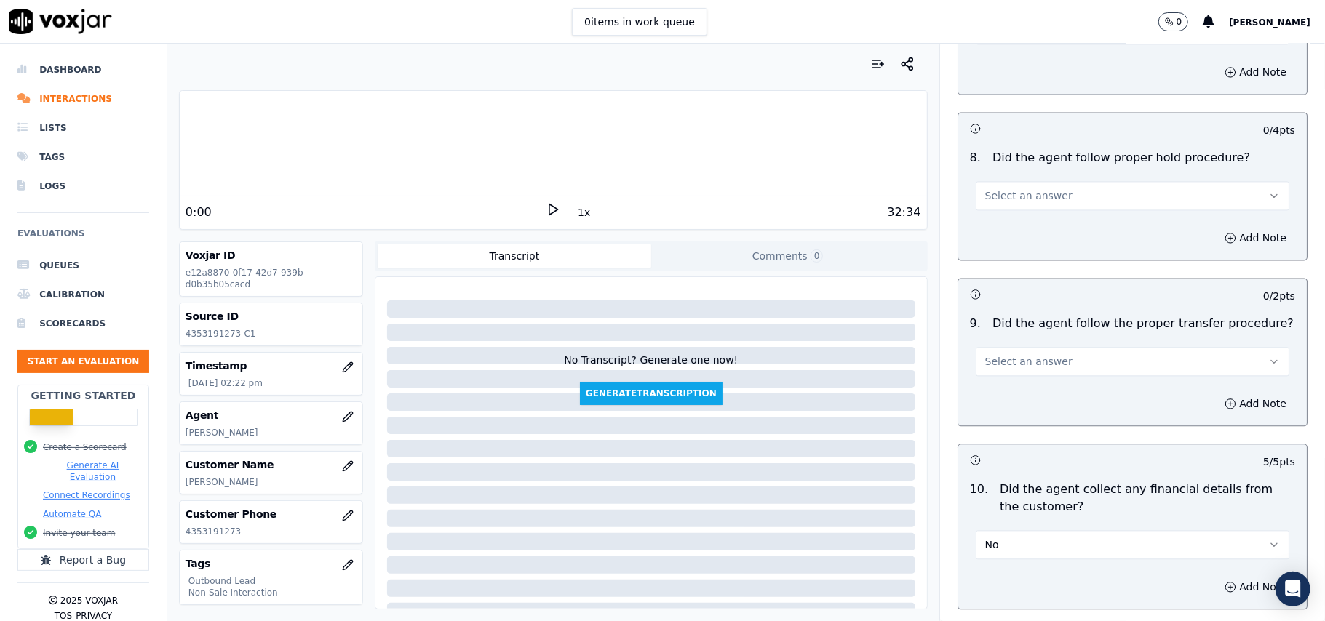
click at [987, 344] on div "Select an answer" at bounding box center [1133, 360] width 314 height 32
click at [987, 354] on span "Select an answer" at bounding box center [1028, 361] width 87 height 15
click at [990, 382] on div "Yes" at bounding box center [1101, 383] width 282 height 23
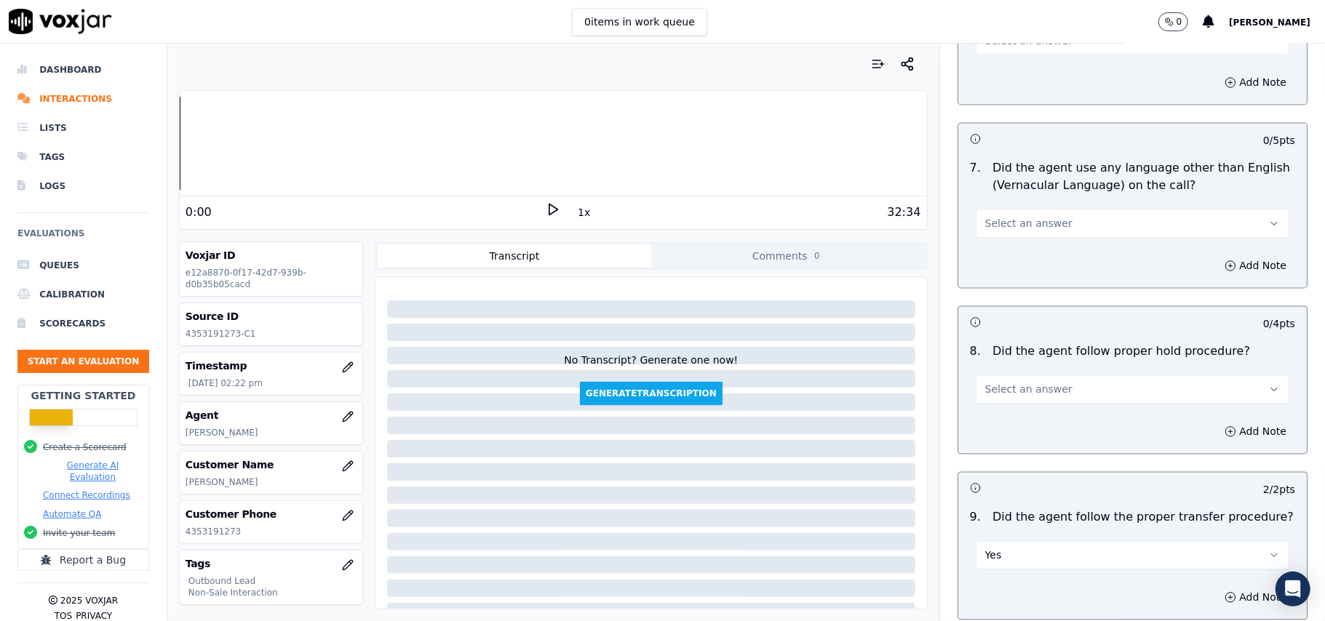
click at [1003, 375] on button "Select an answer" at bounding box center [1133, 389] width 314 height 29
click at [1003, 413] on div "Yes" at bounding box center [1101, 410] width 282 height 23
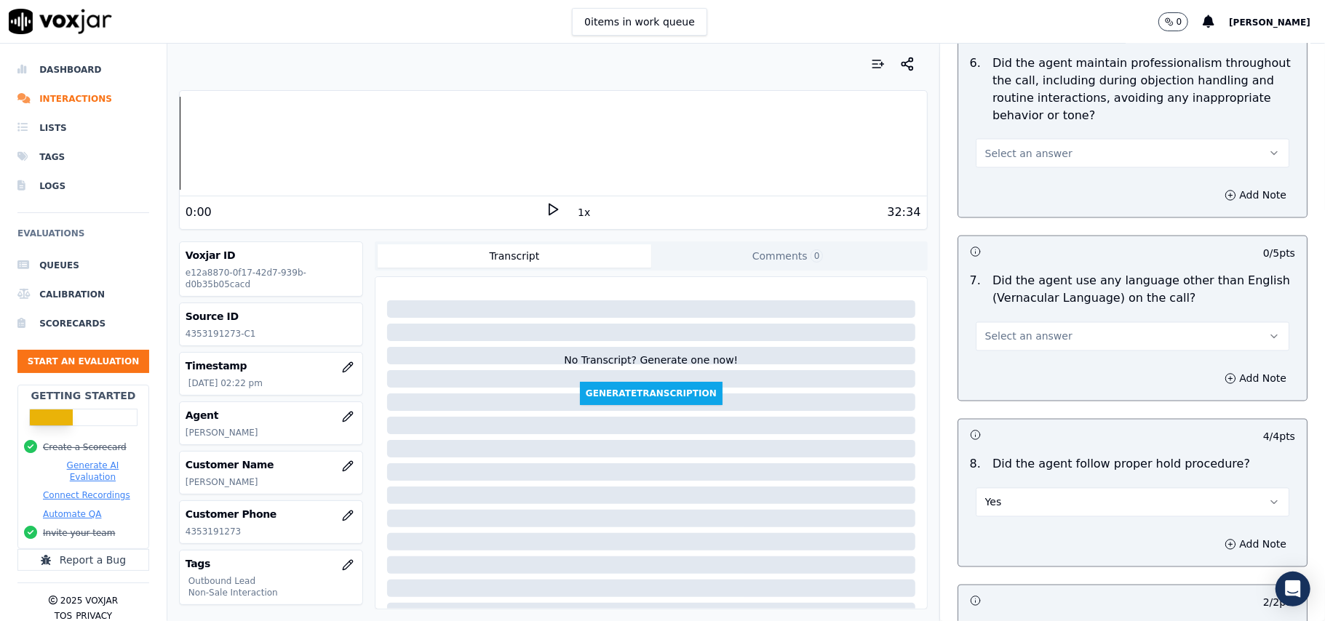
scroll to position [1786, 0]
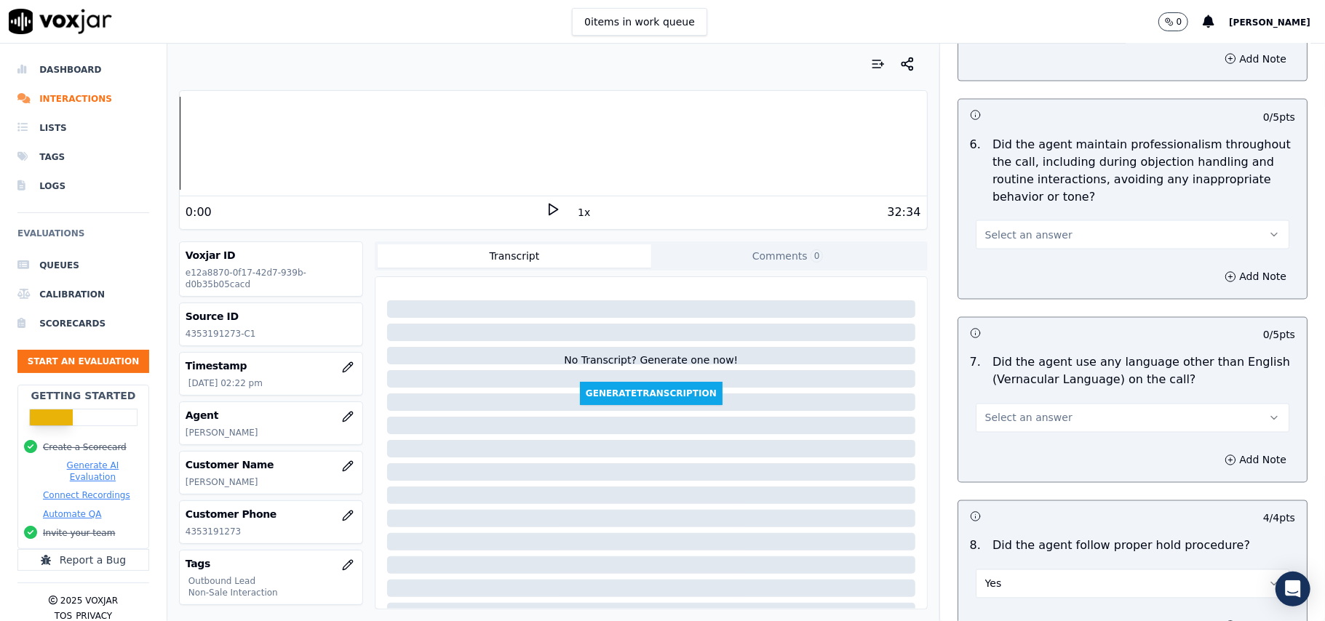
click at [1005, 411] on span "Select an answer" at bounding box center [1028, 418] width 87 height 15
click at [1001, 455] on div "No" at bounding box center [1101, 461] width 282 height 23
click at [1014, 228] on span "Select an answer" at bounding box center [1028, 235] width 87 height 15
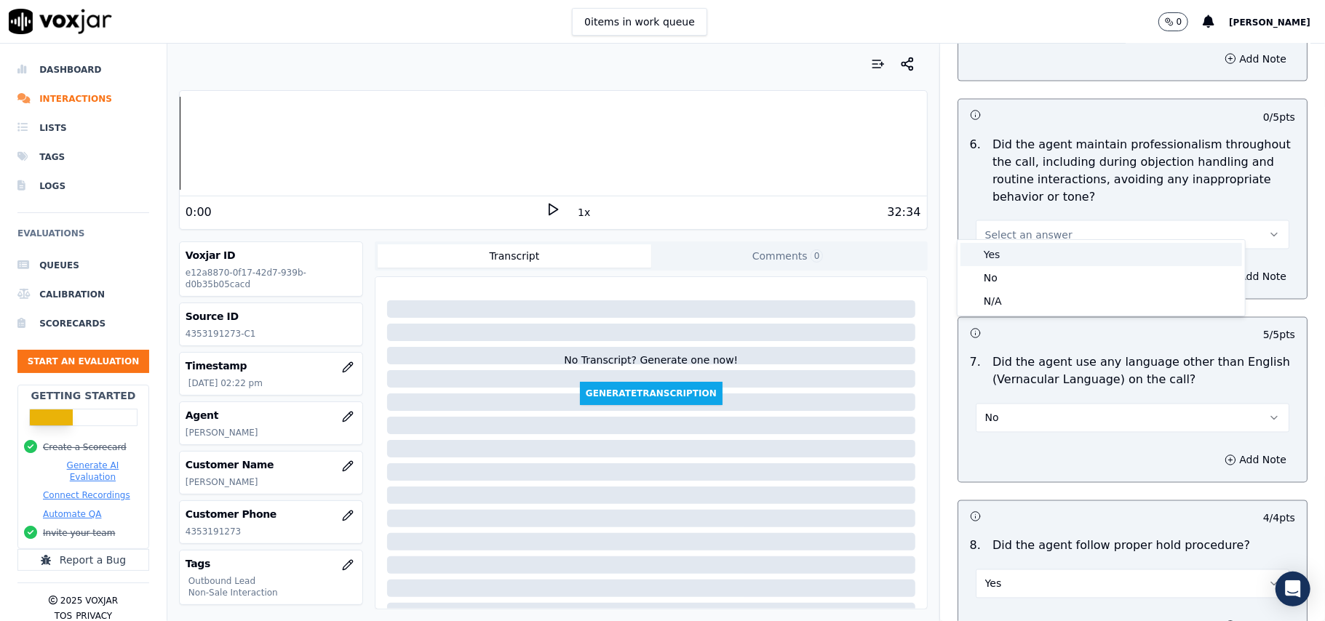
click at [1017, 247] on div "Yes" at bounding box center [1101, 254] width 282 height 23
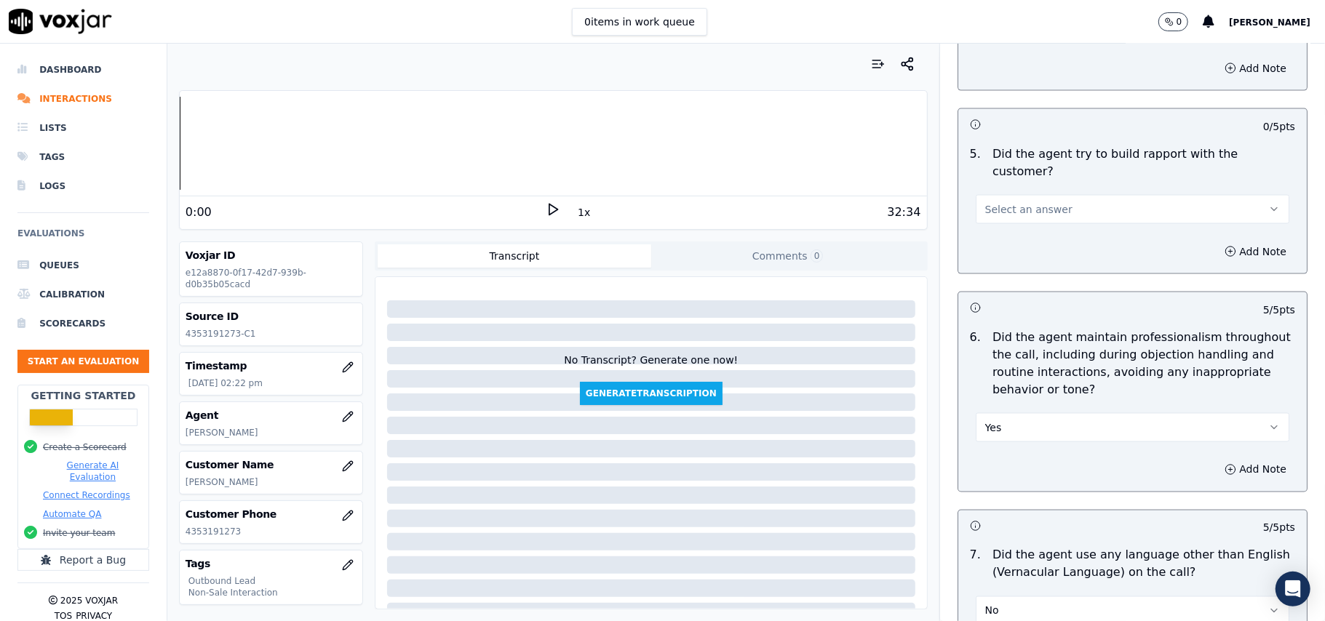
scroll to position [1592, 0]
click at [1014, 210] on button "Select an answer" at bounding box center [1133, 210] width 314 height 29
click at [1011, 242] on div "No" at bounding box center [1101, 253] width 282 height 23
click at [1045, 198] on button "No" at bounding box center [1133, 210] width 314 height 29
click at [1029, 224] on div "Yes" at bounding box center [1101, 229] width 282 height 23
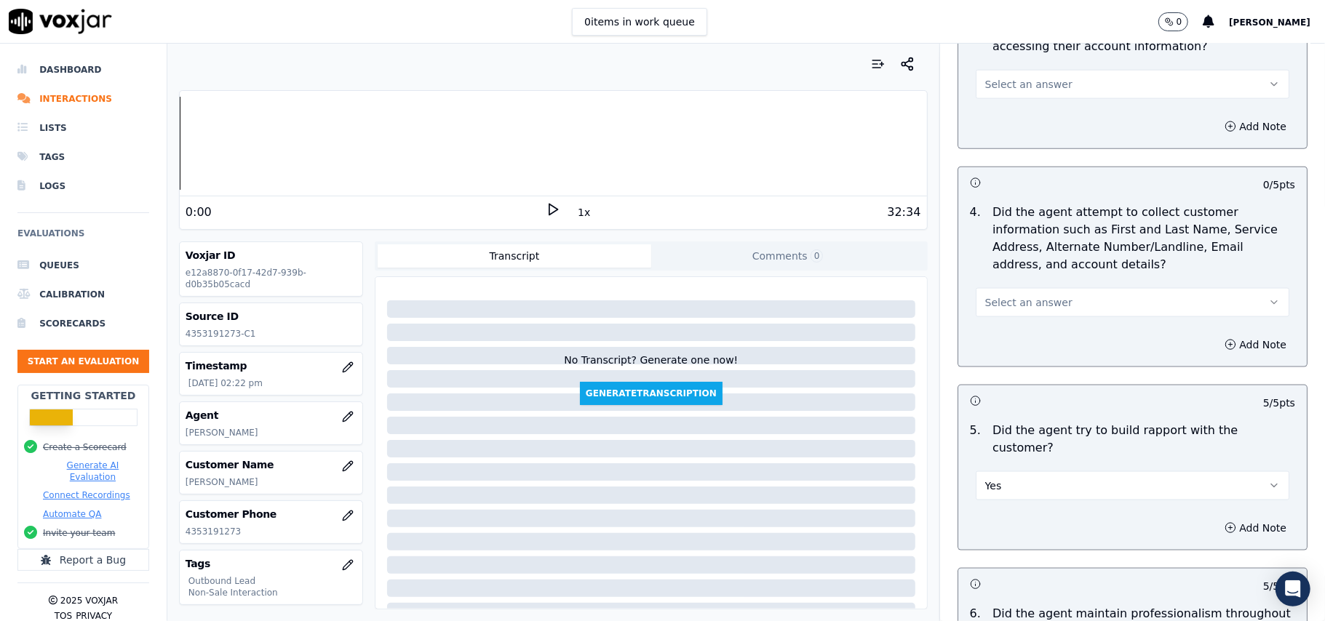
scroll to position [1301, 0]
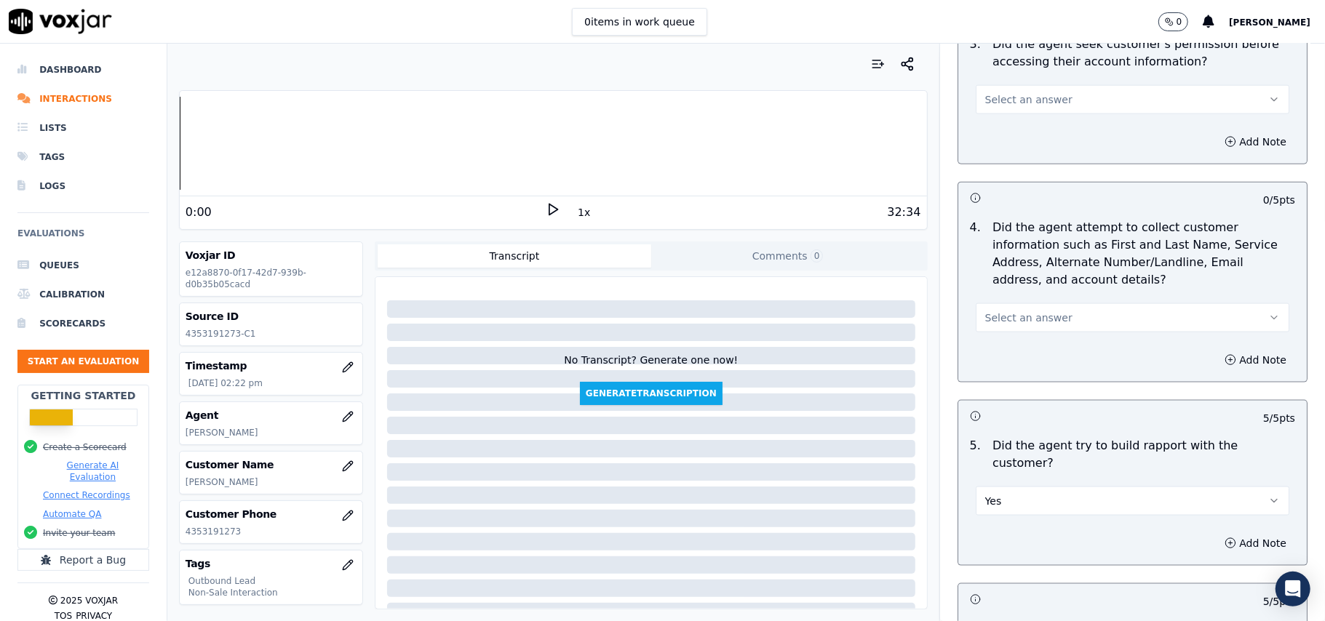
click at [1028, 314] on span "Select an answer" at bounding box center [1028, 318] width 87 height 15
click at [1008, 346] on div "Yes" at bounding box center [1101, 354] width 282 height 23
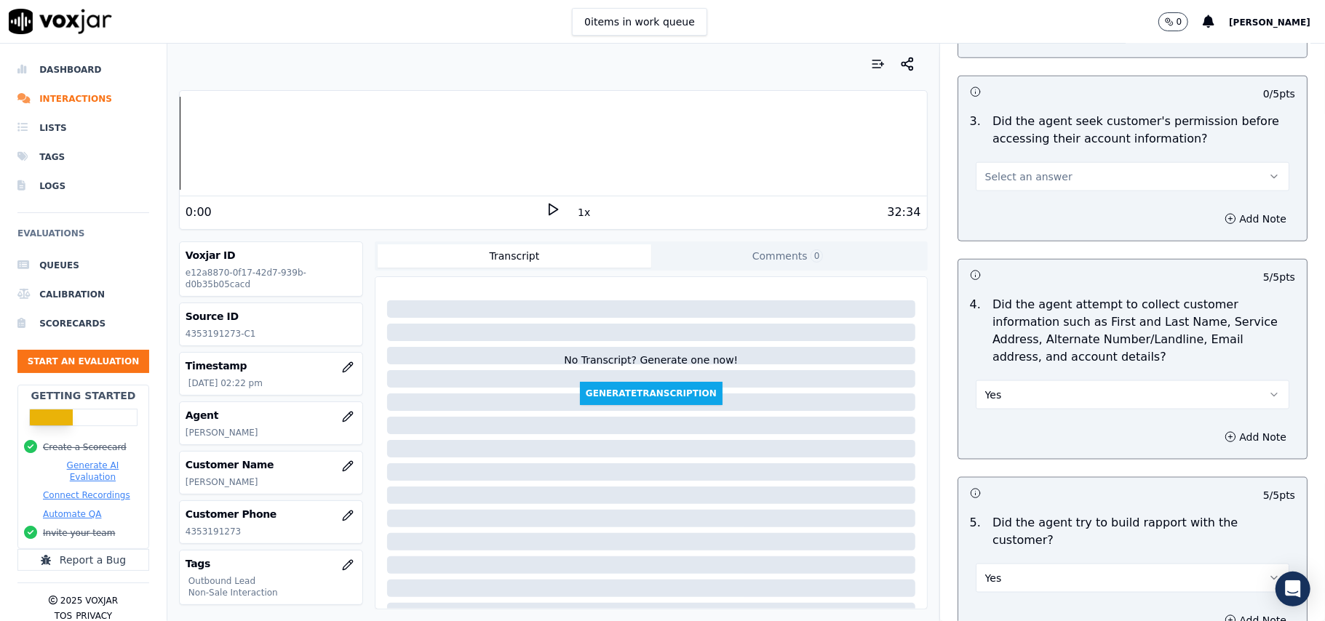
scroll to position [1107, 0]
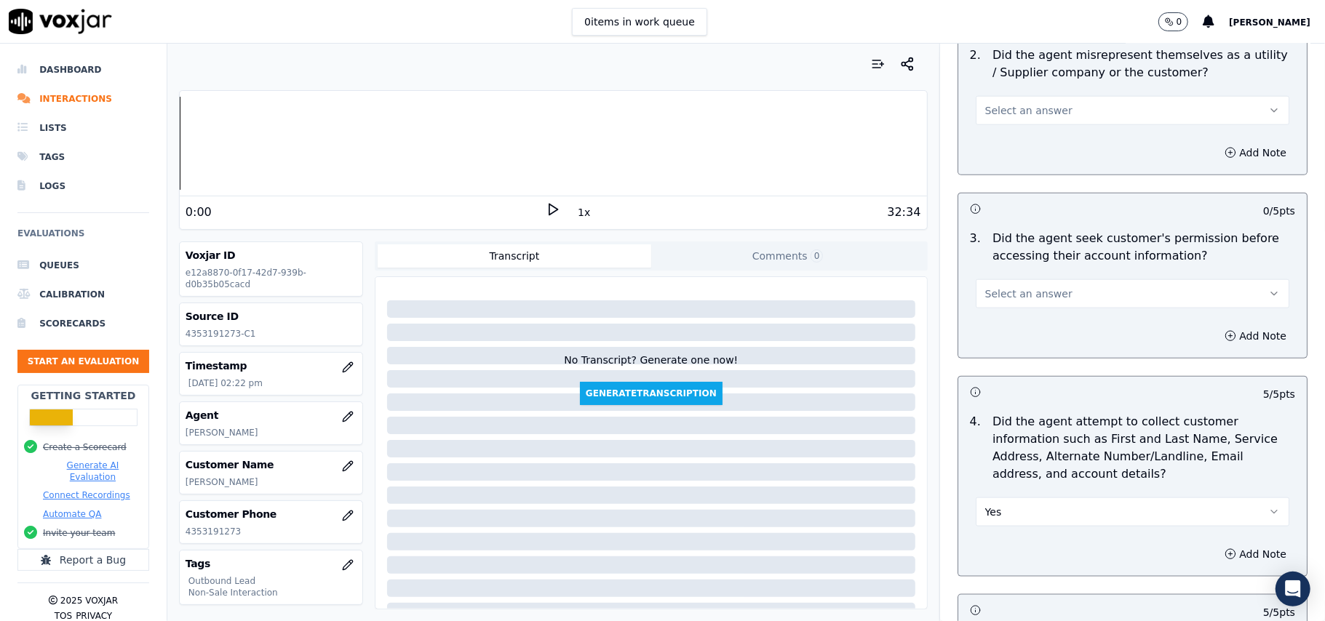
click at [1036, 301] on span "Select an answer" at bounding box center [1028, 294] width 87 height 15
click at [1008, 327] on div "Yes" at bounding box center [1101, 329] width 282 height 23
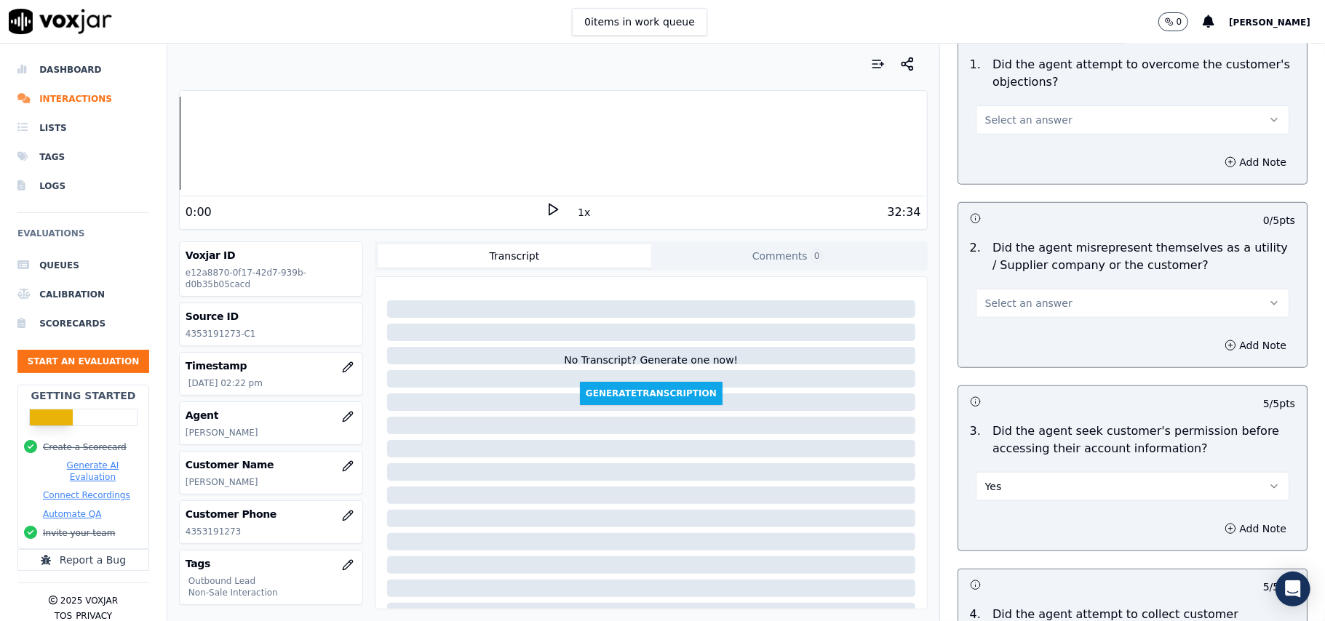
scroll to position [912, 0]
click at [1022, 311] on span "Select an answer" at bounding box center [1028, 305] width 87 height 15
click at [1011, 348] on div "Yes" at bounding box center [1101, 339] width 282 height 23
click at [1016, 300] on button "Yes" at bounding box center [1133, 304] width 314 height 29
click at [1011, 353] on div "No" at bounding box center [1101, 362] width 282 height 23
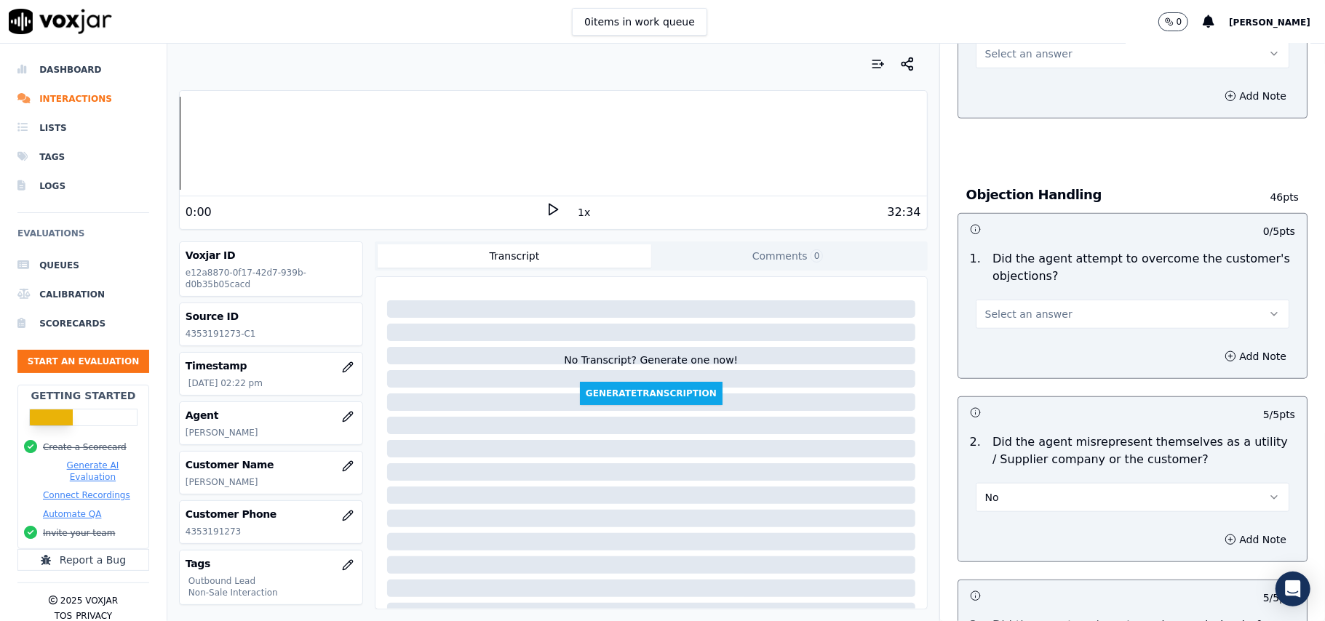
scroll to position [719, 0]
click at [1014, 317] on span "Select an answer" at bounding box center [1028, 315] width 87 height 15
click at [1006, 352] on div "Yes" at bounding box center [1101, 349] width 282 height 23
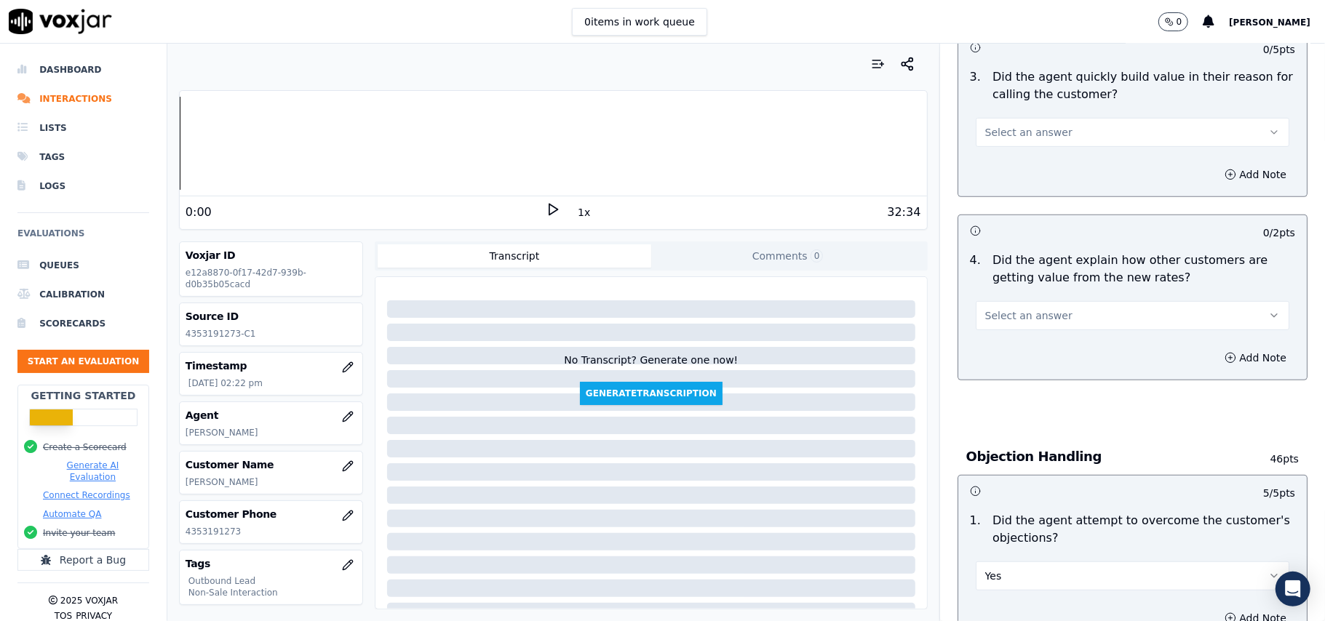
scroll to position [428, 0]
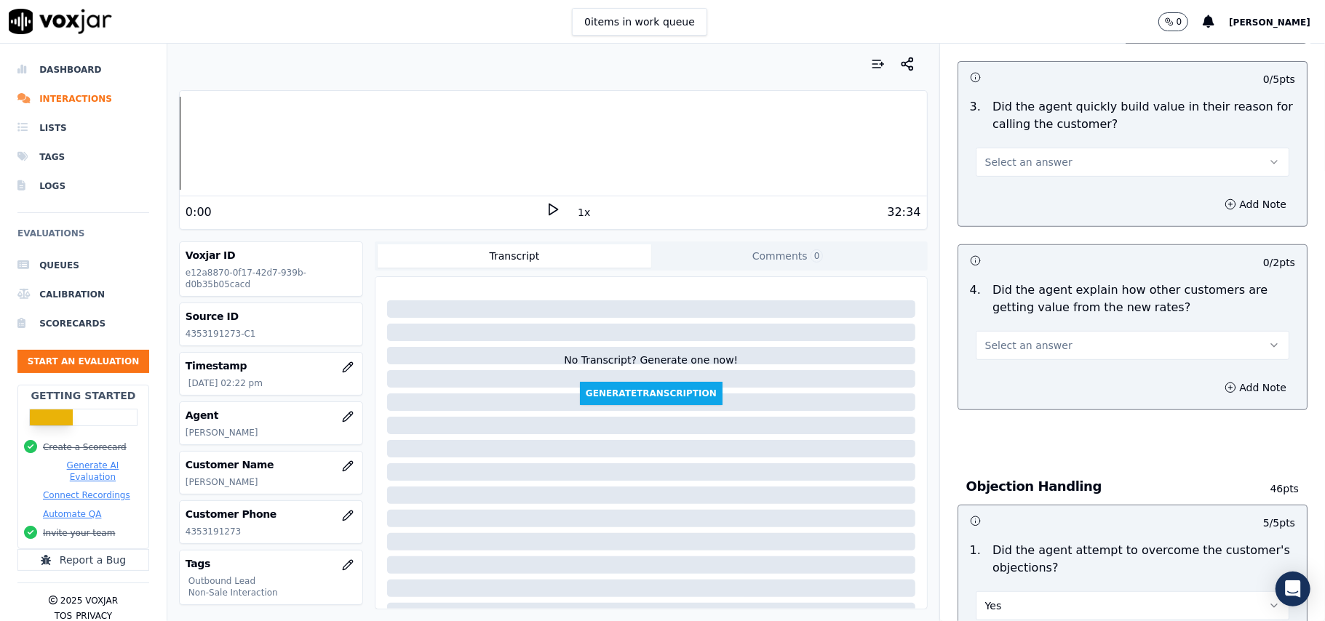
click at [997, 345] on span "Select an answer" at bounding box center [1028, 345] width 87 height 15
click at [998, 388] on div "Yes" at bounding box center [1101, 380] width 282 height 23
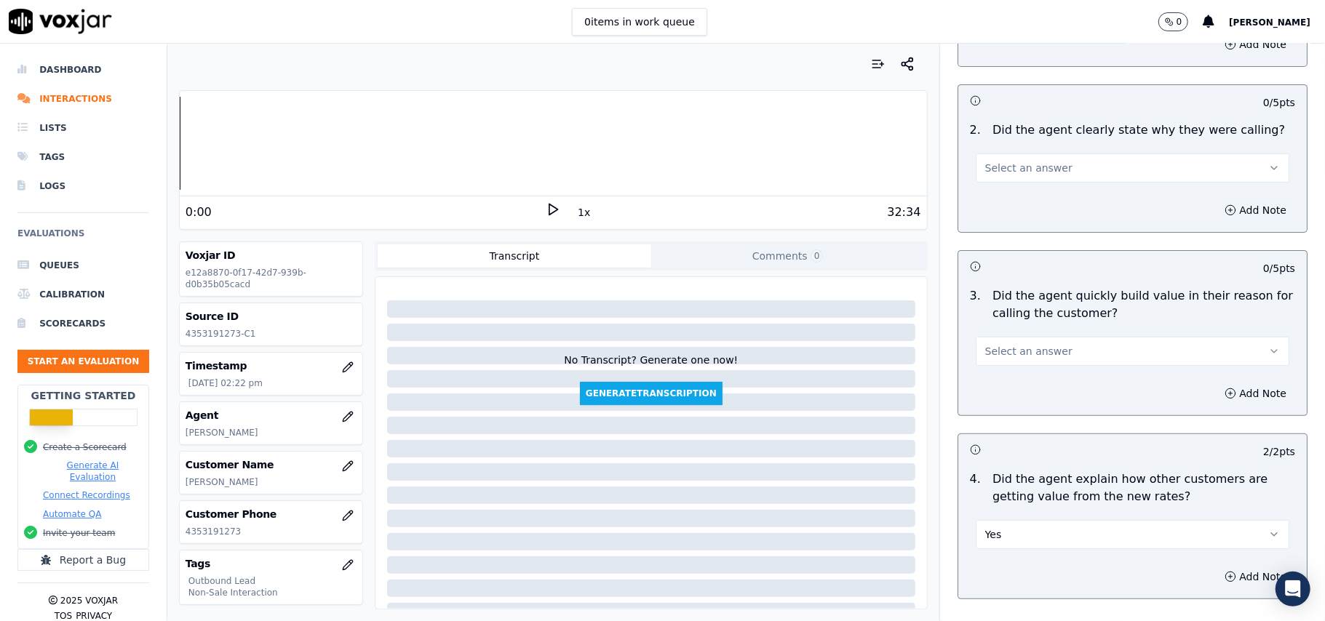
scroll to position [234, 0]
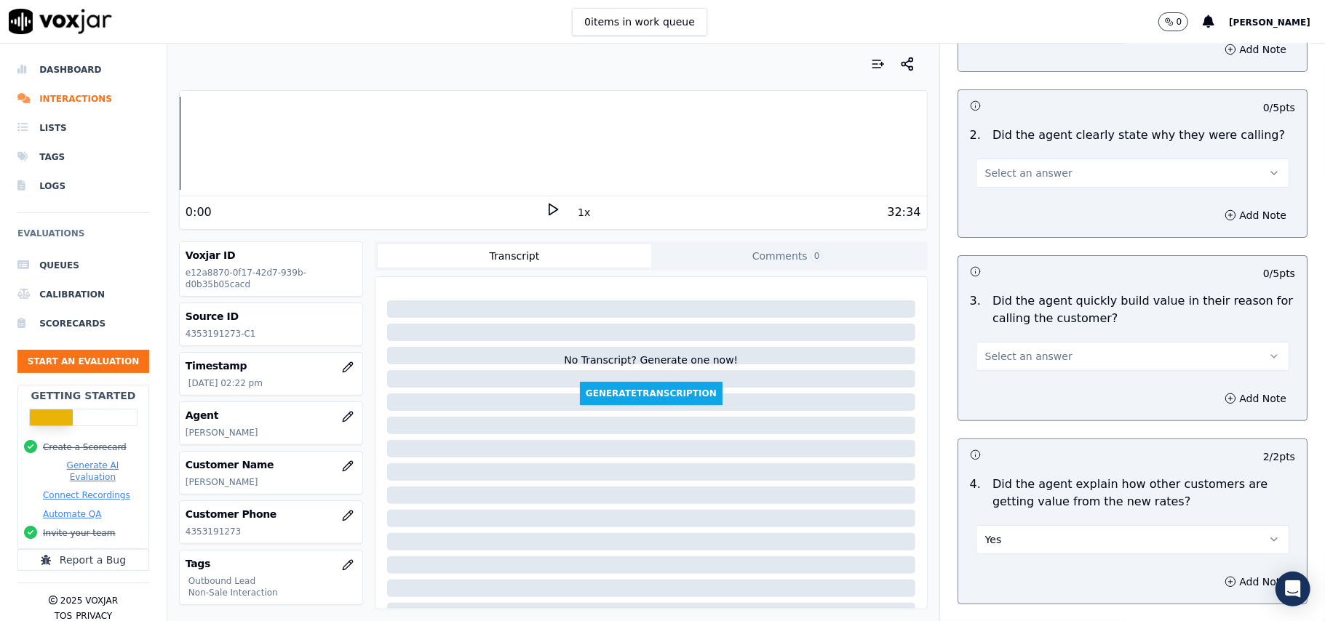
click at [988, 365] on button "Select an answer" at bounding box center [1133, 356] width 314 height 29
click at [1003, 397] on div "Yes" at bounding box center [1101, 390] width 282 height 23
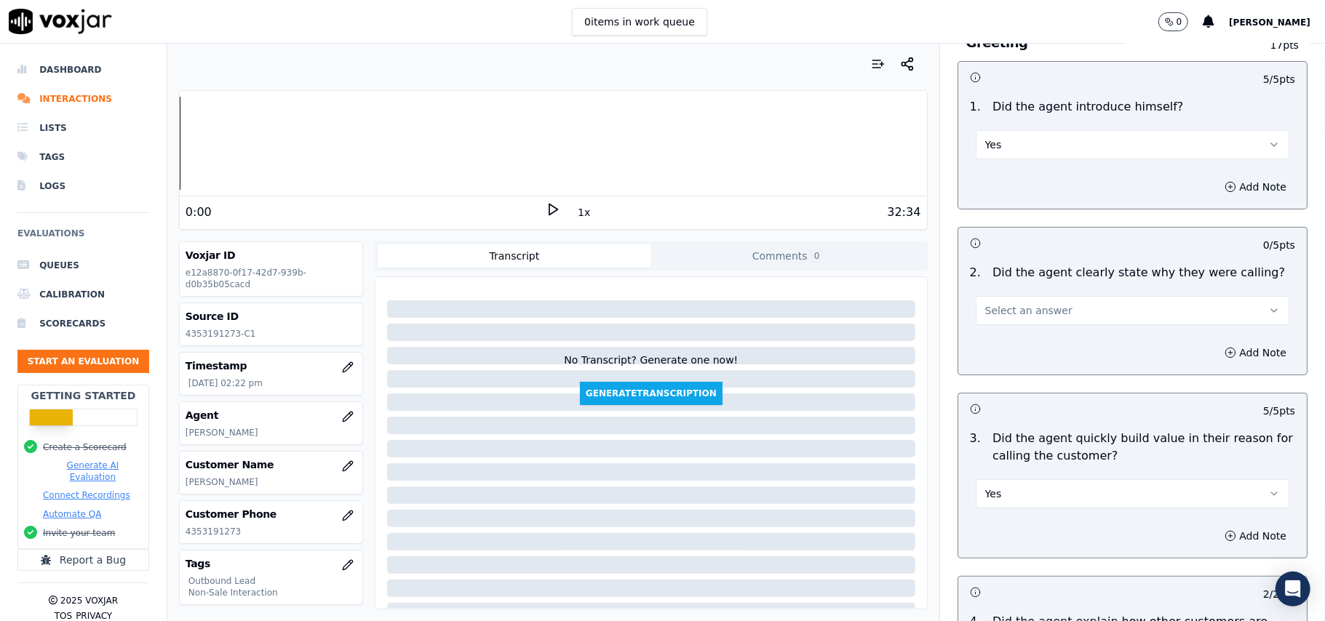
scroll to position [39, 0]
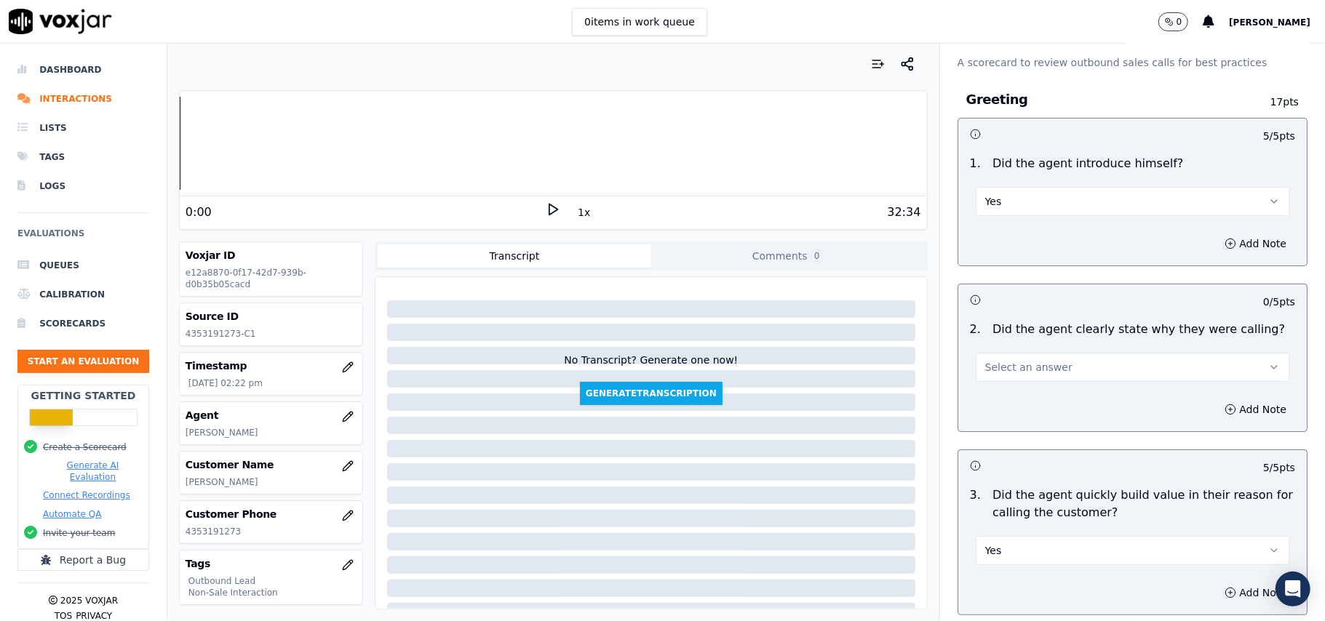
click at [1008, 362] on span "Select an answer" at bounding box center [1028, 367] width 87 height 15
click at [1008, 391] on div "Yes" at bounding box center [1101, 400] width 282 height 23
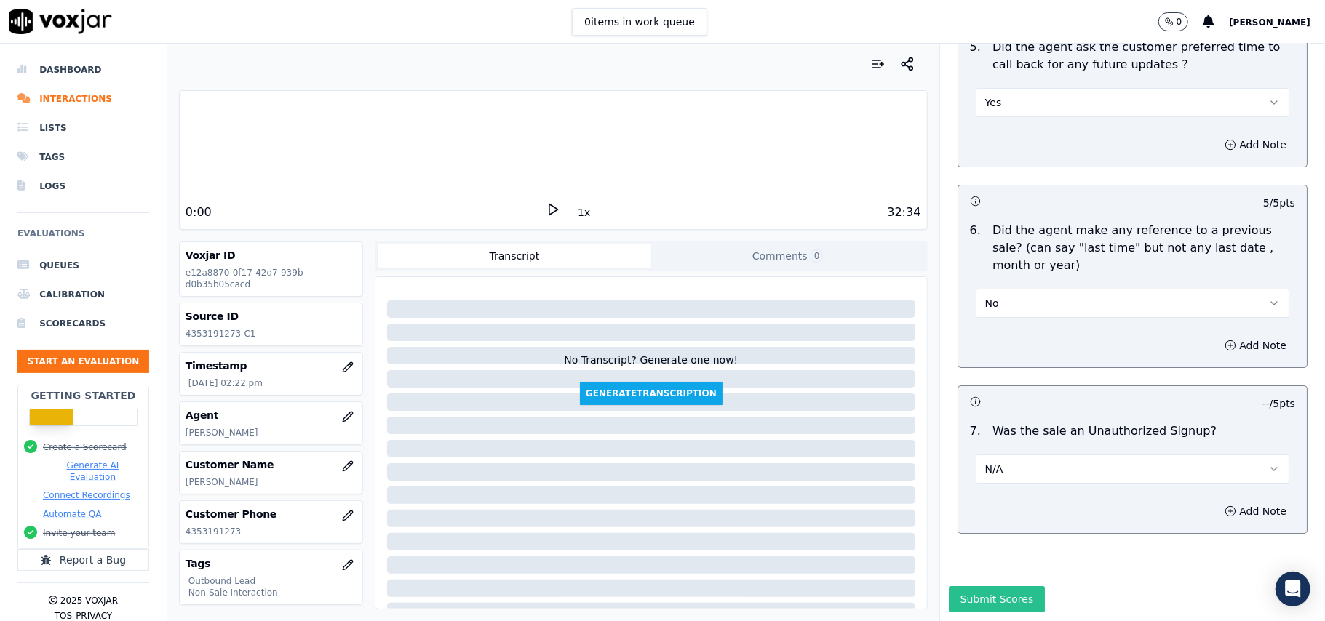
click at [975, 586] on button "Submit Scores" at bounding box center [997, 599] width 97 height 26
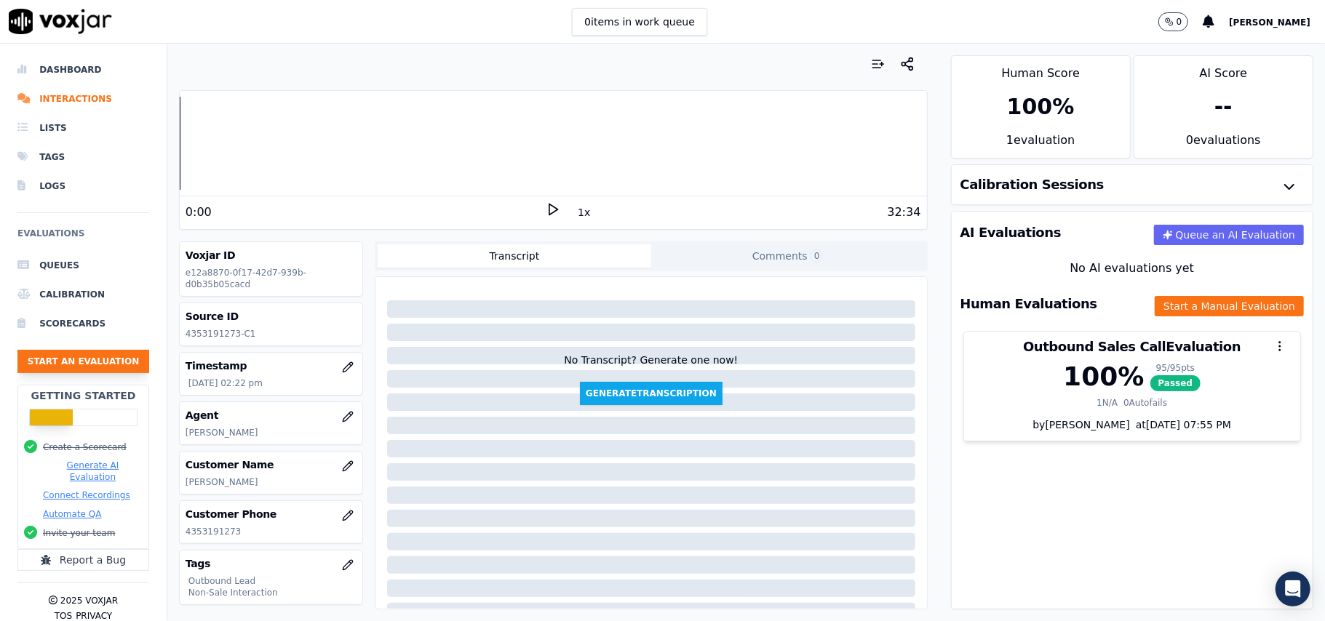
click at [68, 357] on button "Start an Evaluation" at bounding box center [83, 361] width 132 height 23
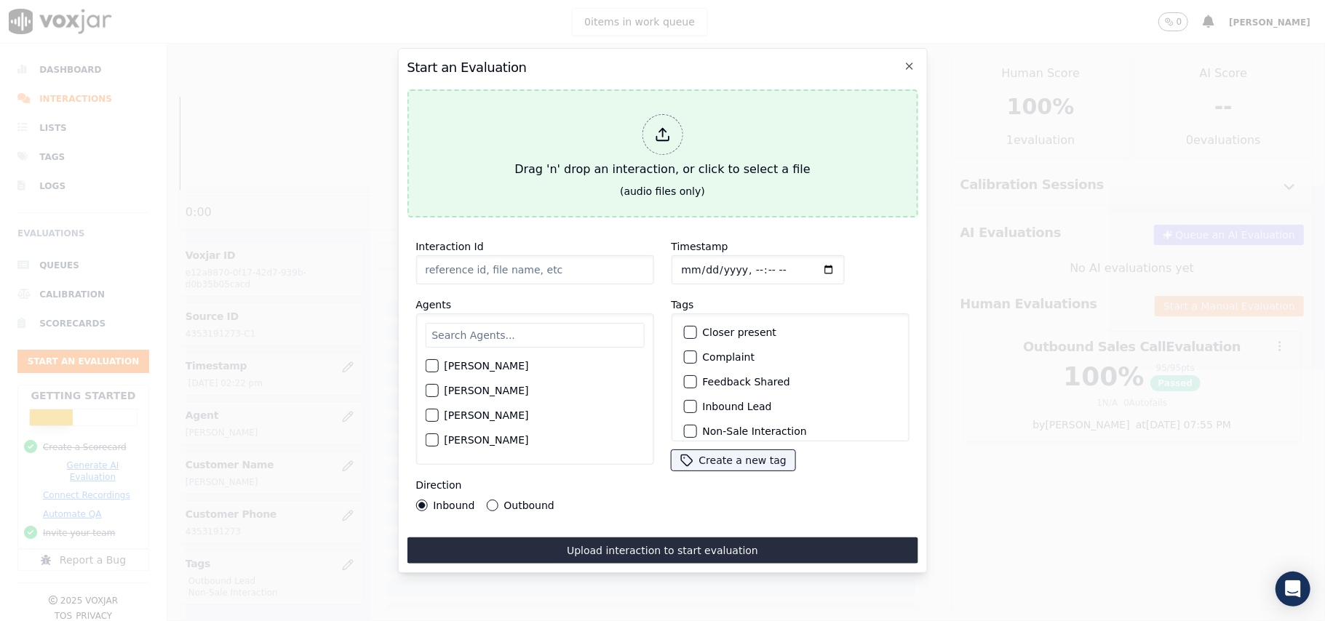
click at [675, 121] on div at bounding box center [662, 134] width 41 height 41
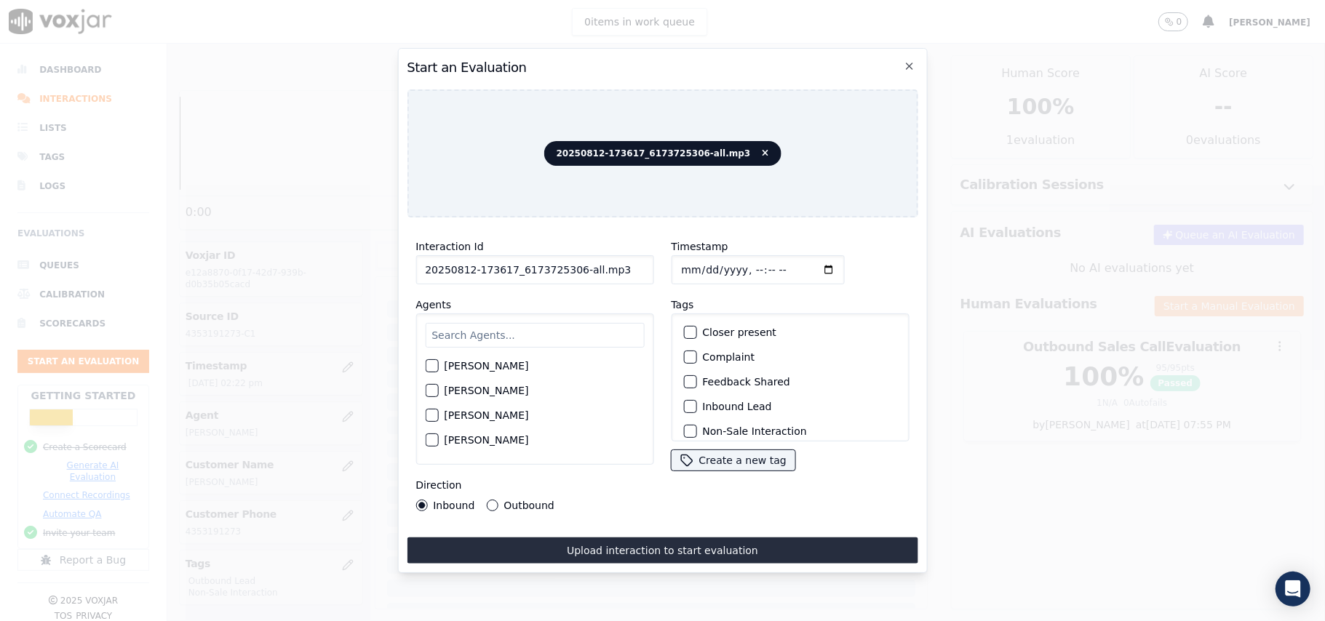
drag, startPoint x: 615, startPoint y: 265, endPoint x: 570, endPoint y: 268, distance: 44.5
click at [570, 268] on input "20250812-173617_6173725306-all.mp3" at bounding box center [534, 269] width 238 height 29
type input "20250812-173617_6173725306-C1"
click at [696, 262] on input "Timestamp" at bounding box center [757, 269] width 173 height 29
type input "2025-08-12T14:25"
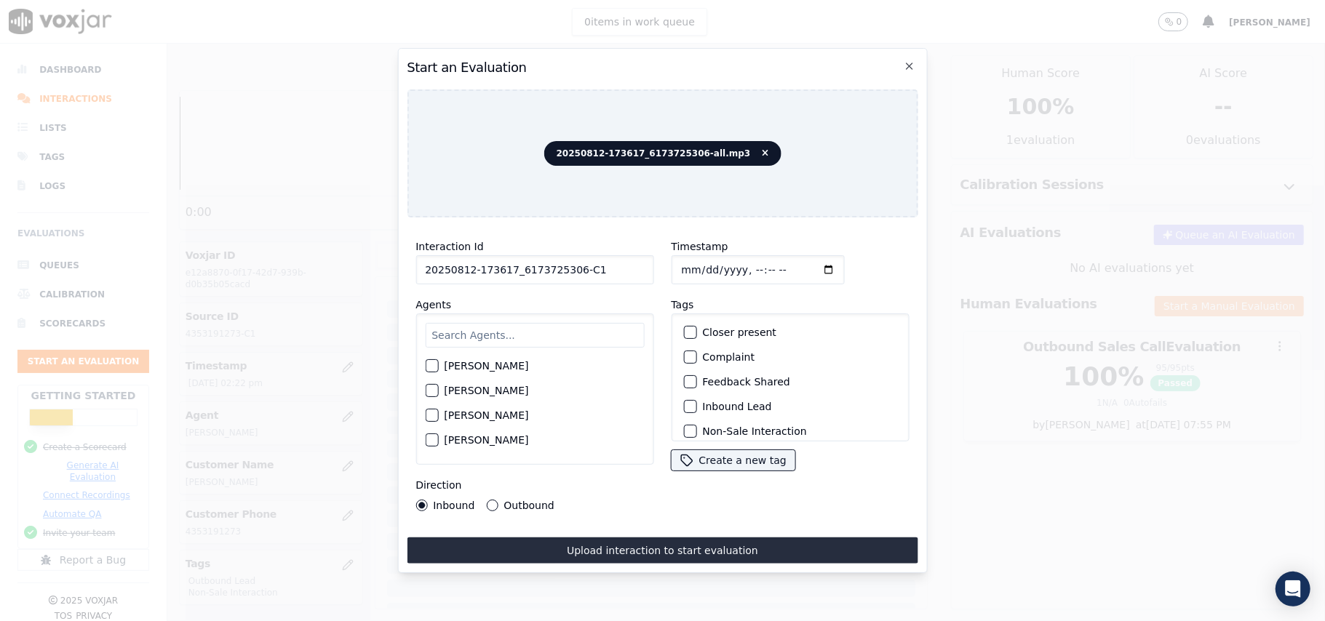
click at [530, 333] on input "text" at bounding box center [534, 335] width 219 height 25
paste input "Miriyam Kamonou"
type input "Miriyam Kamonou"
drag, startPoint x: 549, startPoint y: 335, endPoint x: 394, endPoint y: 327, distance: 154.5
click at [394, 621] on div "Start an Evaluation 20250812-173617_6173725306-all.mp3 Interaction Id 20250812-…" at bounding box center [662, 621] width 1325 height 0
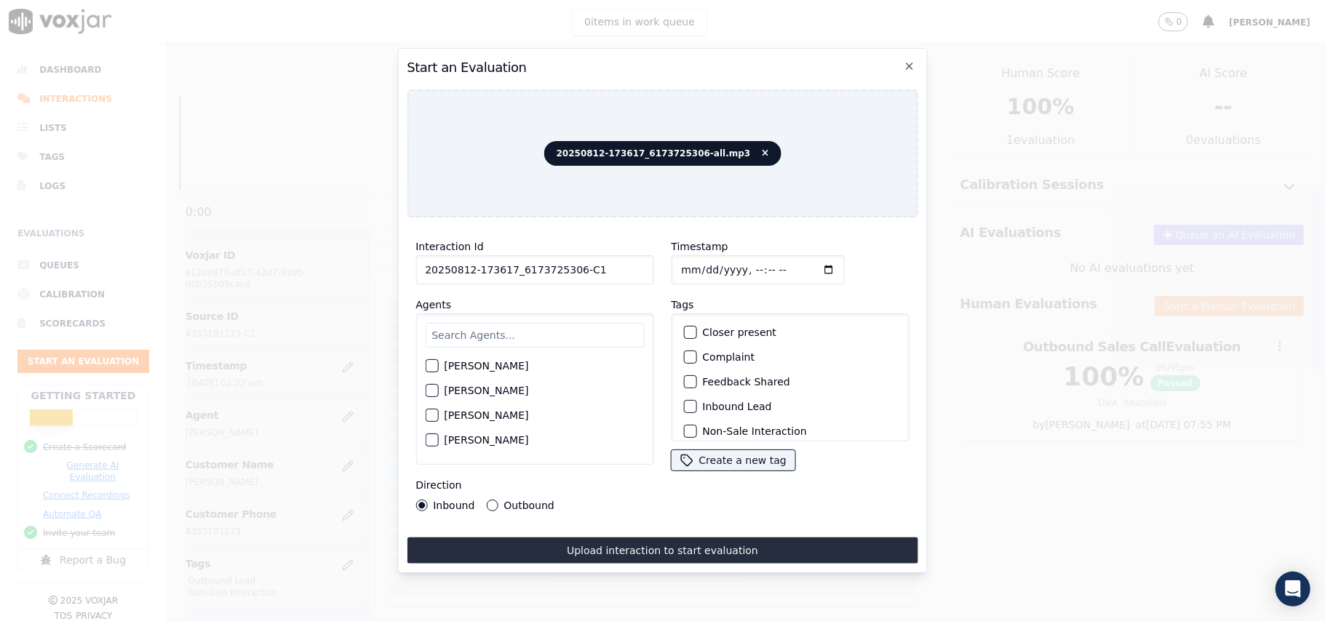
paste input "James"
type input "James"
click at [432, 370] on button "James Murtuza" at bounding box center [431, 370] width 13 height 13
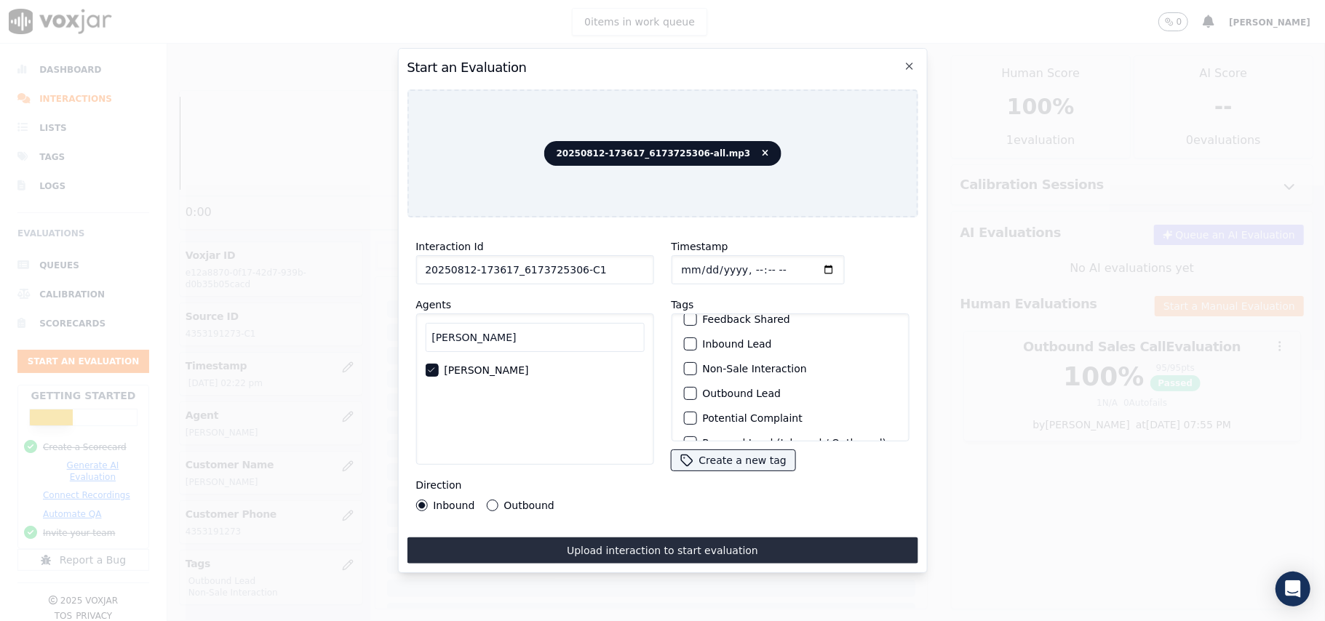
scroll to position [97, 0]
click at [687, 359] on div "button" at bounding box center [689, 359] width 10 height 10
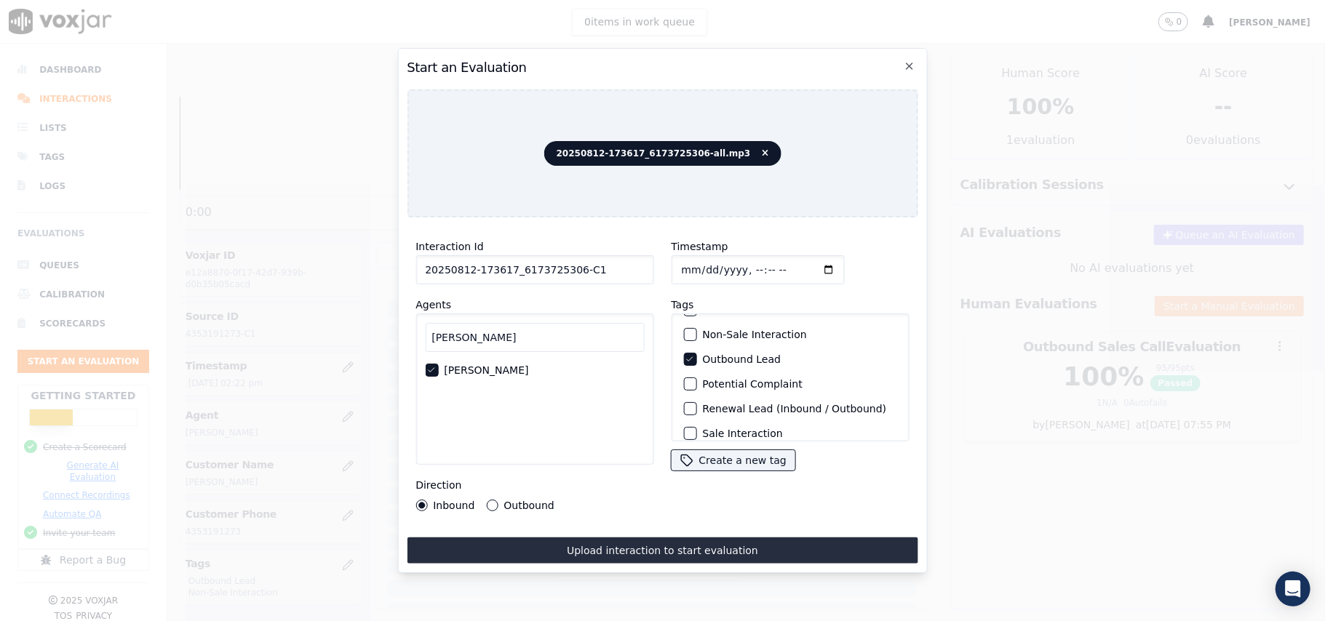
click at [685, 333] on div "button" at bounding box center [689, 335] width 10 height 10
click at [487, 500] on button "Outbound" at bounding box center [492, 506] width 12 height 12
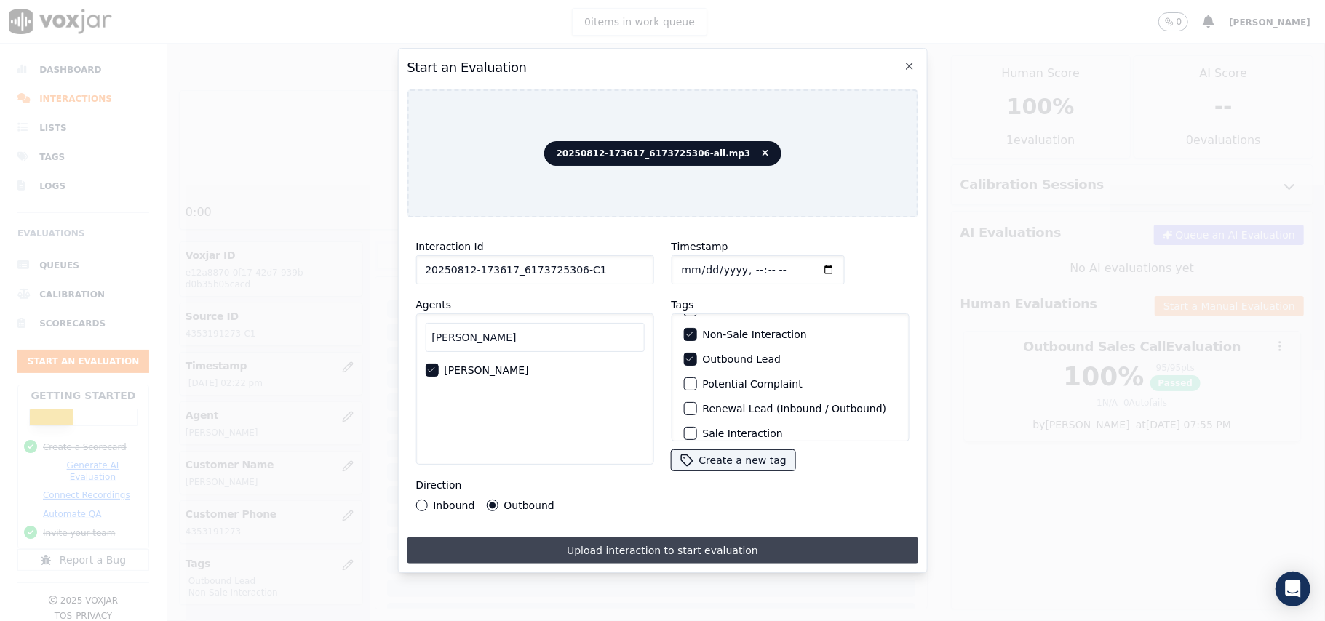
click at [605, 540] on button "Upload interaction to start evaluation" at bounding box center [662, 551] width 511 height 26
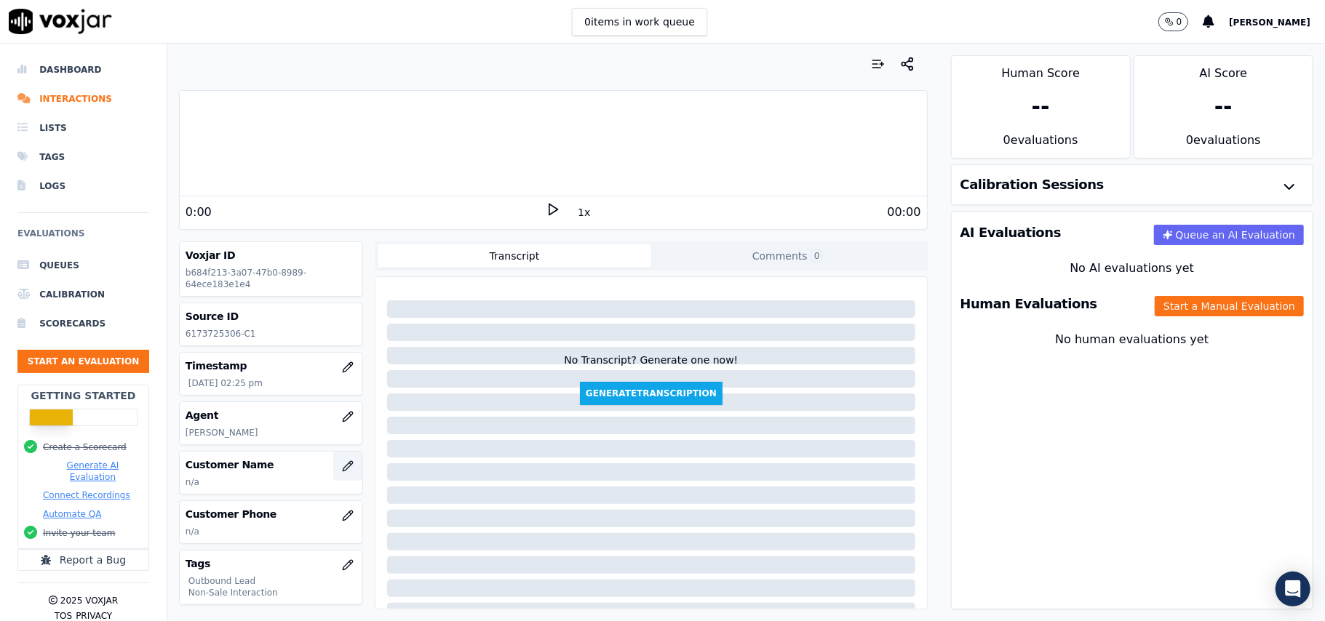
click at [342, 472] on icon "button" at bounding box center [348, 467] width 12 height 12
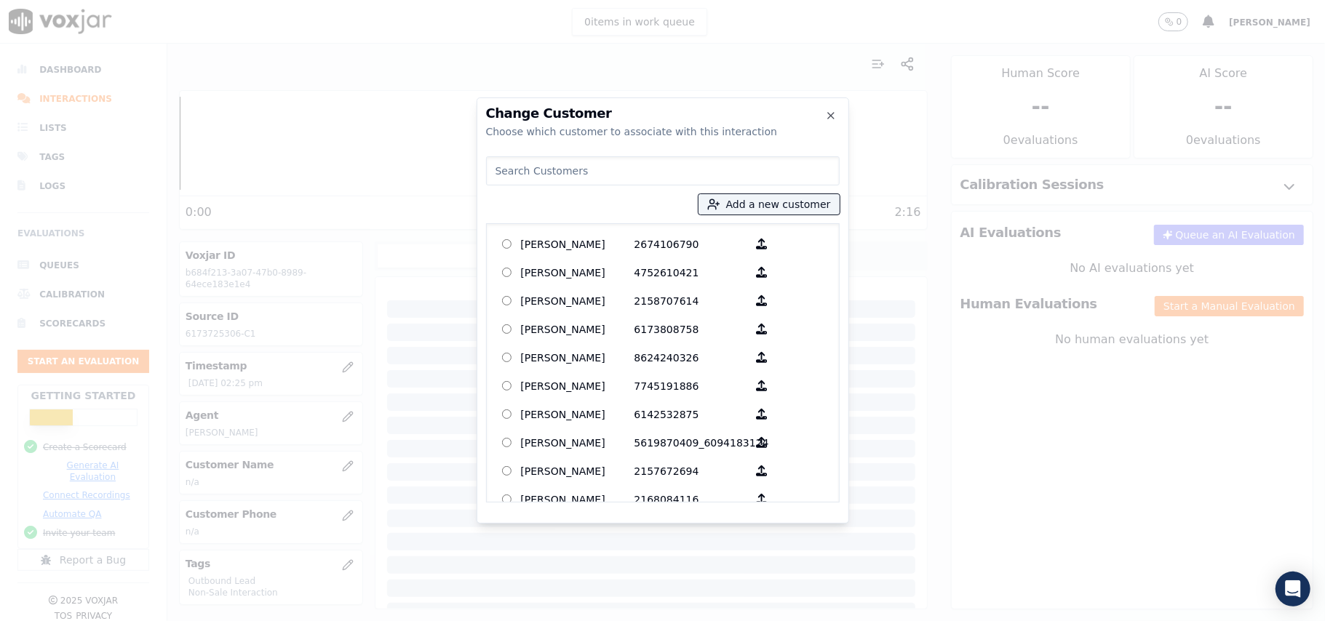
paste input "Miriyam Kamonou"
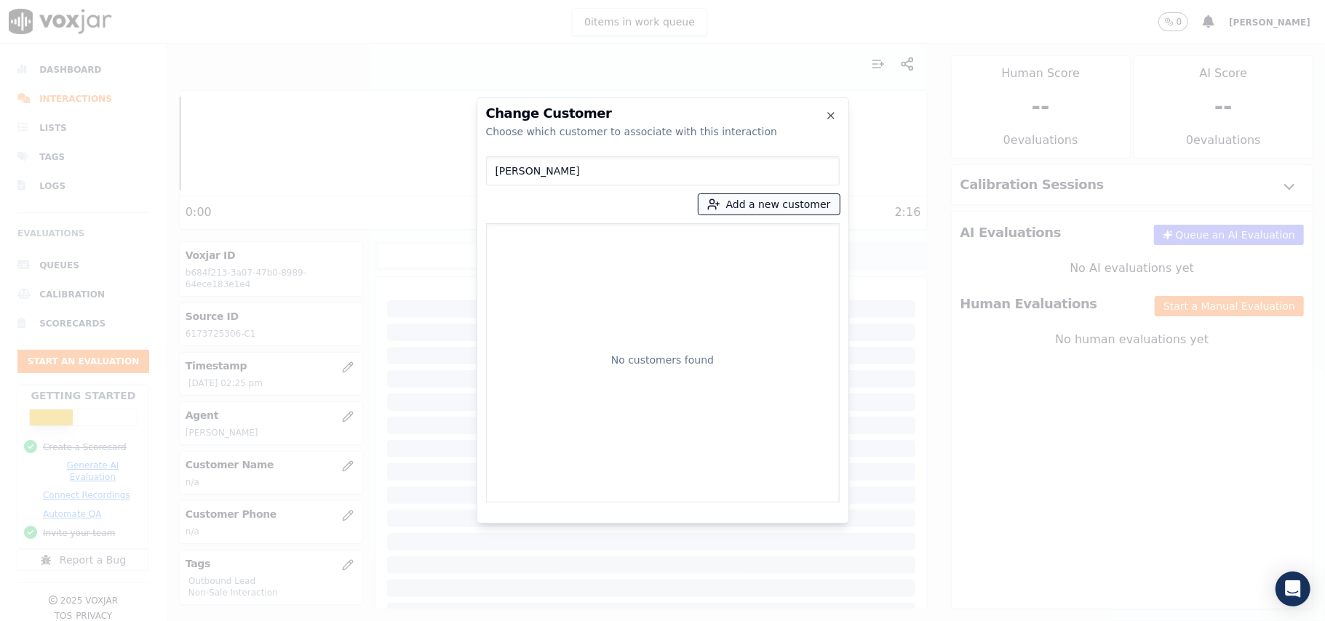
type input "Miriyam Kamonou"
click at [735, 204] on button "Add a new customer" at bounding box center [768, 204] width 141 height 20
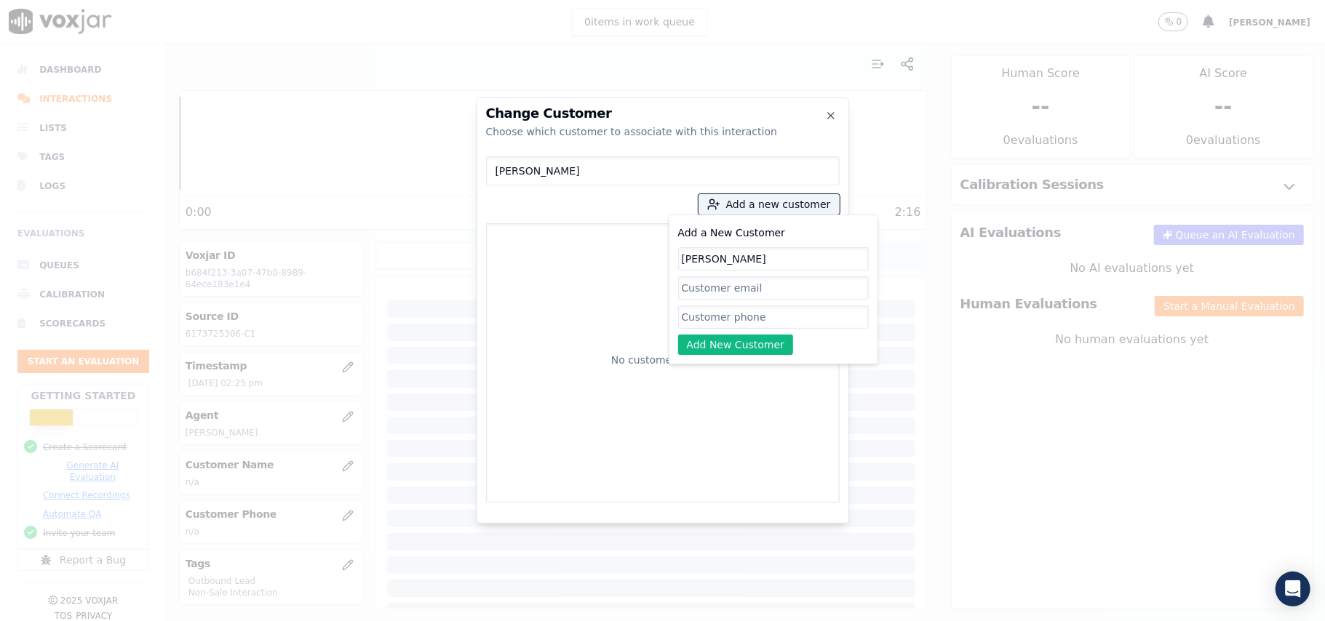
type input "Miriyam Kamonou"
click at [752, 313] on input "Add a New Customer" at bounding box center [773, 317] width 191 height 23
paste input "6173725306"
type input "6173725306"
click at [739, 341] on button "Add New Customer" at bounding box center [736, 345] width 116 height 20
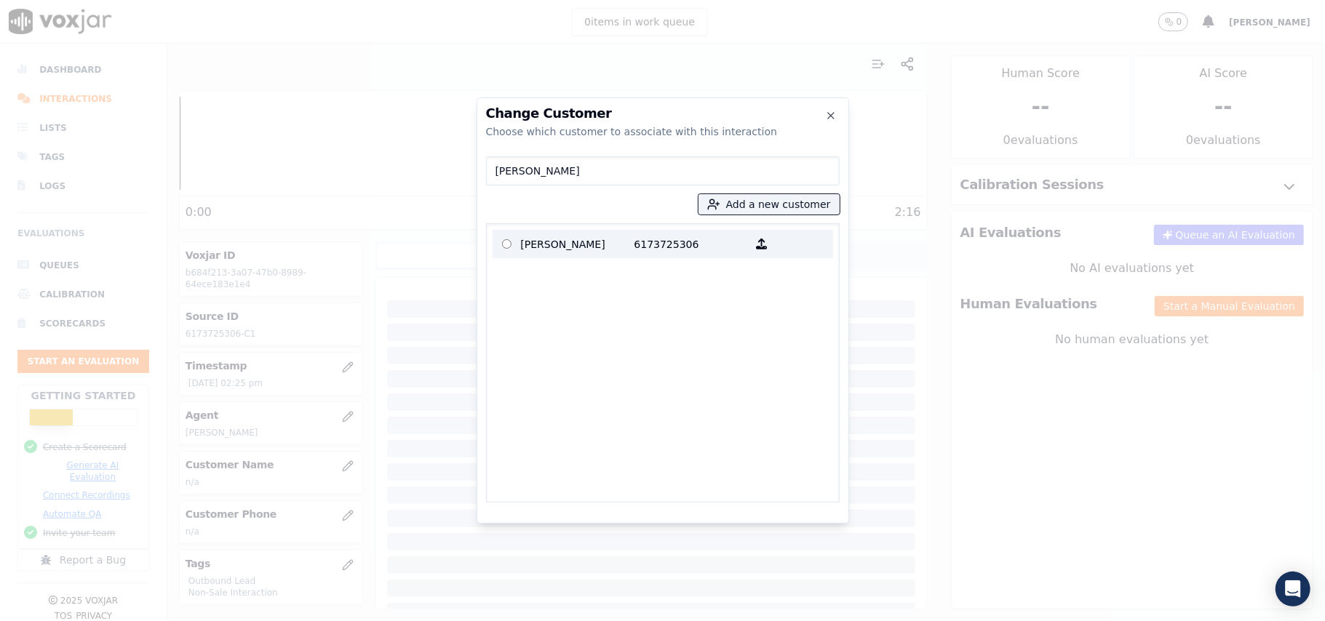
click at [664, 244] on p "6173725306" at bounding box center [691, 244] width 114 height 23
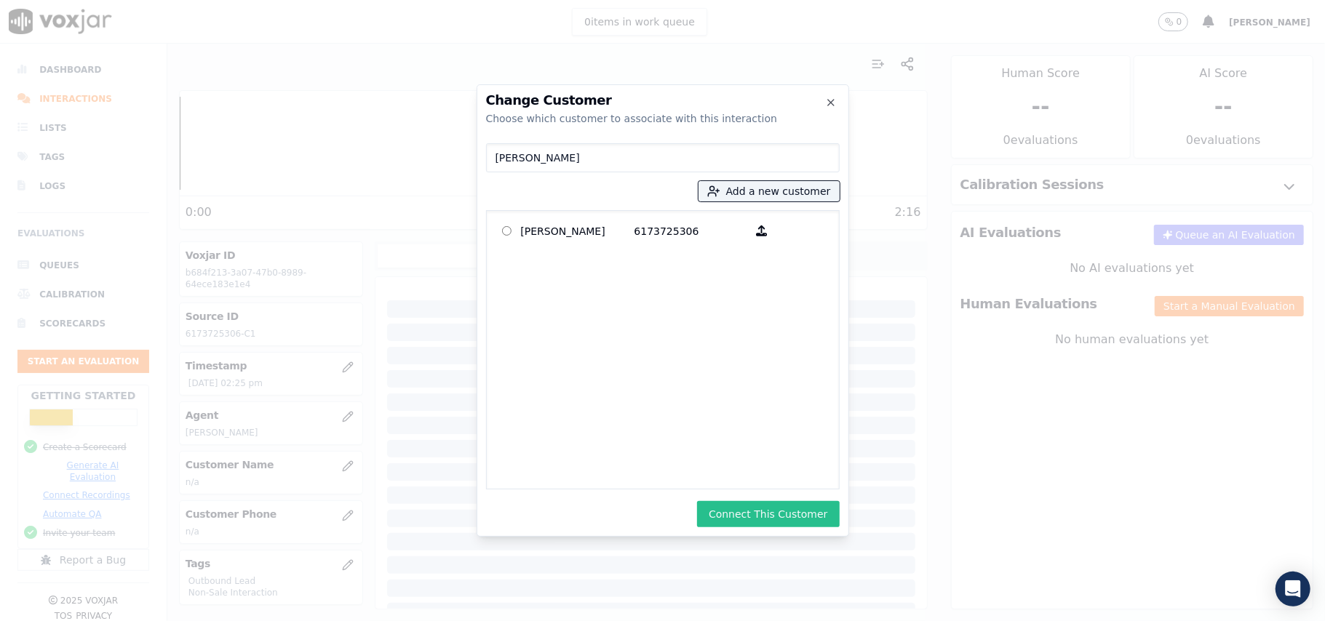
click at [771, 512] on button "Connect This Customer" at bounding box center [768, 514] width 142 height 26
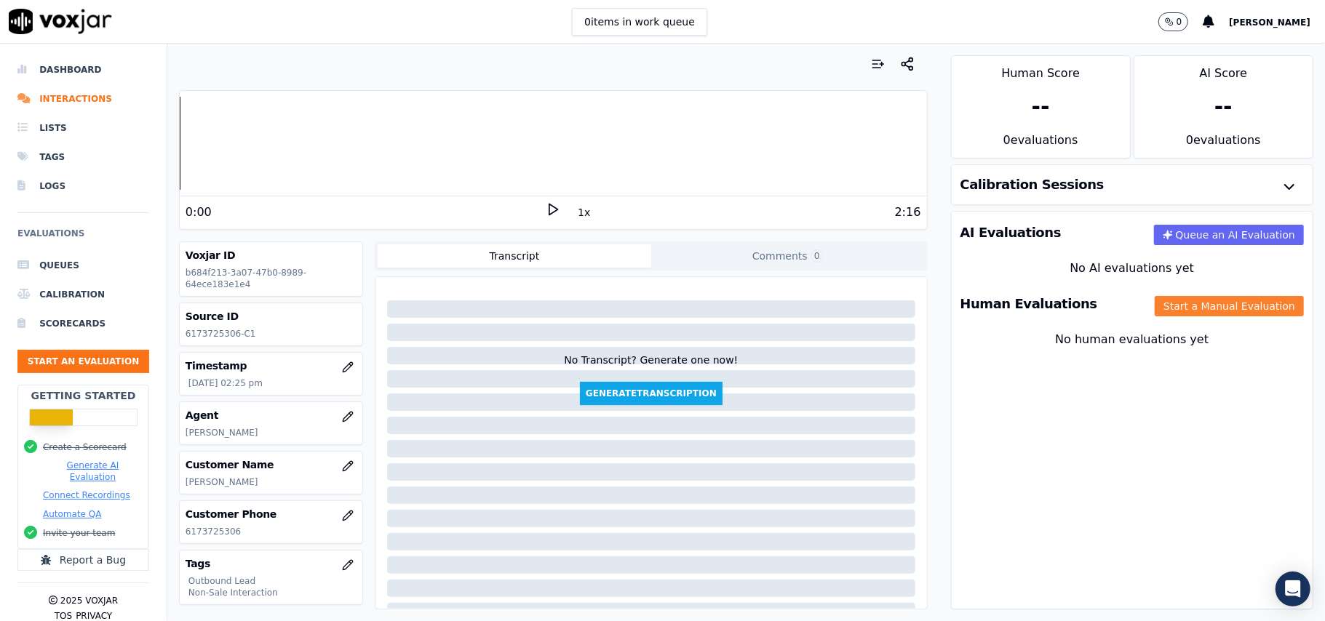
click at [1182, 307] on button "Start a Manual Evaluation" at bounding box center [1229, 306] width 149 height 20
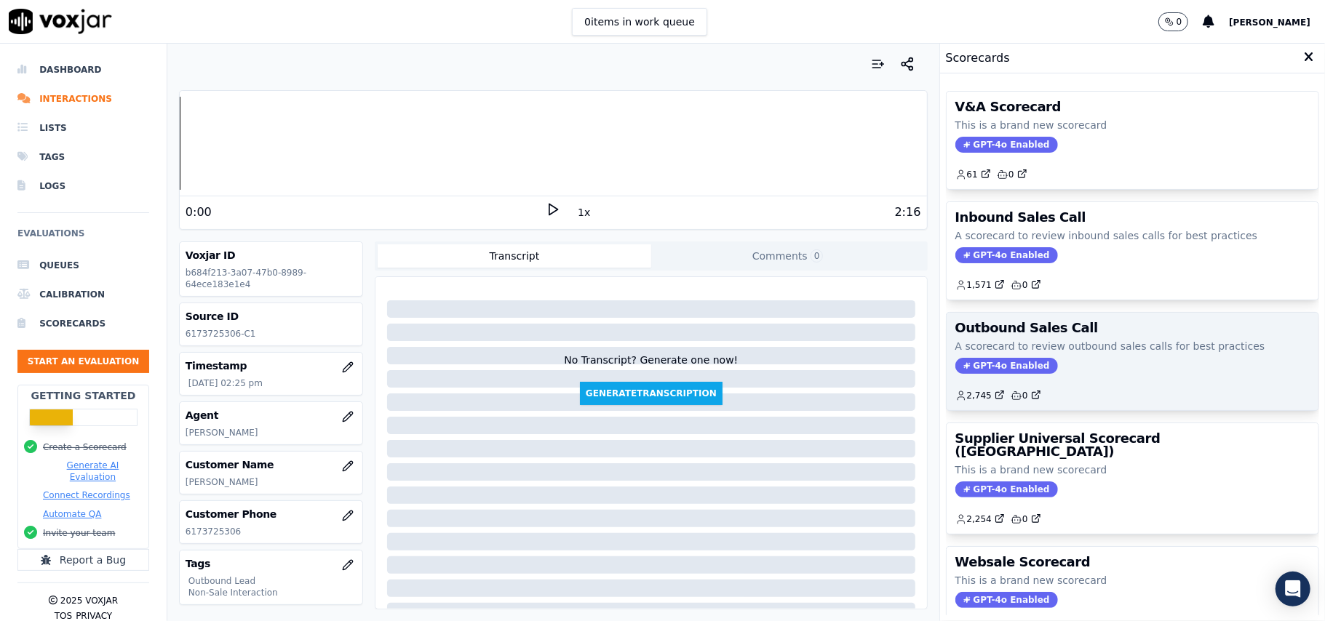
click at [1007, 370] on span "GPT-4o Enabled" at bounding box center [1006, 366] width 103 height 16
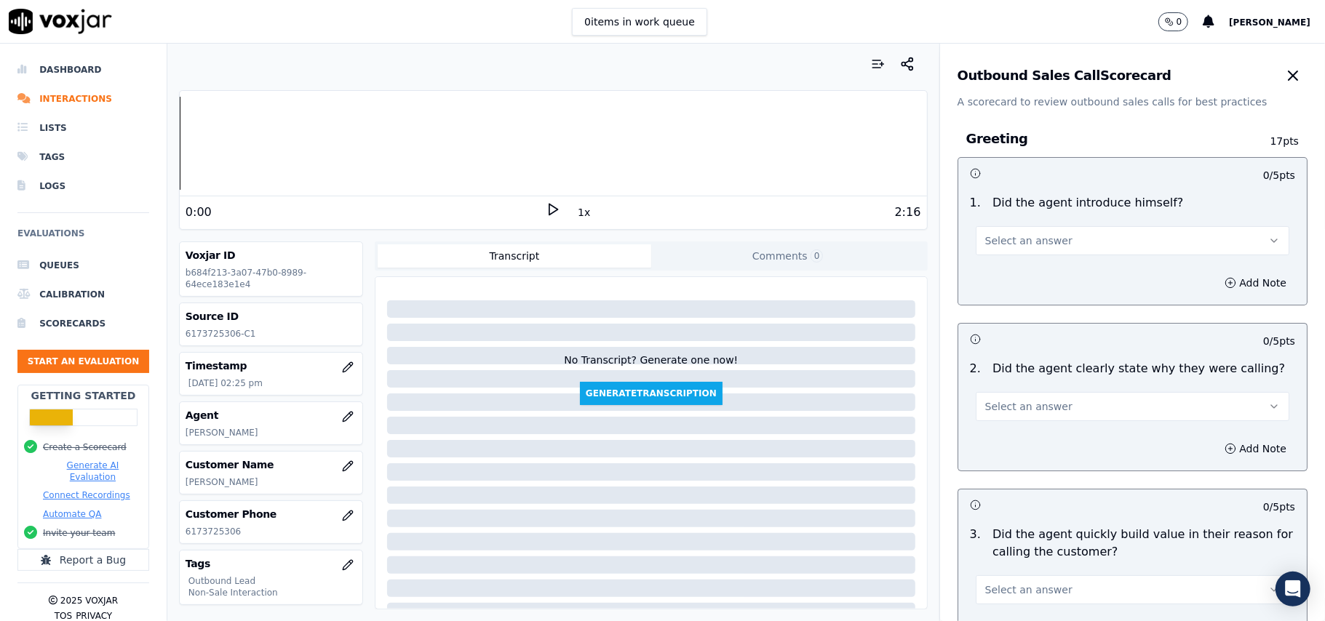
scroll to position [1038, 0]
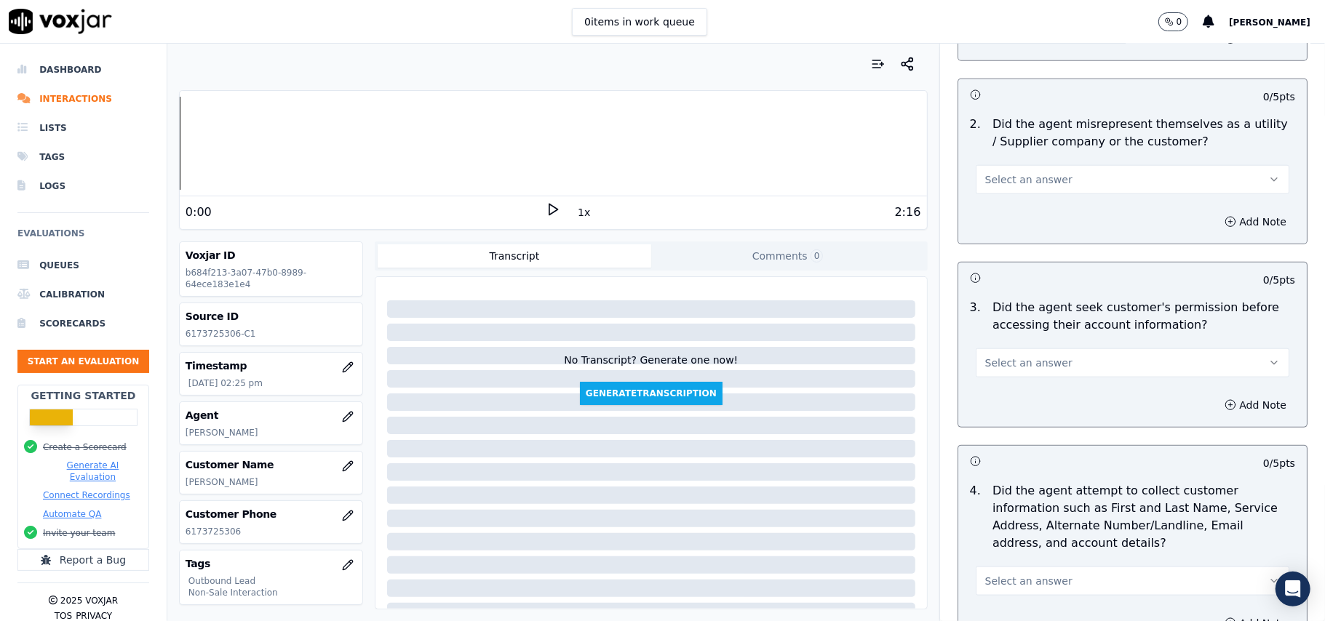
click at [1019, 362] on span "Select an answer" at bounding box center [1028, 363] width 87 height 15
click at [1002, 418] on div "No" at bounding box center [1101, 421] width 282 height 23
click at [1216, 402] on button "Add Note" at bounding box center [1255, 405] width 79 height 20
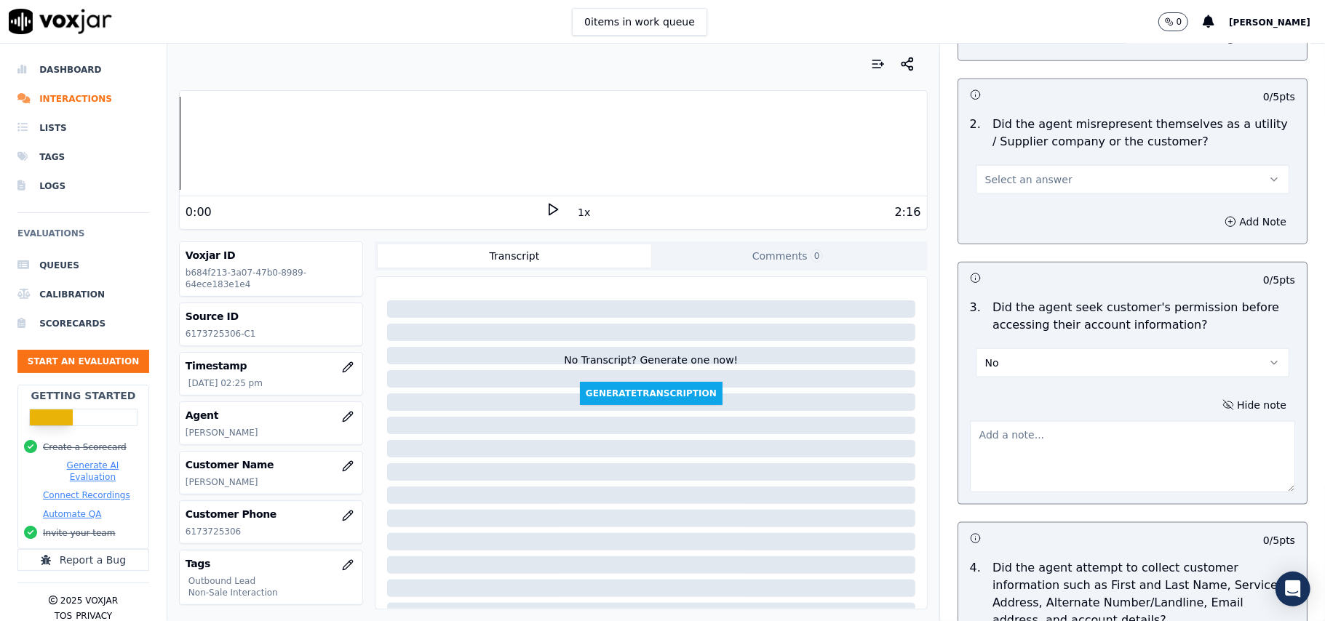
click at [1070, 461] on textarea at bounding box center [1132, 456] width 325 height 71
paste textarea "@01:25: The agent forgot to obtain permission from the customer before accessin…"
click at [970, 434] on textarea "@01:25: The agent forgot to obtain permission from the customer before accessin…" at bounding box center [1132, 456] width 325 height 71
click at [970, 426] on textarea "@01:25: The agent forgot to obtain permission from the customer before accessin…" at bounding box center [1132, 456] width 325 height 71
paste textarea "Call ID: 181856"
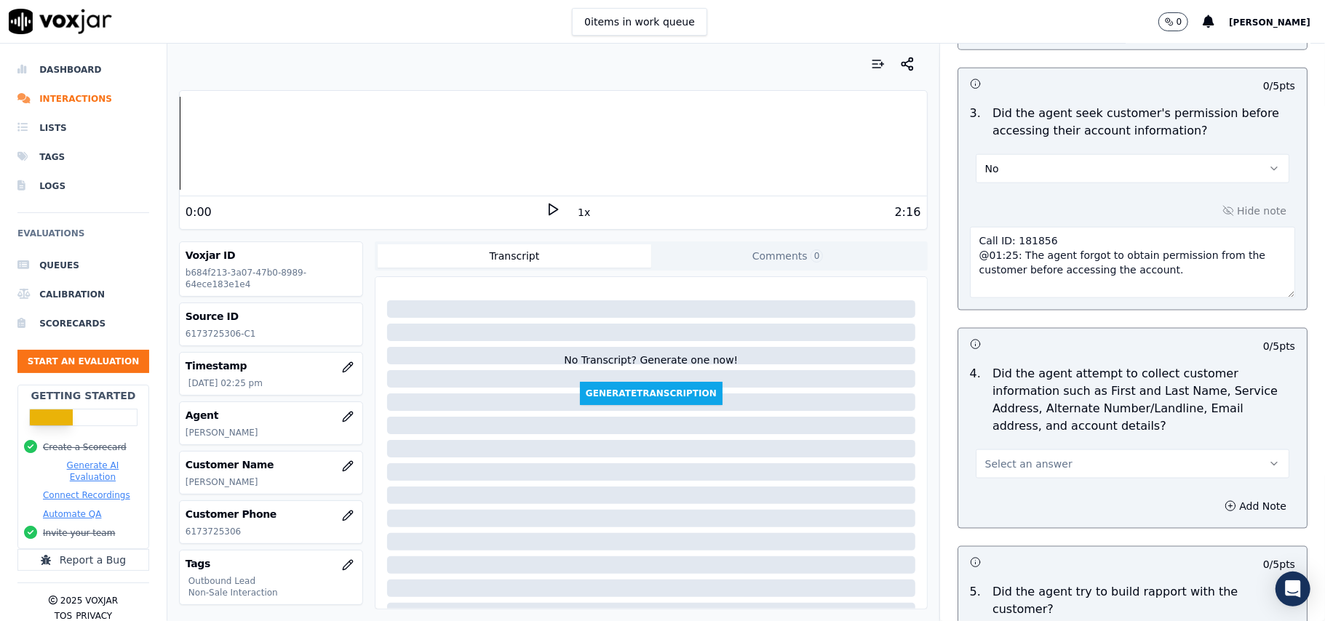
scroll to position [3706, 0]
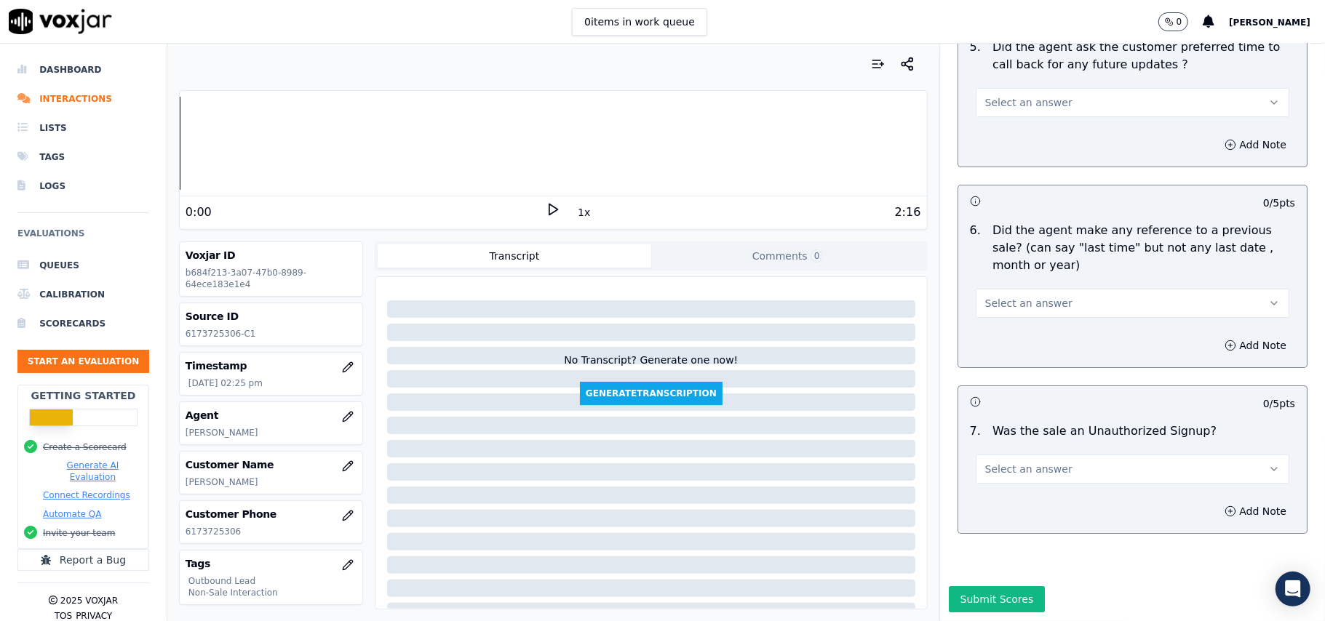
type textarea "Call ID: 181856 @01:25: The agent forgot to obtain permission from the customer…"
click at [1028, 462] on span "Select an answer" at bounding box center [1028, 469] width 87 height 15
click at [999, 502] on div "N/A" at bounding box center [1101, 504] width 282 height 23
click at [997, 296] on span "Select an answer" at bounding box center [1028, 303] width 87 height 15
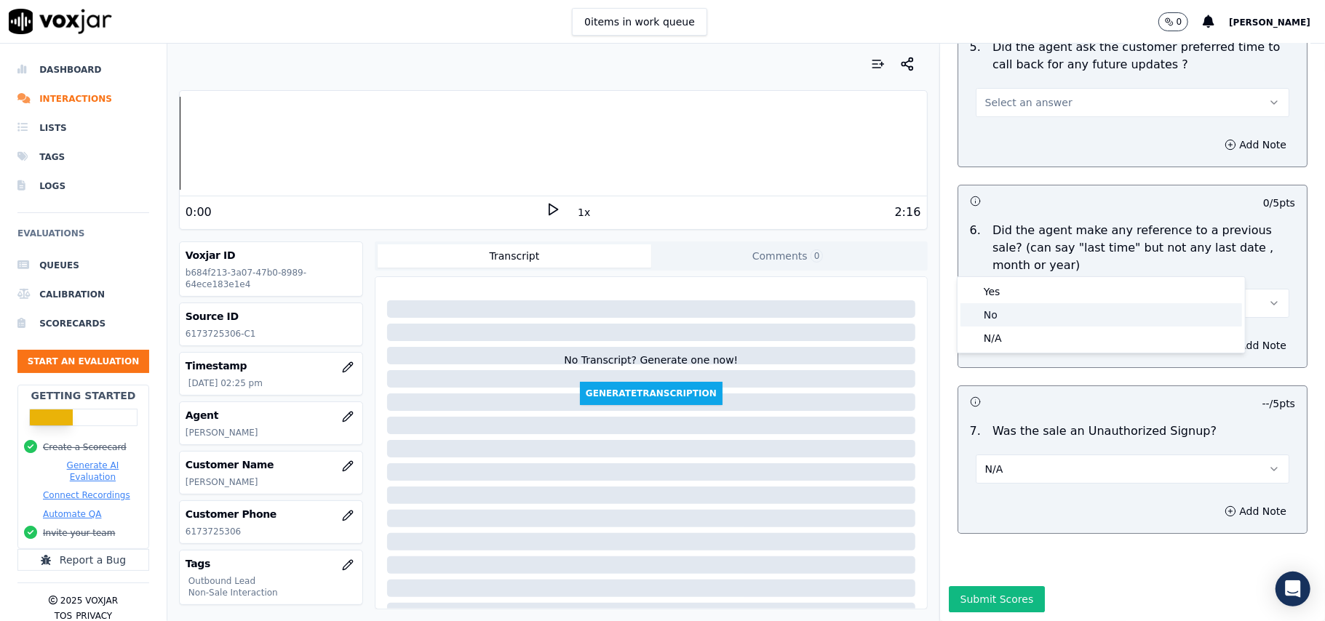
click at [976, 310] on div "No" at bounding box center [1101, 314] width 282 height 23
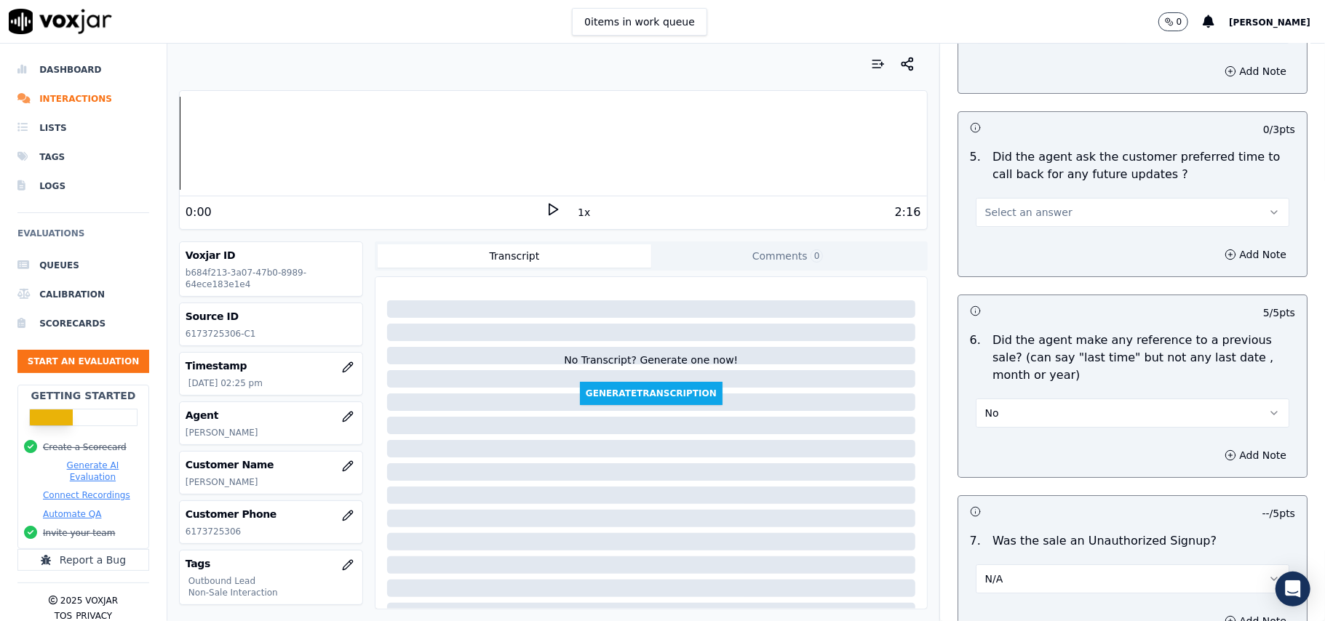
scroll to position [3513, 0]
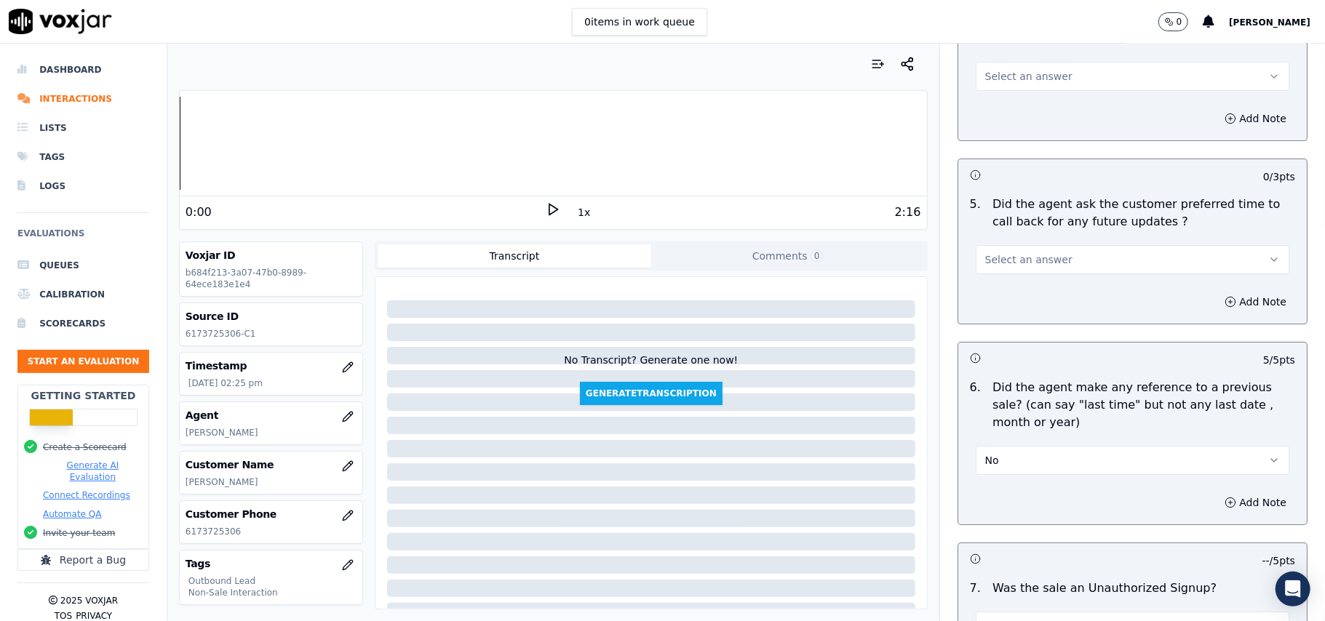
click at [1011, 259] on span "Select an answer" at bounding box center [1028, 259] width 87 height 15
click at [1008, 294] on div "Yes" at bounding box center [1101, 284] width 282 height 23
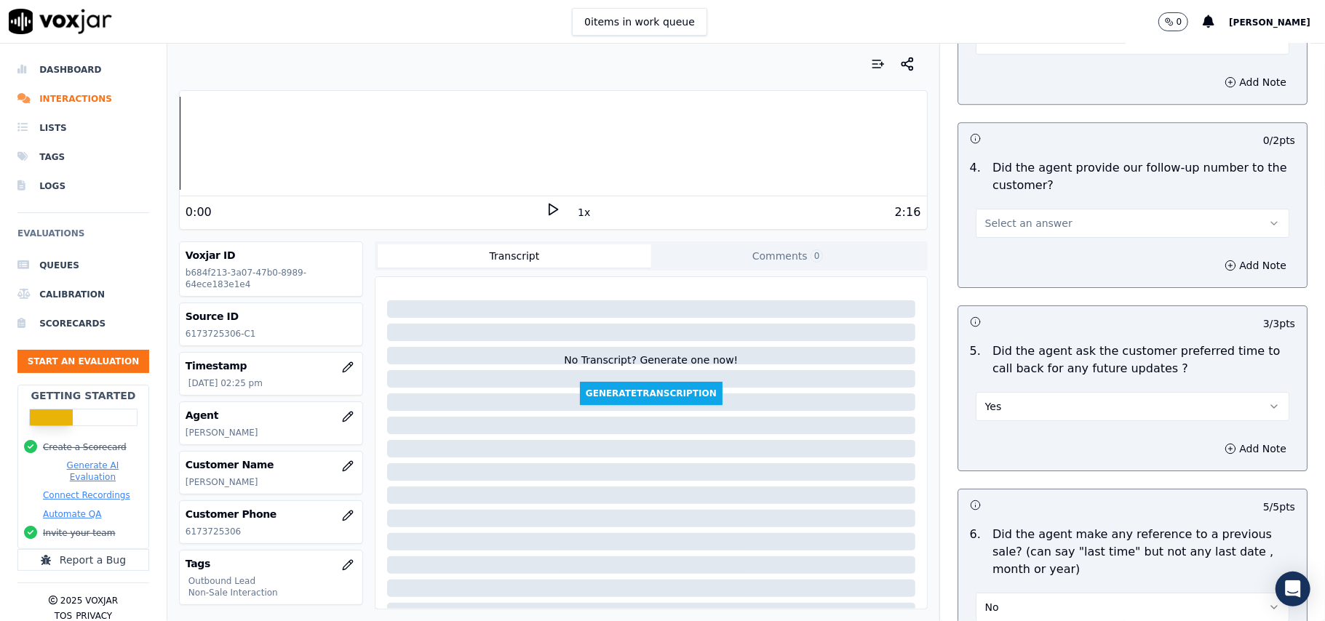
scroll to position [3222, 0]
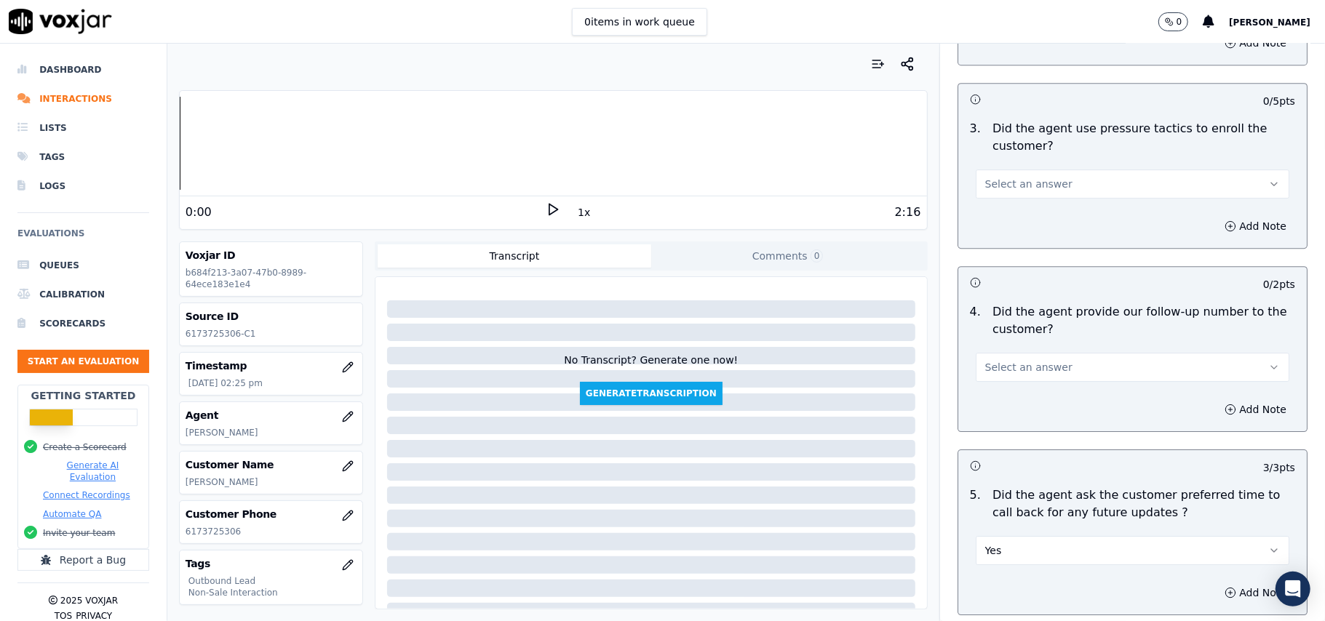
click at [1025, 341] on div "Select an answer" at bounding box center [1132, 360] width 337 height 44
click at [1025, 360] on span "Select an answer" at bounding box center [1028, 367] width 87 height 15
click at [1016, 393] on div "Yes" at bounding box center [1101, 392] width 282 height 23
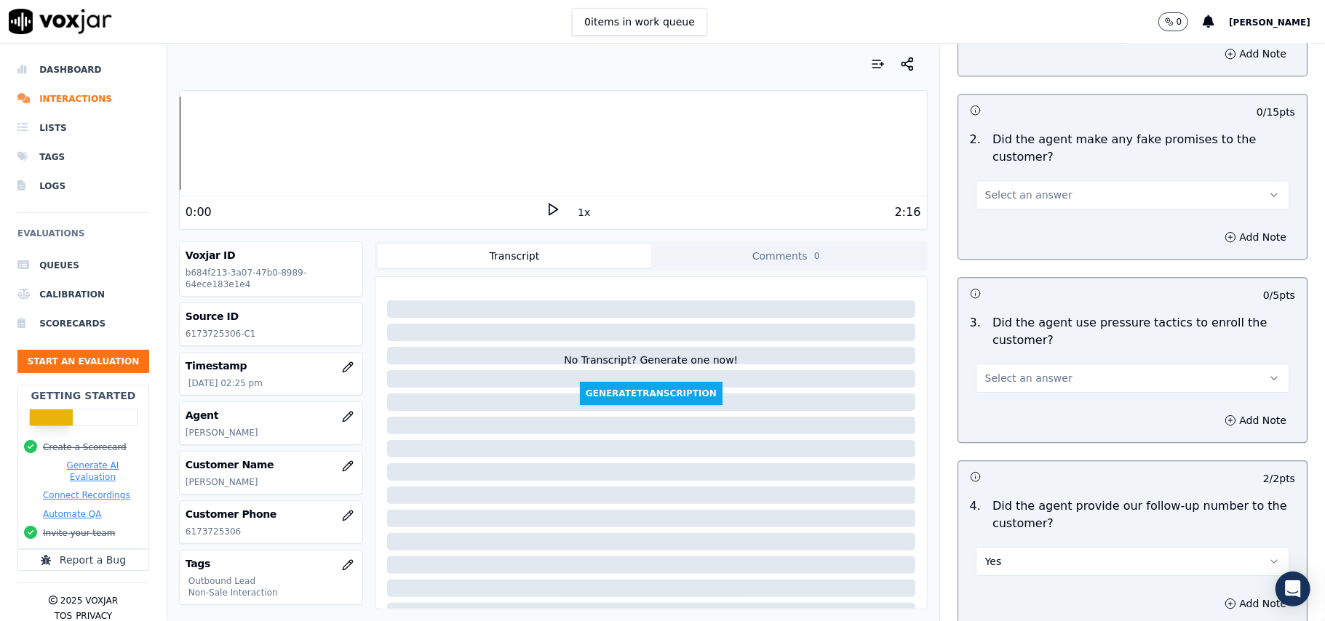
click at [1049, 371] on button "Select an answer" at bounding box center [1133, 378] width 314 height 29
click at [1035, 432] on div "No" at bounding box center [1101, 425] width 282 height 23
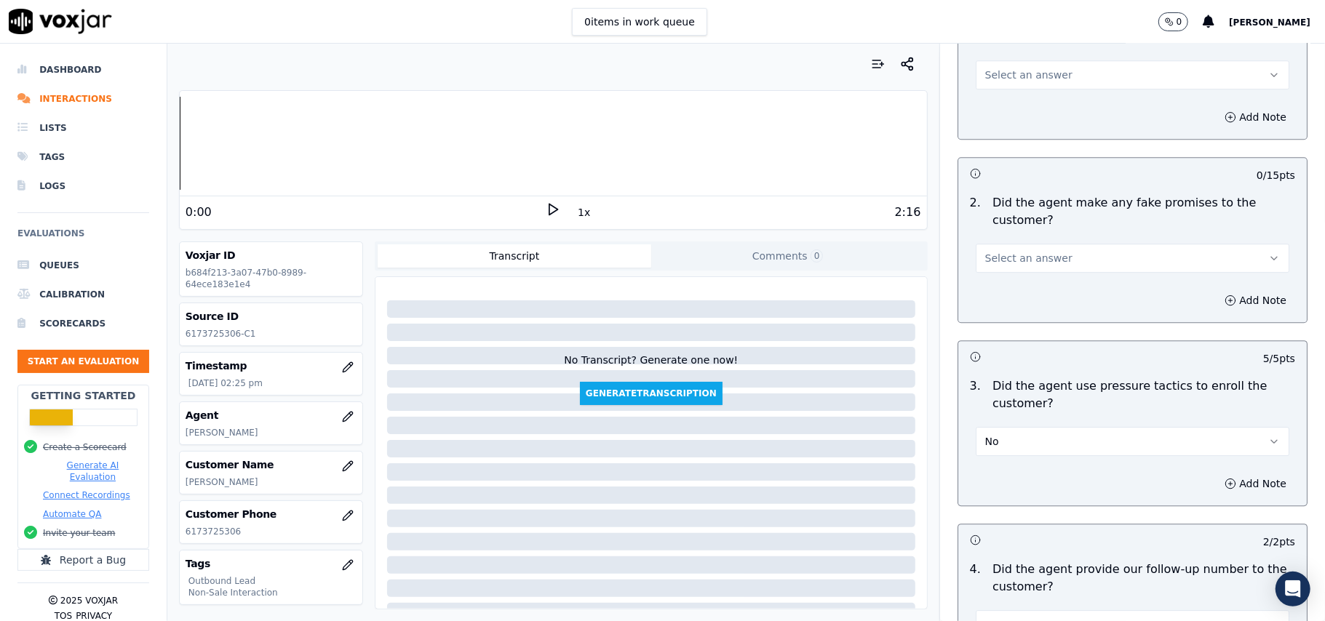
scroll to position [2931, 0]
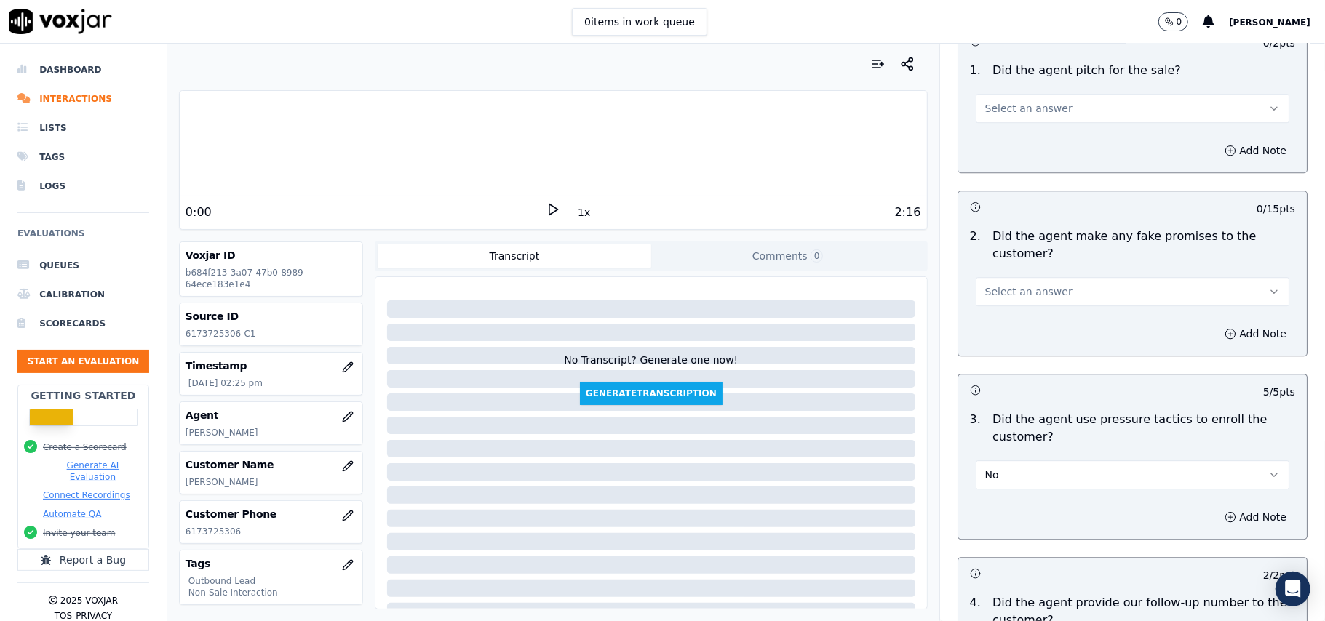
click at [1024, 284] on span "Select an answer" at bounding box center [1028, 291] width 87 height 15
click at [1016, 330] on div "No" at bounding box center [1101, 338] width 282 height 23
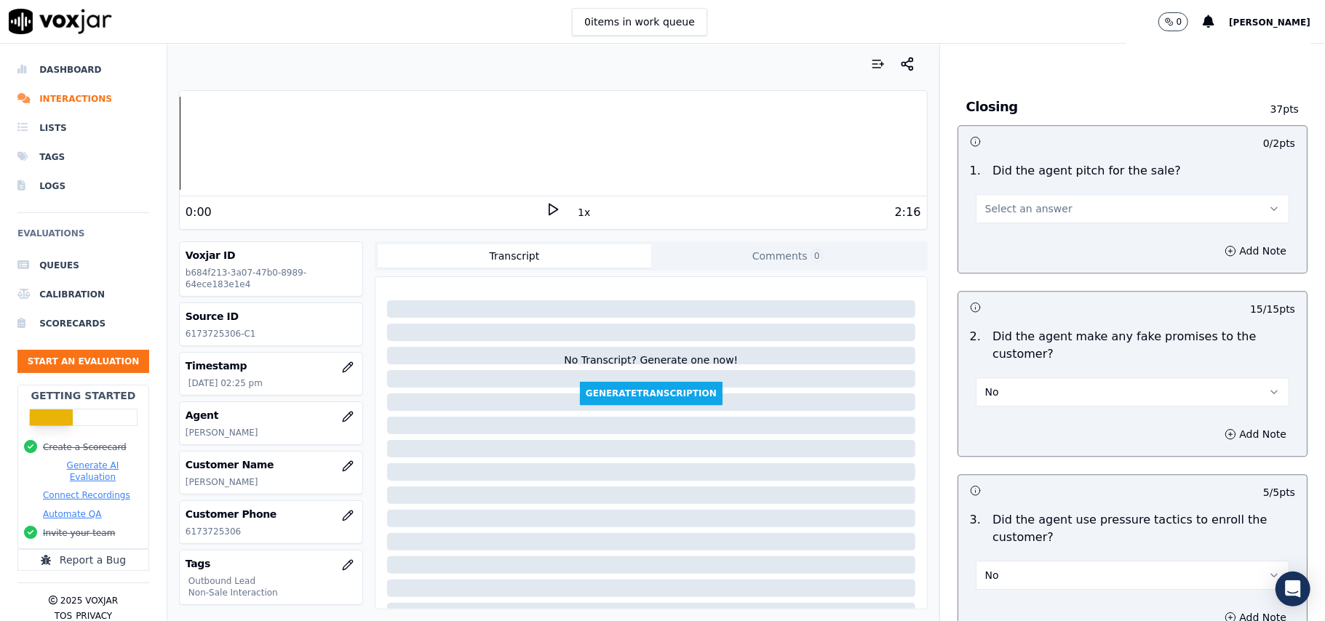
scroll to position [2736, 0]
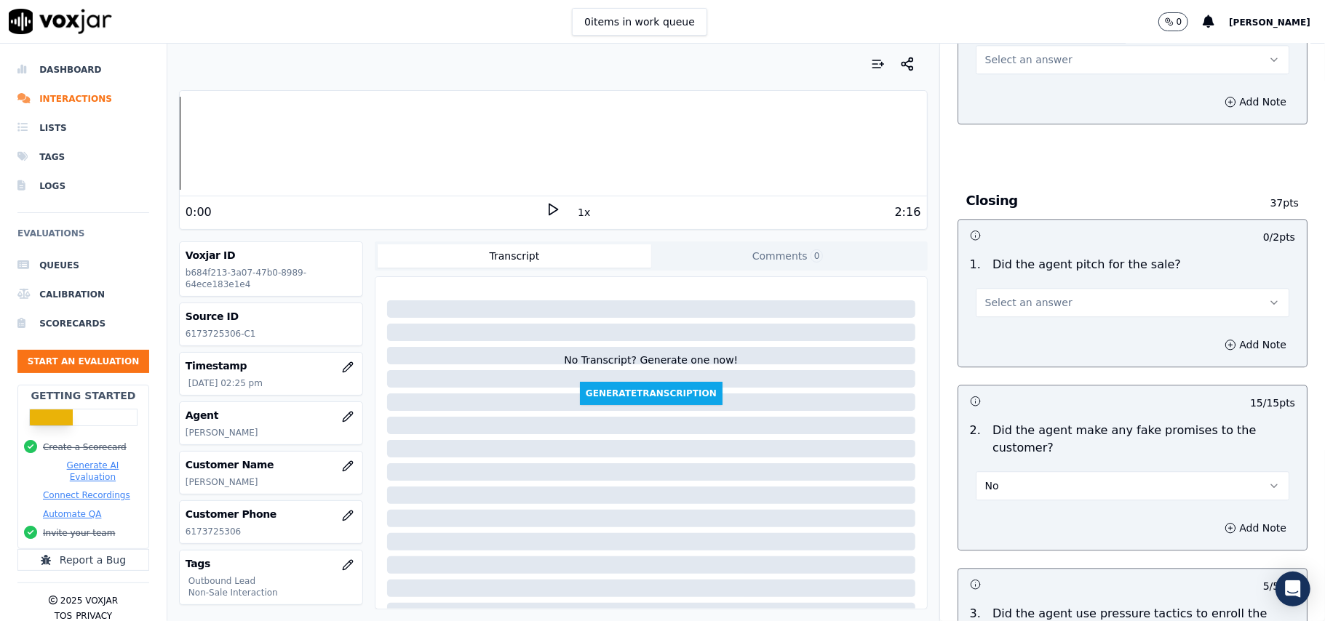
click at [1004, 295] on span "Select an answer" at bounding box center [1028, 302] width 87 height 15
click at [1006, 333] on div "Yes" at bounding box center [1101, 325] width 282 height 23
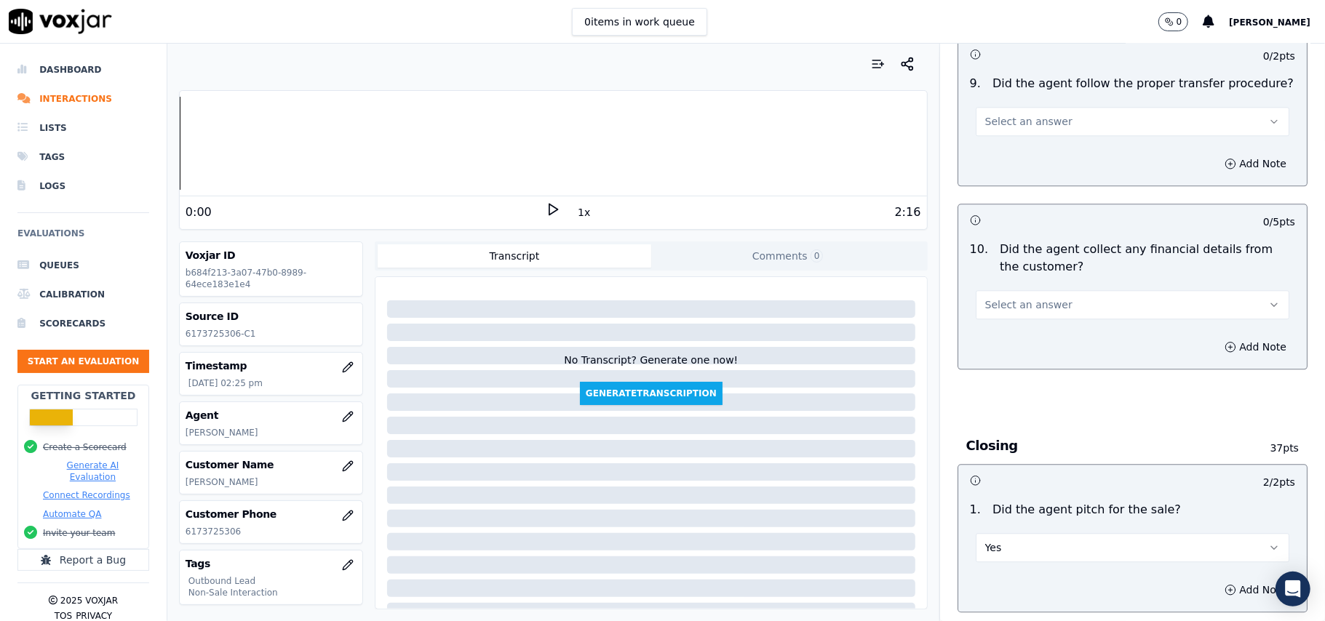
scroll to position [2445, 0]
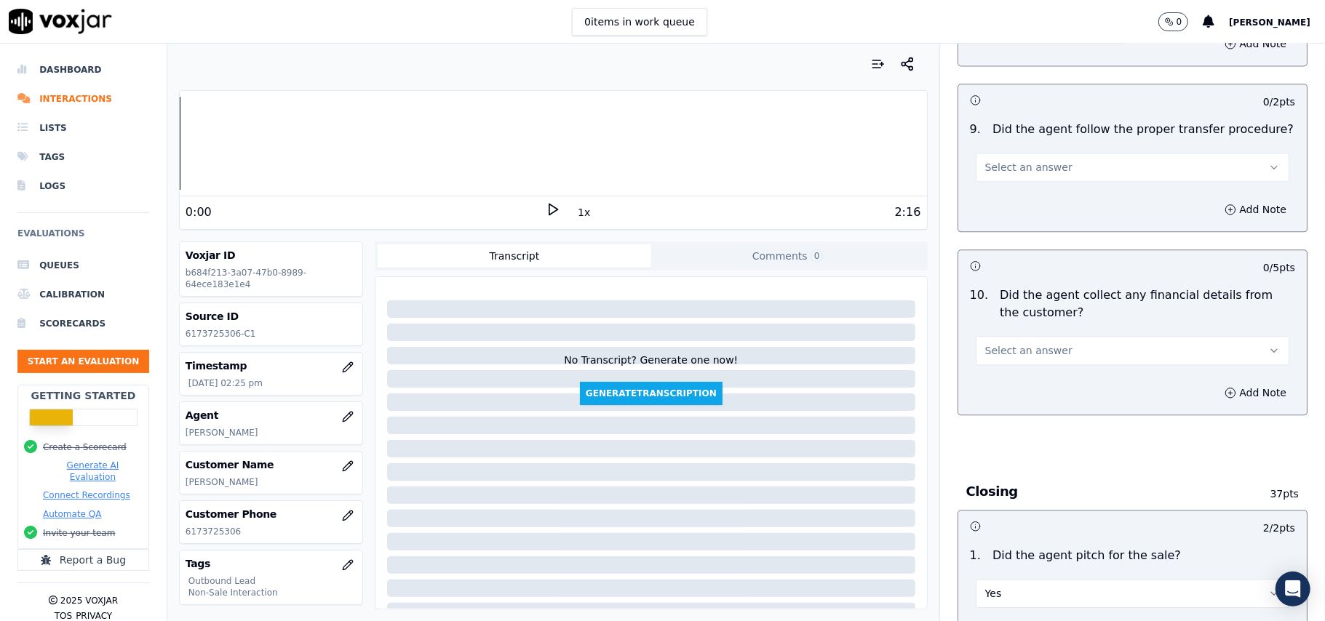
click at [1027, 349] on button "Select an answer" at bounding box center [1133, 350] width 314 height 29
click at [1016, 388] on div "No" at bounding box center [1101, 396] width 282 height 23
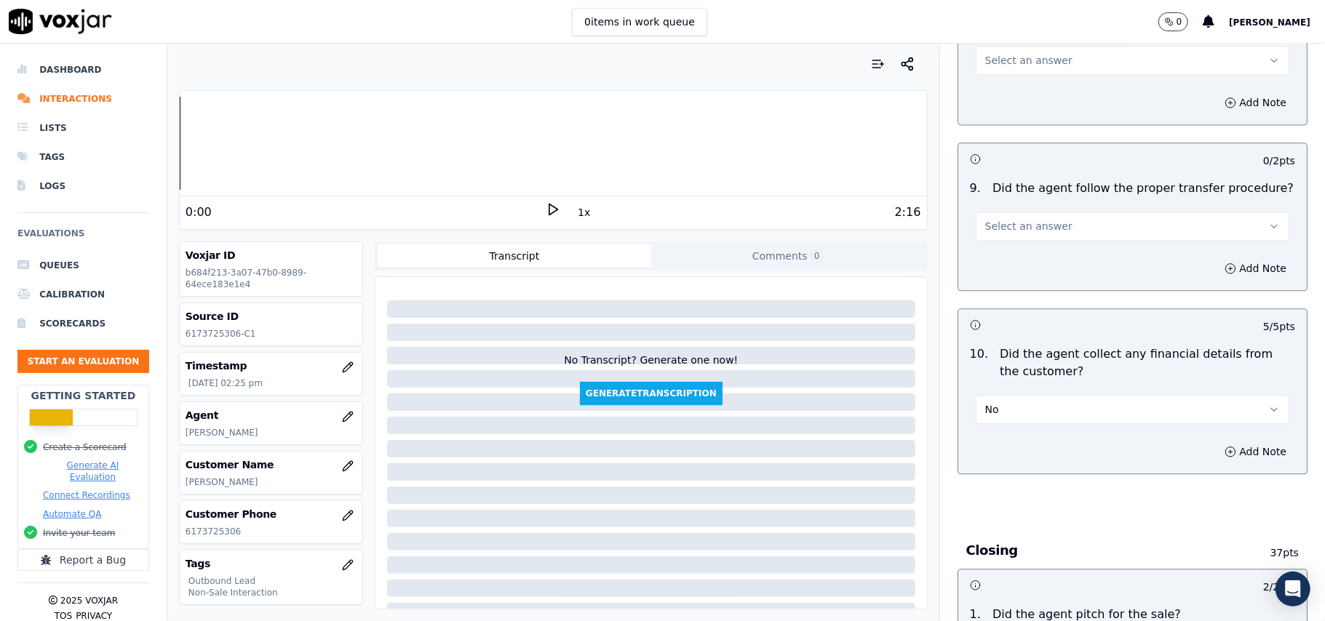
scroll to position [2251, 0]
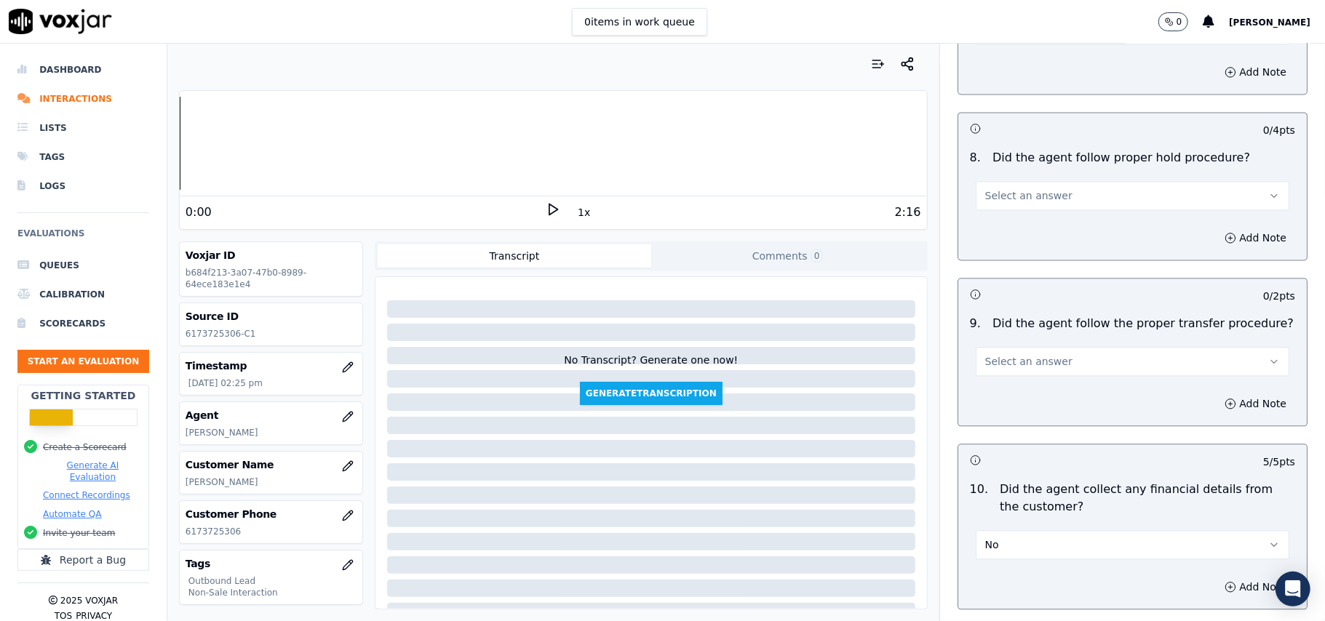
click at [1032, 354] on span "Select an answer" at bounding box center [1028, 361] width 87 height 15
click at [1030, 381] on div "Yes" at bounding box center [1101, 383] width 282 height 23
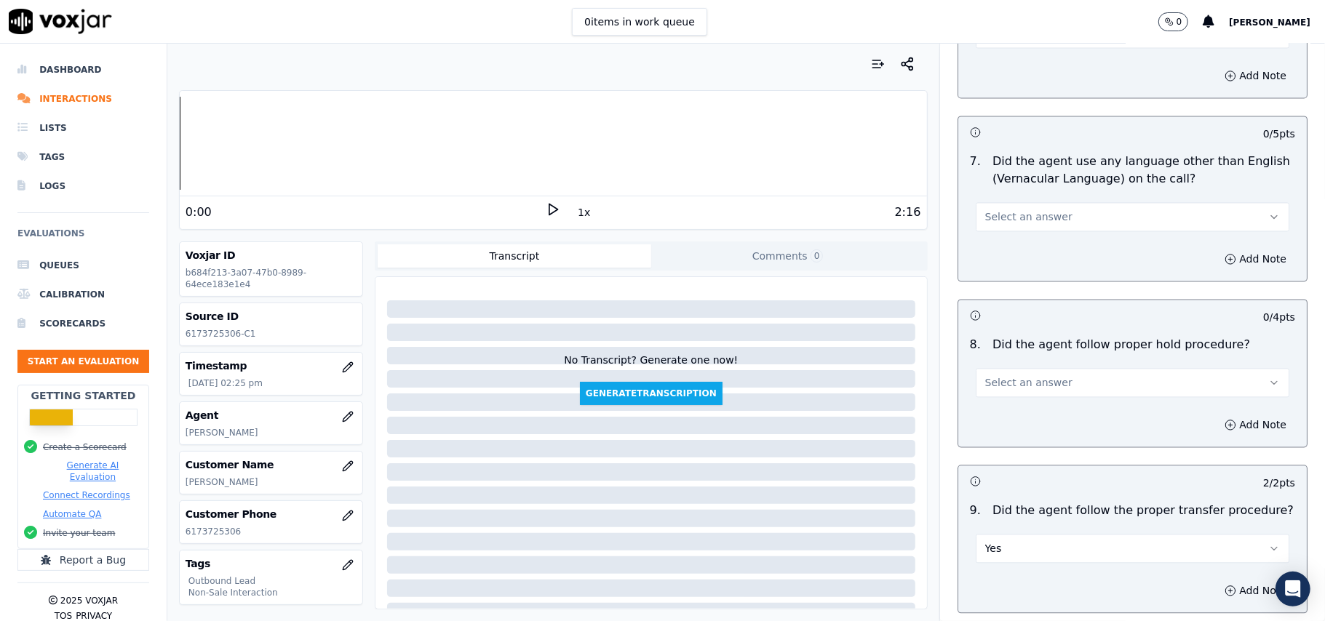
scroll to position [2154, 0]
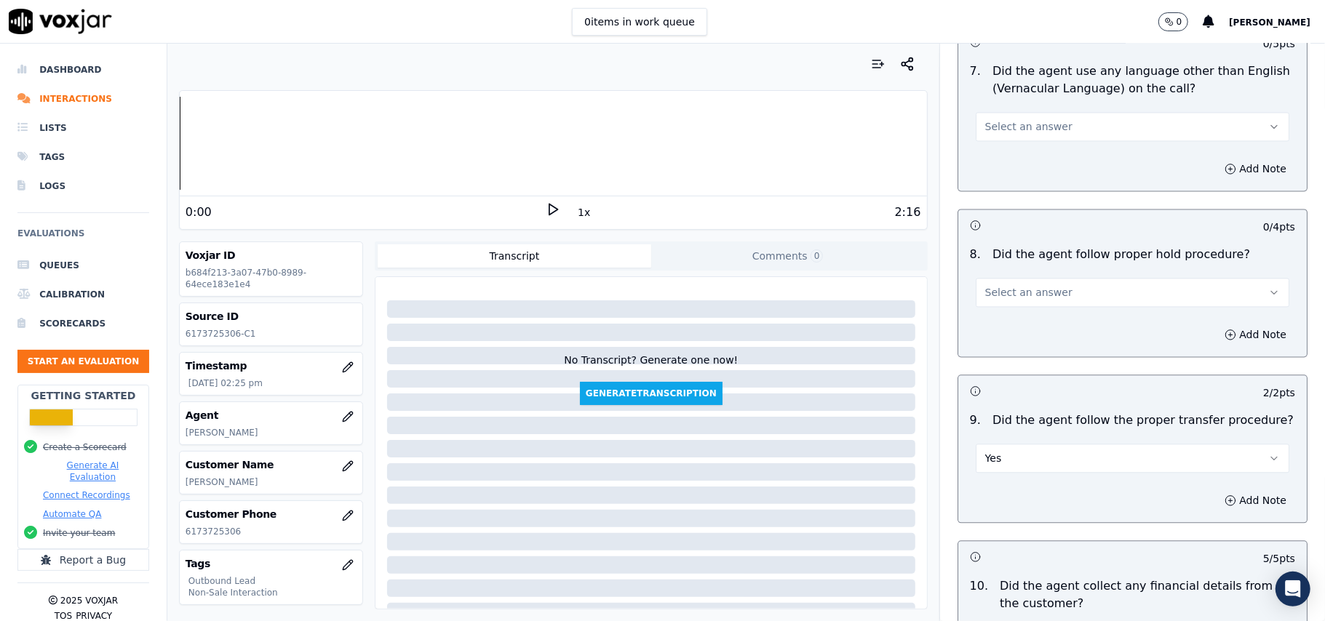
click at [1042, 278] on button "Select an answer" at bounding box center [1133, 292] width 314 height 29
click at [1022, 314] on div "Yes" at bounding box center [1101, 313] width 282 height 23
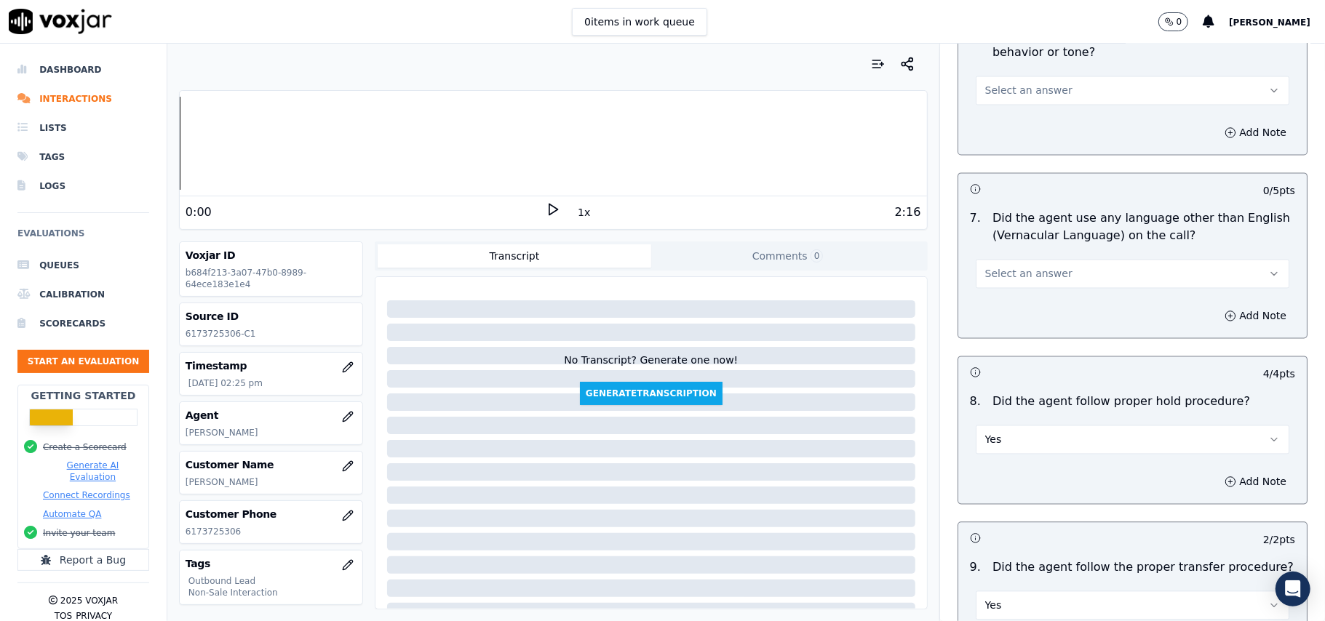
scroll to position [1960, 0]
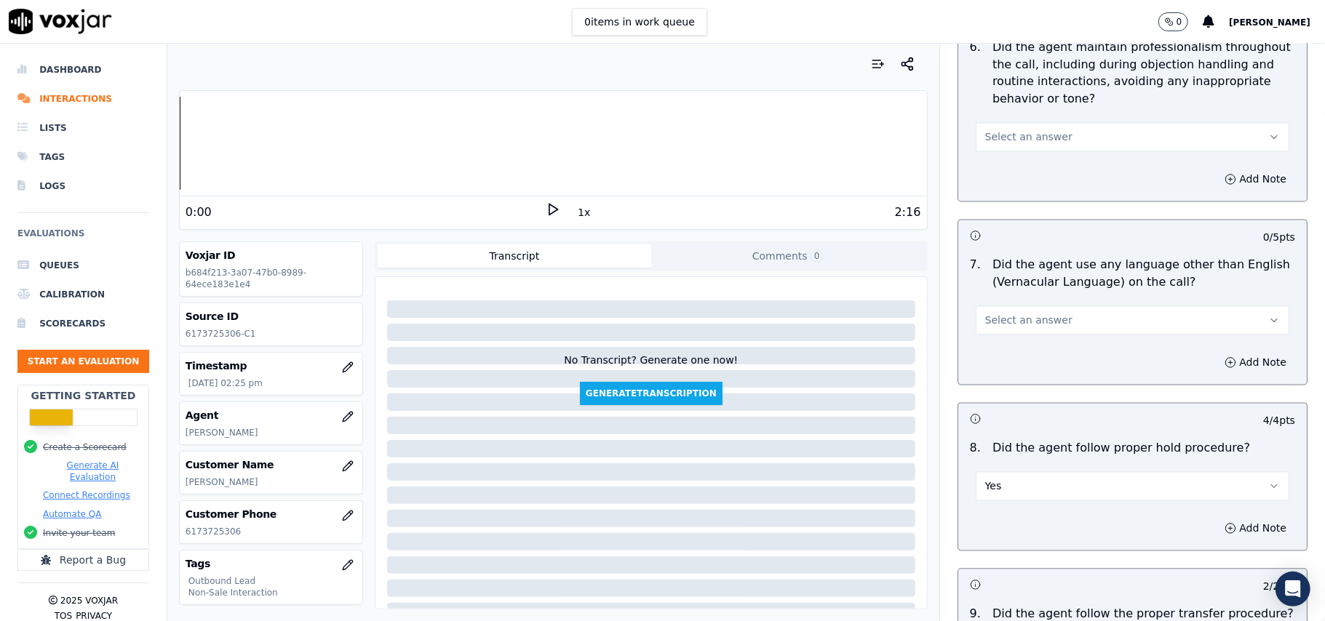
click at [1031, 314] on span "Select an answer" at bounding box center [1028, 321] width 87 height 15
click at [1026, 359] on div "No" at bounding box center [1101, 364] width 282 height 23
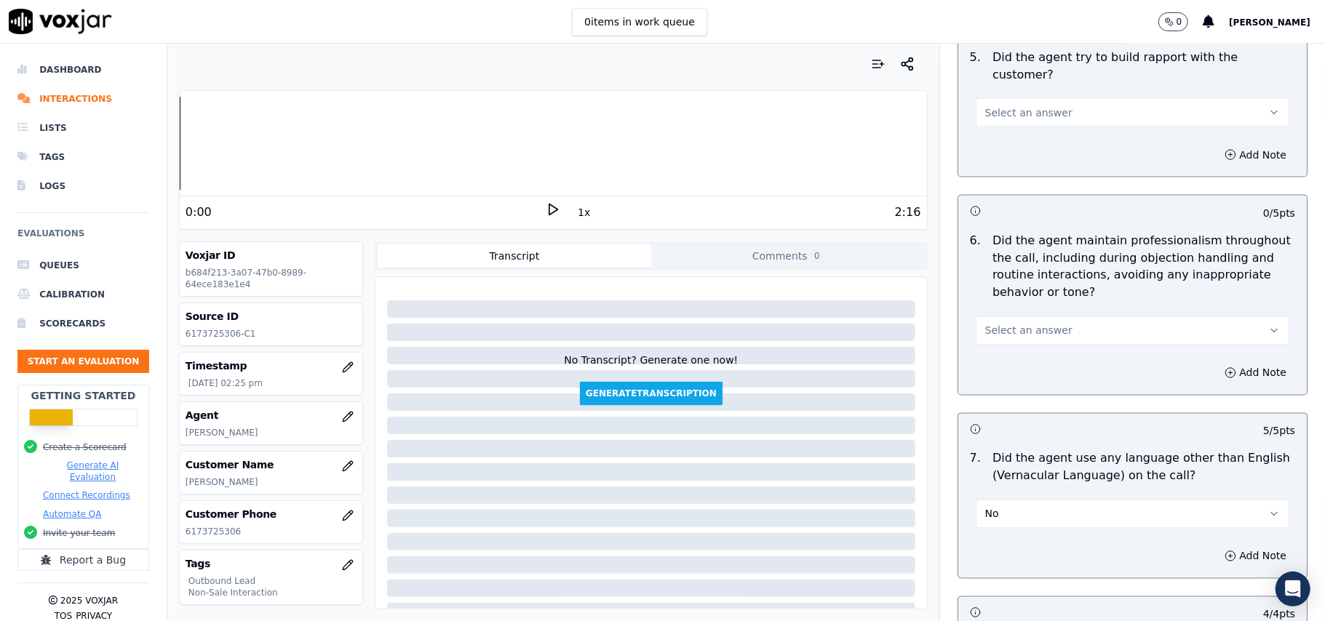
click at [1027, 324] on span "Select an answer" at bounding box center [1028, 331] width 87 height 15
click at [1026, 351] on div "Yes" at bounding box center [1101, 351] width 282 height 23
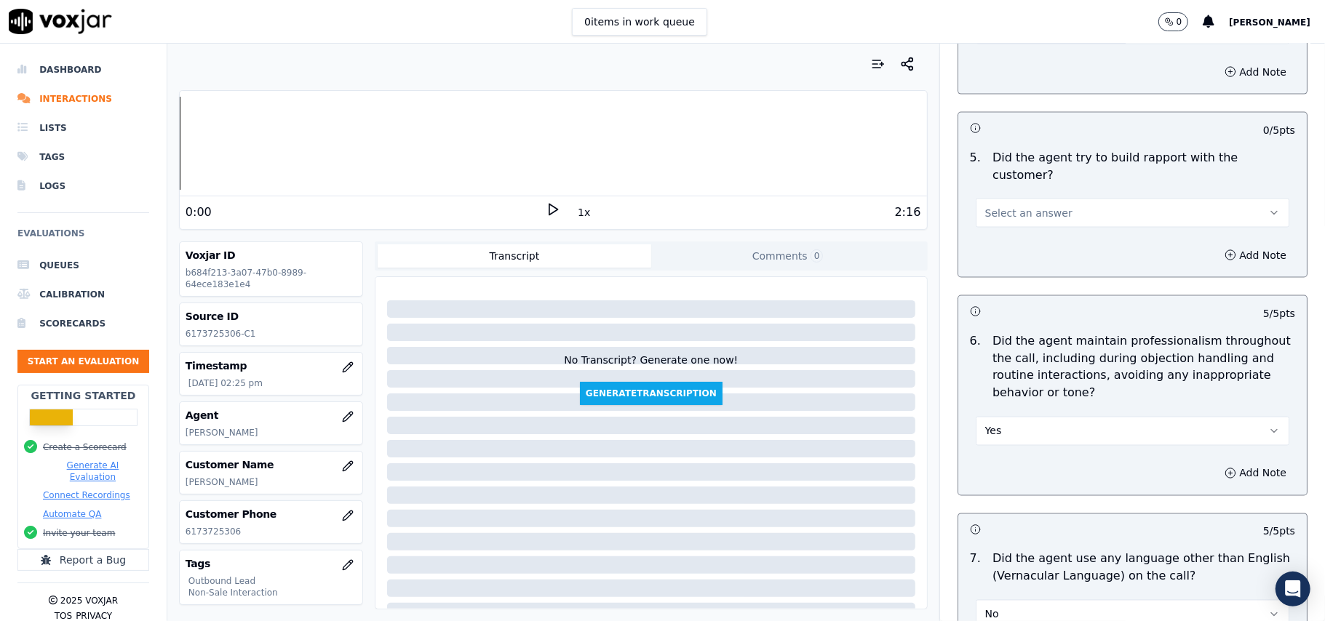
scroll to position [1572, 0]
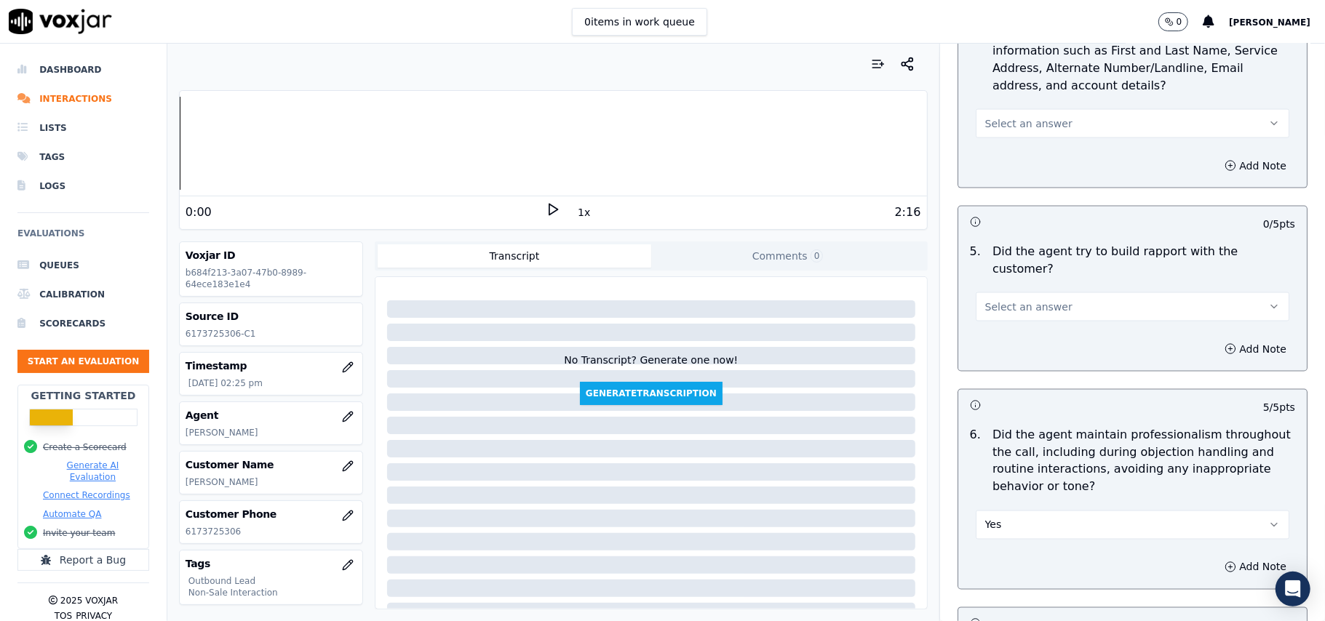
click at [1033, 300] on span "Select an answer" at bounding box center [1028, 307] width 87 height 15
click at [1020, 338] on div "Yes" at bounding box center [1101, 326] width 282 height 23
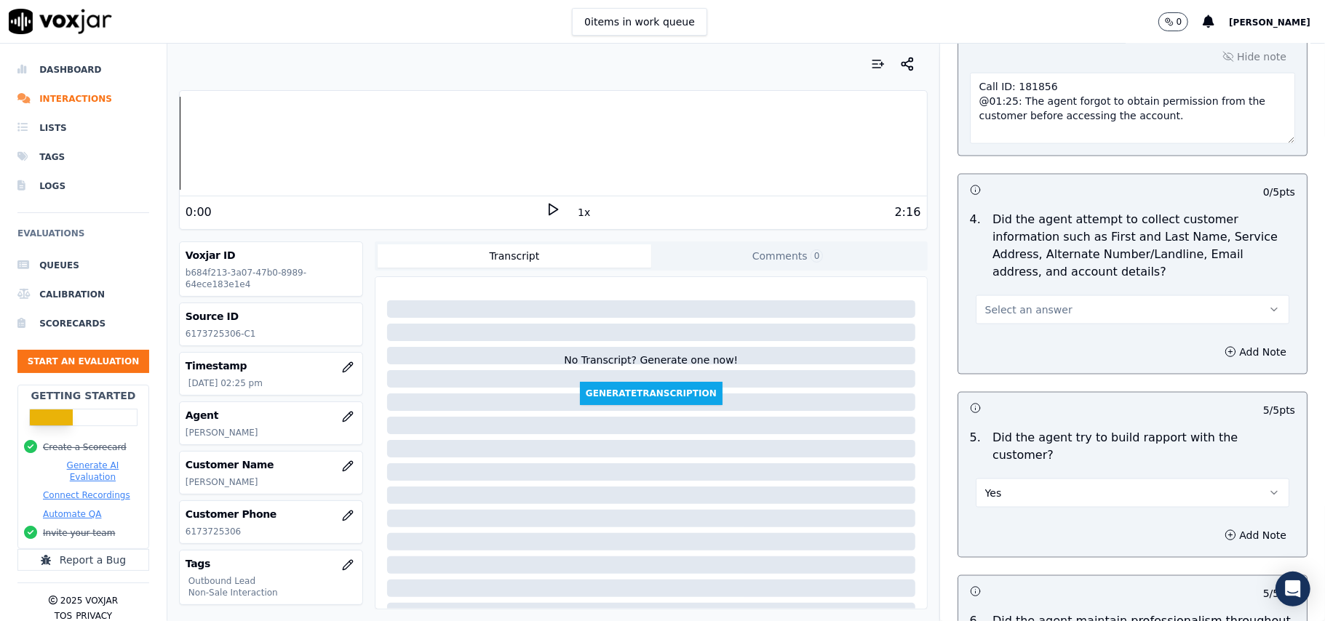
scroll to position [1378, 0]
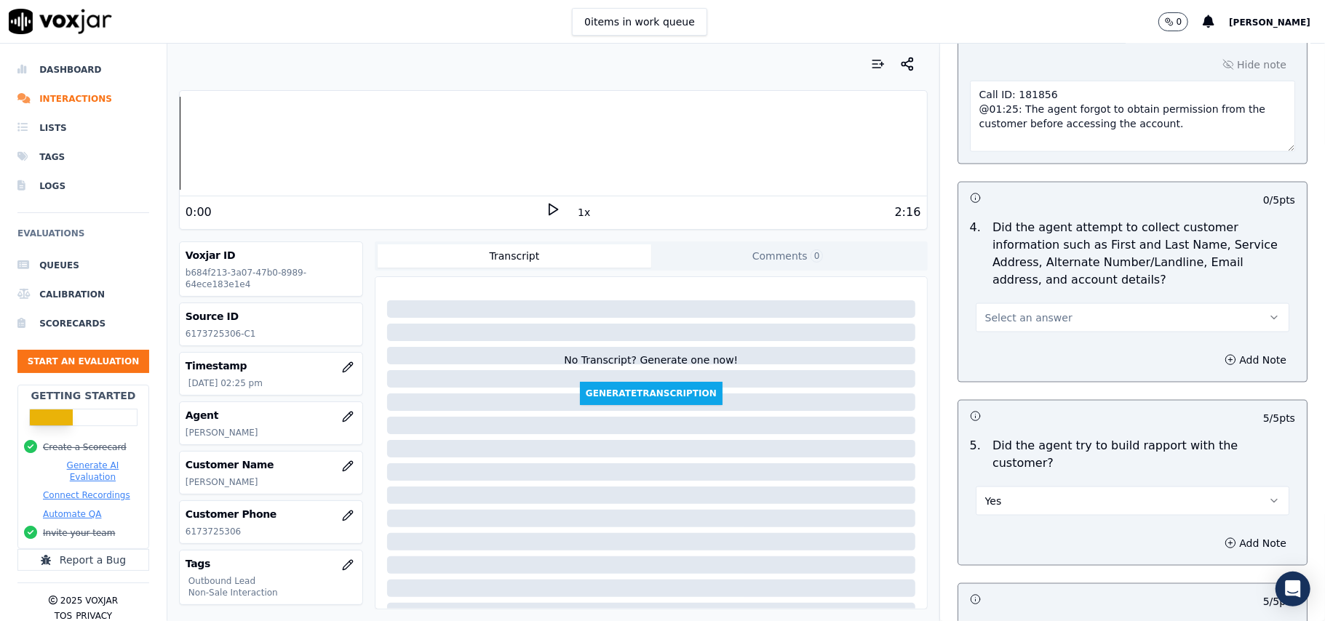
click at [1017, 324] on span "Select an answer" at bounding box center [1028, 318] width 87 height 15
click at [1017, 359] on div "Yes" at bounding box center [1101, 354] width 282 height 23
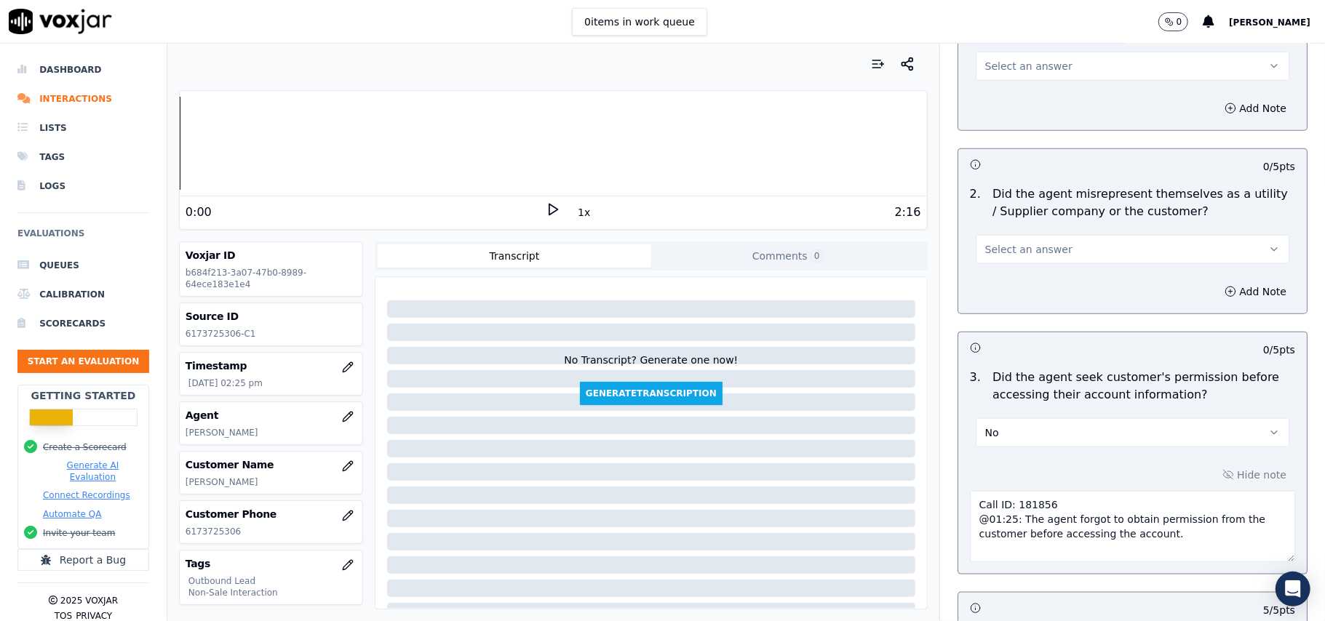
scroll to position [796, 0]
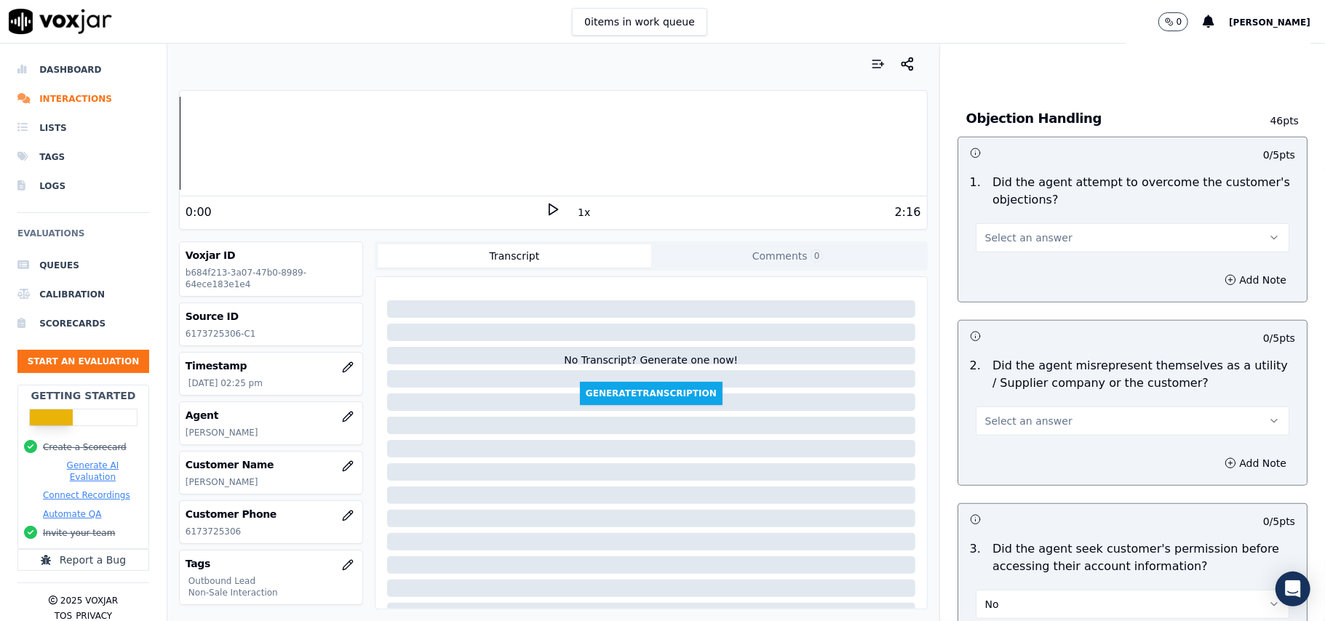
click at [995, 434] on button "Select an answer" at bounding box center [1133, 421] width 314 height 29
click at [999, 449] on div "Yes" at bounding box center [1101, 456] width 282 height 23
click at [1011, 420] on button "Yes" at bounding box center [1133, 421] width 314 height 29
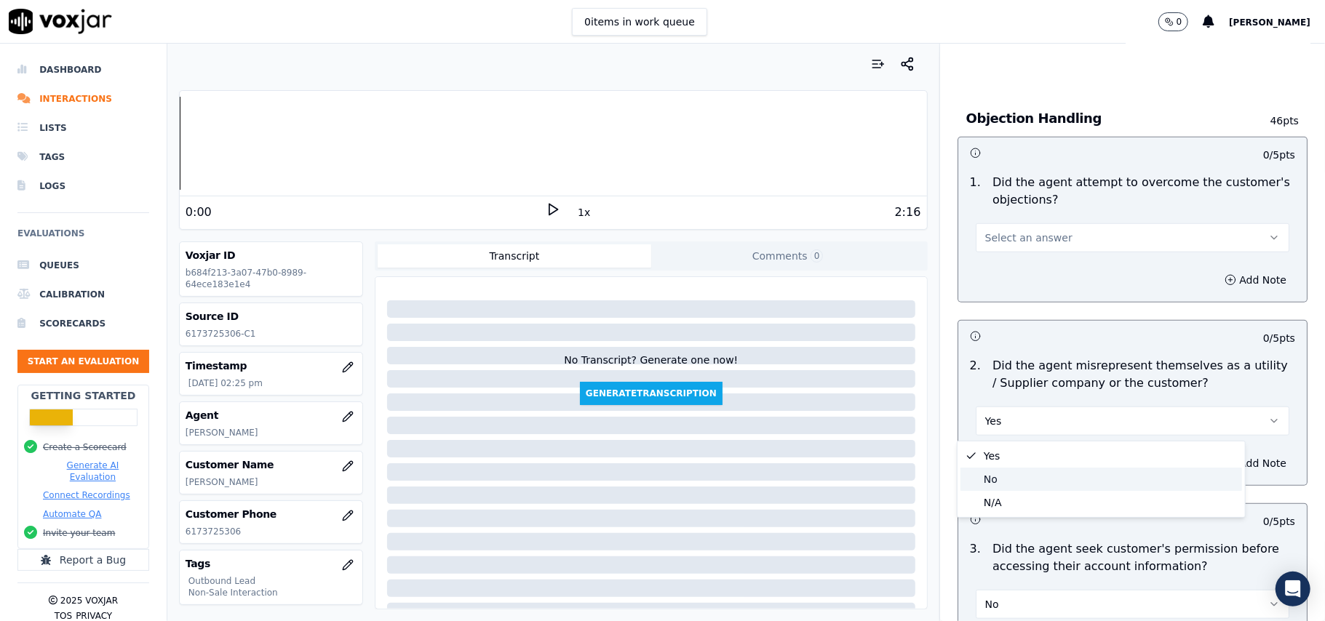
click at [1000, 474] on div "No" at bounding box center [1101, 479] width 282 height 23
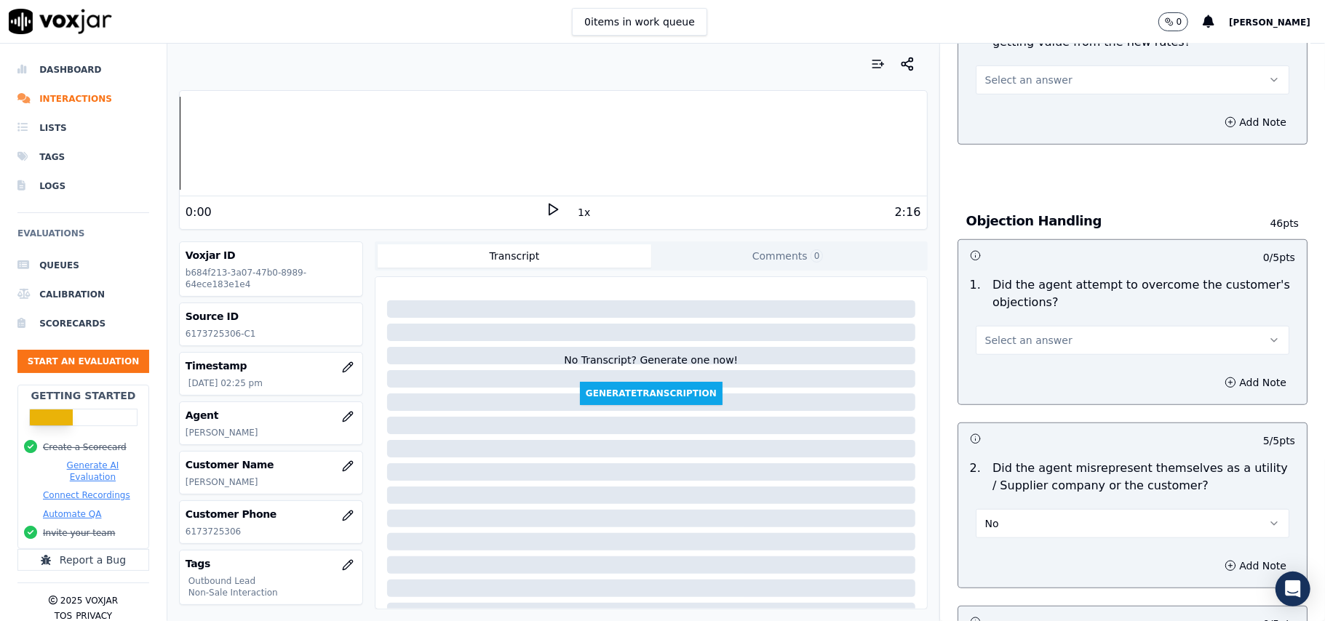
scroll to position [602, 0]
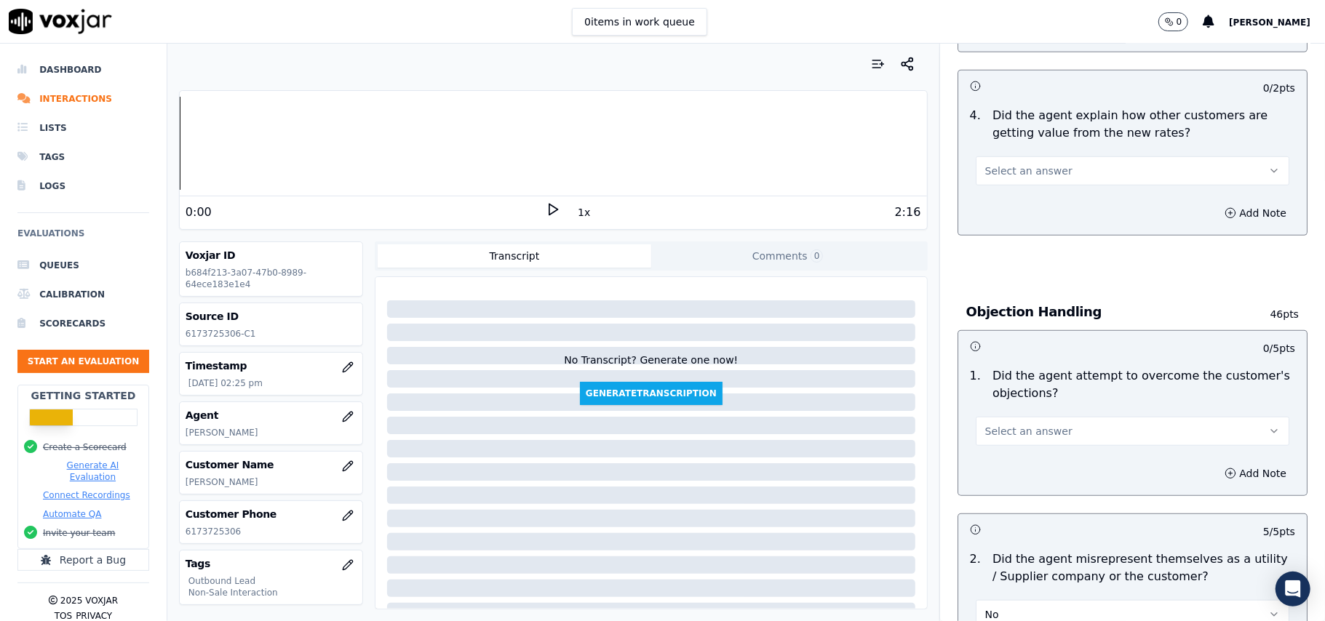
click at [987, 429] on span "Select an answer" at bounding box center [1028, 431] width 87 height 15
click at [992, 463] on div "Yes" at bounding box center [1101, 466] width 282 height 23
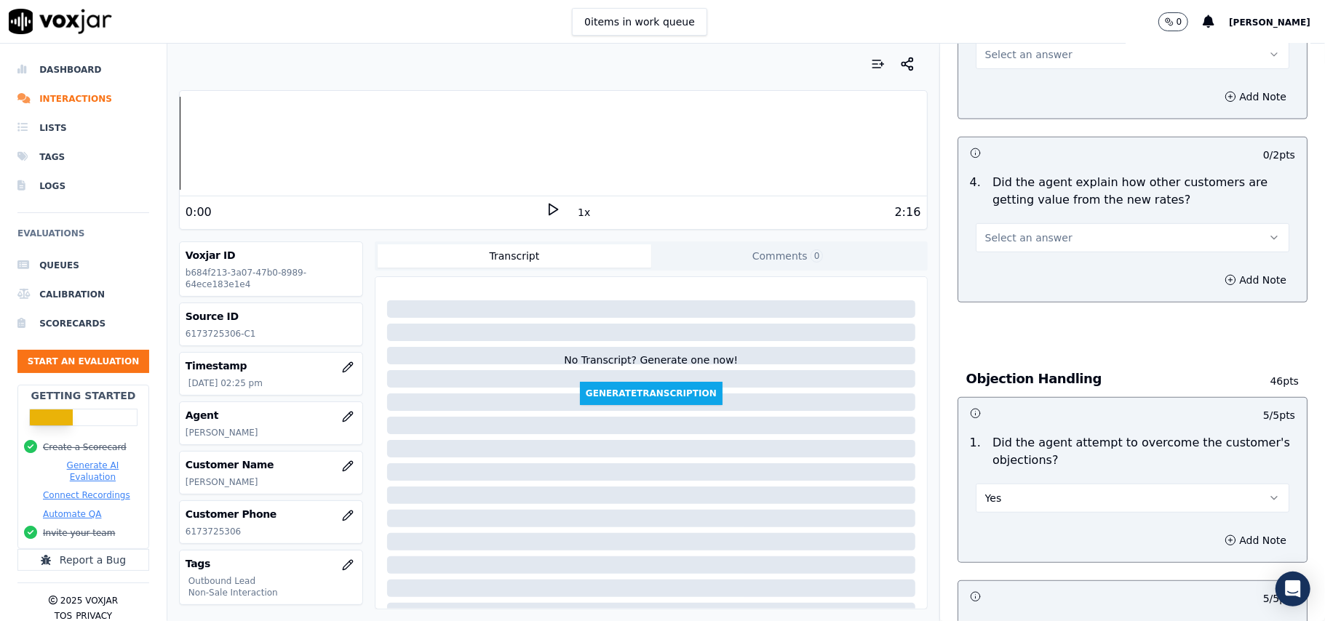
scroll to position [505, 0]
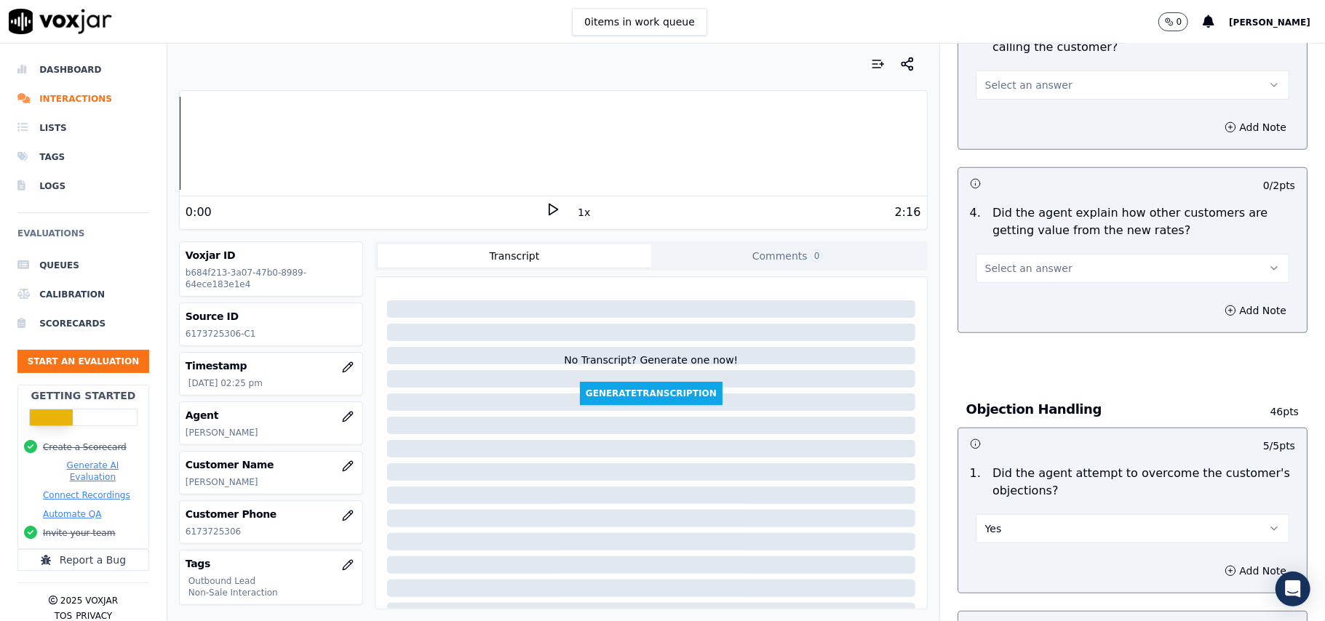
click at [1014, 268] on span "Select an answer" at bounding box center [1028, 268] width 87 height 15
click at [1010, 309] on div "Yes" at bounding box center [1101, 302] width 282 height 23
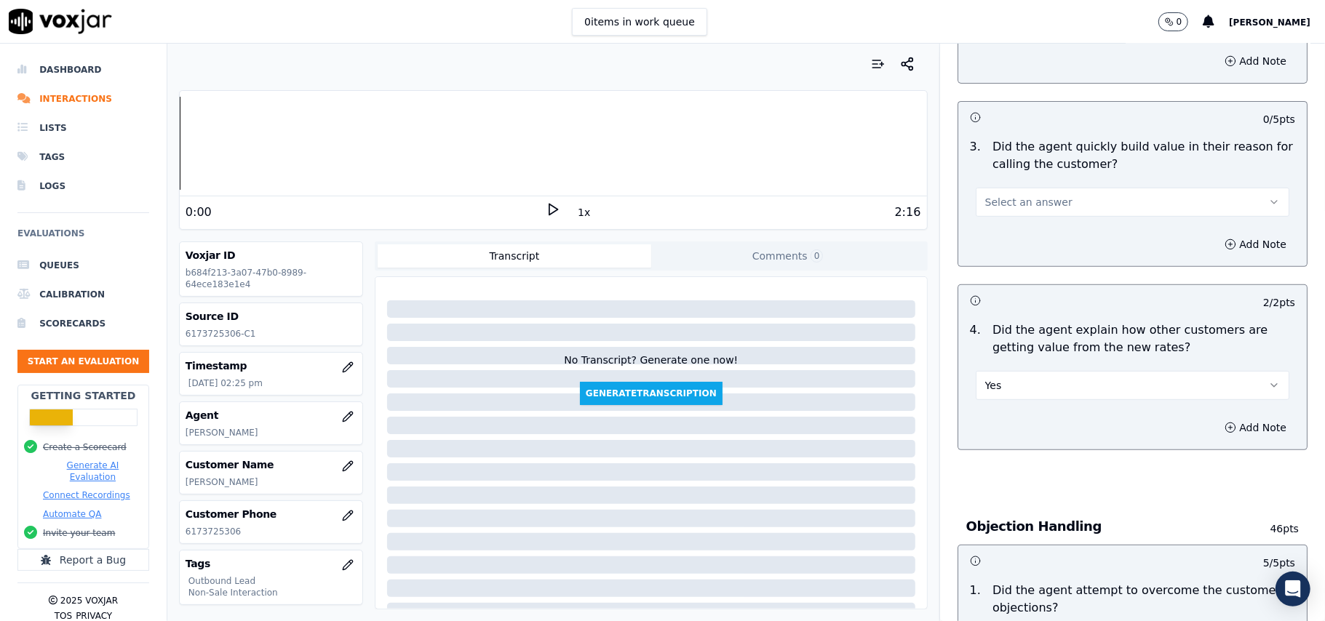
scroll to position [311, 0]
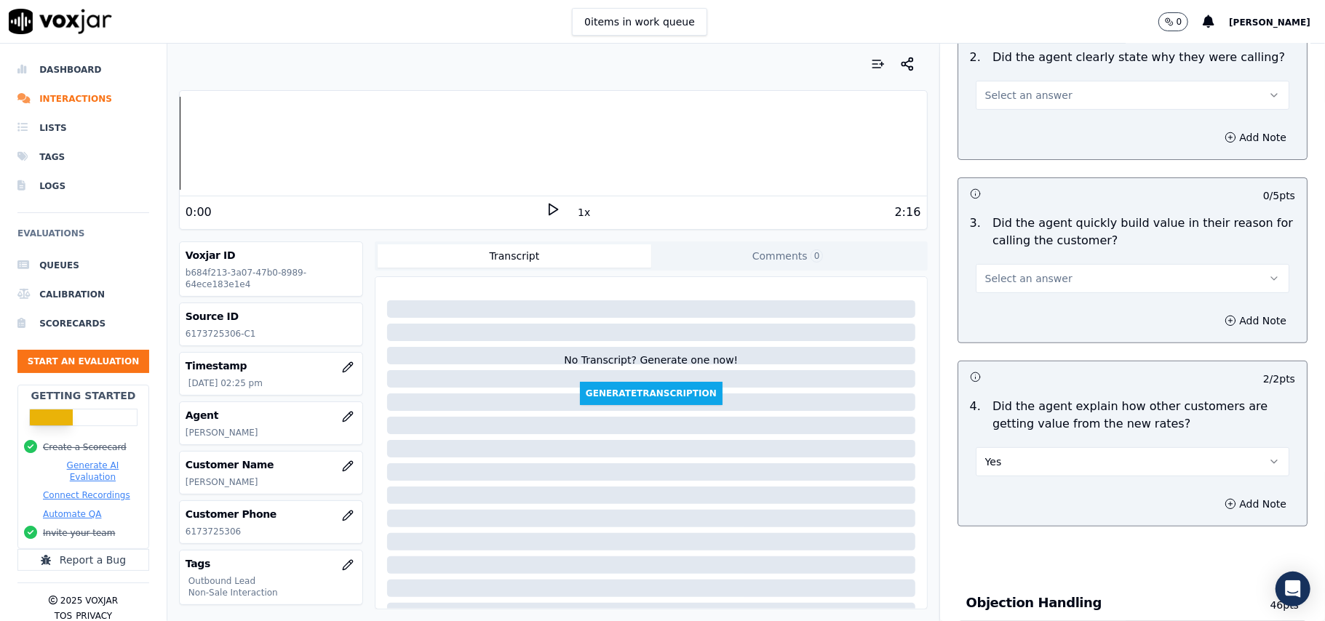
click at [1014, 279] on span "Select an answer" at bounding box center [1028, 278] width 87 height 15
click at [1001, 310] on div "Yes" at bounding box center [1101, 312] width 282 height 23
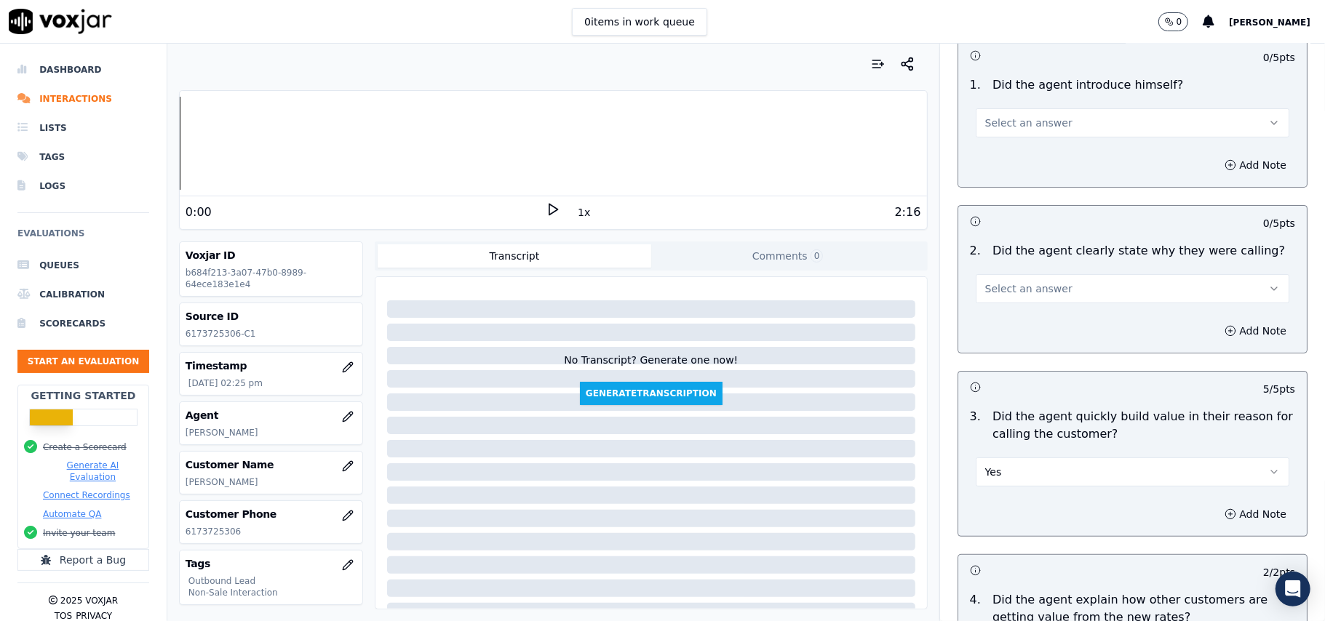
scroll to position [117, 0]
click at [1003, 287] on span "Select an answer" at bounding box center [1028, 289] width 87 height 15
click at [1002, 330] on div "Yes" at bounding box center [1101, 322] width 282 height 23
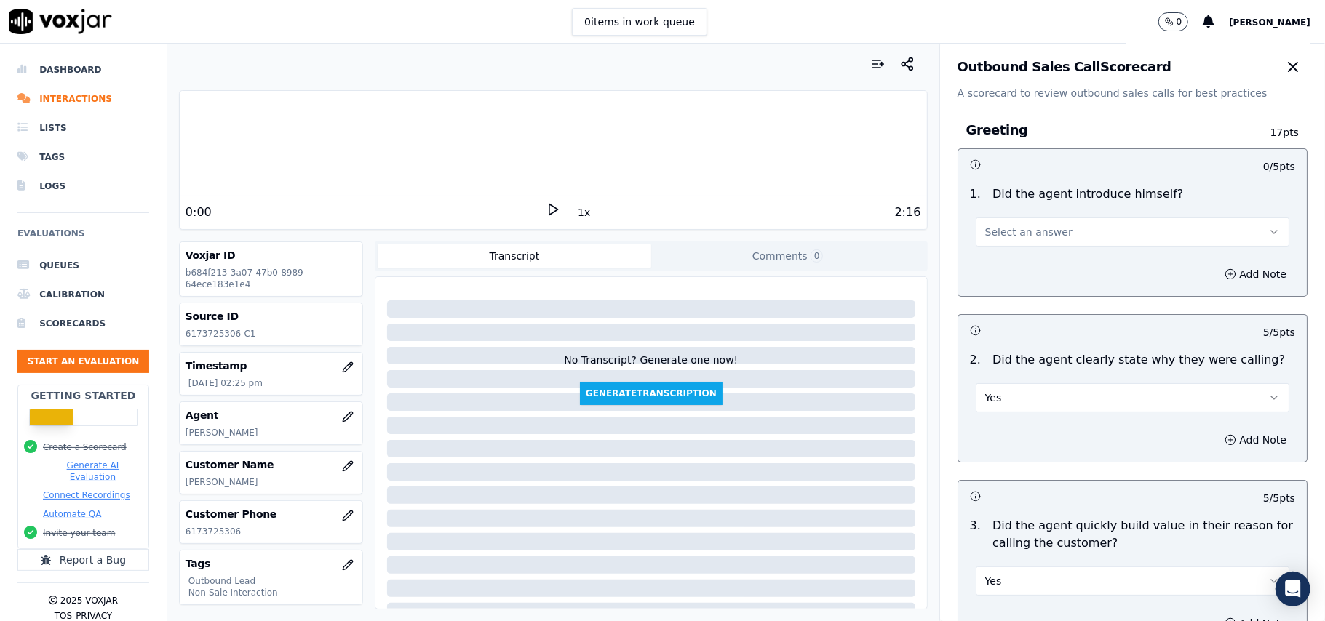
scroll to position [0, 0]
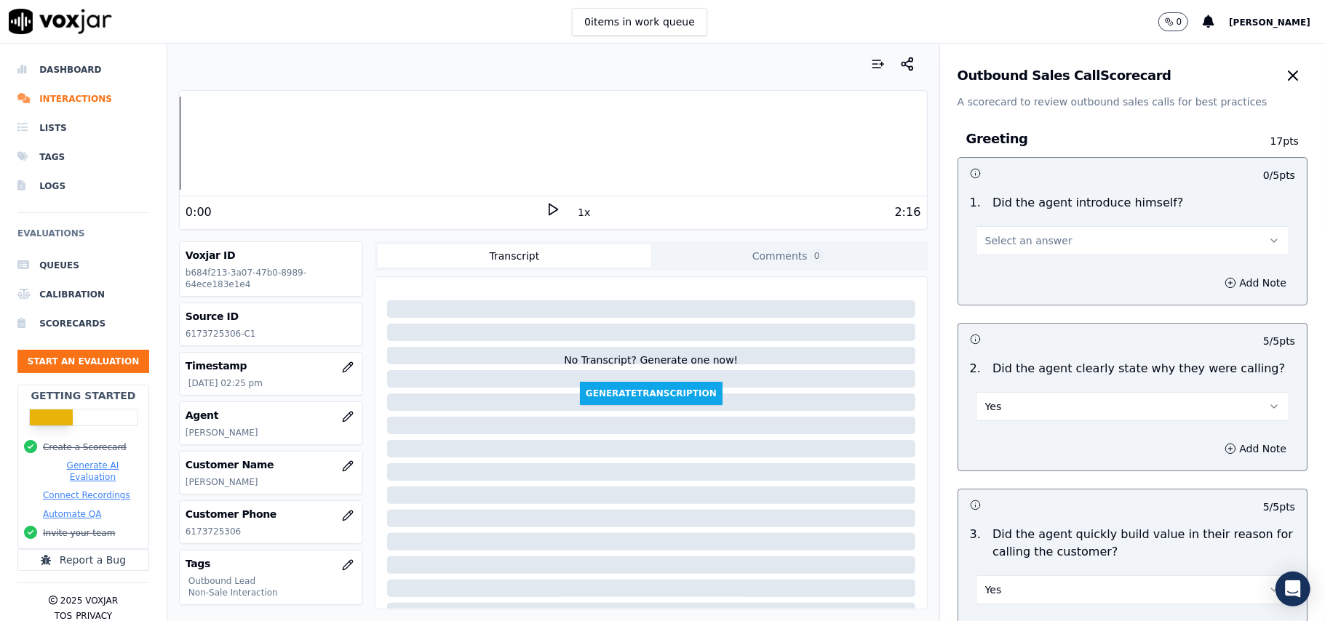
click at [997, 231] on button "Select an answer" at bounding box center [1133, 240] width 314 height 29
click at [995, 268] on div "Yes" at bounding box center [1101, 274] width 282 height 23
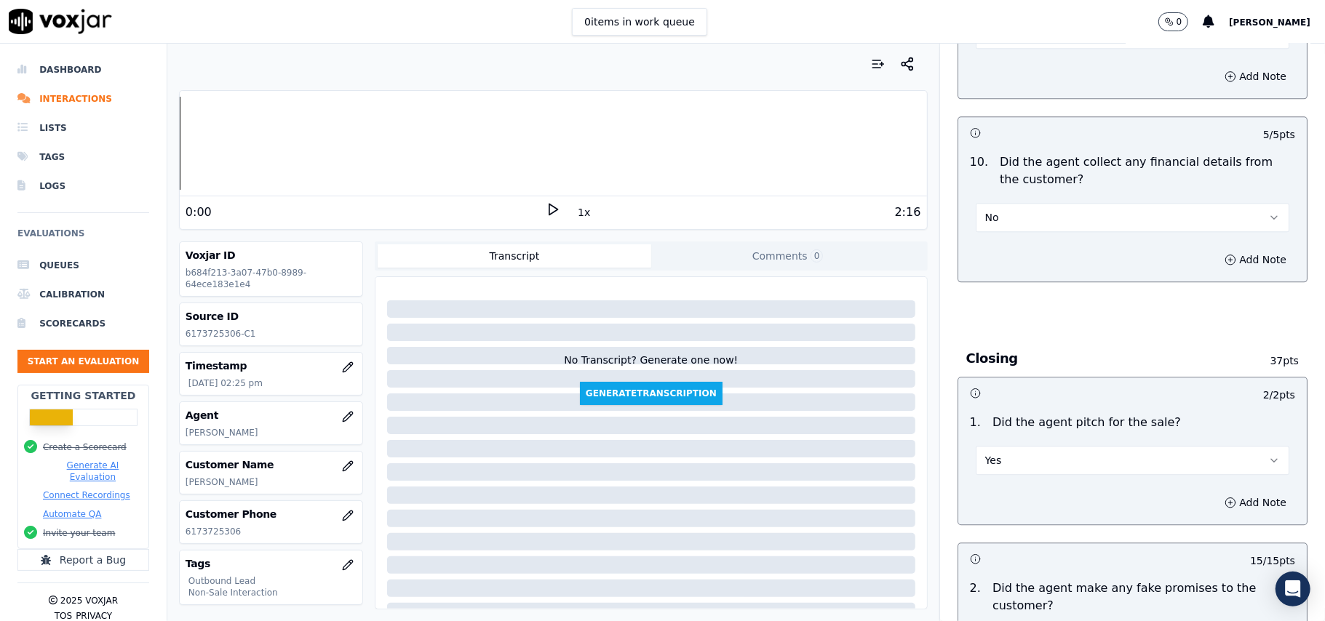
scroll to position [3706, 0]
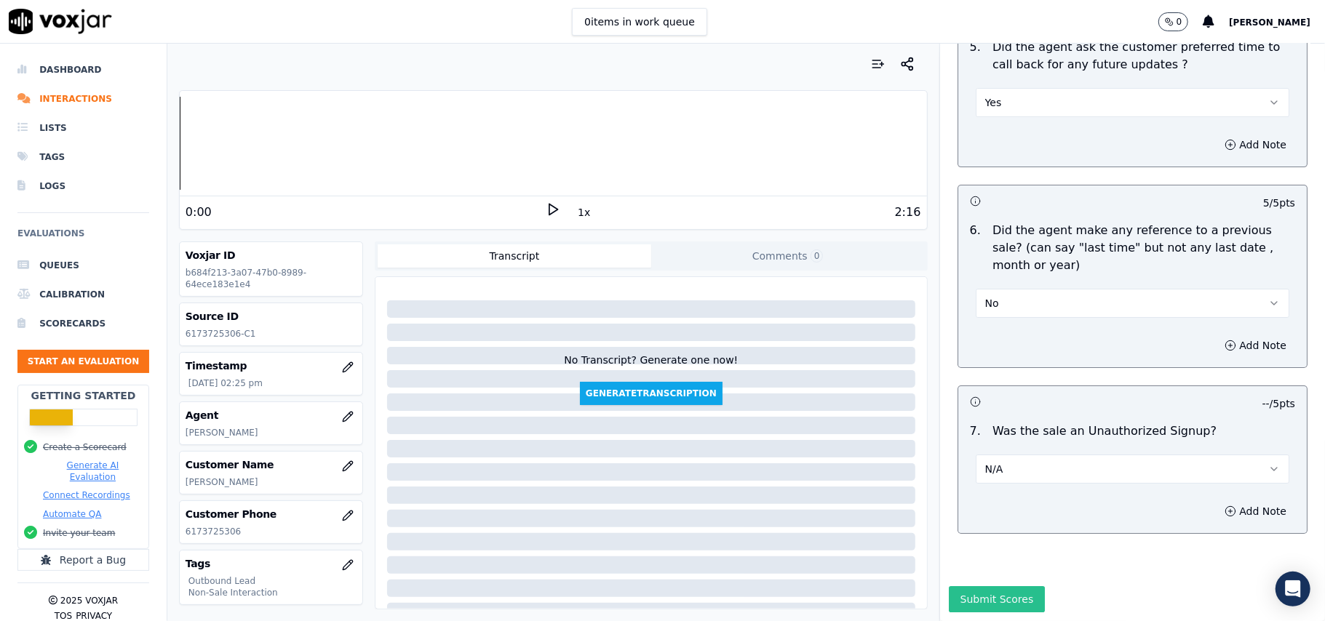
click at [976, 586] on button "Submit Scores" at bounding box center [997, 599] width 97 height 26
